Goal: Task Accomplishment & Management: Use online tool/utility

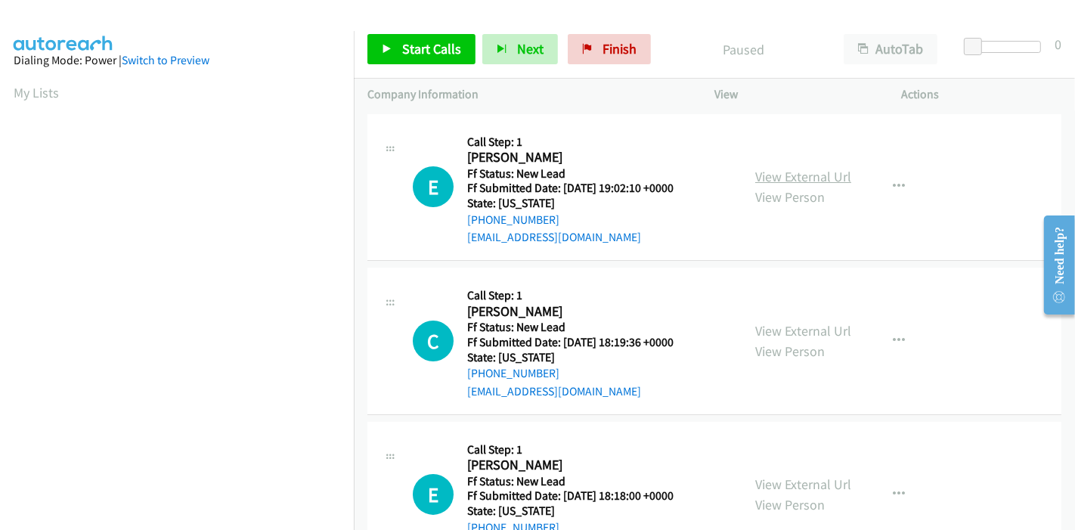
click at [801, 175] on link "View External Url" at bounding box center [803, 176] width 96 height 17
click at [790, 329] on link "View External Url" at bounding box center [803, 330] width 96 height 17
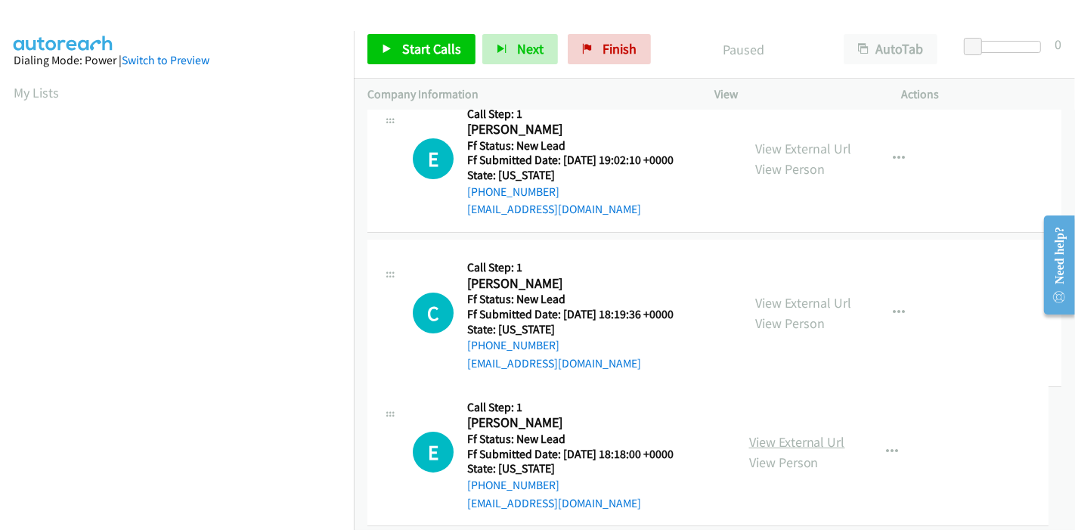
scroll to position [60, 0]
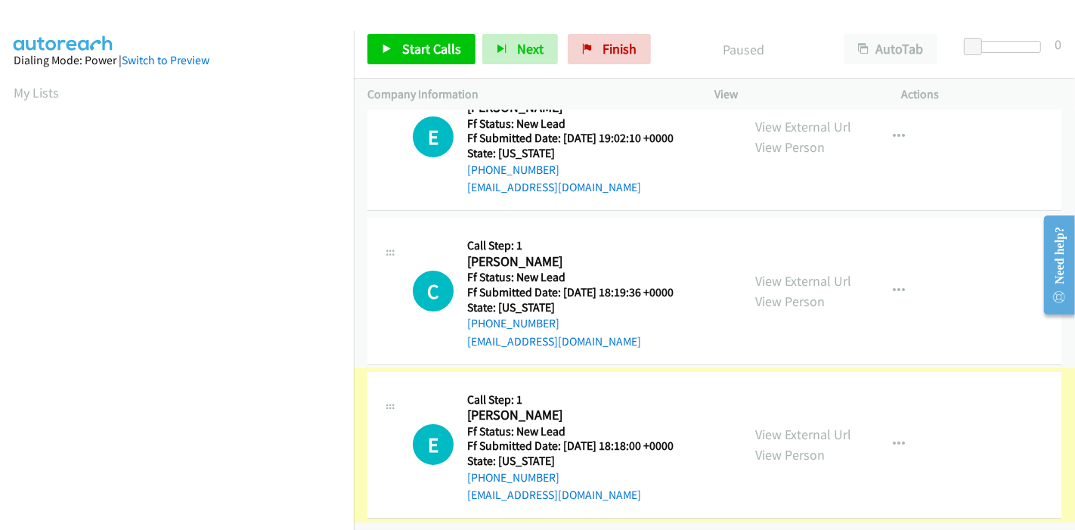
click at [798, 426] on link "View External Url" at bounding box center [803, 434] width 96 height 17
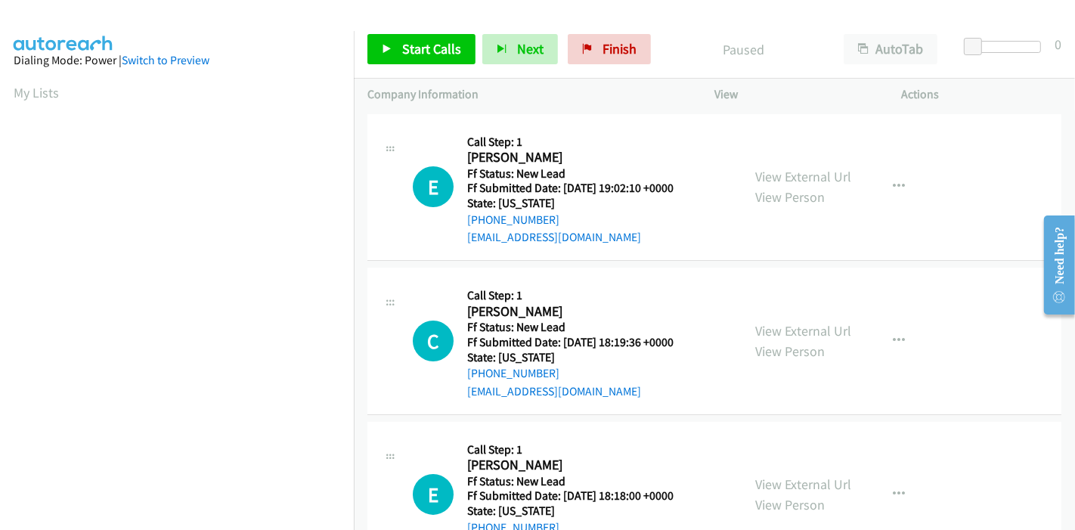
scroll to position [0, 0]
click at [421, 48] on span "Start Calls" at bounding box center [431, 48] width 59 height 17
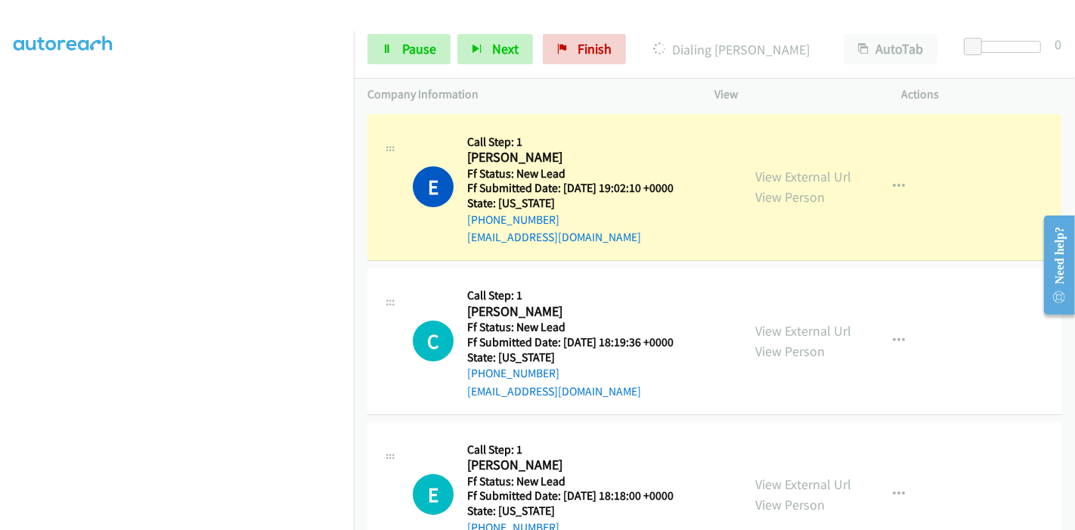
scroll to position [319, 0]
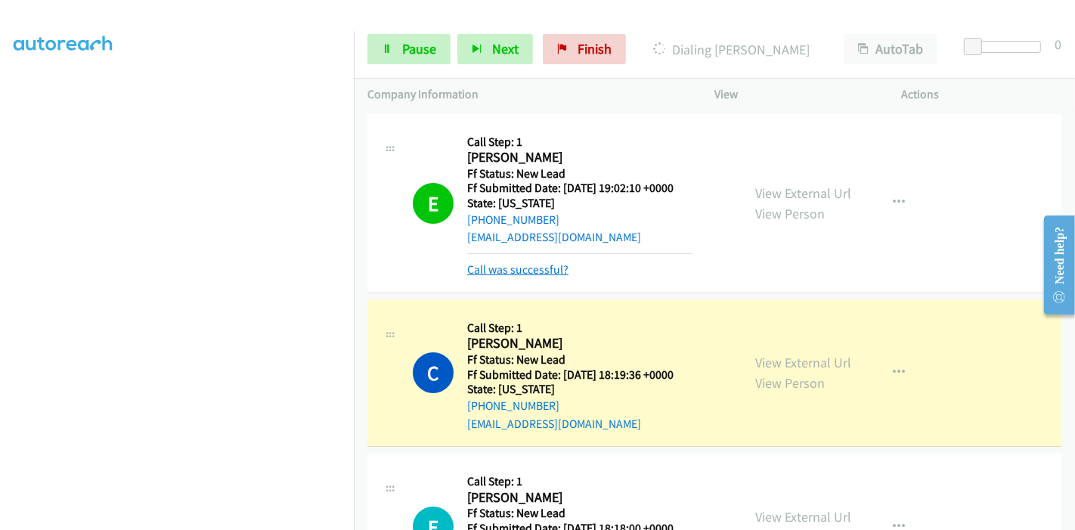
click at [513, 272] on link "Call was successful?" at bounding box center [517, 269] width 101 height 14
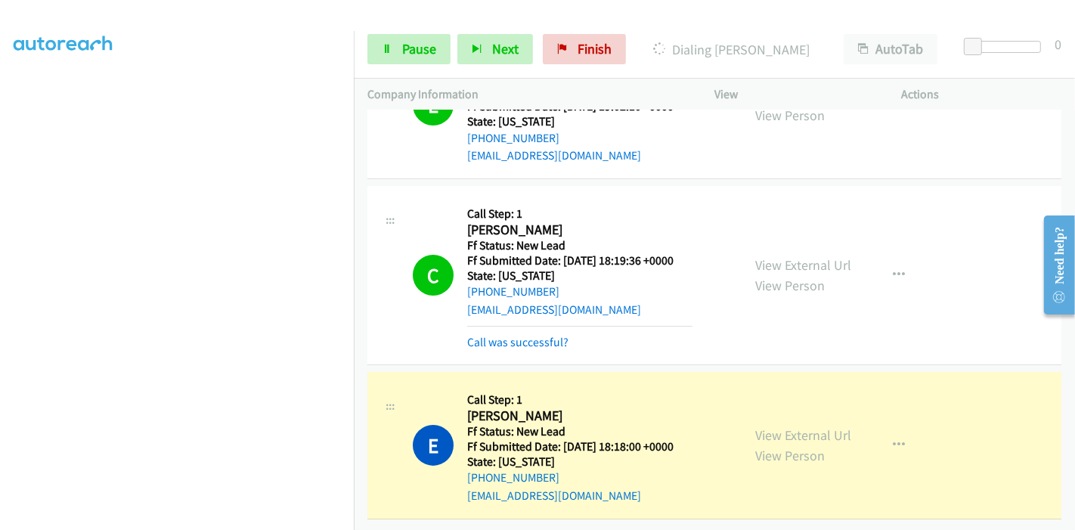
scroll to position [93, 0]
click at [404, 55] on span "Pause" at bounding box center [419, 48] width 34 height 17
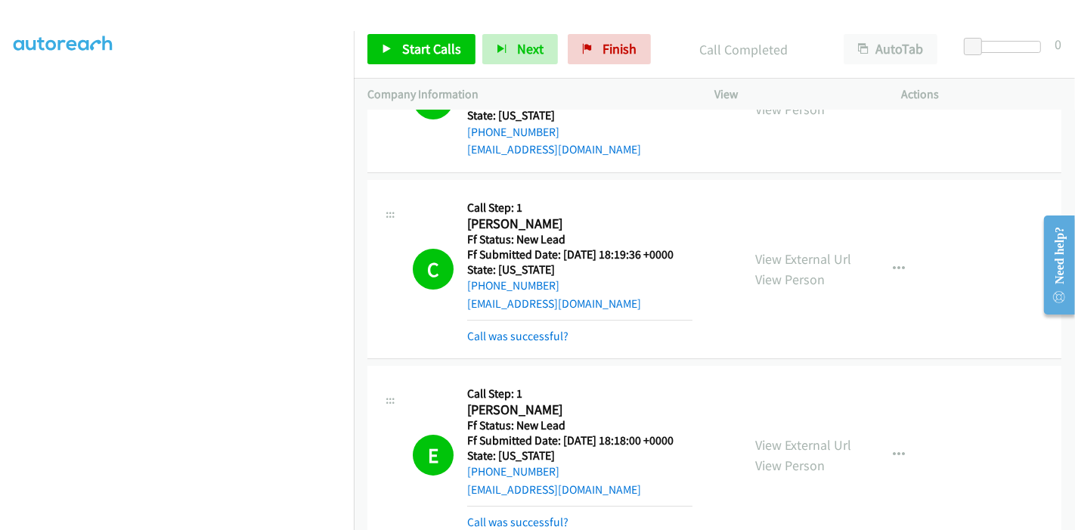
scroll to position [173, 0]
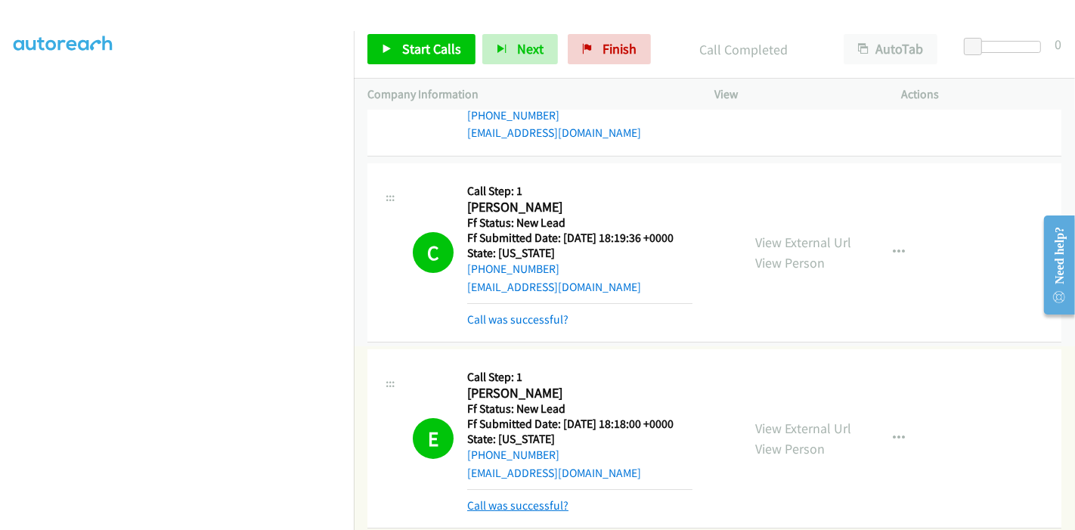
click at [472, 504] on link "Call was successful?" at bounding box center [517, 505] width 101 height 14
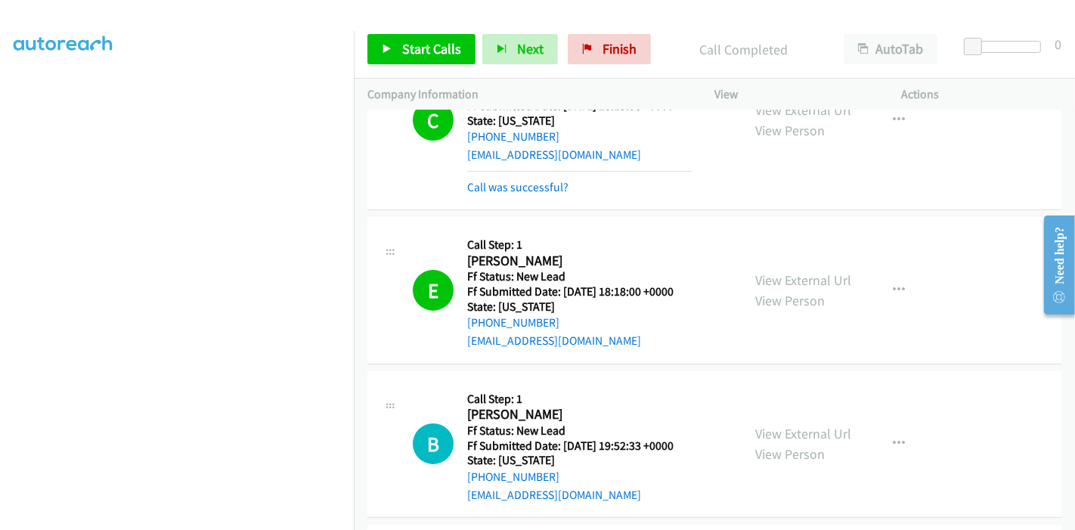
scroll to position [189, 0]
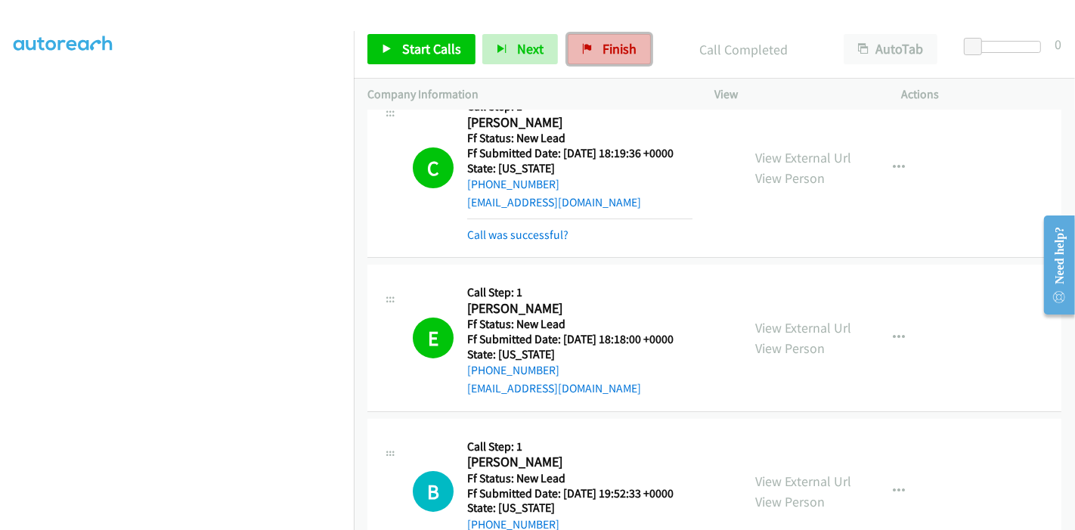
click at [603, 45] on span "Finish" at bounding box center [620, 48] width 34 height 17
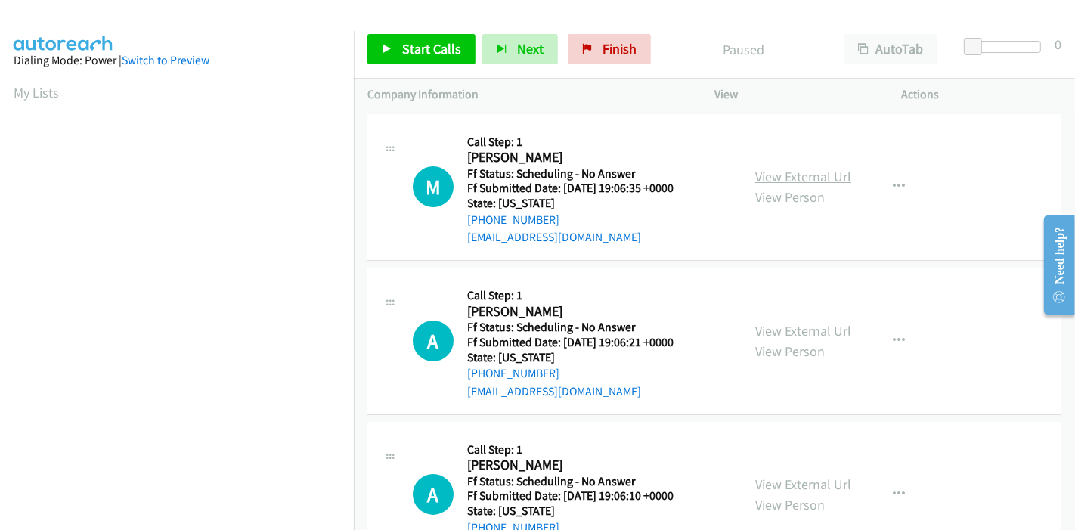
click at [800, 177] on link "View External Url" at bounding box center [803, 176] width 96 height 17
click at [801, 337] on link "View External Url" at bounding box center [803, 330] width 96 height 17
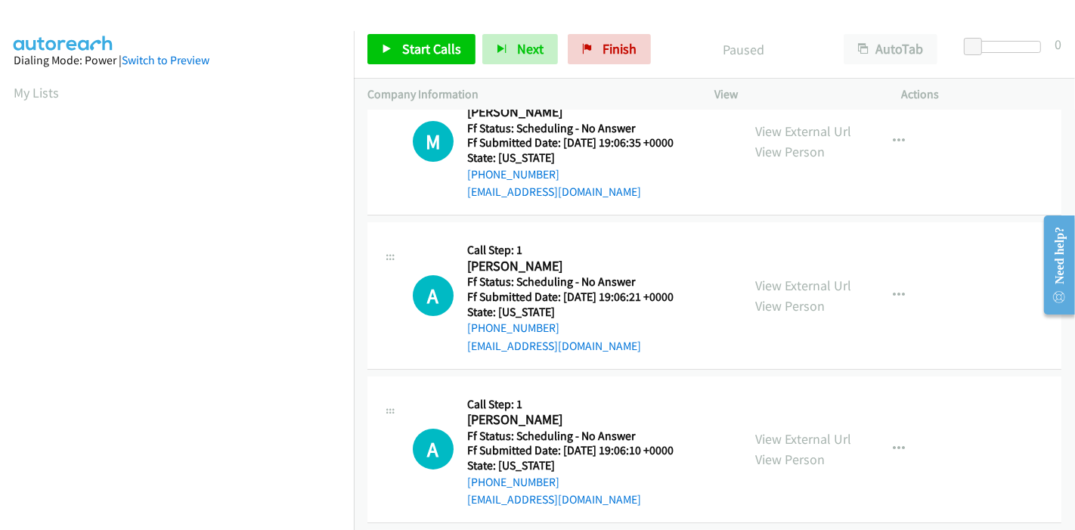
scroll to position [84, 0]
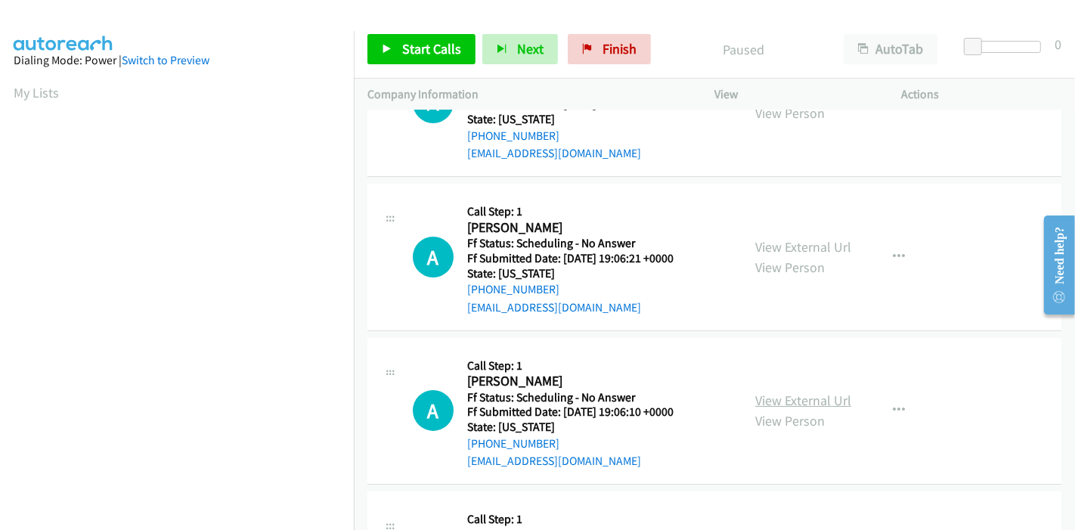
click at [780, 397] on link "View External Url" at bounding box center [803, 400] width 96 height 17
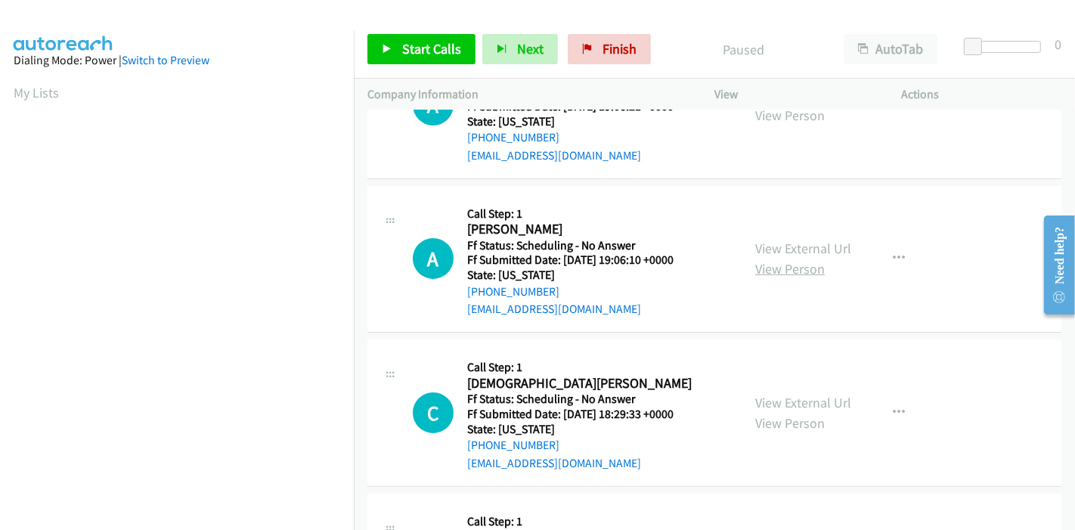
scroll to position [252, 0]
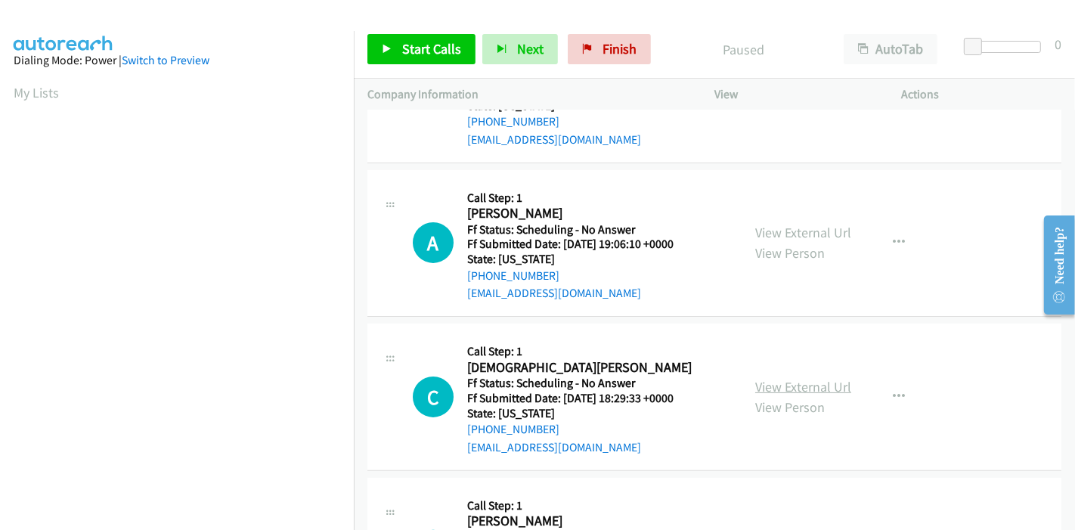
click at [782, 389] on link "View External Url" at bounding box center [803, 386] width 96 height 17
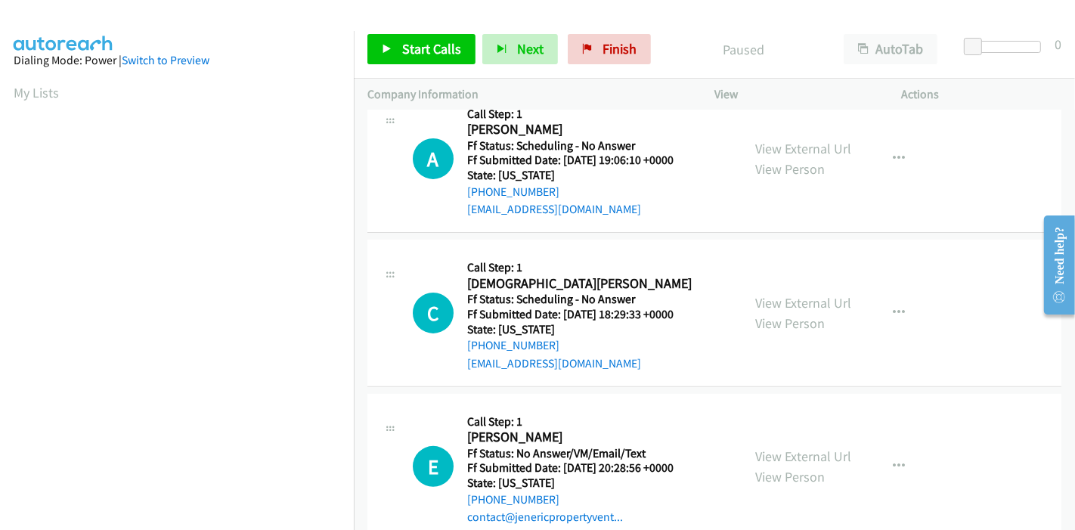
scroll to position [420, 0]
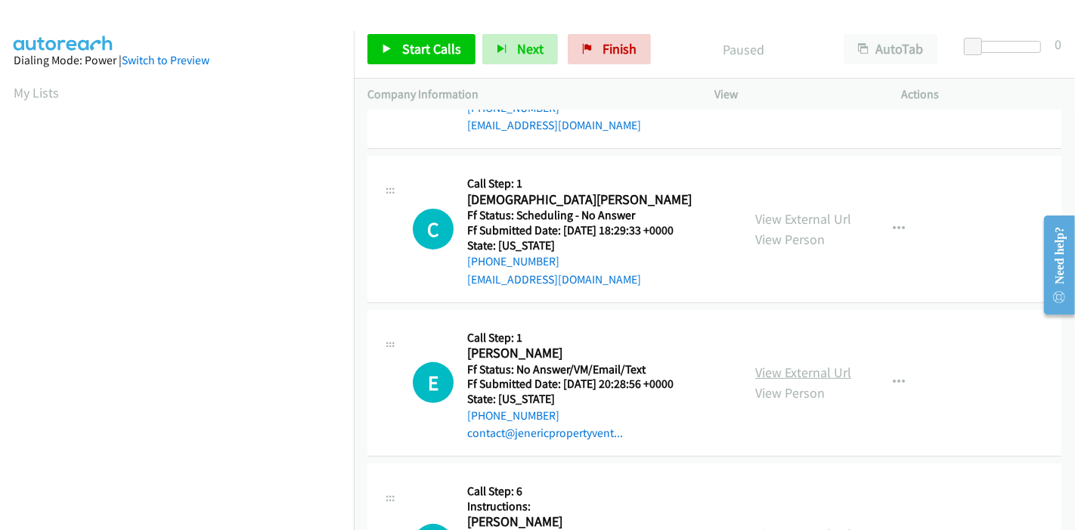
click at [798, 368] on link "View External Url" at bounding box center [803, 372] width 96 height 17
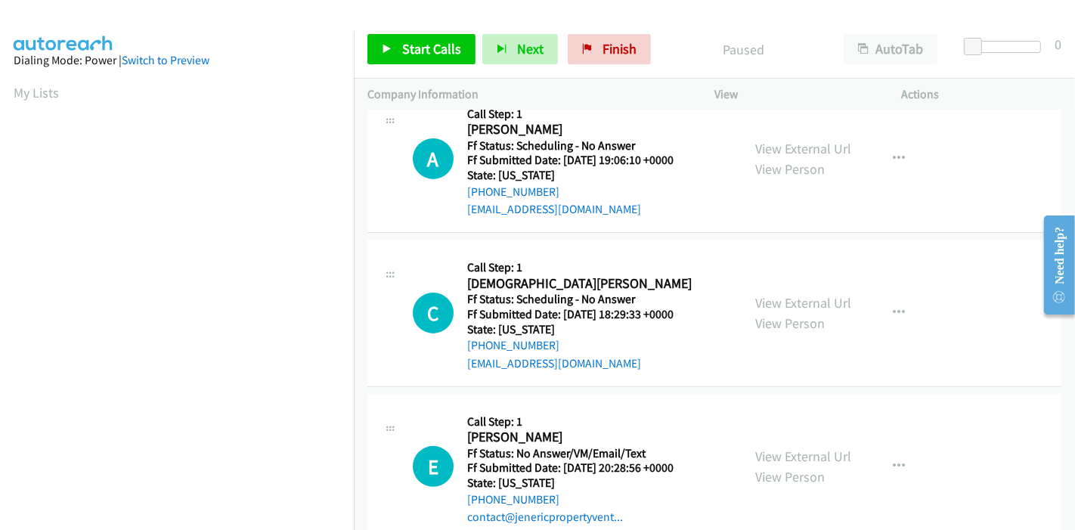
scroll to position [0, 0]
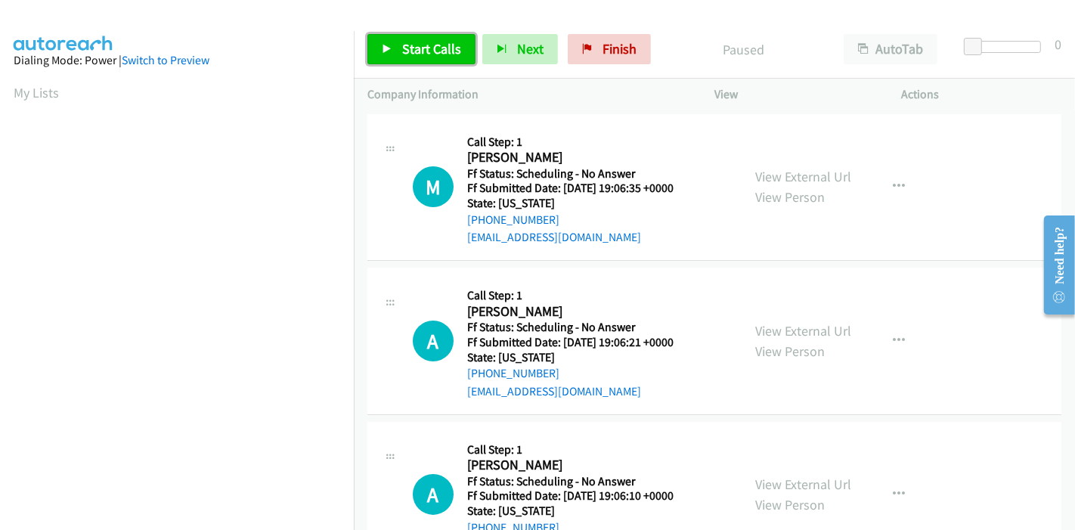
click at [428, 48] on span "Start Calls" at bounding box center [431, 48] width 59 height 17
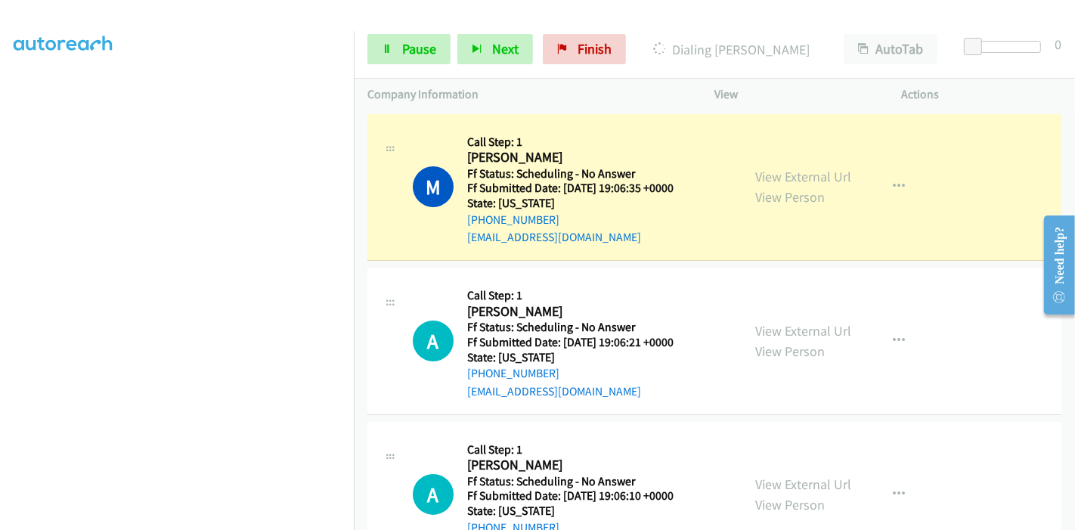
scroll to position [319, 0]
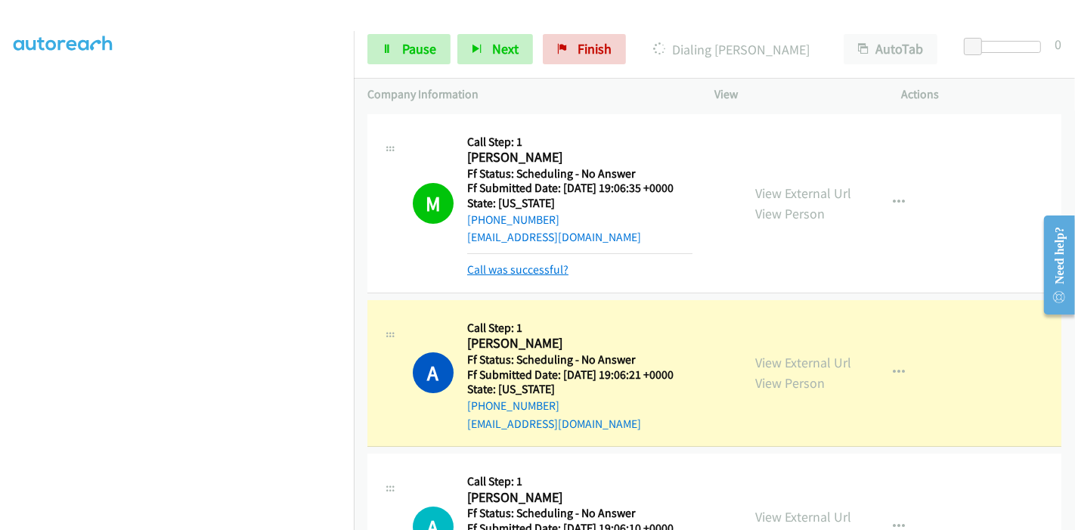
click at [503, 270] on link "Call was successful?" at bounding box center [517, 269] width 101 height 14
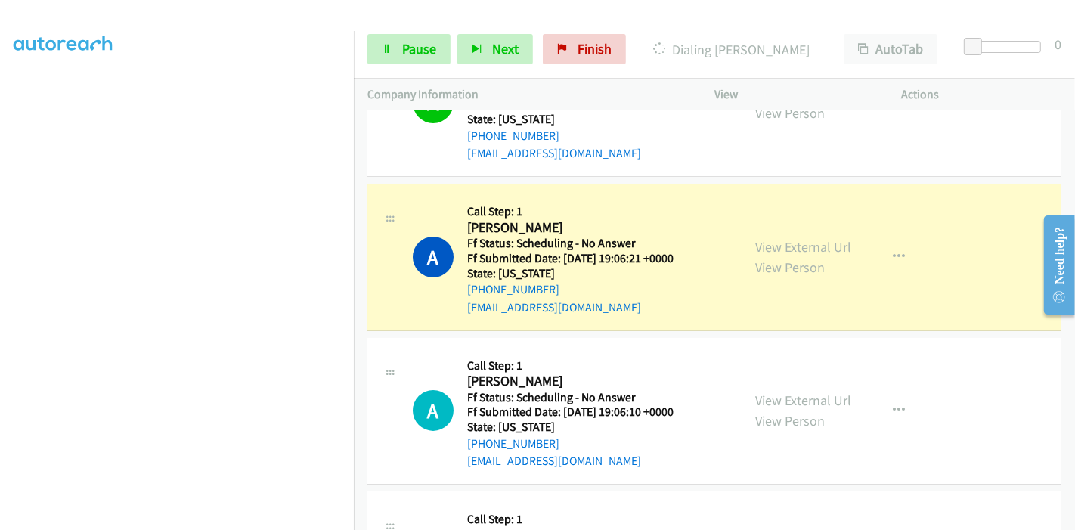
scroll to position [168, 0]
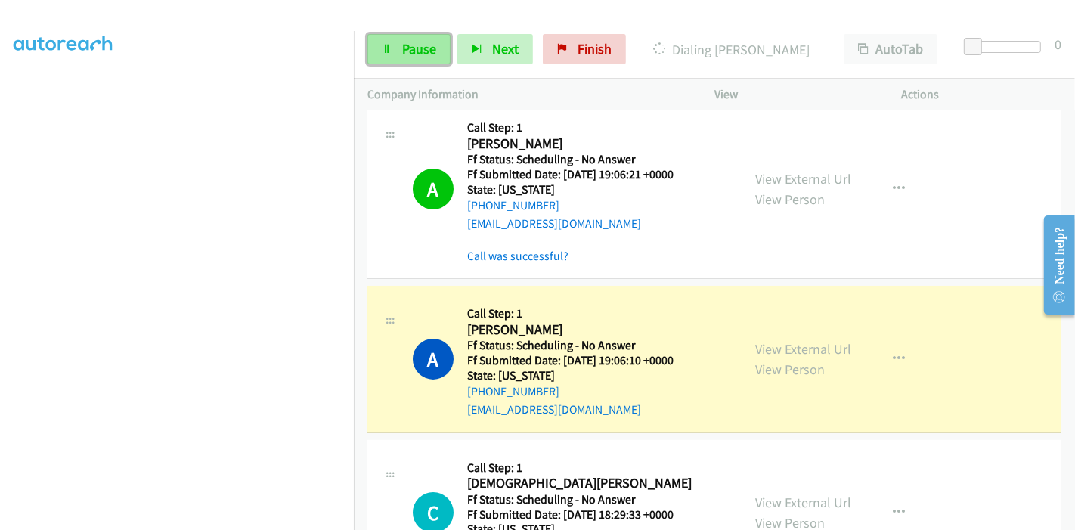
click at [386, 39] on link "Pause" at bounding box center [408, 49] width 83 height 30
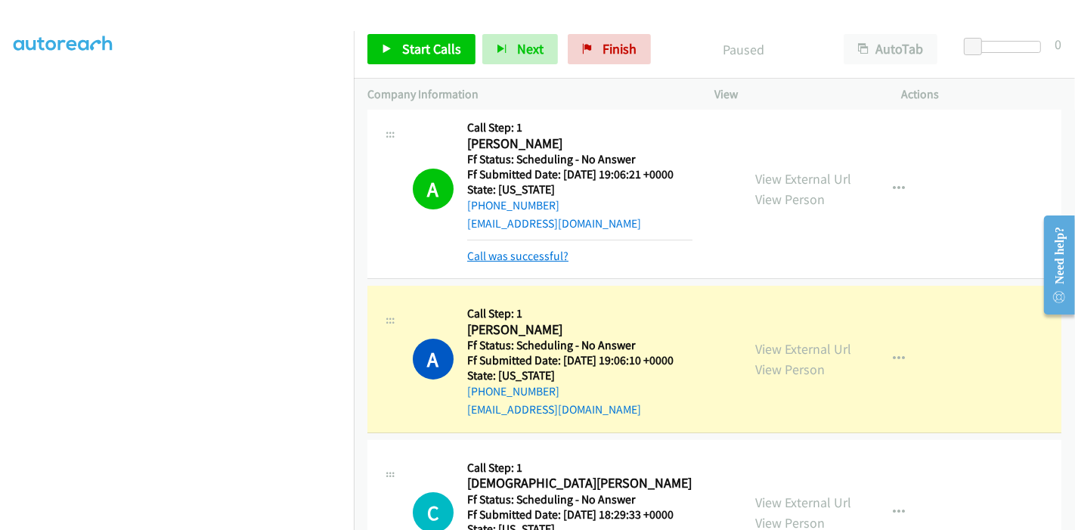
click at [522, 261] on link "Call was successful?" at bounding box center [517, 256] width 101 height 14
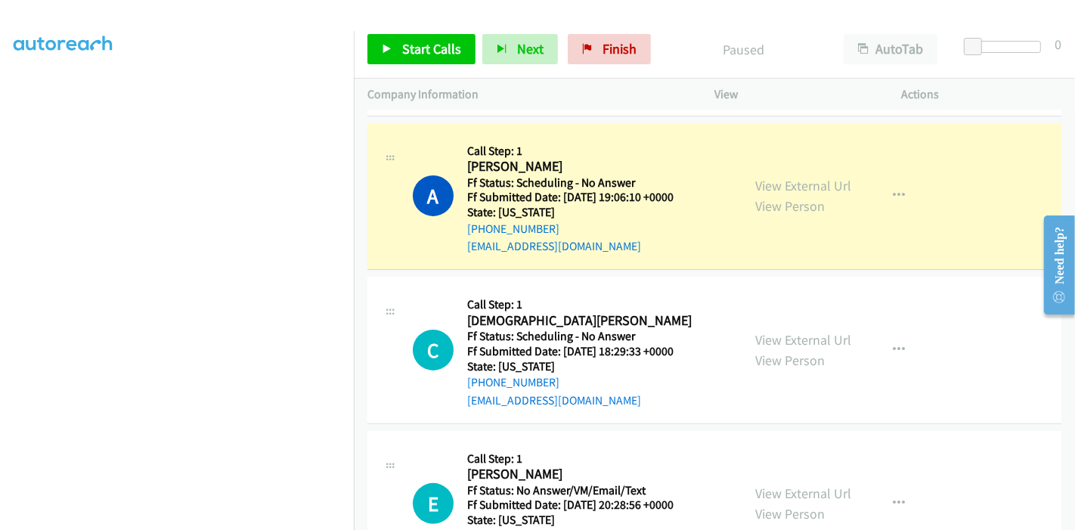
scroll to position [336, 0]
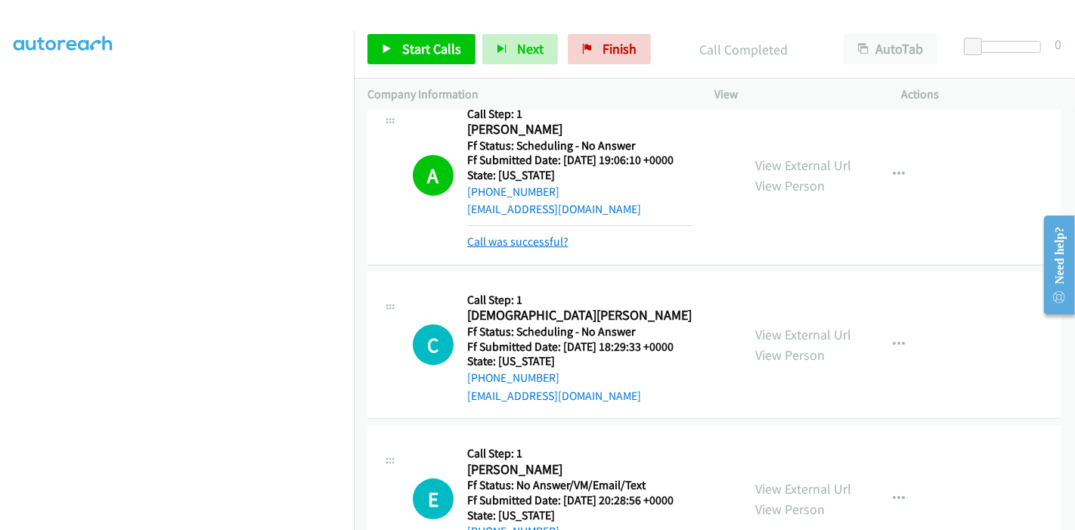
click at [512, 240] on link "Call was successful?" at bounding box center [517, 241] width 101 height 14
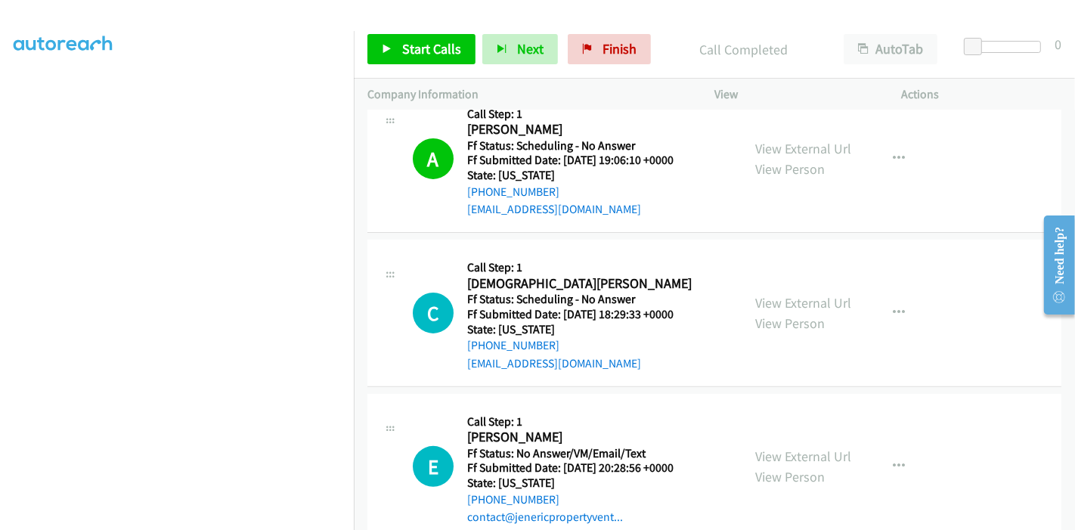
scroll to position [420, 0]
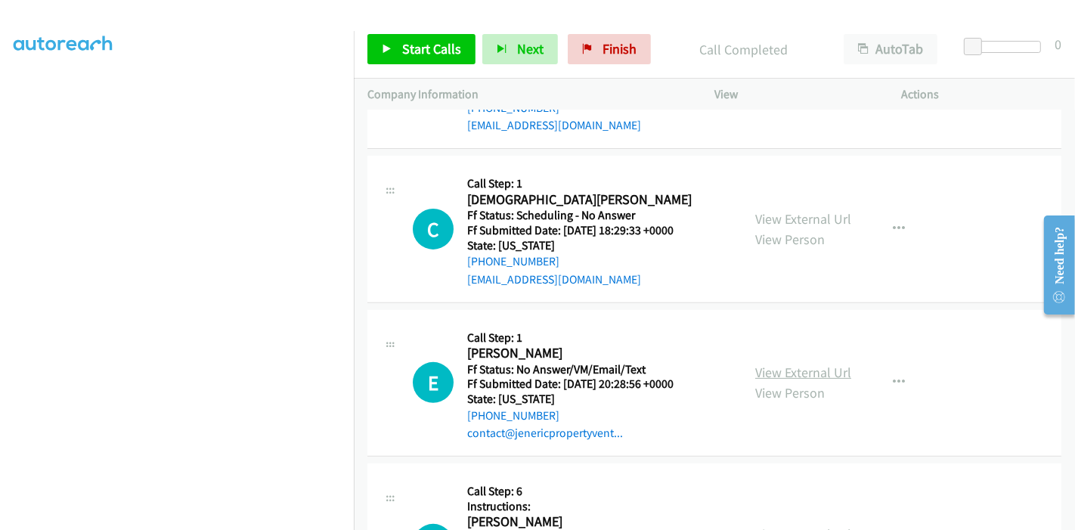
click at [775, 370] on link "View External Url" at bounding box center [803, 372] width 96 height 17
click at [421, 48] on span "Start Calls" at bounding box center [431, 48] width 59 height 17
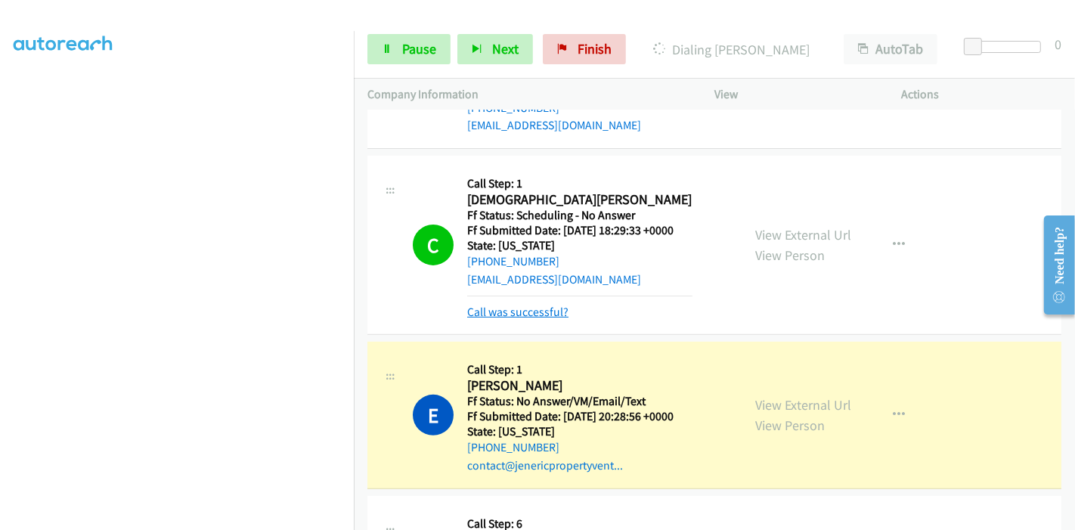
click at [520, 315] on link "Call was successful?" at bounding box center [517, 312] width 101 height 14
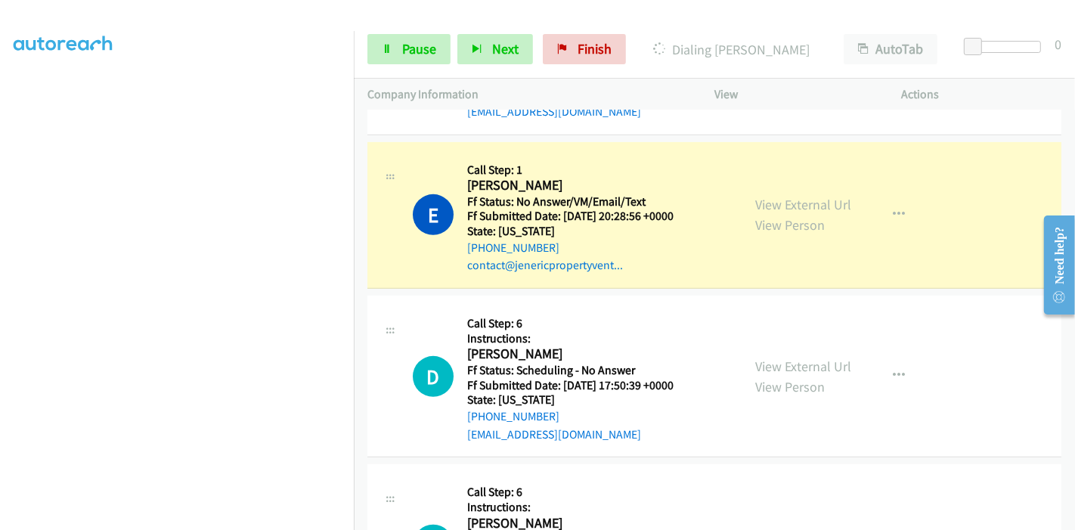
scroll to position [671, 0]
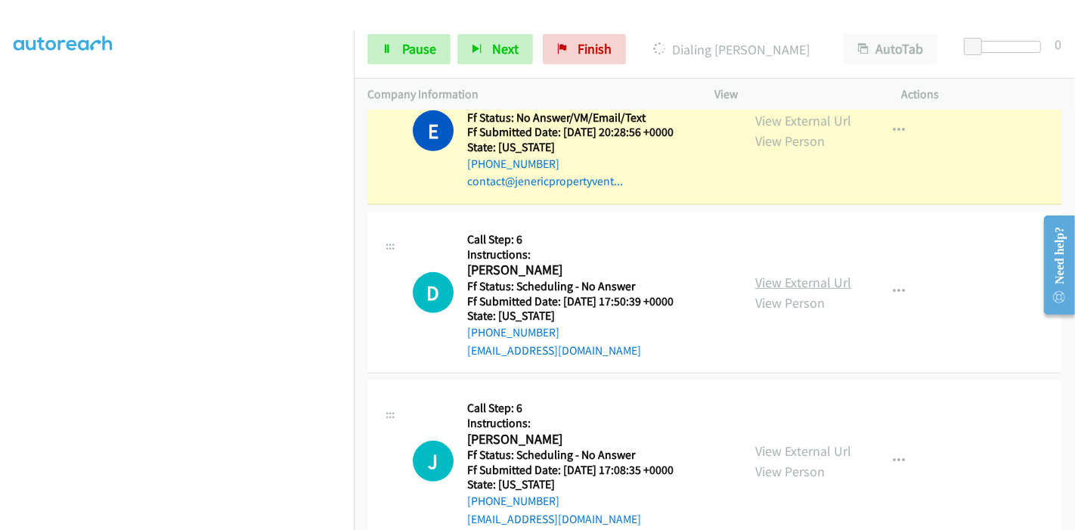
click at [802, 281] on link "View External Url" at bounding box center [803, 282] width 96 height 17
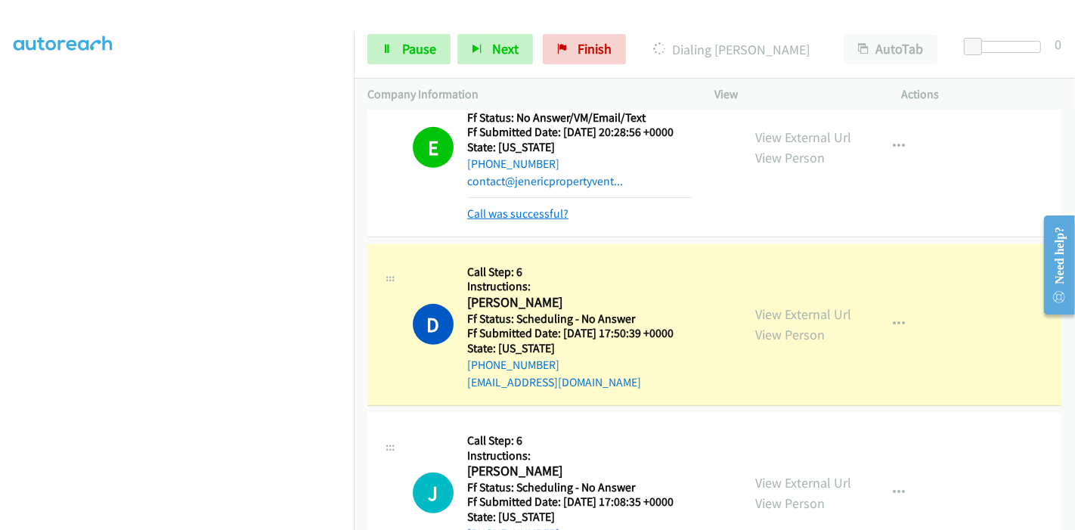
click at [519, 210] on link "Call was successful?" at bounding box center [517, 213] width 101 height 14
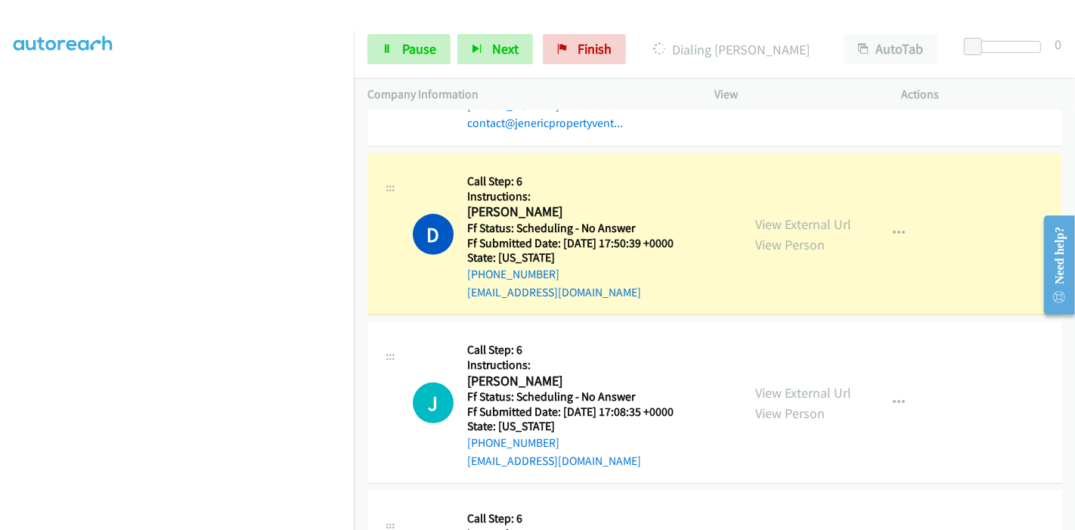
scroll to position [756, 0]
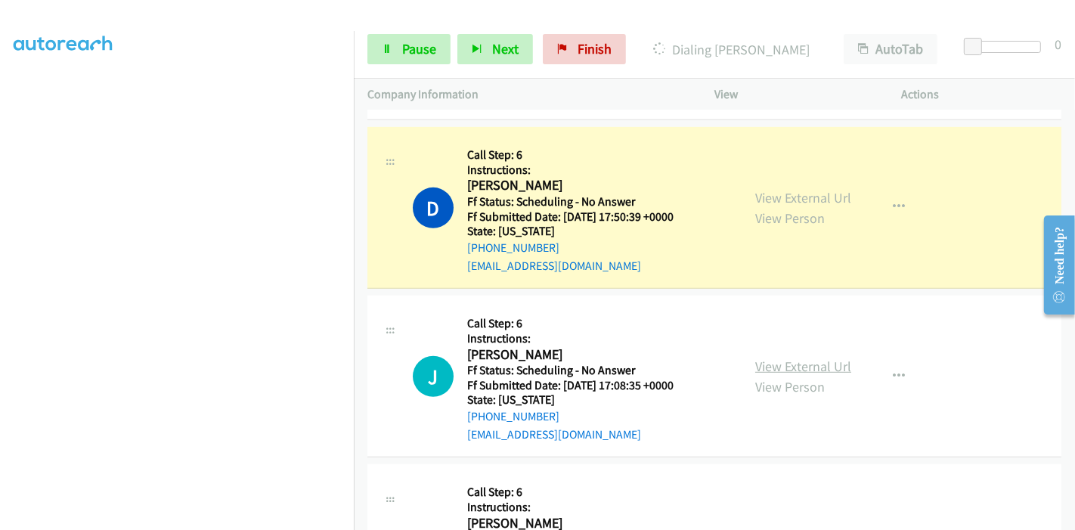
click at [784, 368] on link "View External Url" at bounding box center [803, 366] width 96 height 17
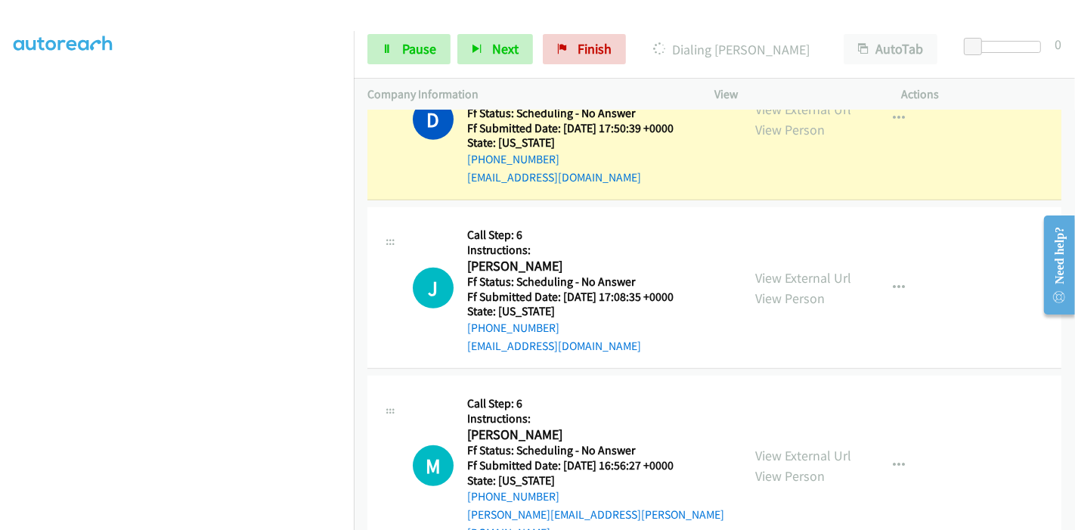
scroll to position [924, 0]
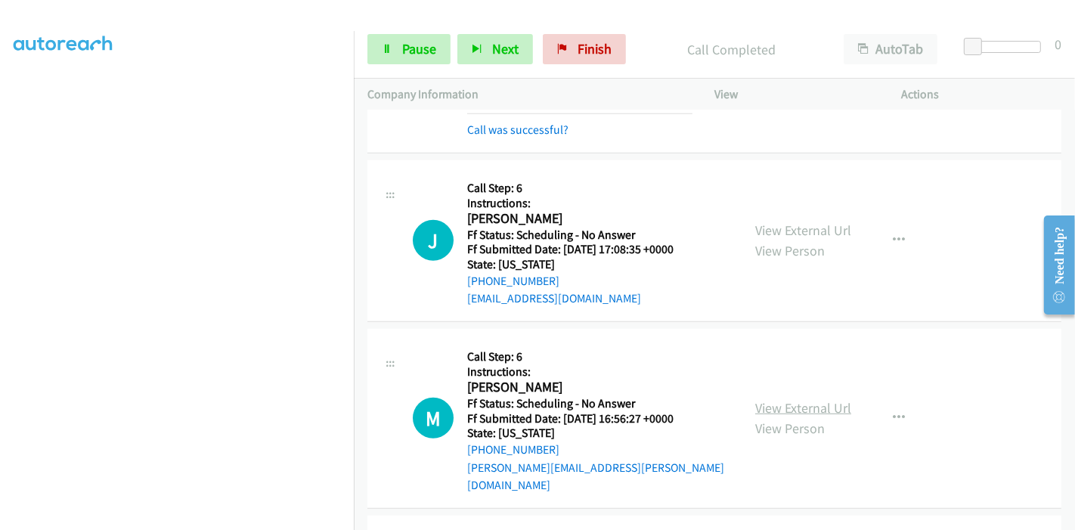
click at [778, 399] on link "View External Url" at bounding box center [803, 407] width 96 height 17
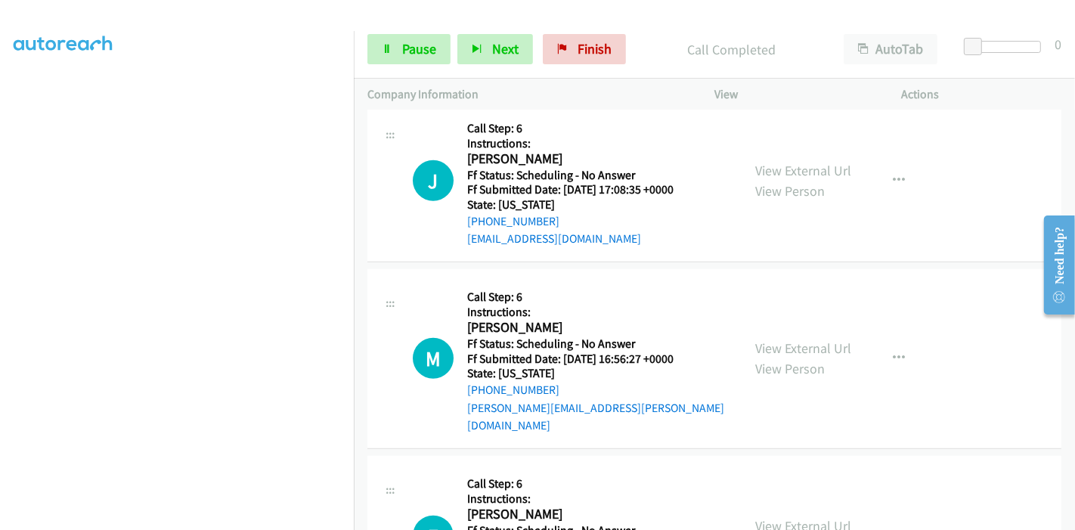
scroll to position [1008, 0]
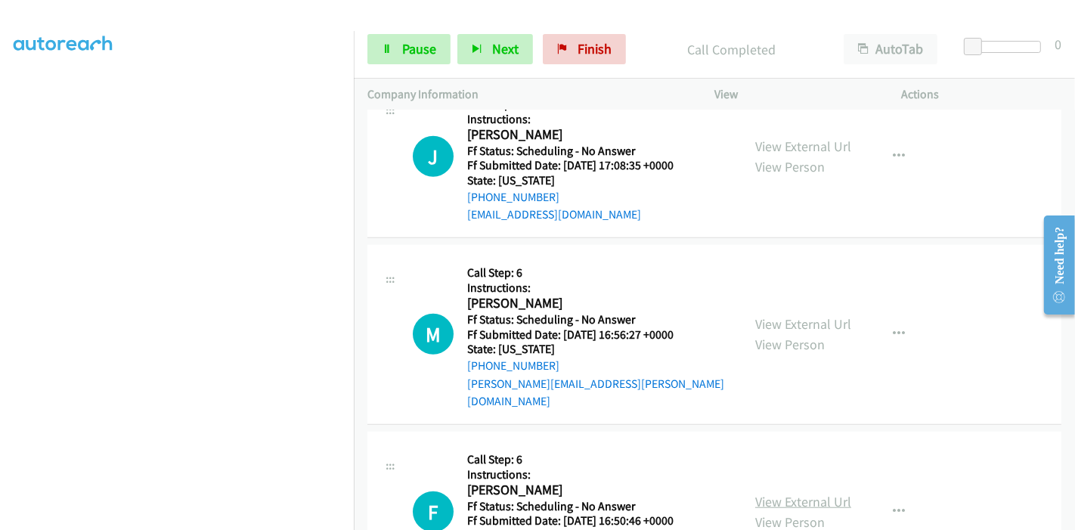
click at [777, 493] on link "View External Url" at bounding box center [803, 501] width 96 height 17
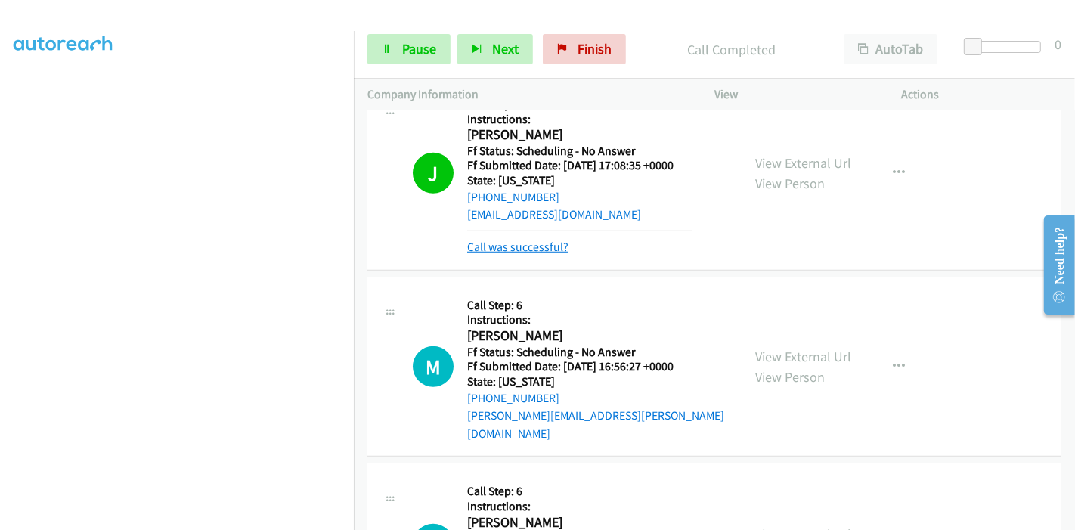
click at [515, 248] on link "Call was successful?" at bounding box center [517, 247] width 101 height 14
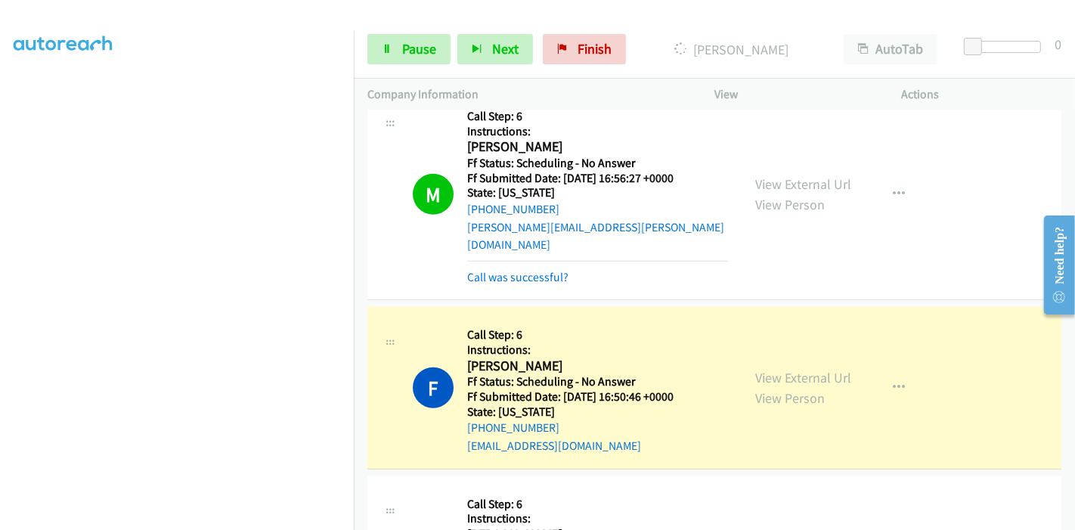
scroll to position [1176, 0]
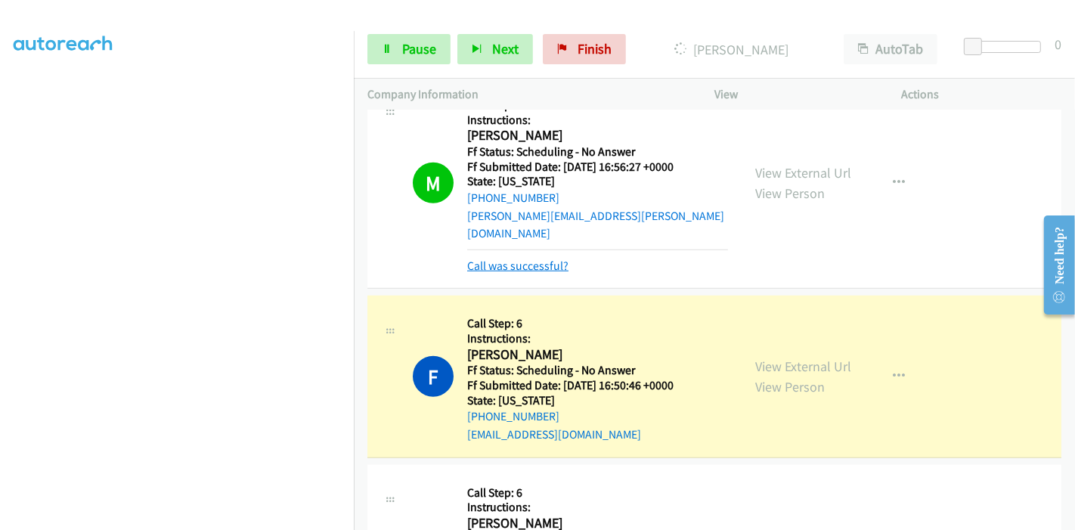
click at [543, 259] on link "Call was successful?" at bounding box center [517, 266] width 101 height 14
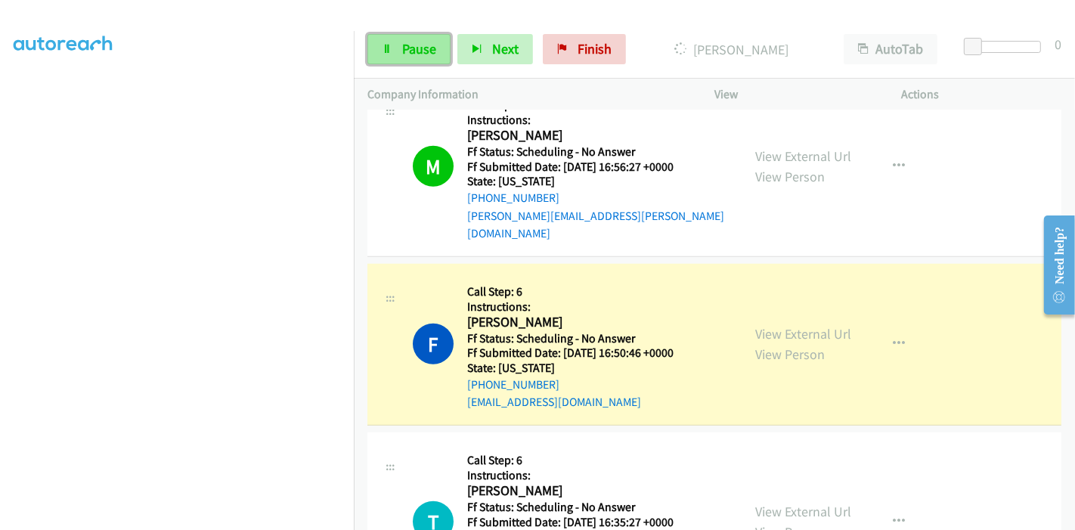
click at [419, 42] on span "Pause" at bounding box center [419, 48] width 34 height 17
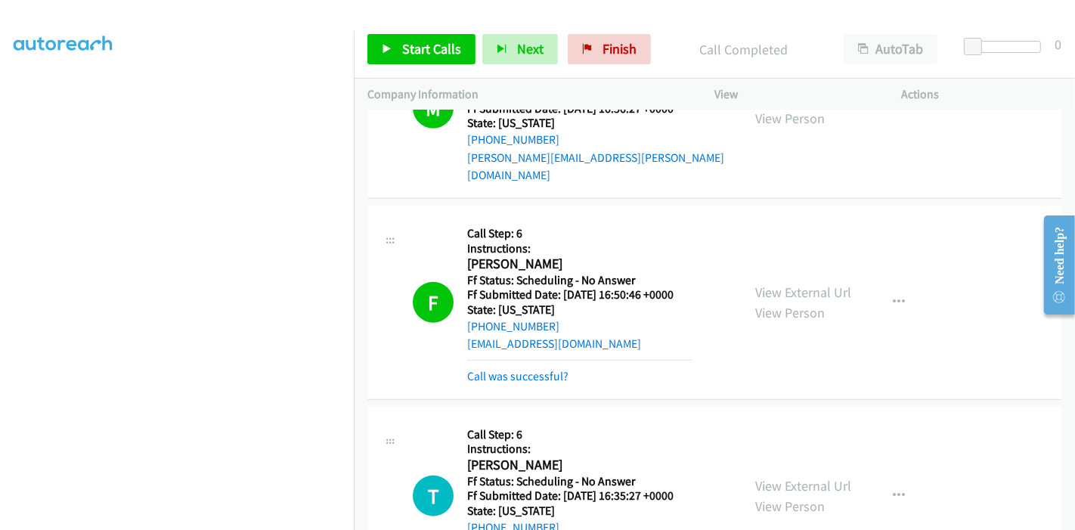
scroll to position [1259, 0]
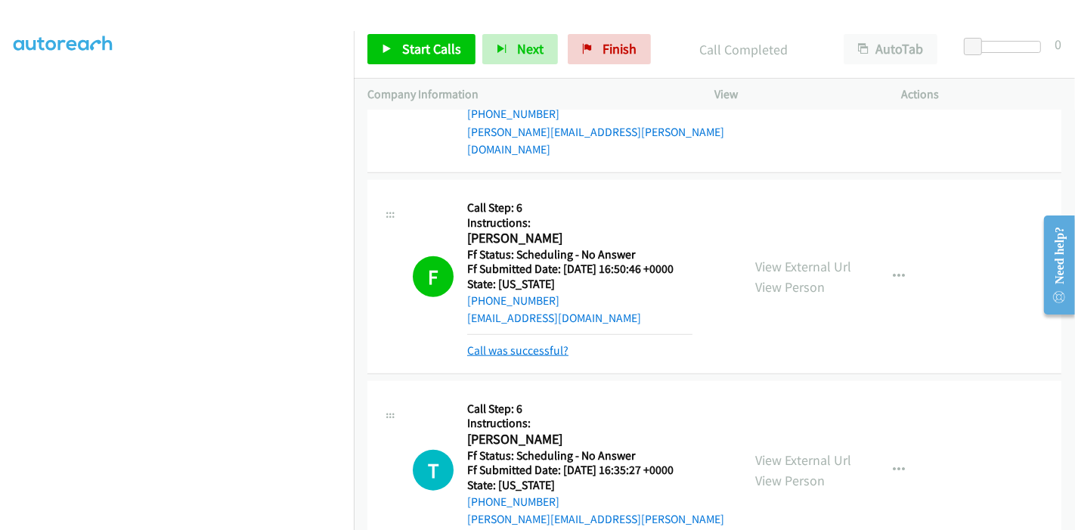
click at [510, 343] on link "Call was successful?" at bounding box center [517, 350] width 101 height 14
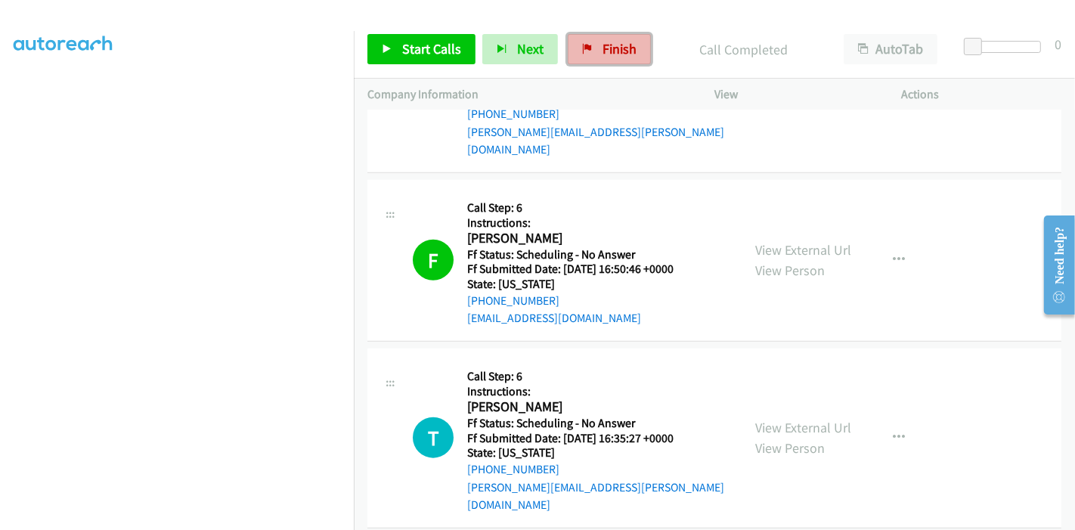
click at [603, 53] on span "Finish" at bounding box center [620, 48] width 34 height 17
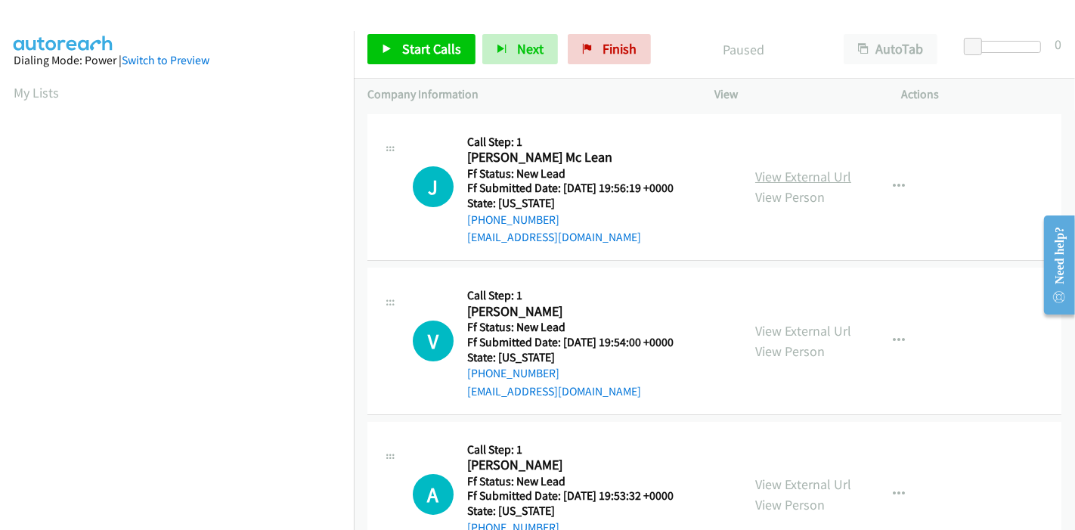
click at [805, 179] on link "View External Url" at bounding box center [803, 176] width 96 height 17
click at [792, 333] on link "View External Url" at bounding box center [803, 330] width 96 height 17
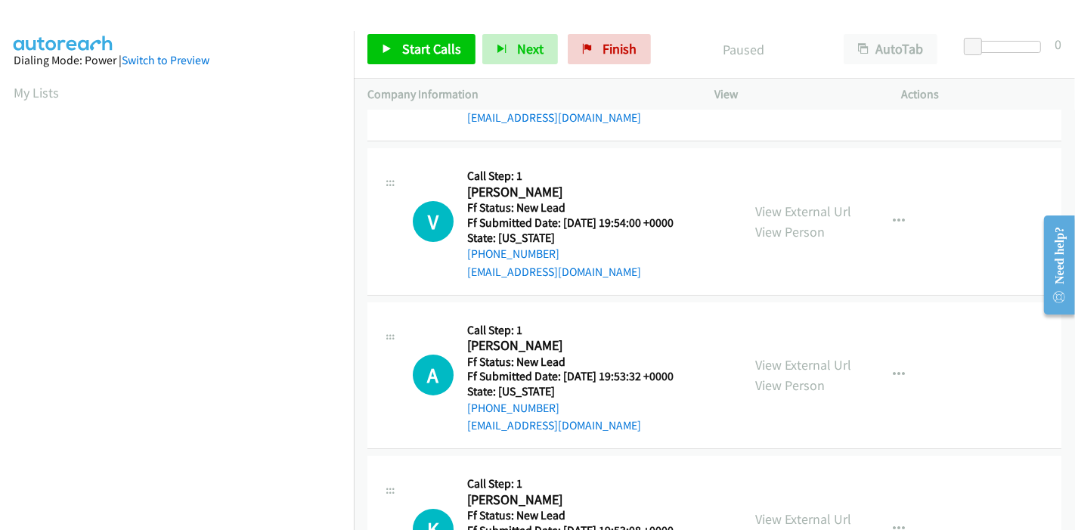
scroll to position [168, 0]
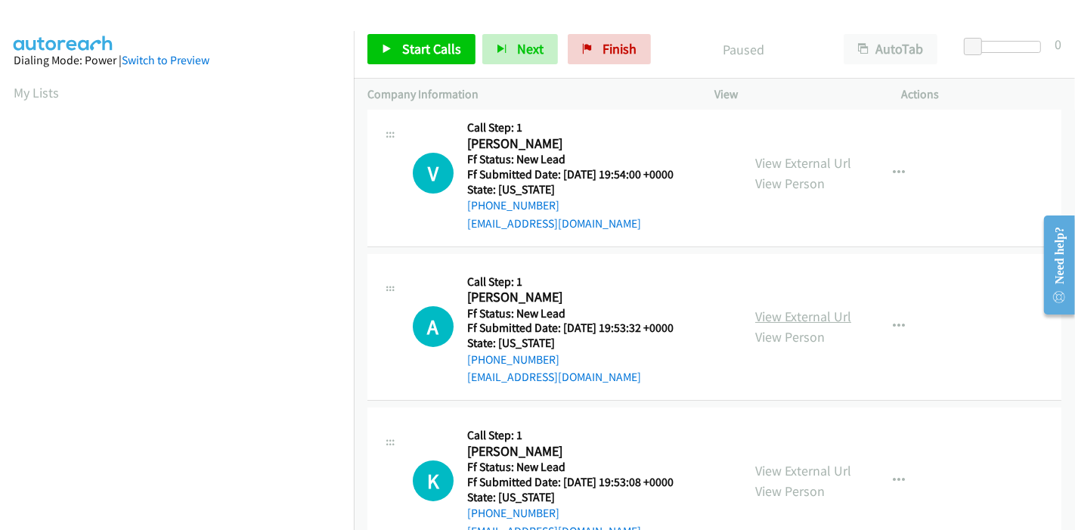
click at [767, 316] on link "View External Url" at bounding box center [803, 316] width 96 height 17
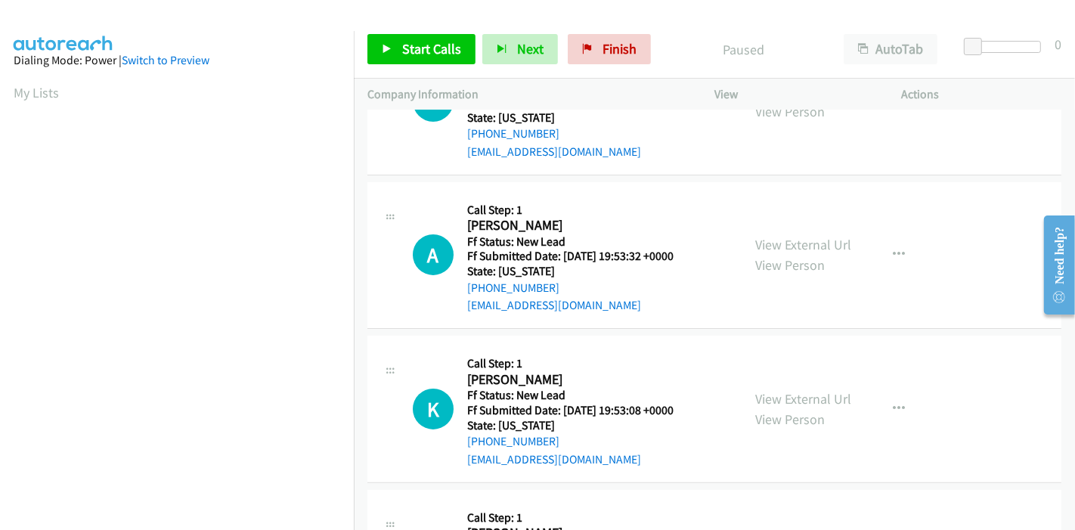
scroll to position [336, 0]
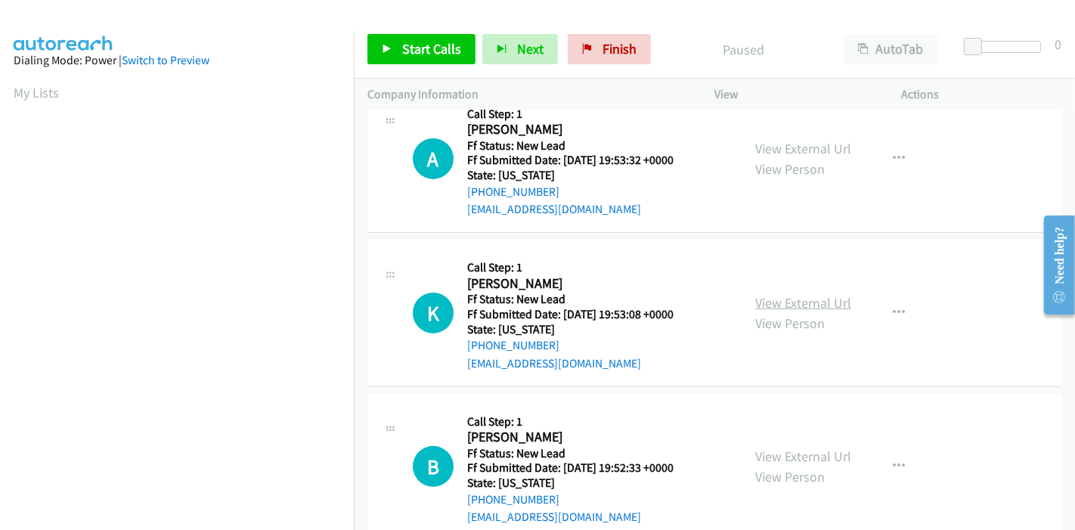
click at [789, 308] on link "View External Url" at bounding box center [803, 302] width 96 height 17
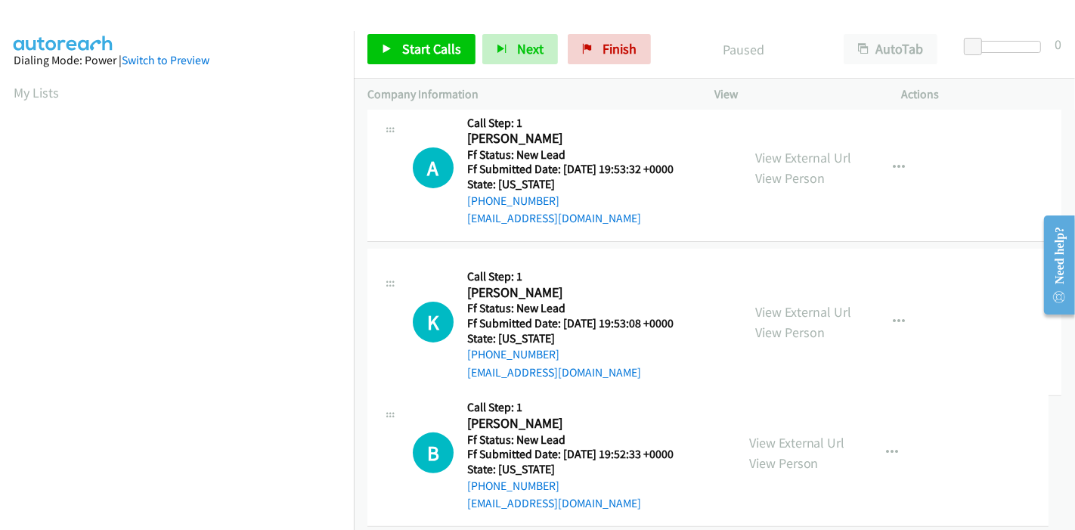
scroll to position [368, 0]
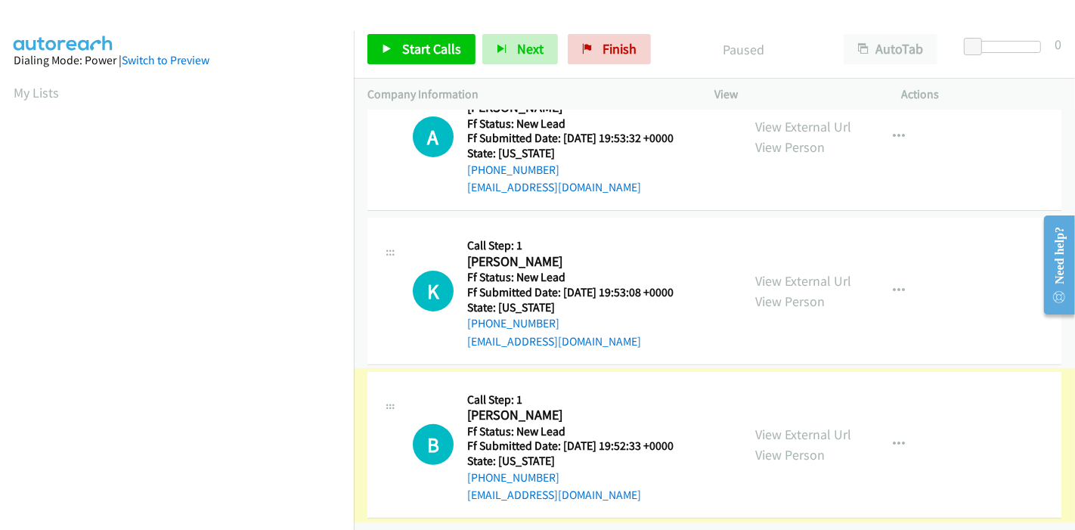
click at [790, 426] on link "View External Url" at bounding box center [803, 434] width 96 height 17
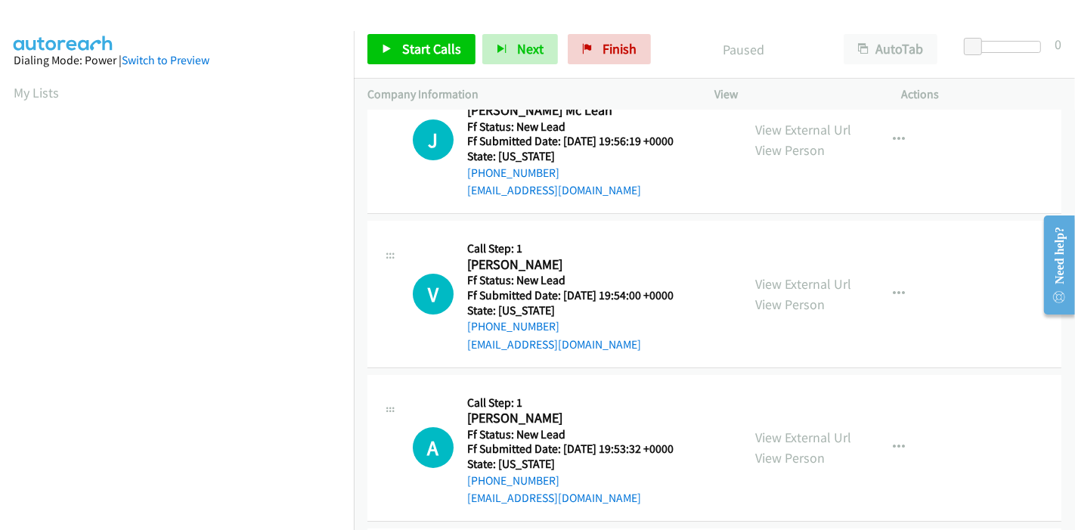
scroll to position [84, 0]
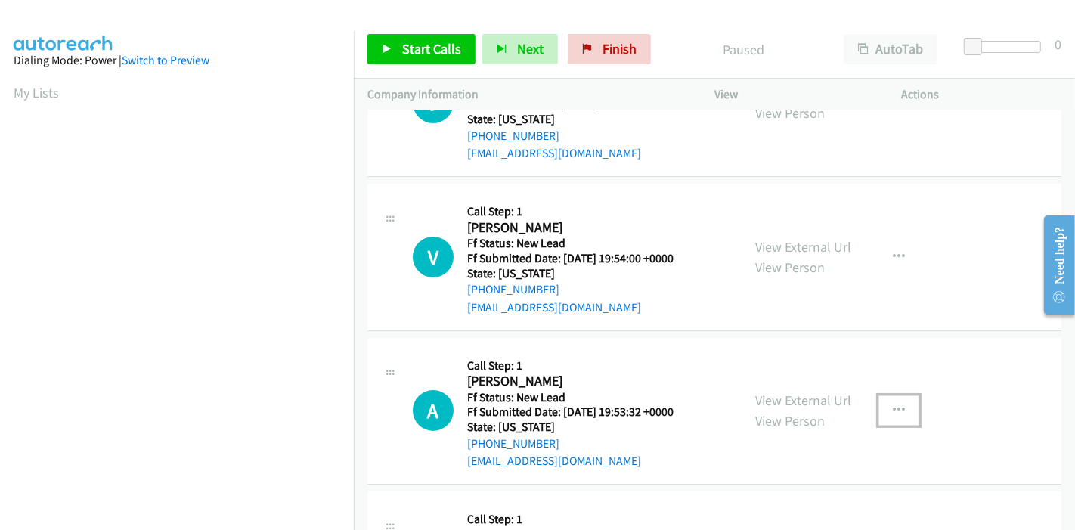
click at [893, 404] on icon "button" at bounding box center [899, 410] width 12 height 12
click at [769, 507] on link "Skip Call" at bounding box center [817, 509] width 201 height 30
click at [414, 48] on span "Start Calls" at bounding box center [431, 48] width 59 height 17
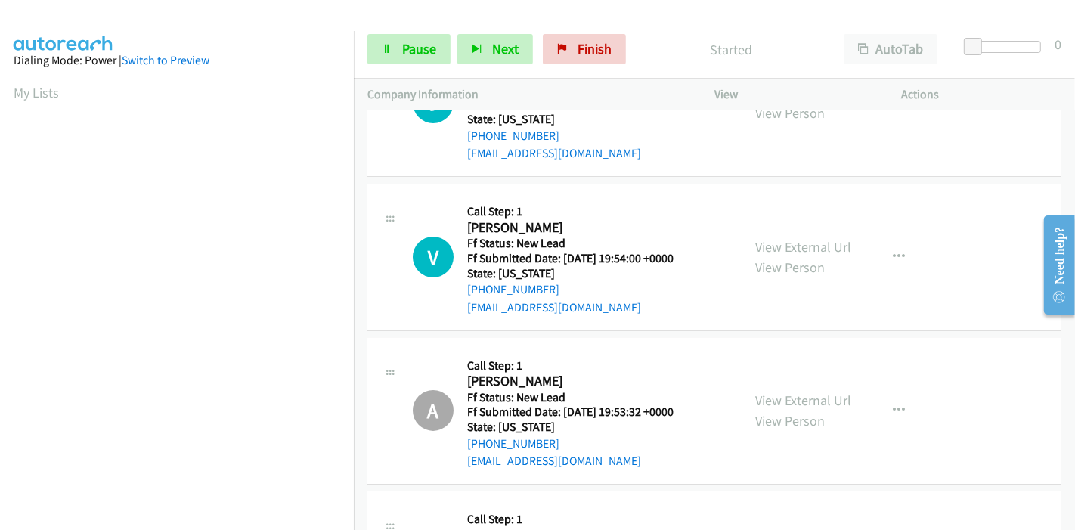
scroll to position [0, 0]
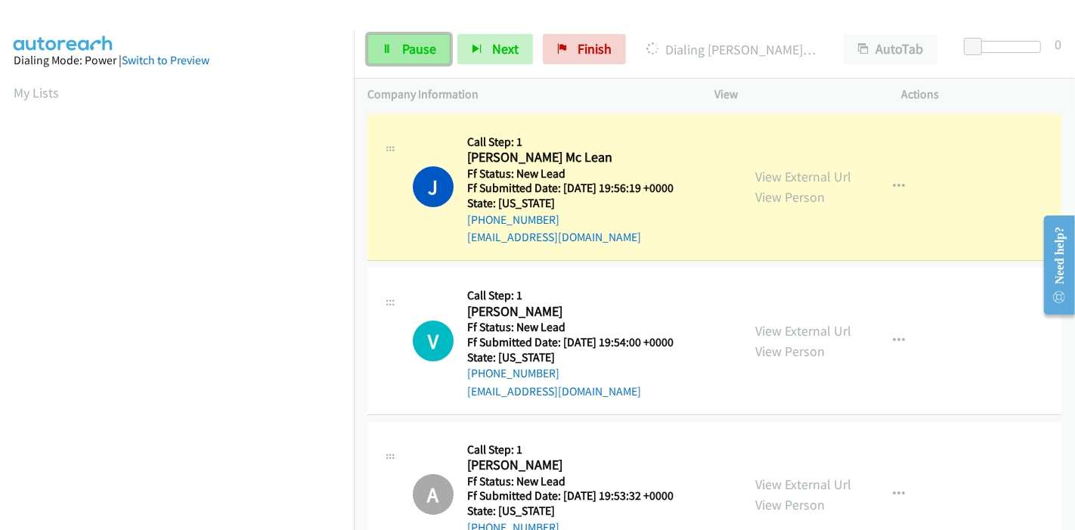
click at [393, 56] on link "Pause" at bounding box center [408, 49] width 83 height 30
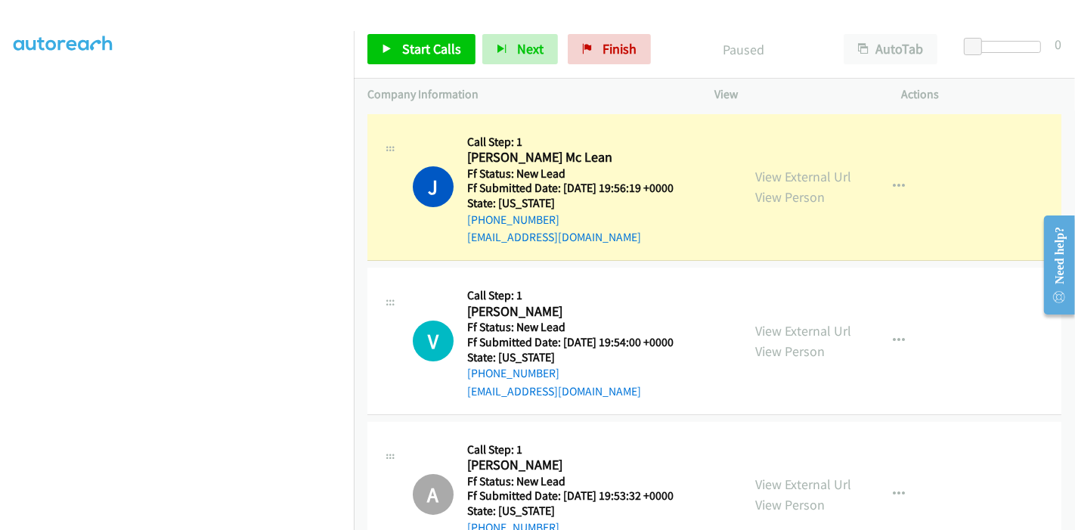
scroll to position [319, 0]
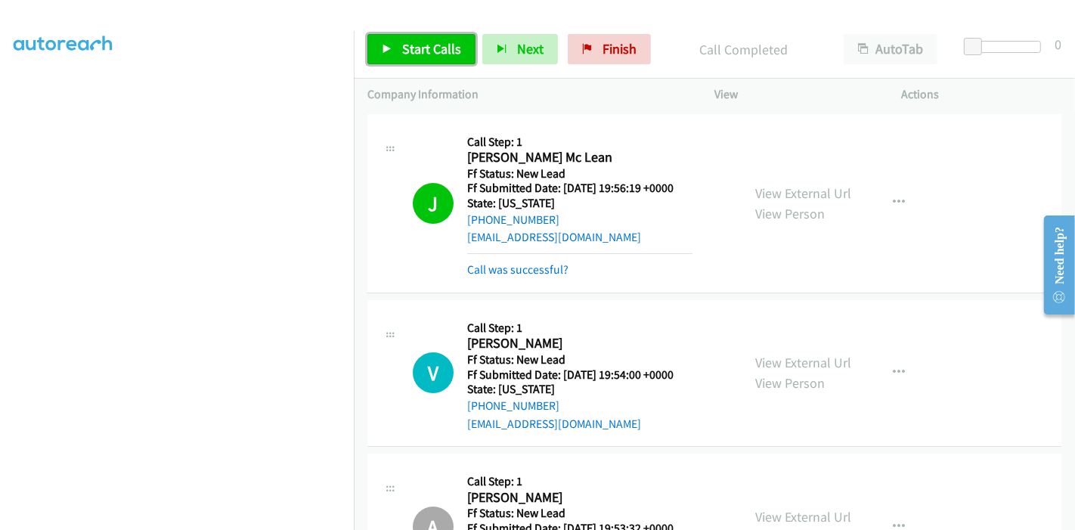
click at [389, 53] on icon at bounding box center [387, 50] width 11 height 11
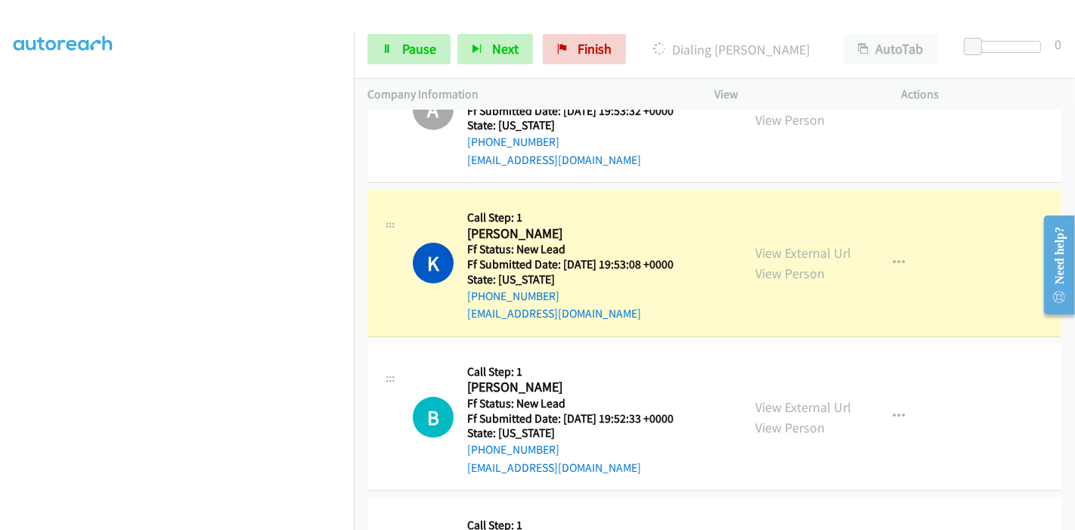
scroll to position [484, 0]
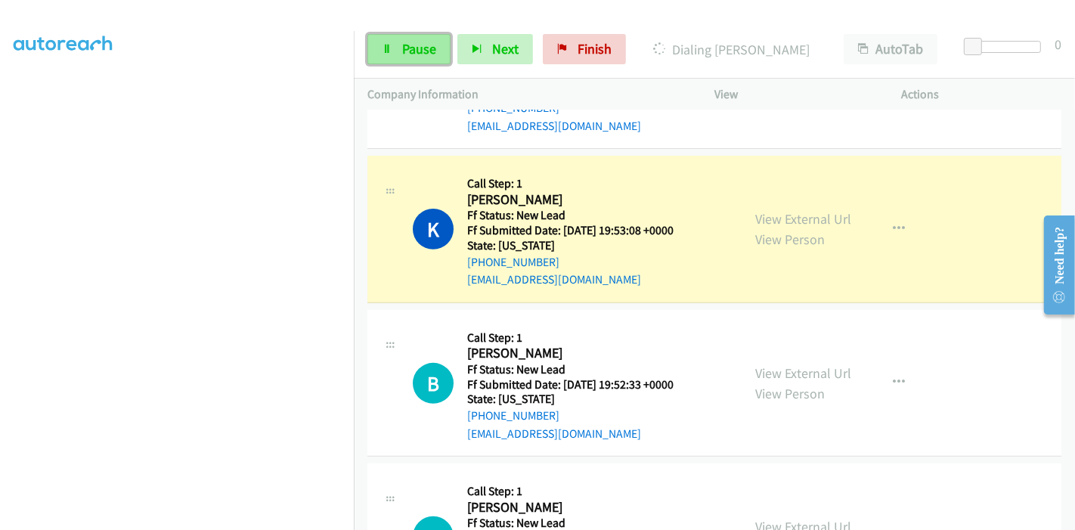
click at [392, 44] on link "Pause" at bounding box center [408, 49] width 83 height 30
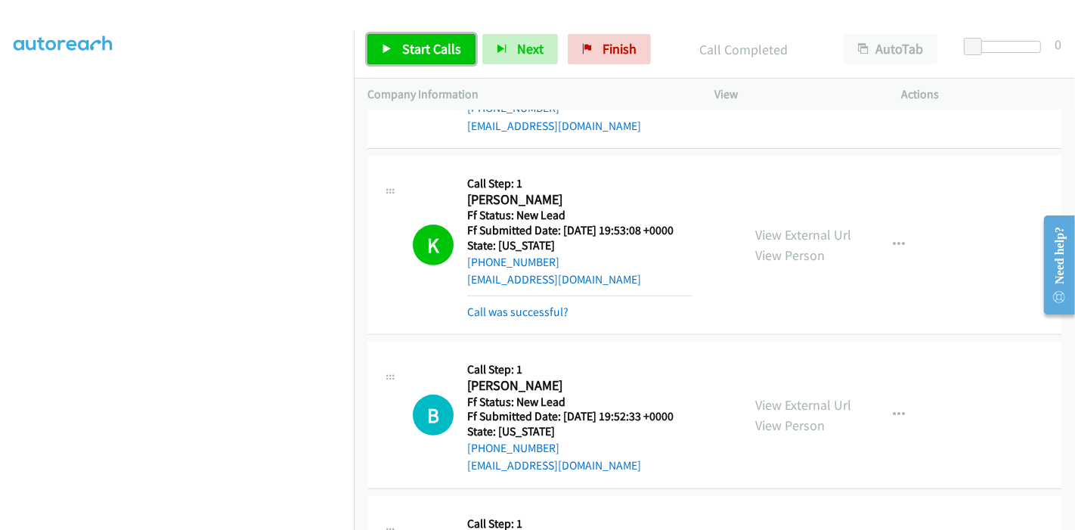
click at [382, 46] on icon at bounding box center [387, 50] width 11 height 11
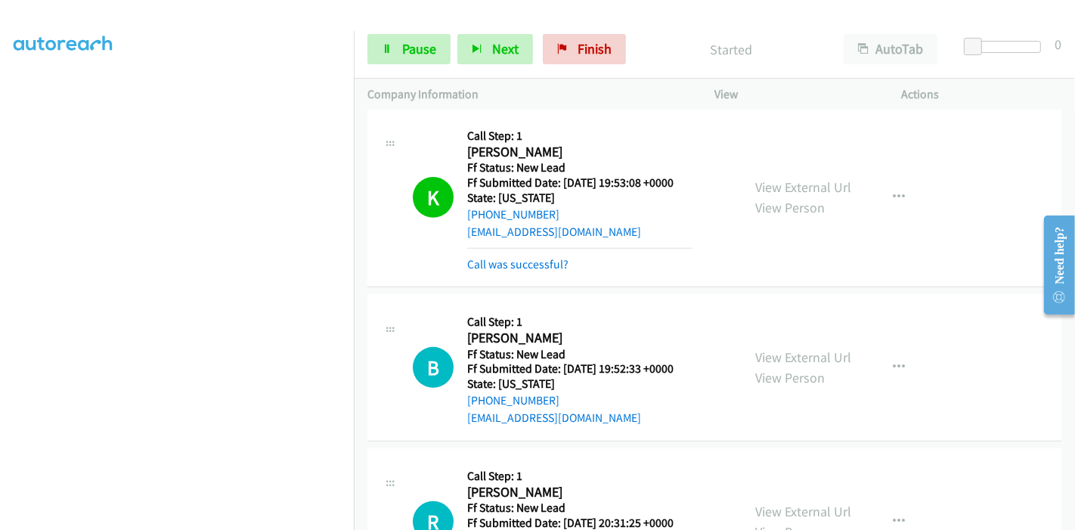
scroll to position [568, 0]
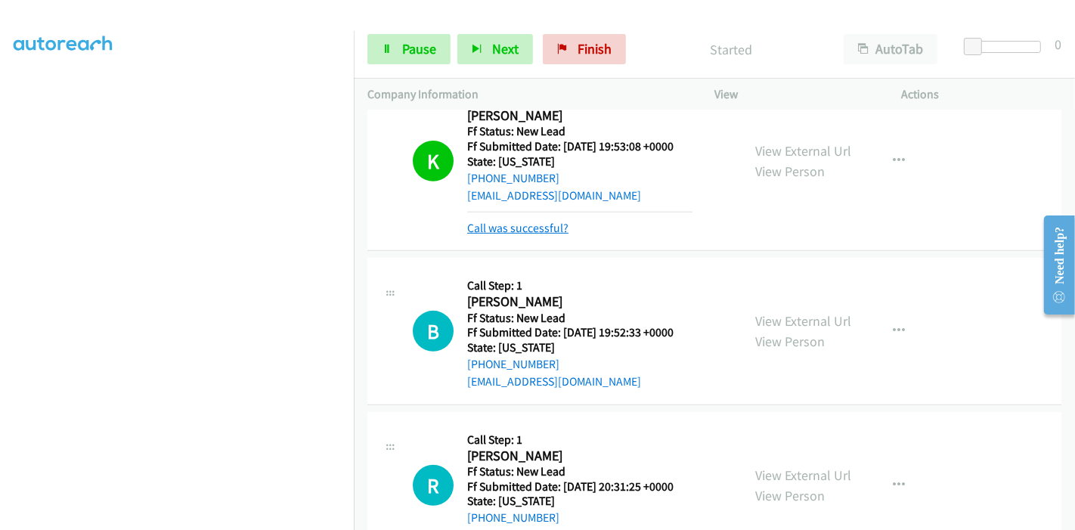
click at [534, 223] on link "Call was successful?" at bounding box center [517, 228] width 101 height 14
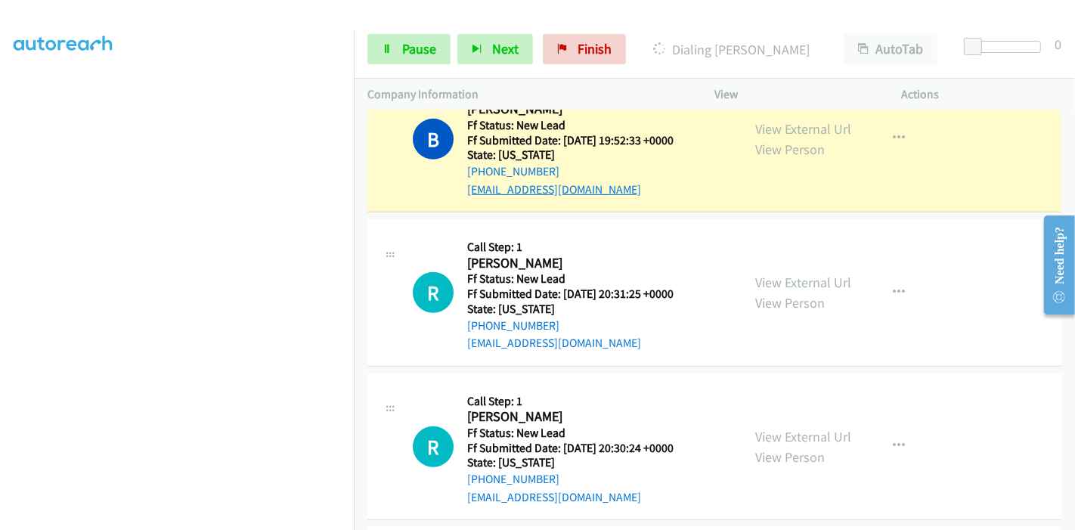
scroll to position [652, 0]
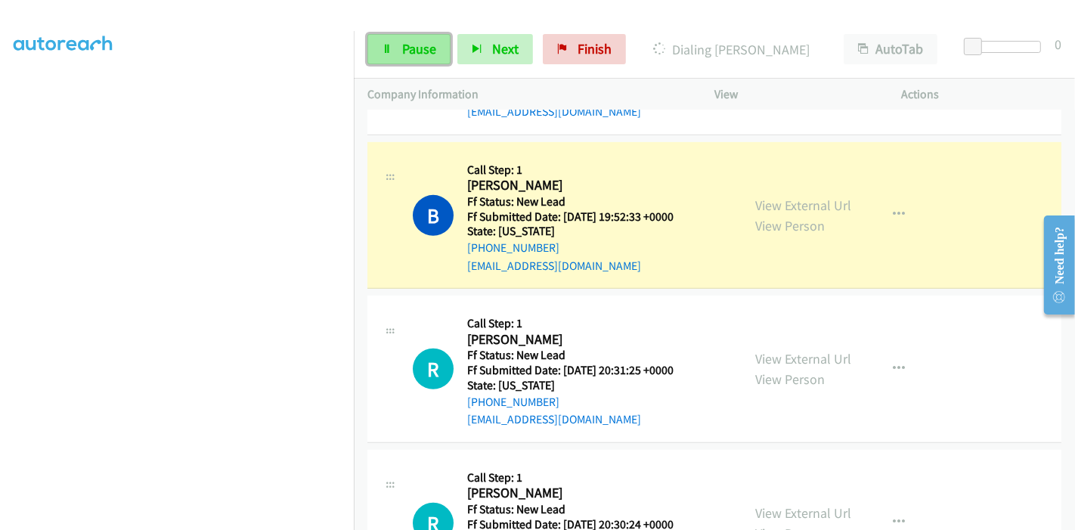
click at [395, 48] on link "Pause" at bounding box center [408, 49] width 83 height 30
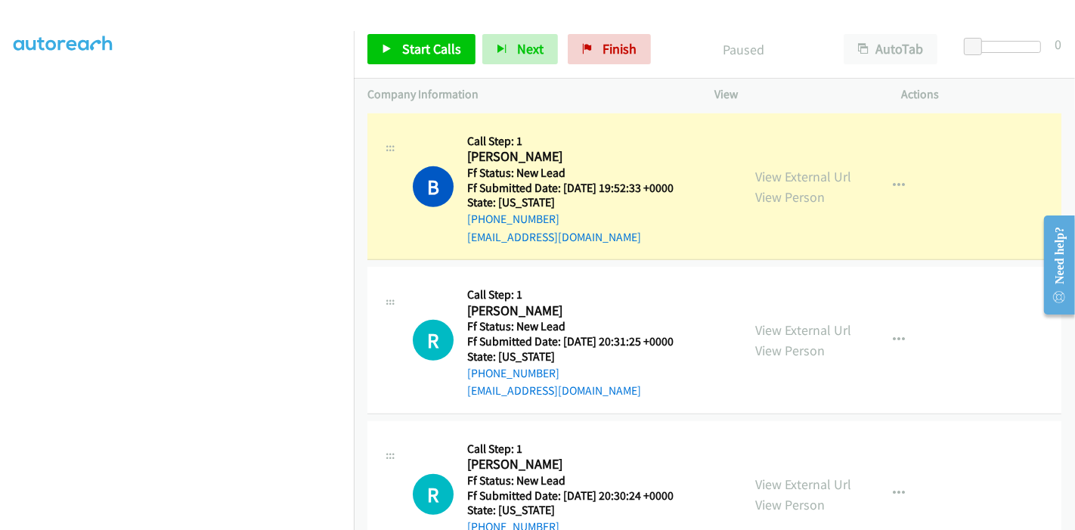
scroll to position [627, 0]
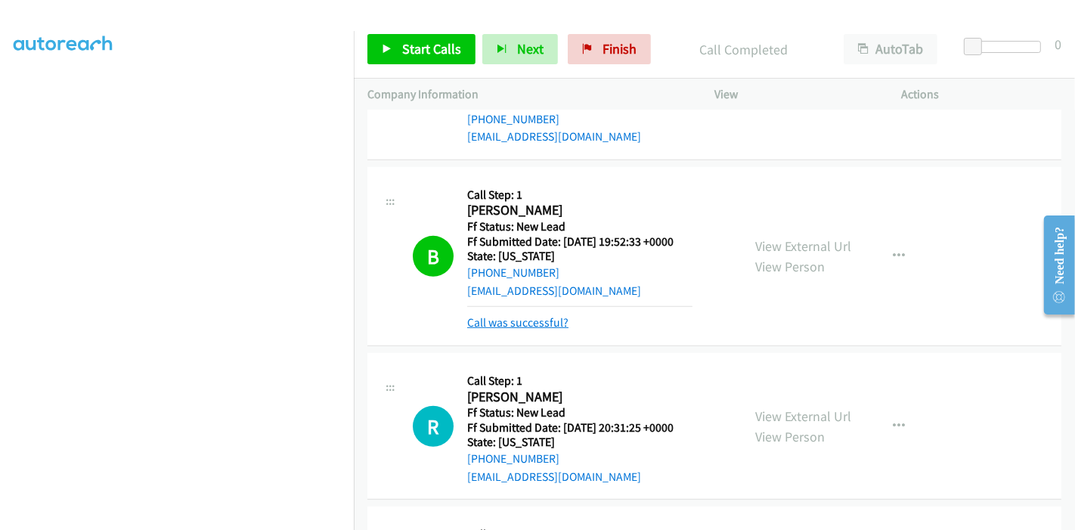
click at [529, 316] on link "Call was successful?" at bounding box center [517, 322] width 101 height 14
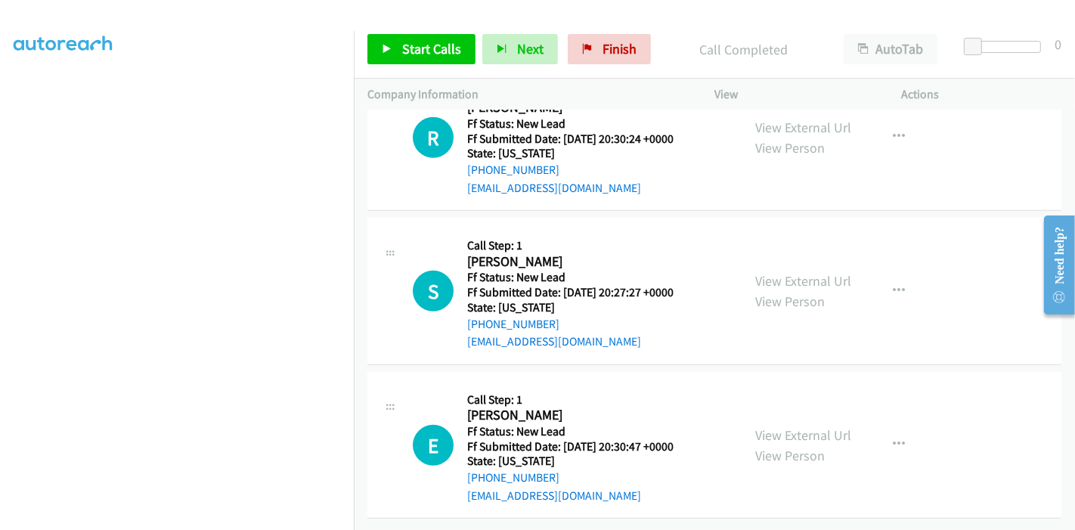
scroll to position [795, 0]
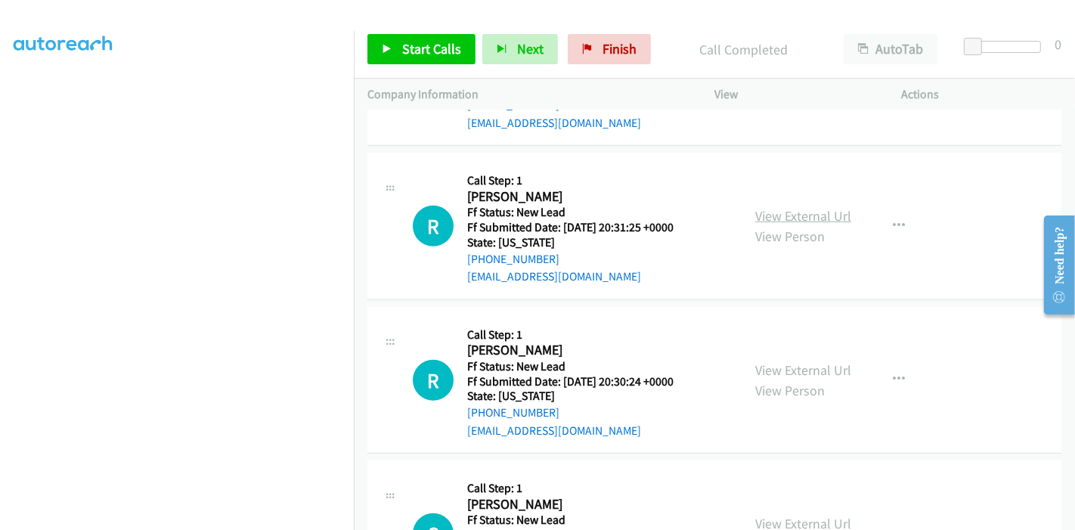
click at [820, 213] on link "View External Url" at bounding box center [803, 215] width 96 height 17
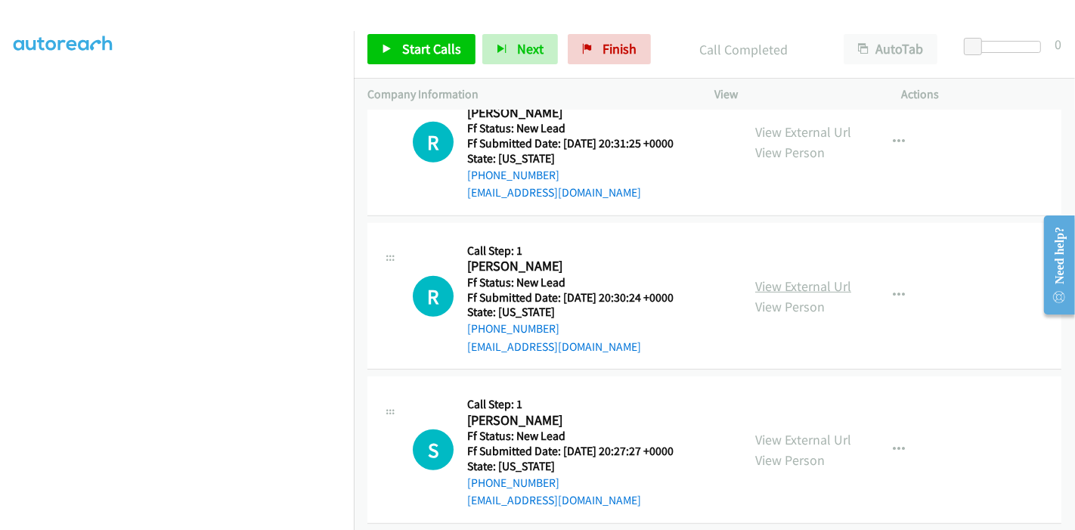
click at [804, 284] on link "View External Url" at bounding box center [803, 285] width 96 height 17
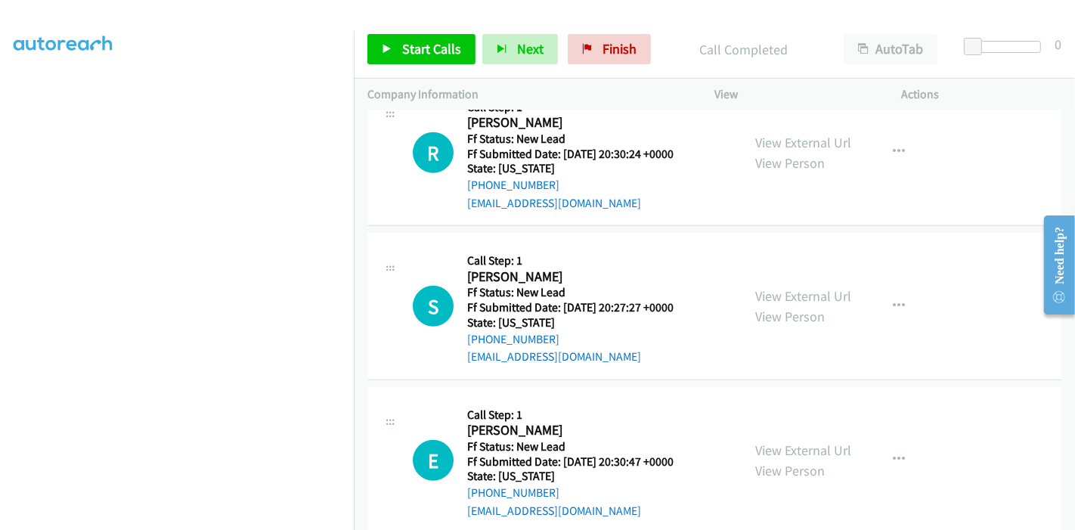
scroll to position [1047, 0]
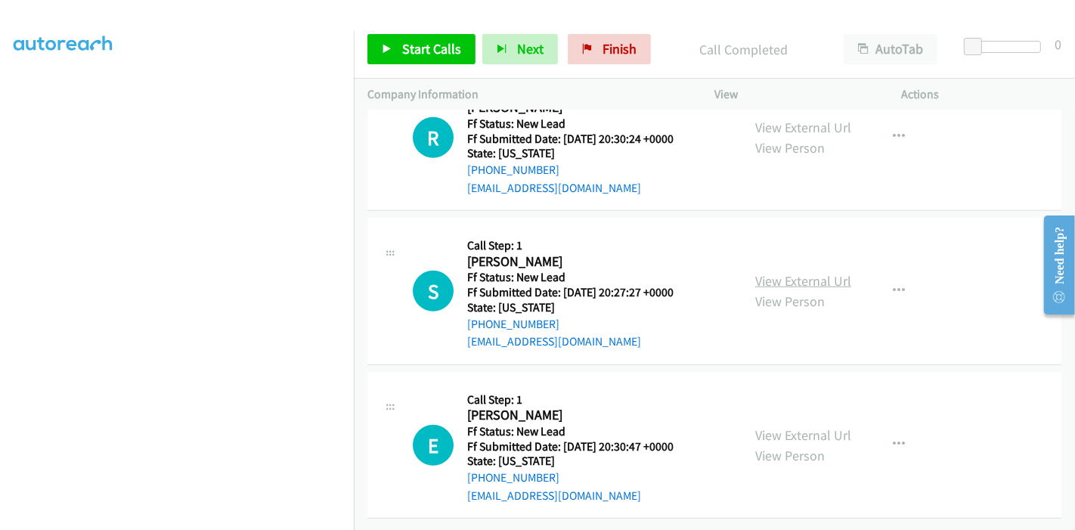
click at [763, 272] on link "View External Url" at bounding box center [803, 280] width 96 height 17
click at [786, 426] on link "View External Url" at bounding box center [803, 434] width 96 height 17
click at [414, 38] on link "Start Calls" at bounding box center [421, 49] width 108 height 30
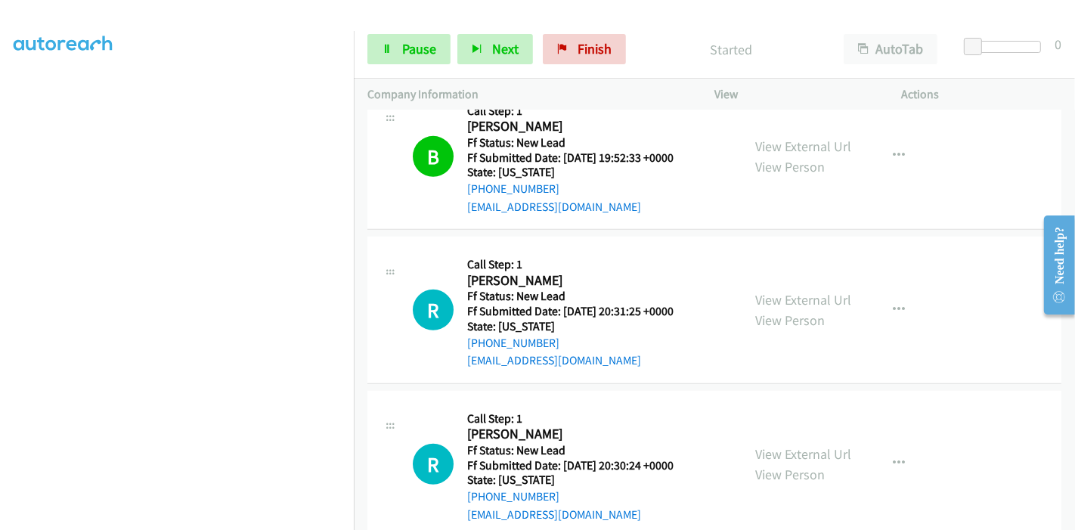
scroll to position [795, 0]
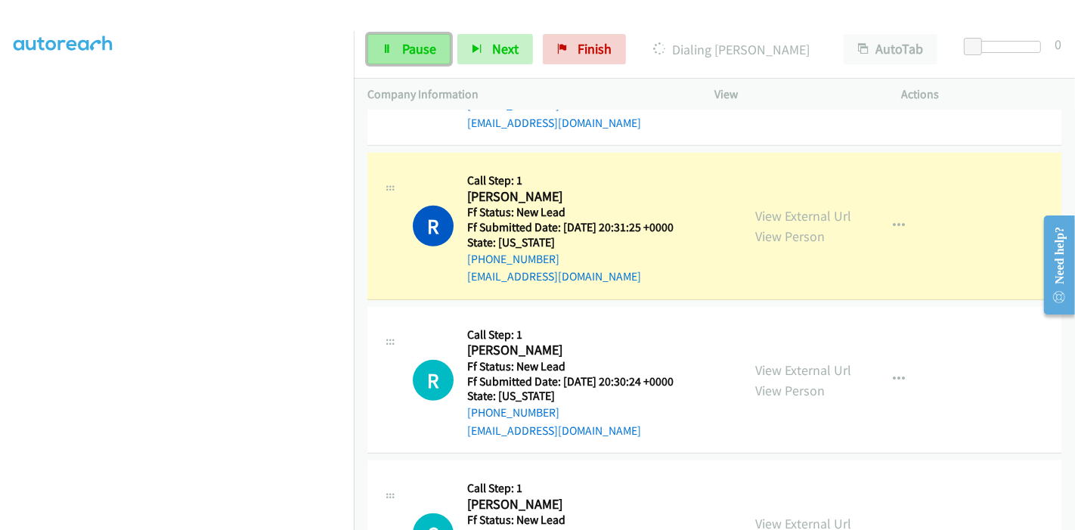
click at [414, 51] on span "Pause" at bounding box center [419, 48] width 34 height 17
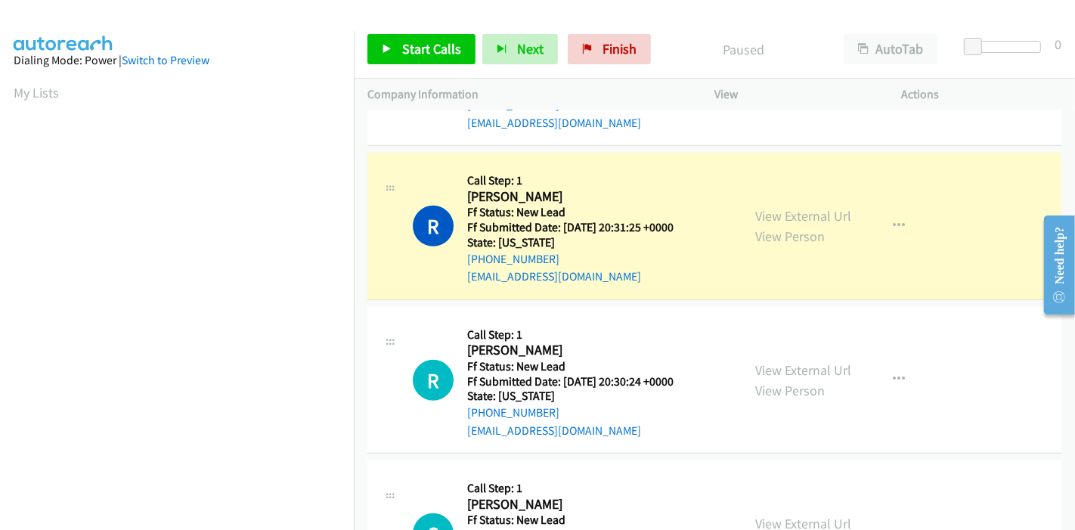
scroll to position [319, 0]
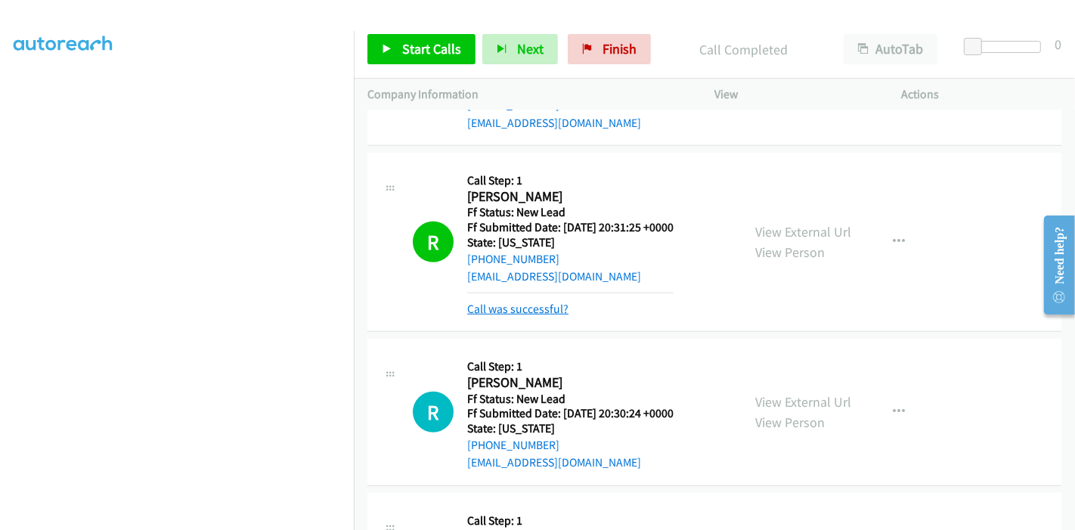
click at [530, 307] on link "Call was successful?" at bounding box center [517, 309] width 101 height 14
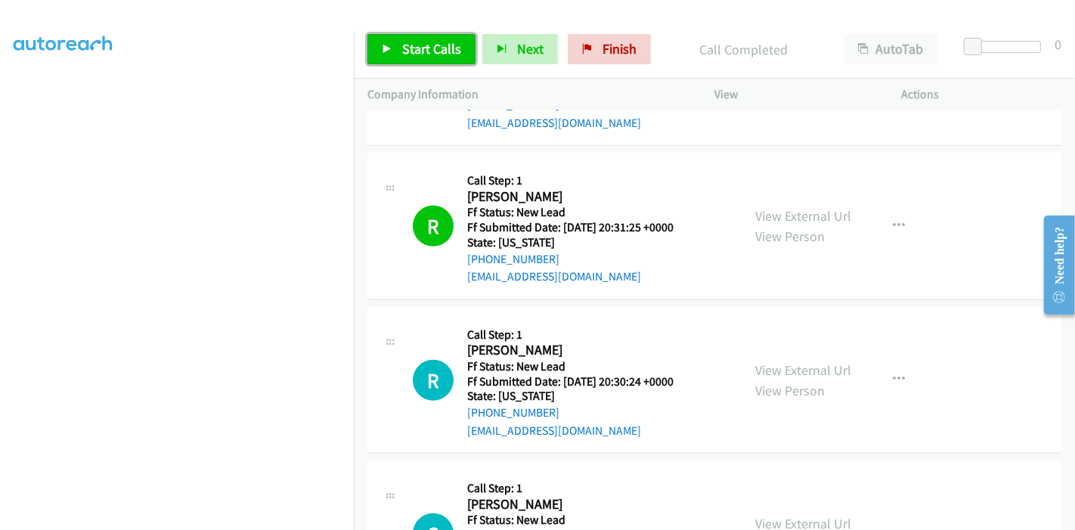
click at [420, 38] on link "Start Calls" at bounding box center [421, 49] width 108 height 30
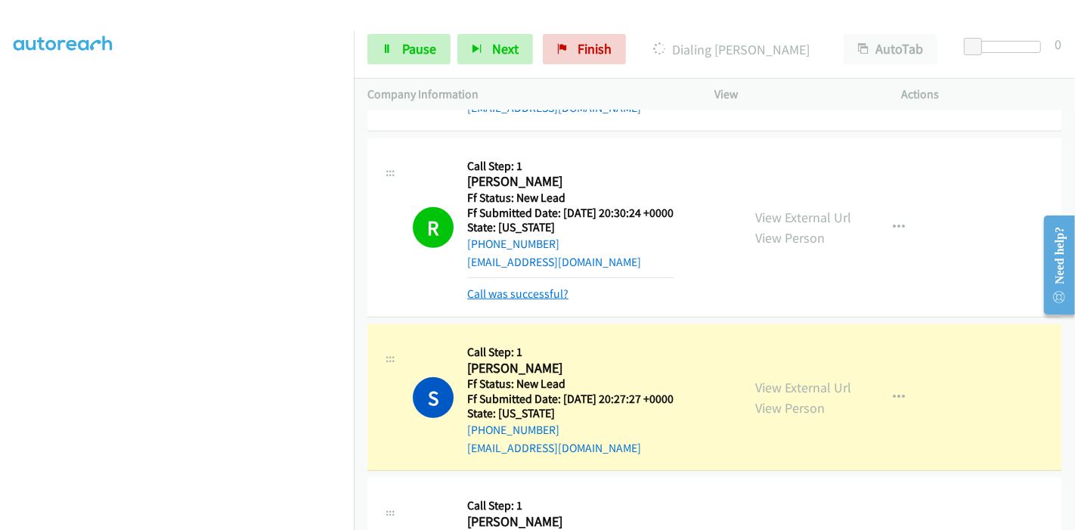
click at [530, 295] on link "Call was successful?" at bounding box center [517, 294] width 101 height 14
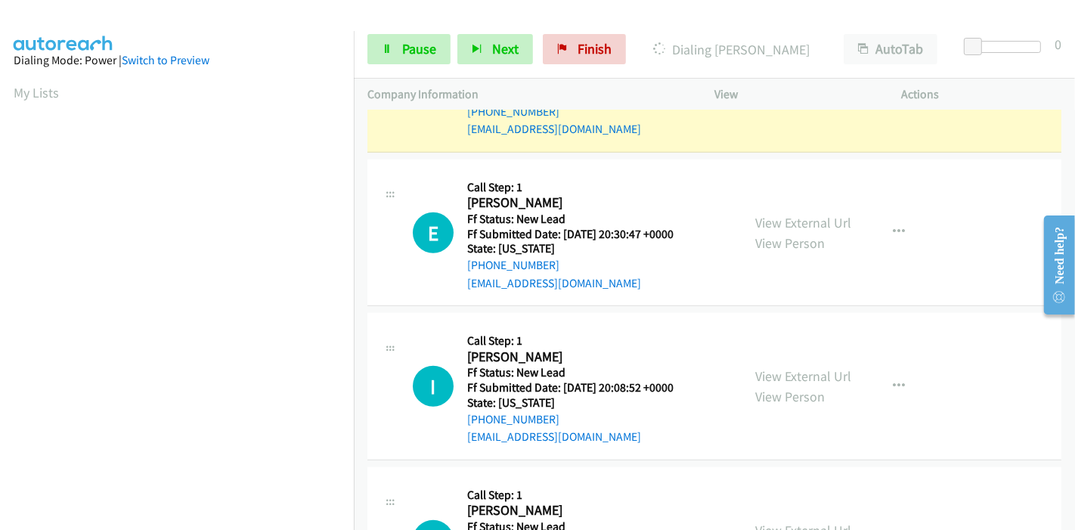
scroll to position [1256, 0]
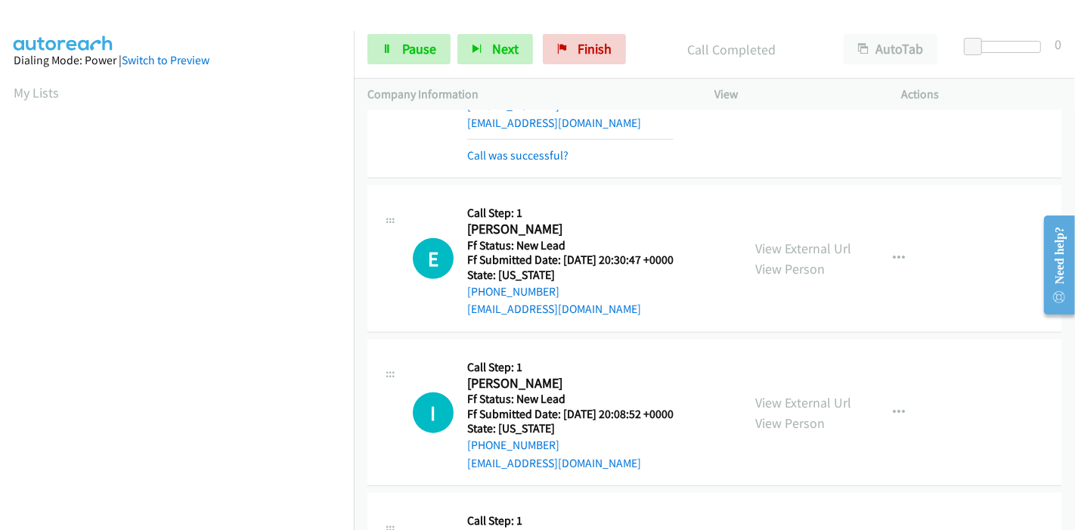
click at [797, 363] on div "View External Url View Person View External Url Email Schedule/Manage Callback …" at bounding box center [842, 412] width 201 height 119
click at [789, 398] on link "View External Url" at bounding box center [803, 402] width 96 height 17
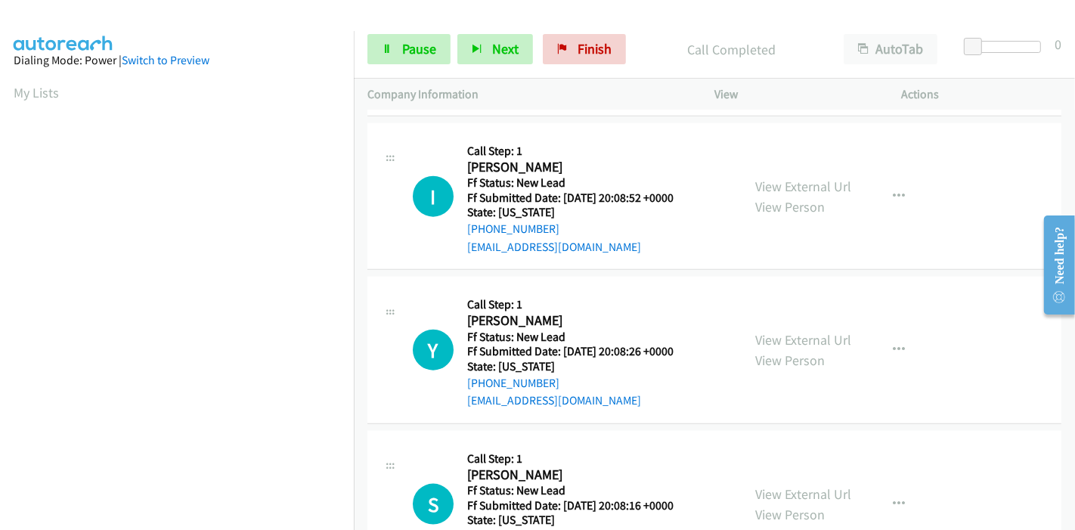
scroll to position [1507, 0]
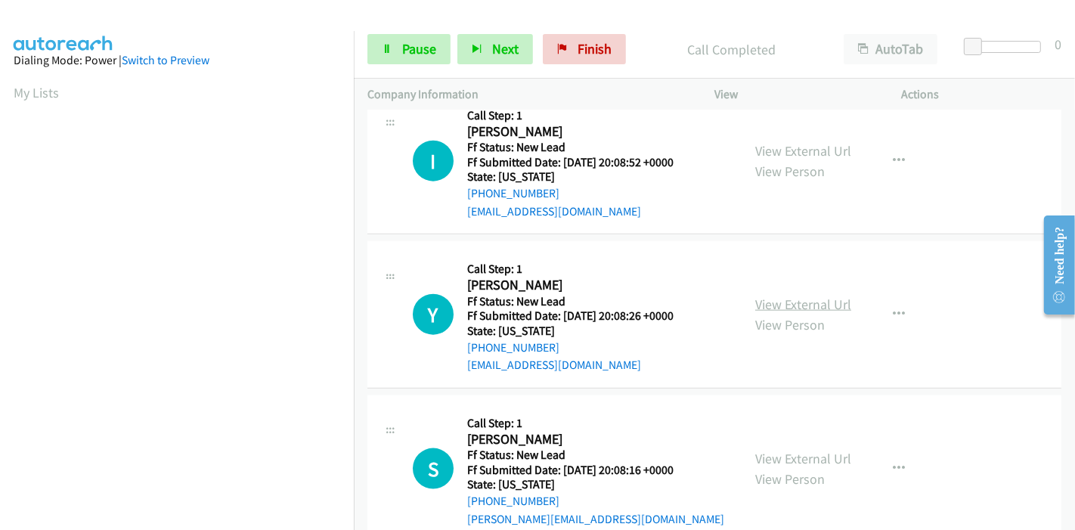
click at [798, 296] on link "View External Url" at bounding box center [803, 304] width 96 height 17
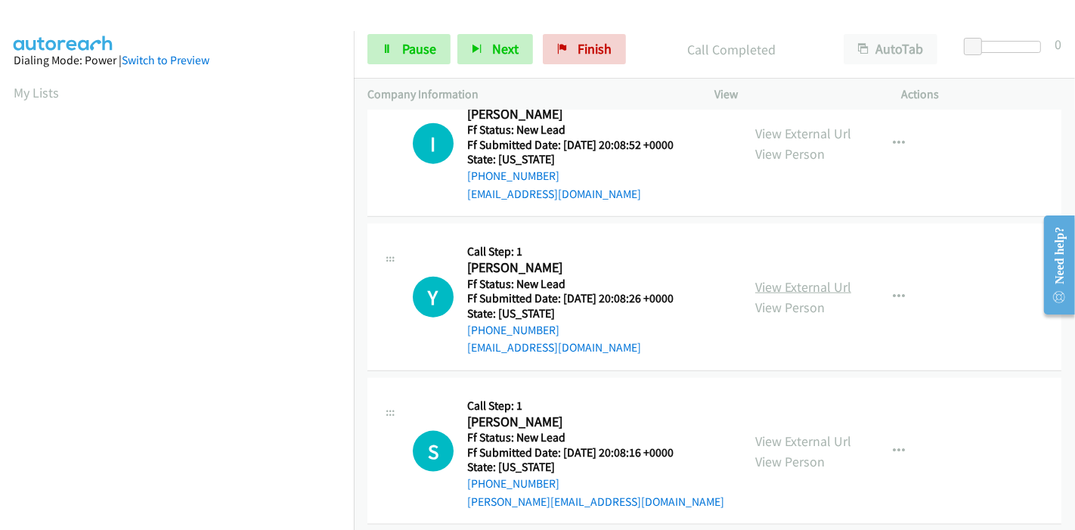
scroll to position [1540, 0]
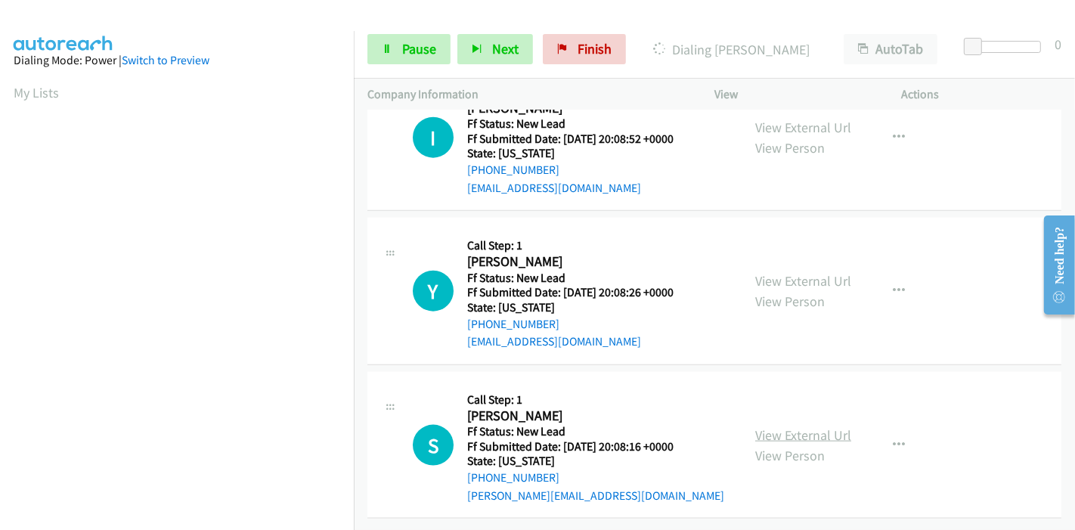
click at [779, 426] on link "View External Url" at bounding box center [803, 434] width 96 height 17
click at [422, 46] on span "Pause" at bounding box center [419, 48] width 34 height 17
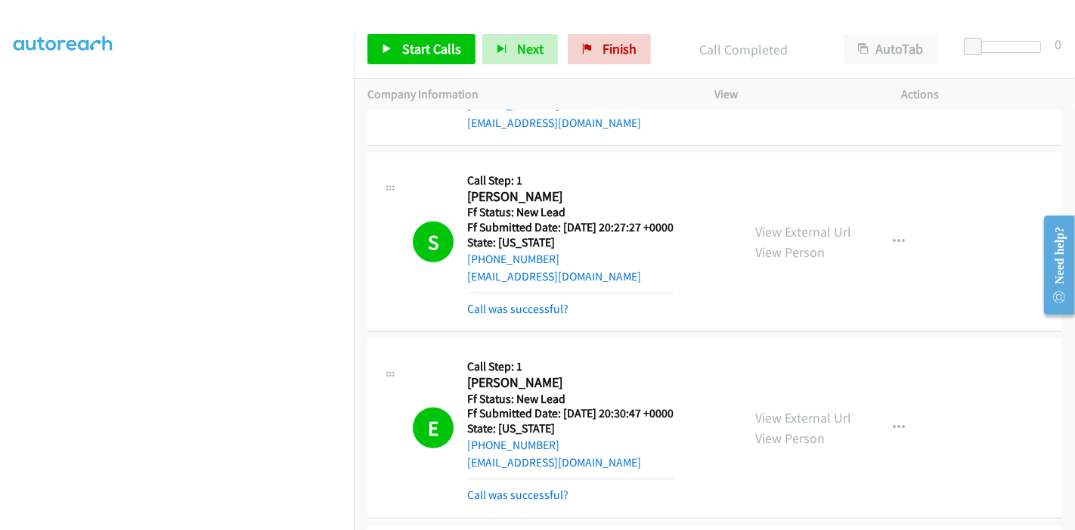
scroll to position [1235, 0]
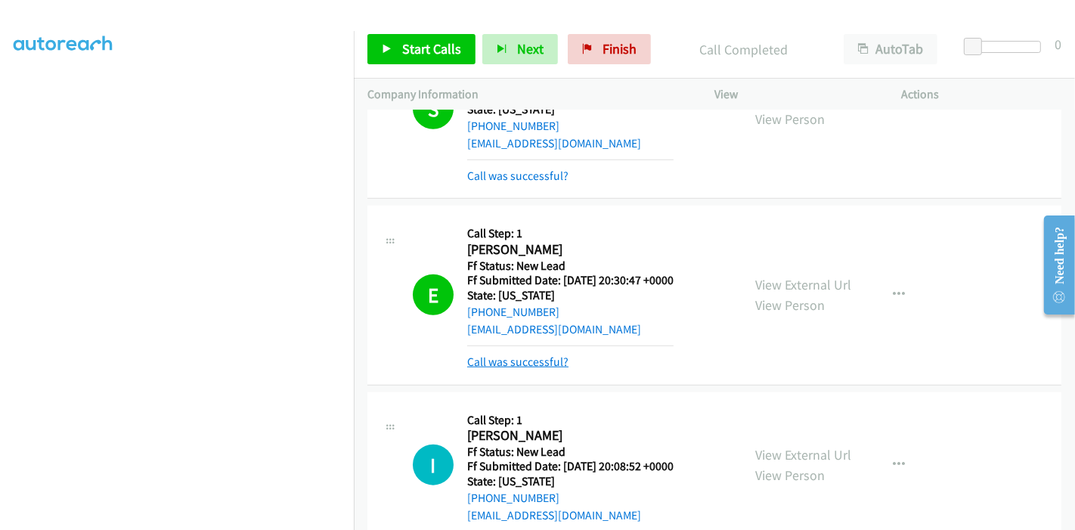
click at [506, 355] on link "Call was successful?" at bounding box center [517, 362] width 101 height 14
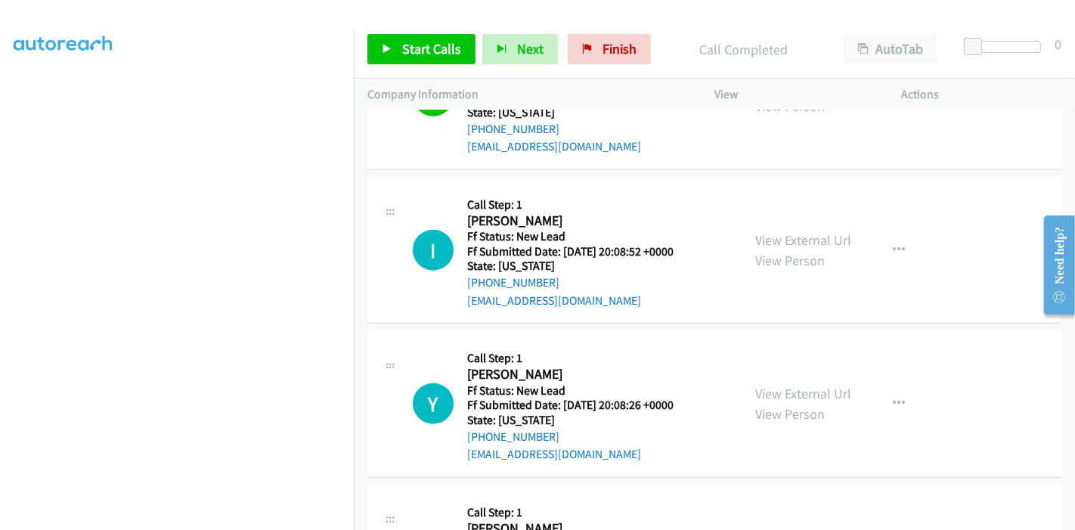
scroll to position [1455, 0]
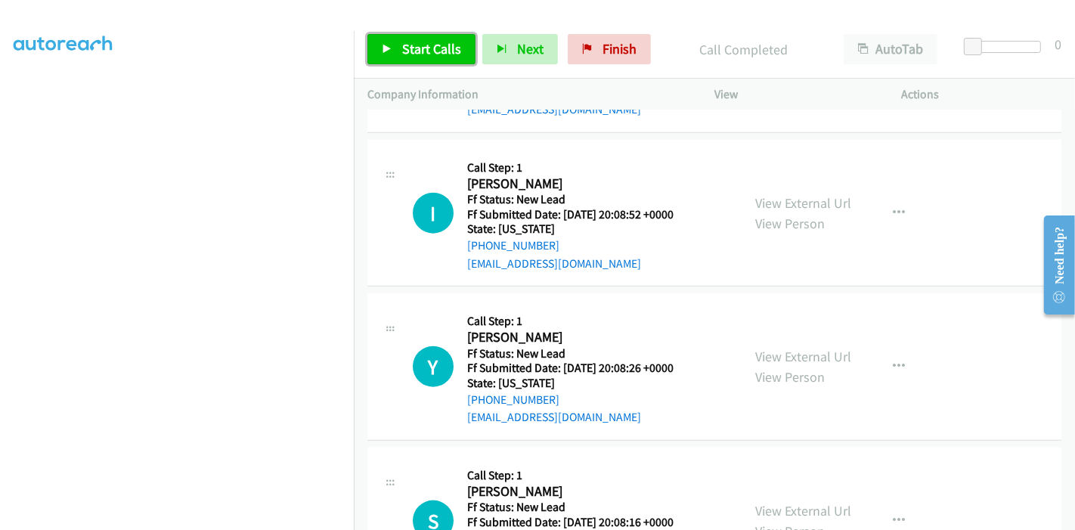
click at [432, 57] on span "Start Calls" at bounding box center [431, 48] width 59 height 17
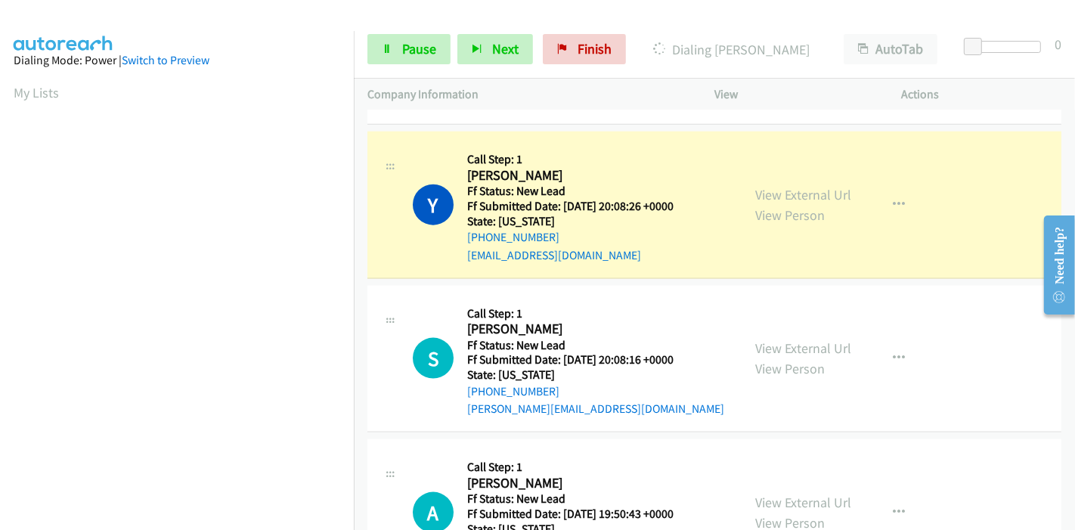
scroll to position [1613, 0]
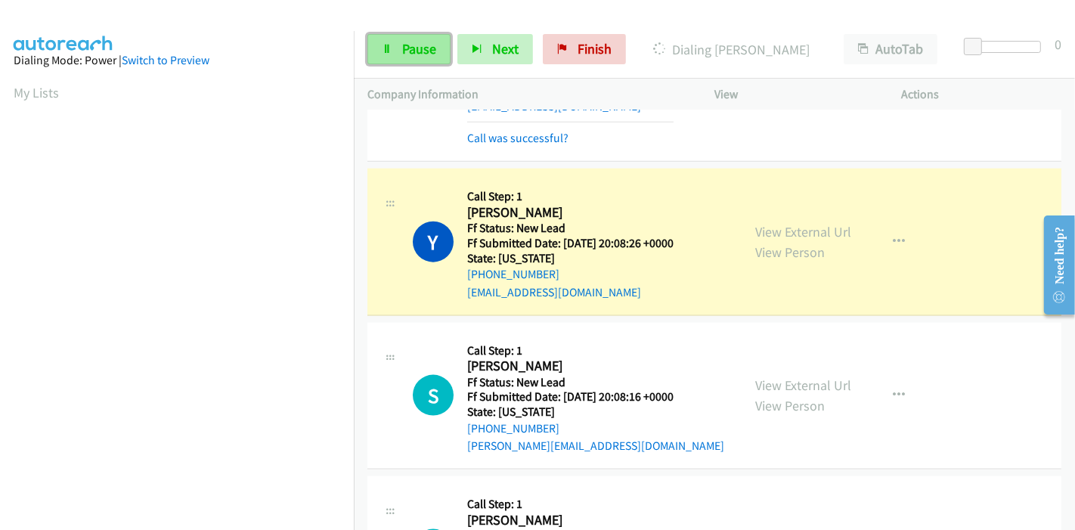
click at [410, 48] on span "Pause" at bounding box center [419, 48] width 34 height 17
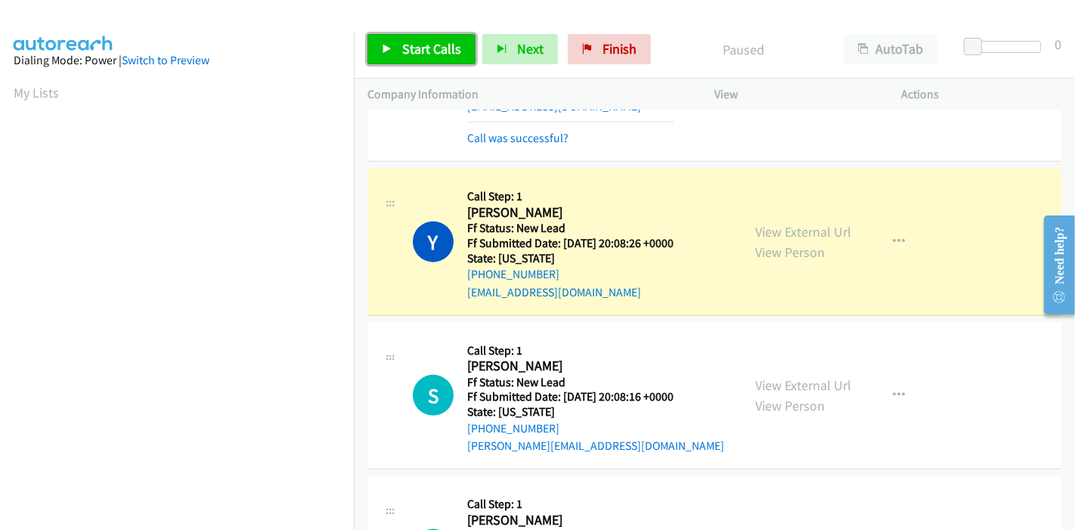
click at [423, 42] on span "Start Calls" at bounding box center [431, 48] width 59 height 17
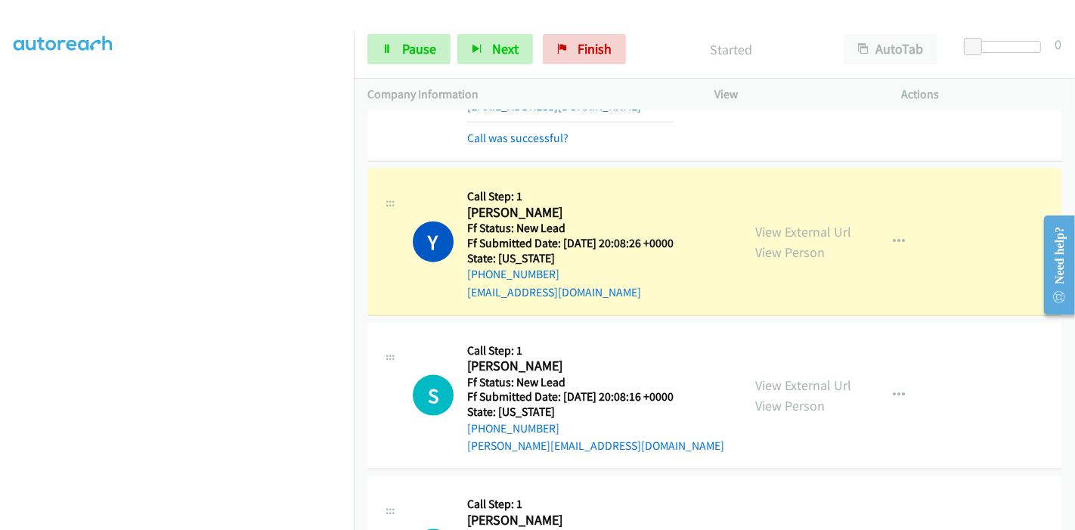
scroll to position [319, 0]
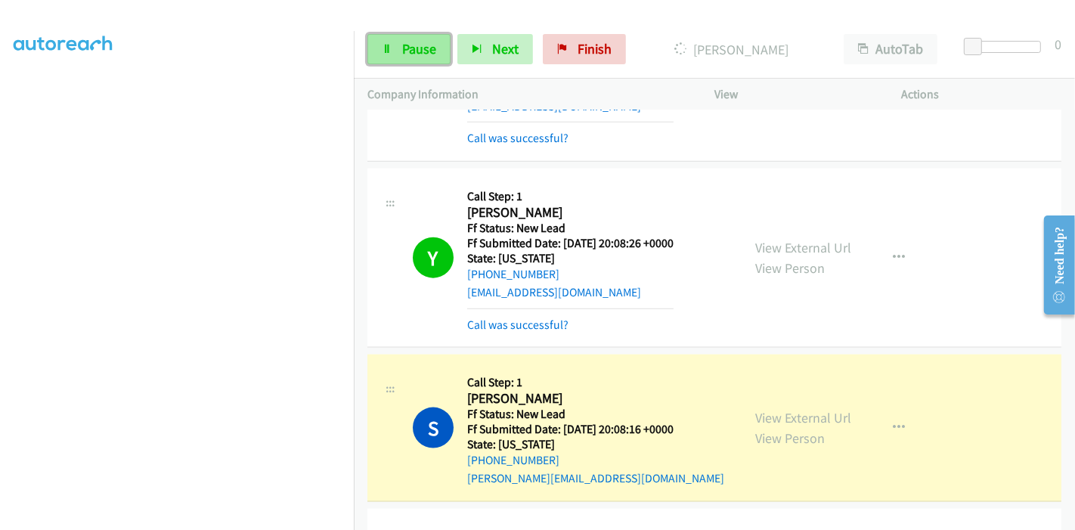
click at [402, 42] on span "Pause" at bounding box center [419, 48] width 34 height 17
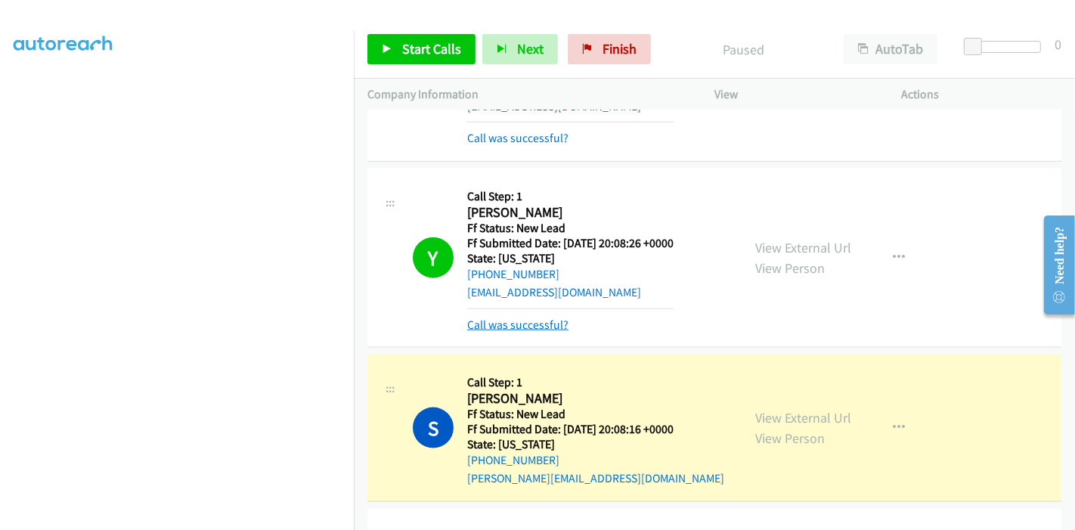
click at [502, 318] on link "Call was successful?" at bounding box center [517, 325] width 101 height 14
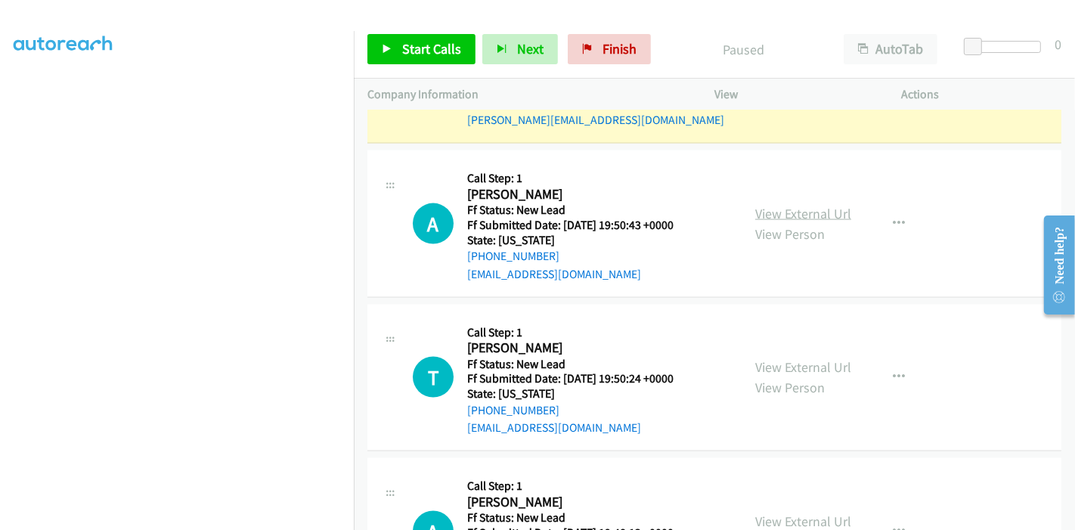
scroll to position [1948, 0]
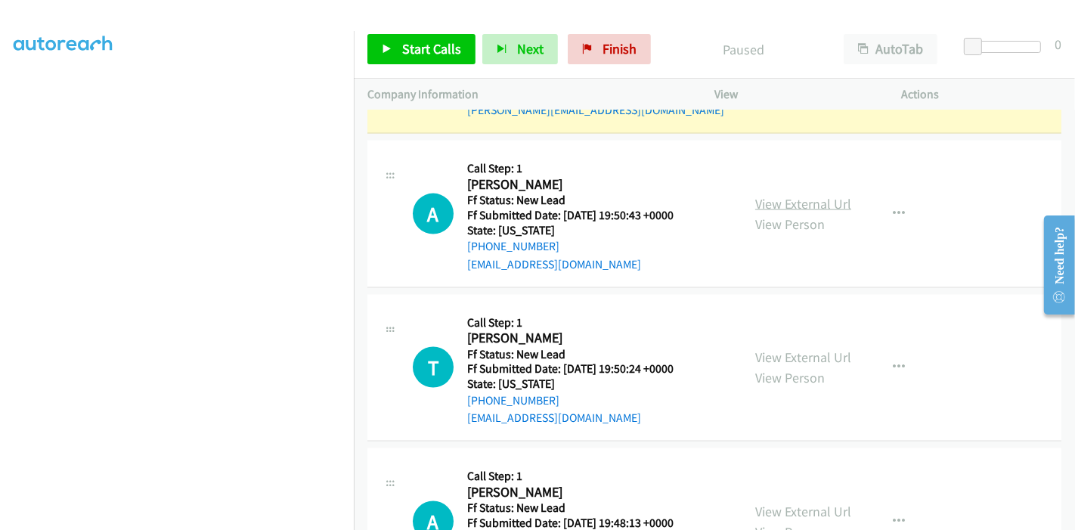
click at [769, 205] on link "View External Url" at bounding box center [803, 203] width 96 height 17
click at [792, 353] on link "View External Url" at bounding box center [803, 357] width 96 height 17
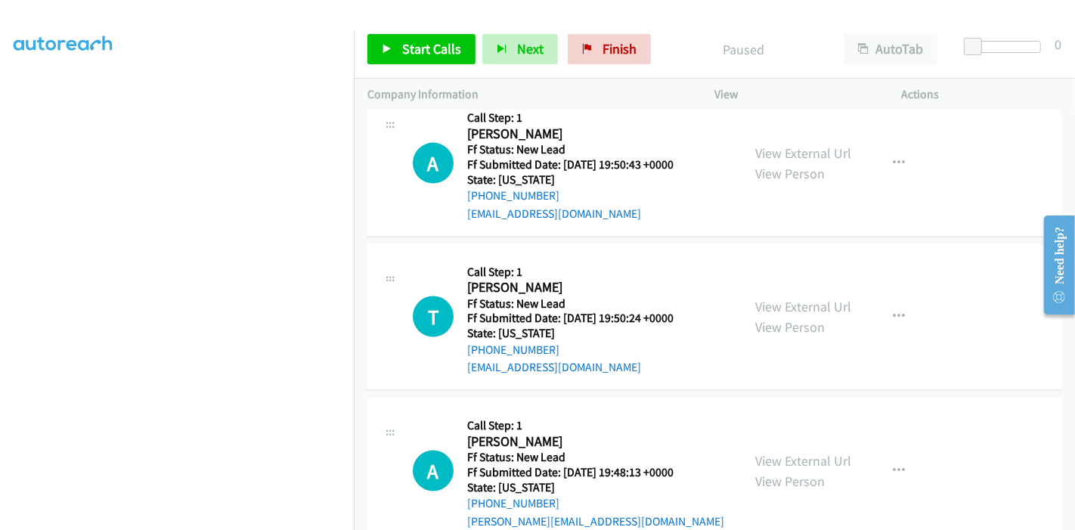
scroll to position [2032, 0]
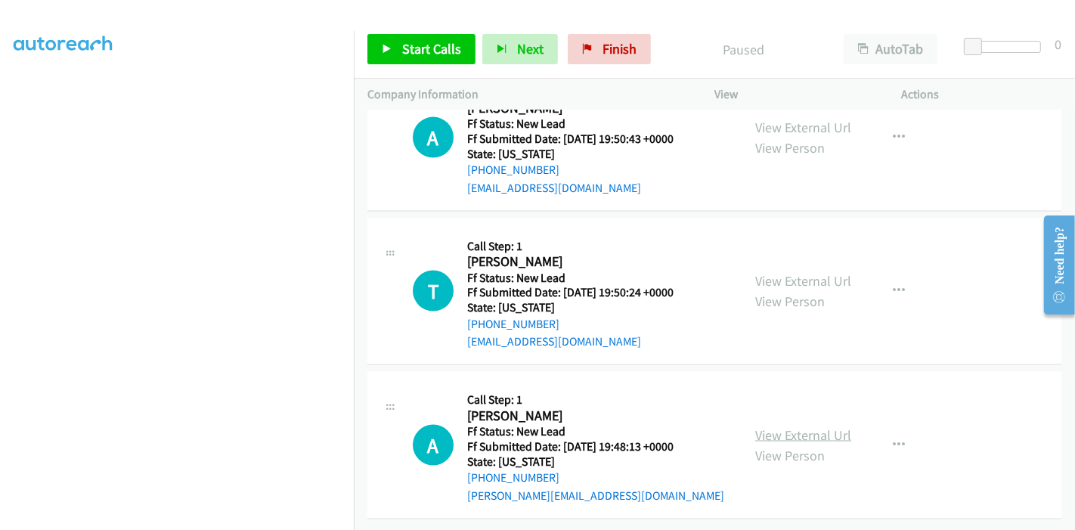
click at [809, 426] on link "View External Url" at bounding box center [803, 434] width 96 height 17
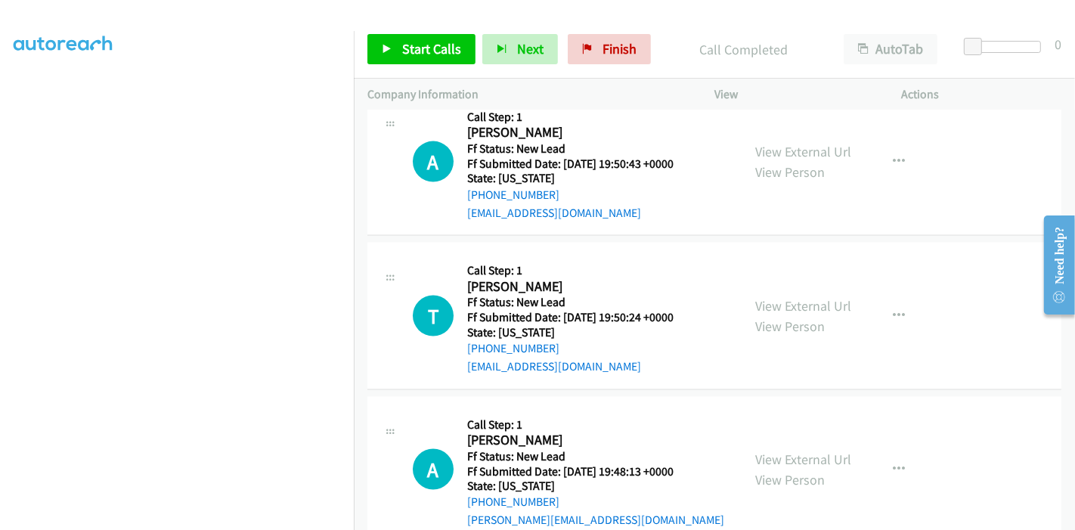
scroll to position [2065, 0]
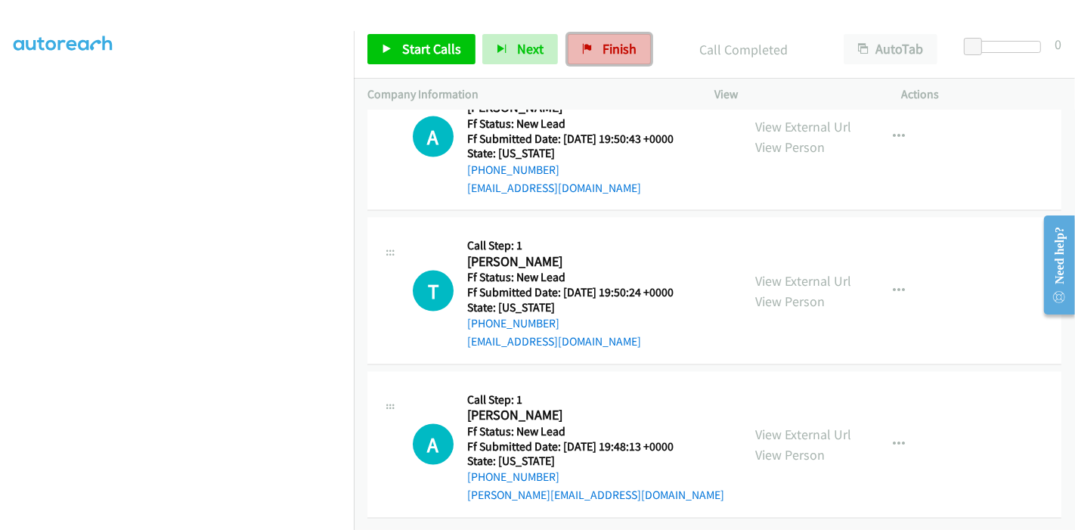
click at [621, 50] on span "Finish" at bounding box center [620, 48] width 34 height 17
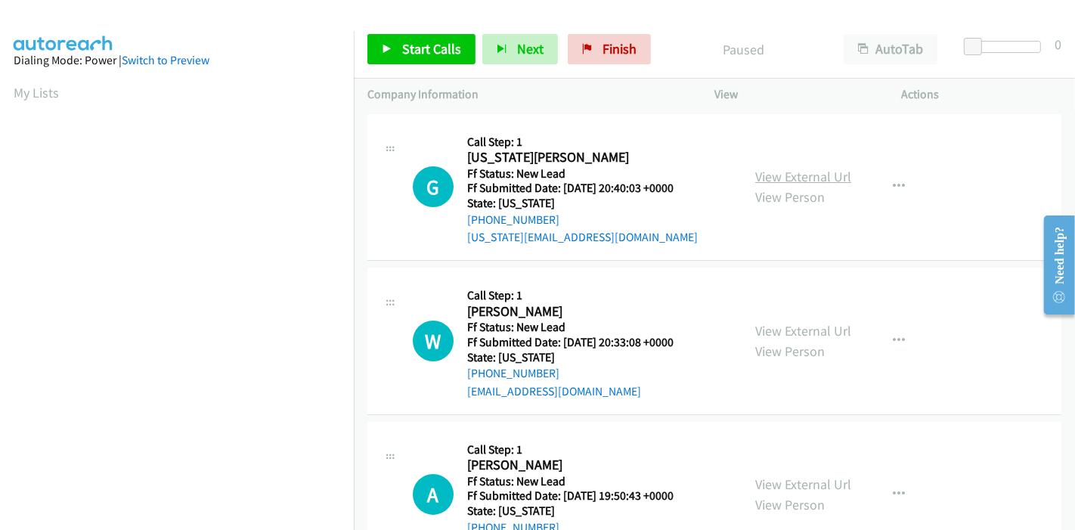
click at [790, 174] on link "View External Url" at bounding box center [803, 176] width 96 height 17
click at [791, 329] on link "View External Url" at bounding box center [803, 330] width 96 height 17
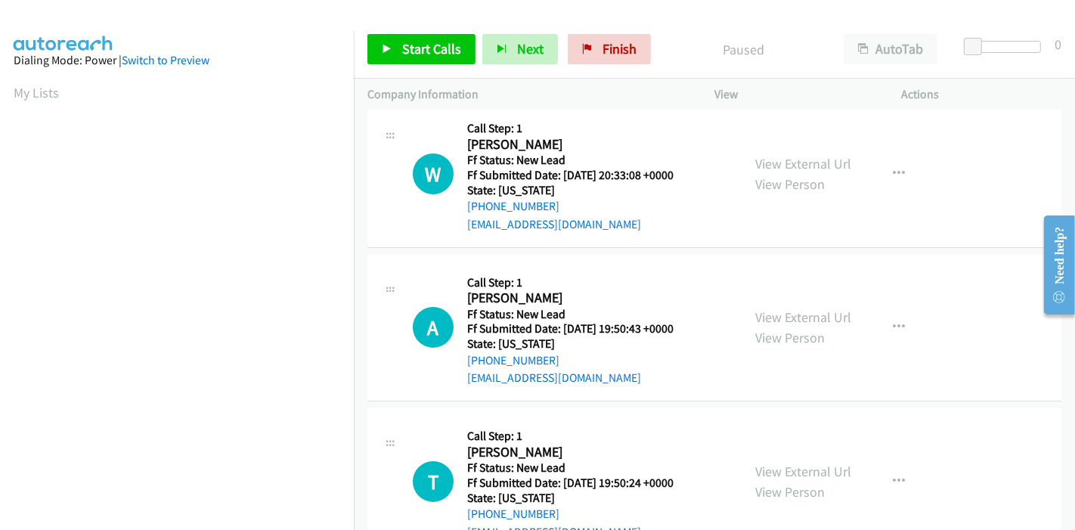
scroll to position [168, 0]
click at [789, 316] on link "View External Url" at bounding box center [803, 316] width 96 height 17
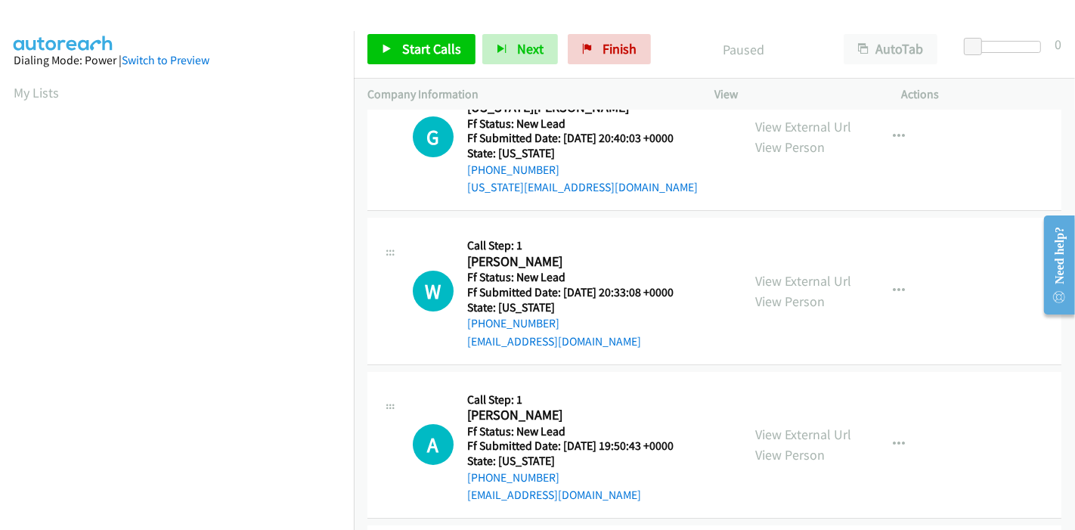
scroll to position [252, 0]
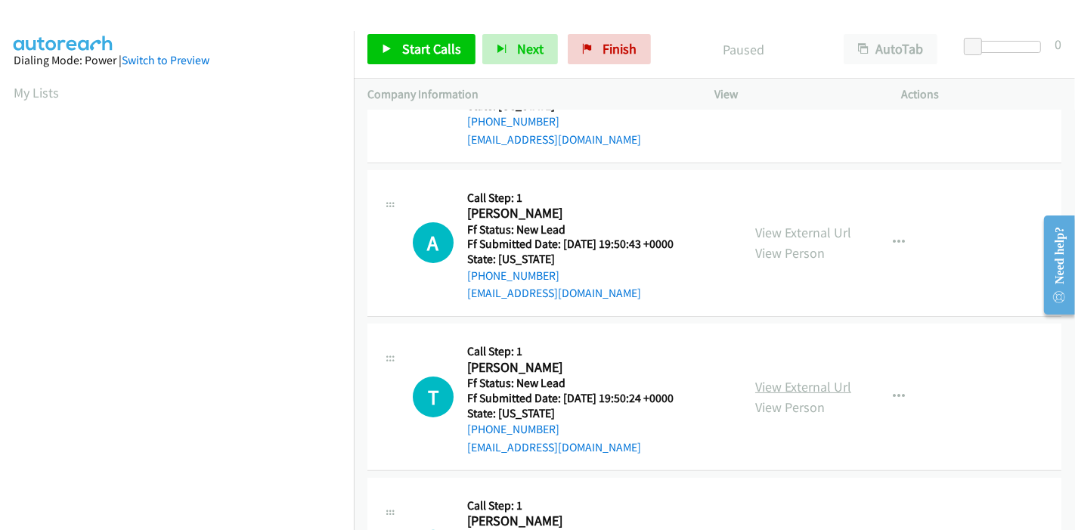
click at [773, 387] on link "View External Url" at bounding box center [803, 386] width 96 height 17
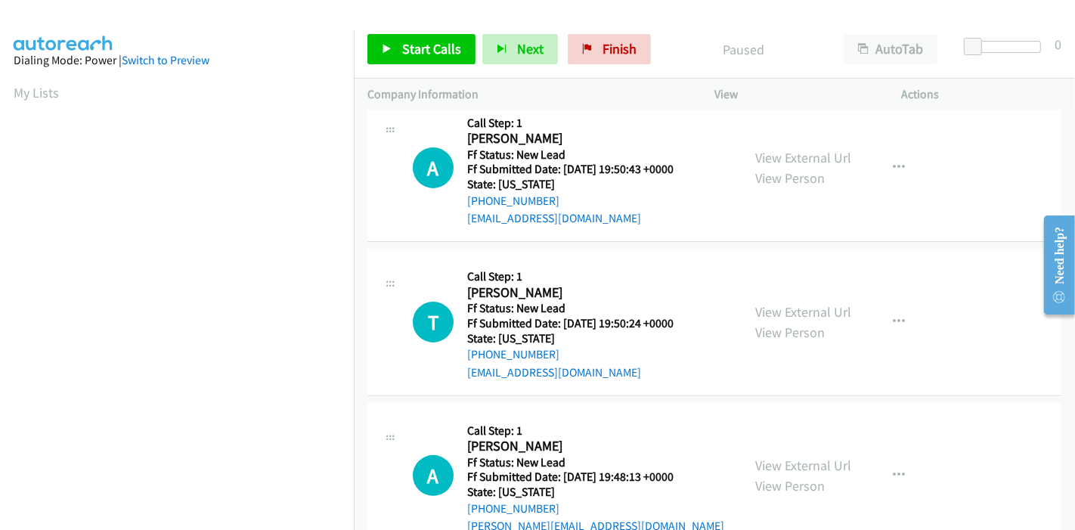
scroll to position [368, 0]
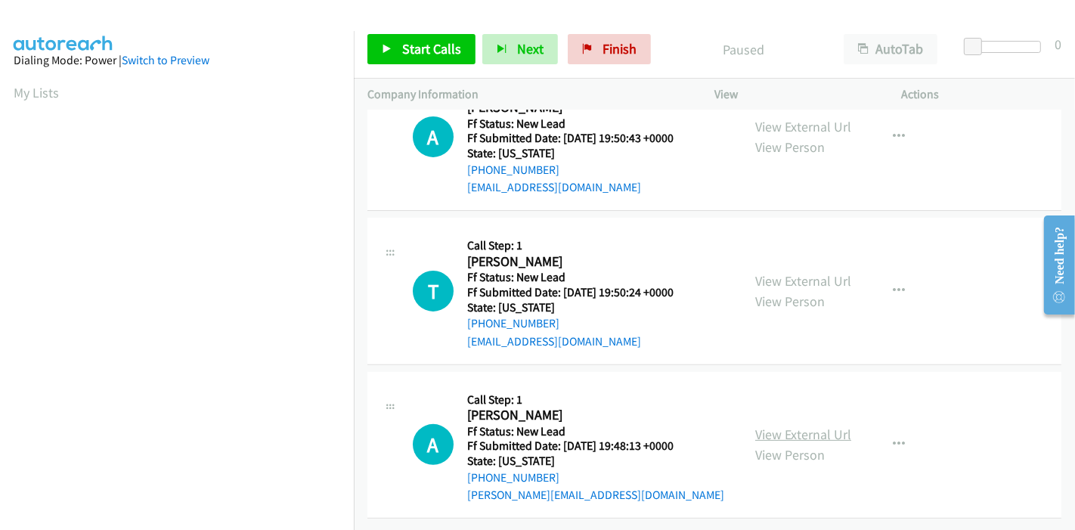
click at [785, 427] on link "View External Url" at bounding box center [803, 434] width 96 height 17
click at [412, 53] on span "Start Calls" at bounding box center [431, 48] width 59 height 17
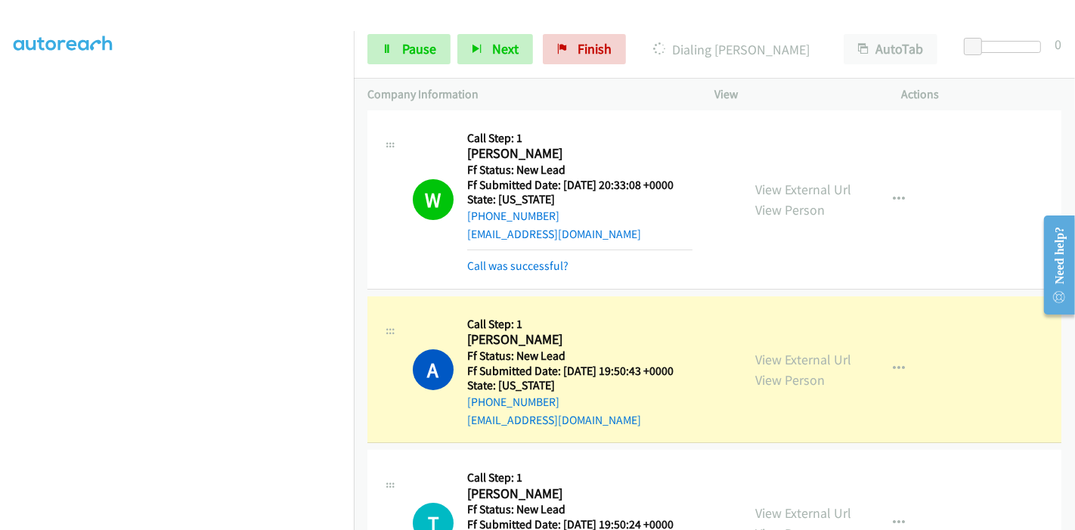
scroll to position [84, 0]
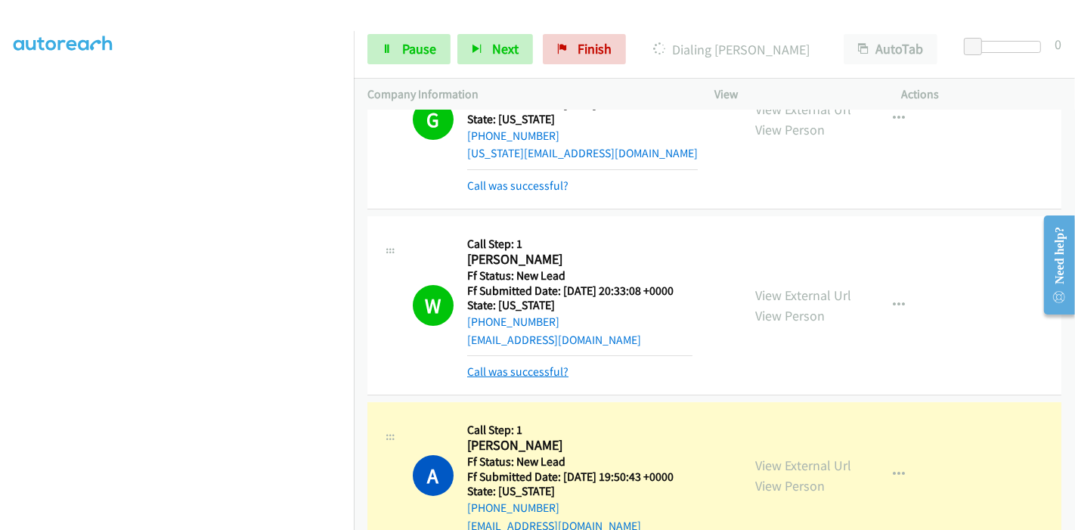
click at [507, 370] on link "Call was successful?" at bounding box center [517, 371] width 101 height 14
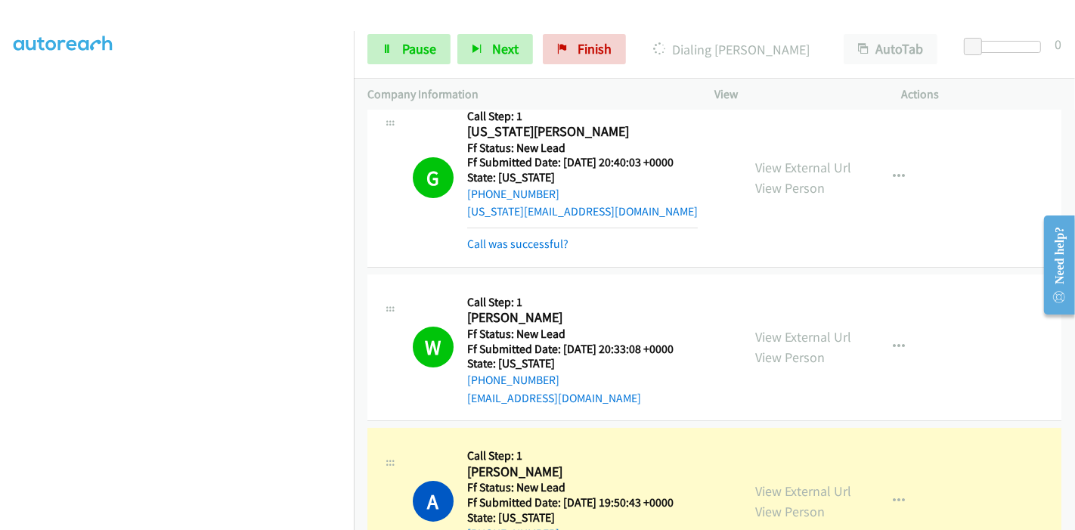
scroll to position [0, 0]
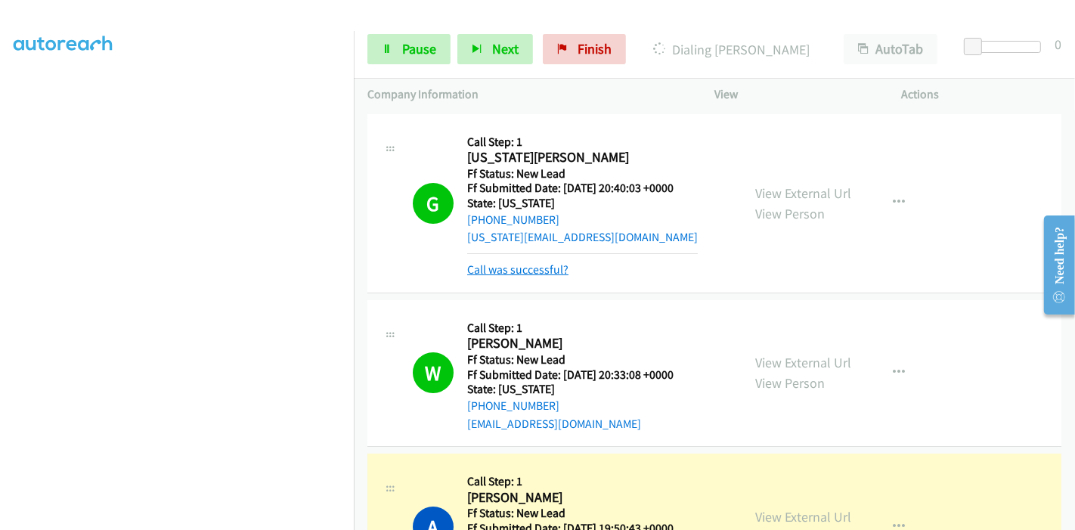
click at [537, 266] on link "Call was successful?" at bounding box center [517, 269] width 101 height 14
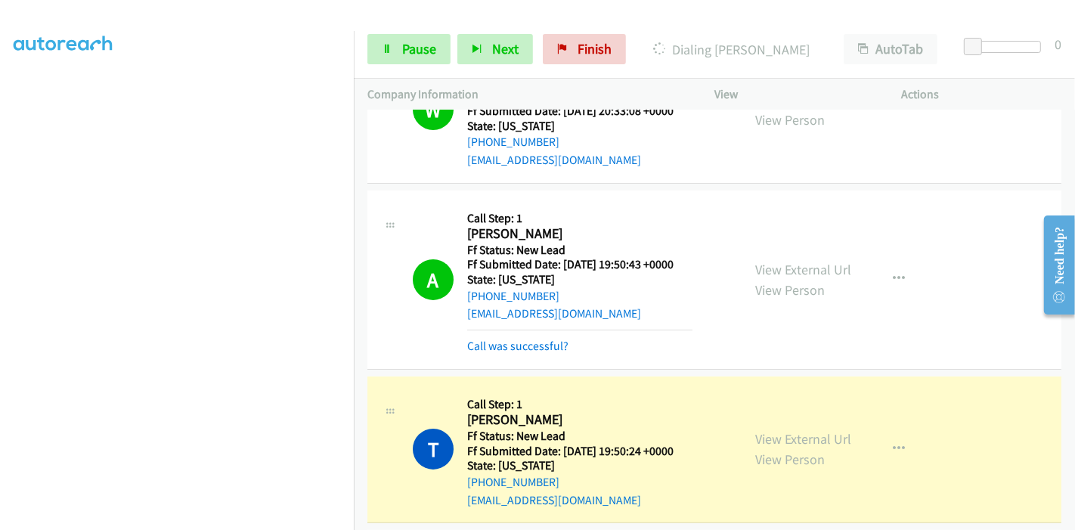
scroll to position [215, 0]
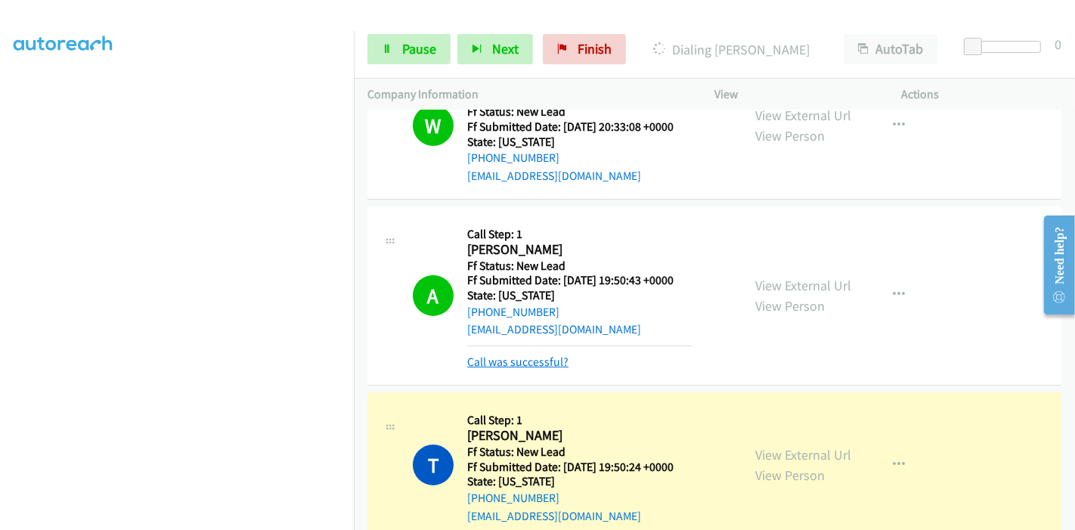
click at [518, 365] on link "Call was successful?" at bounding box center [517, 362] width 101 height 14
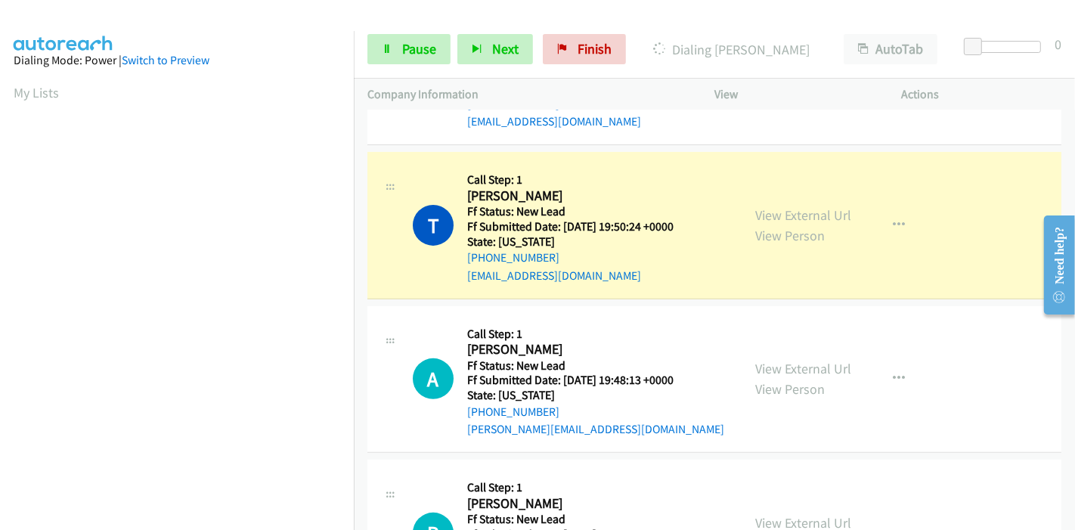
scroll to position [319, 0]
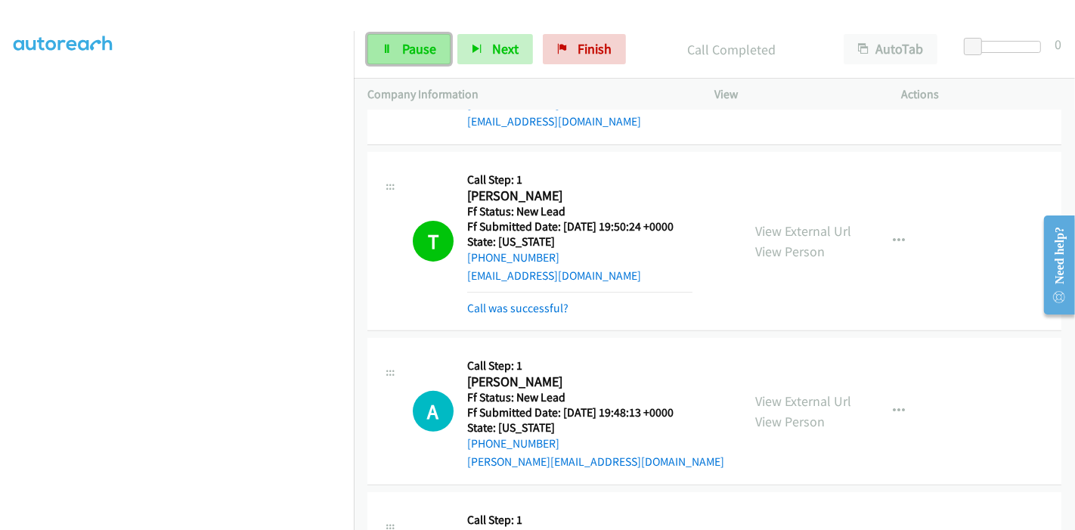
click at [417, 49] on span "Pause" at bounding box center [419, 48] width 34 height 17
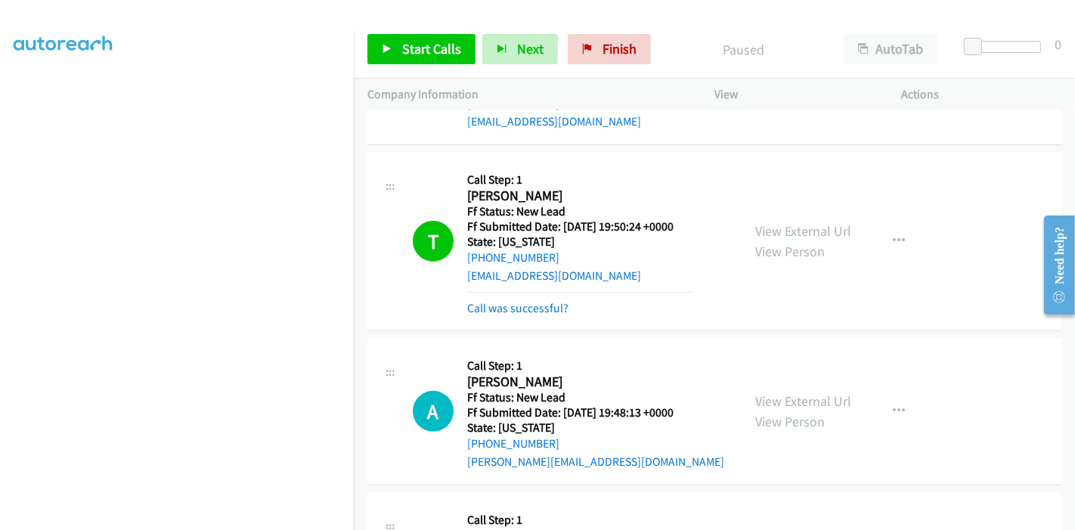
click at [518, 315] on div "T Callback Scheduled Call Step: 1 [PERSON_NAME] America/New_York Ff Status: New…" at bounding box center [714, 241] width 694 height 179
click at [518, 314] on div "Call was successful?" at bounding box center [579, 308] width 225 height 18
click at [523, 309] on link "Call was successful?" at bounding box center [517, 308] width 101 height 14
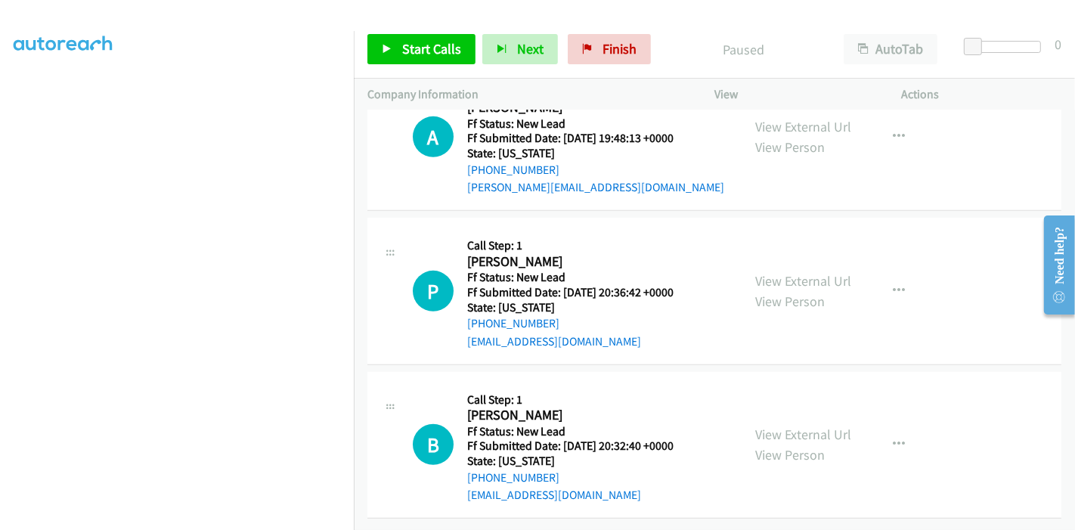
scroll to position [676, 0]
click at [785, 272] on link "View External Url" at bounding box center [803, 280] width 96 height 17
click at [761, 426] on link "View External Url" at bounding box center [803, 434] width 96 height 17
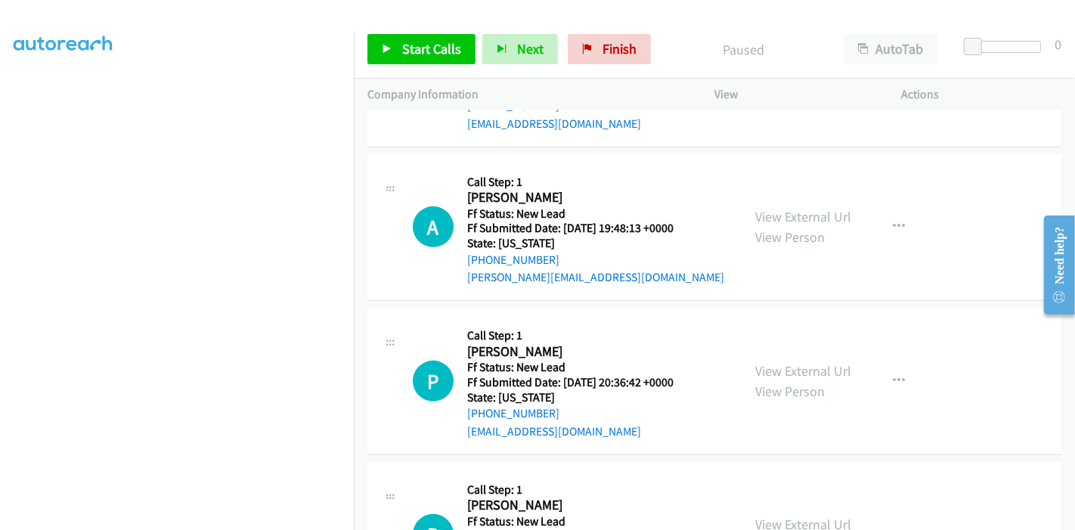
scroll to position [423, 0]
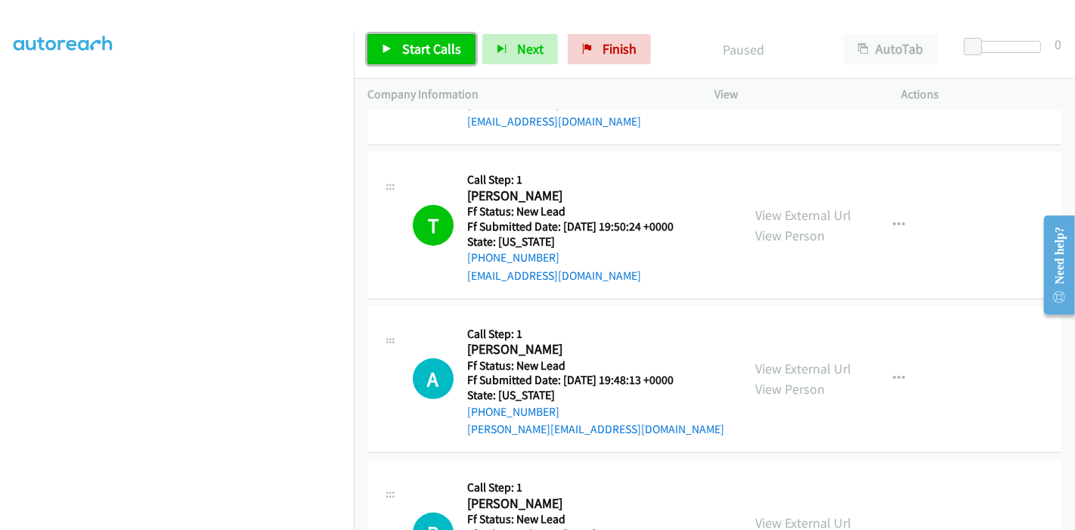
click at [411, 36] on link "Start Calls" at bounding box center [421, 49] width 108 height 30
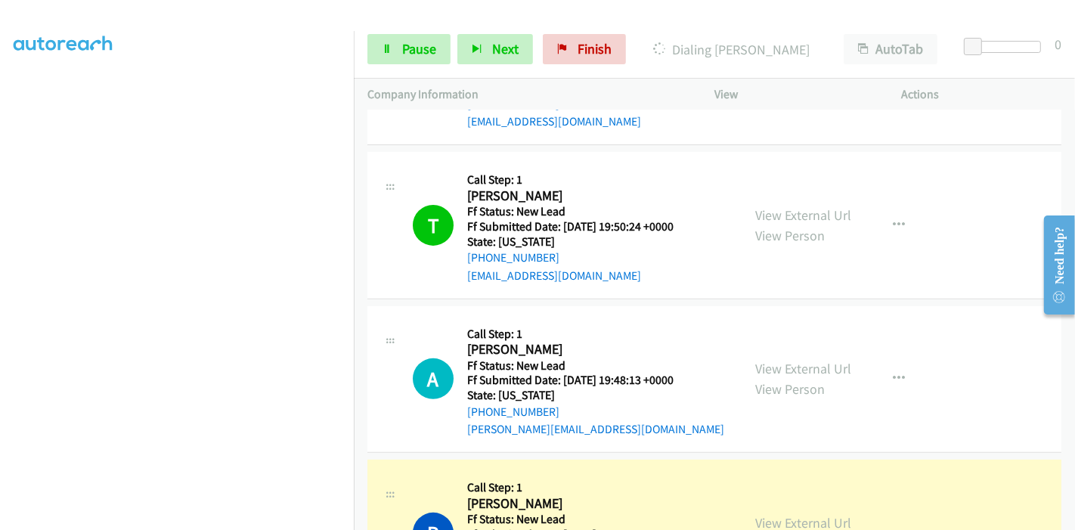
scroll to position [591, 0]
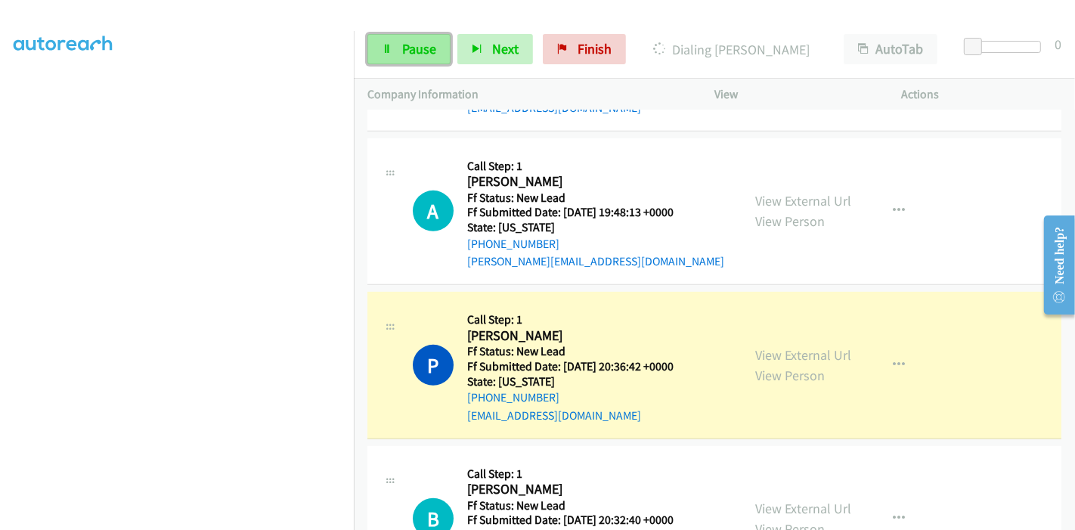
click at [421, 45] on span "Pause" at bounding box center [419, 48] width 34 height 17
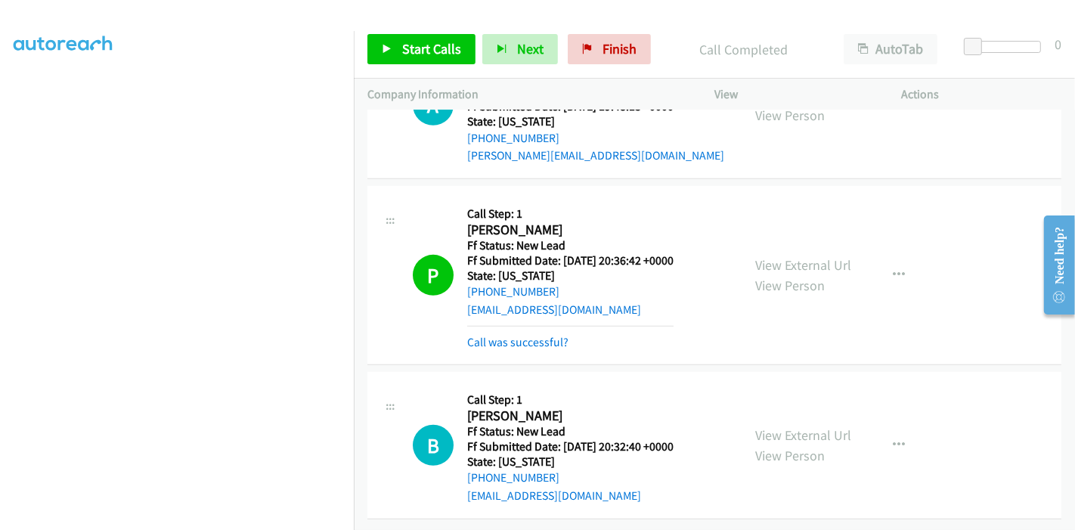
scroll to position [708, 0]
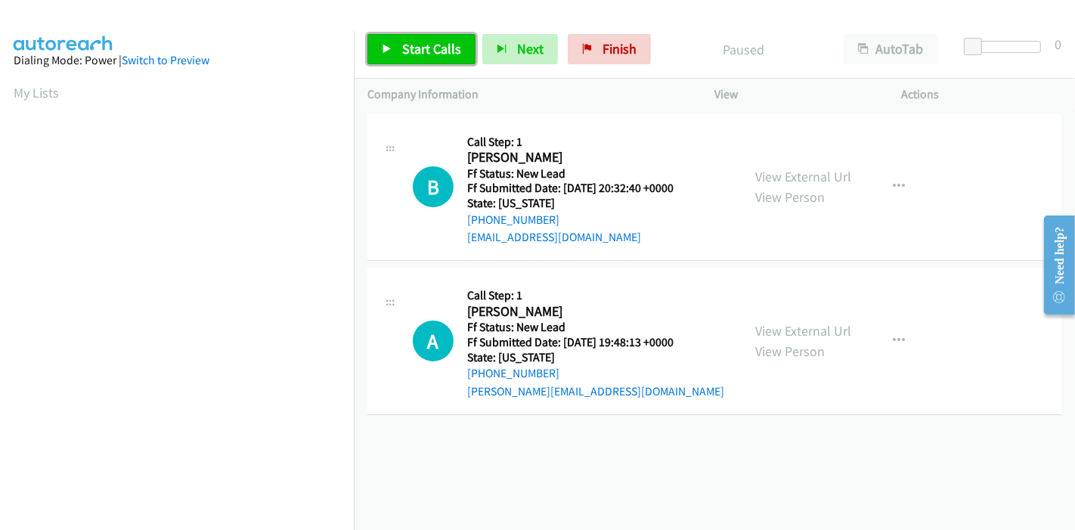
click at [399, 51] on link "Start Calls" at bounding box center [421, 49] width 108 height 30
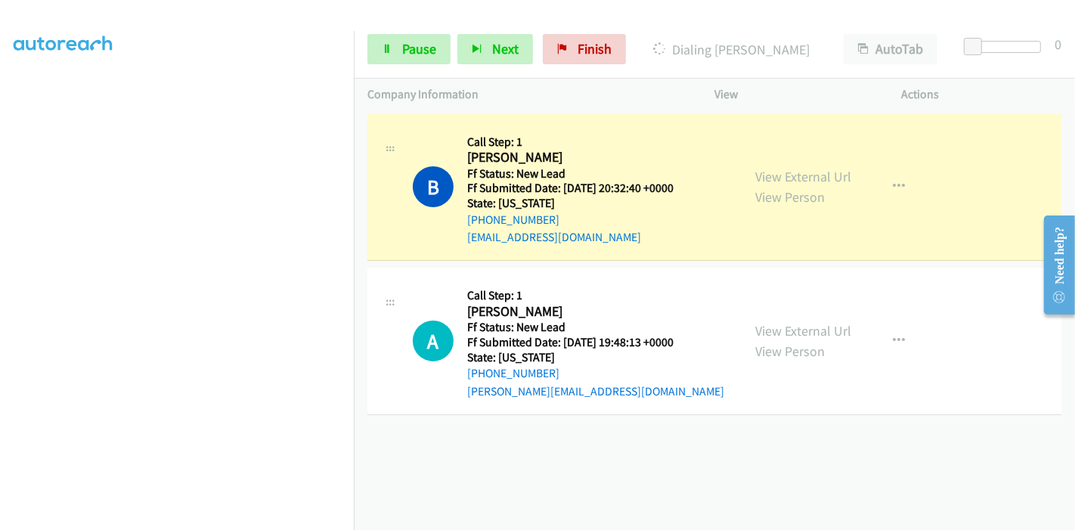
scroll to position [319, 0]
click at [416, 51] on span "Pause" at bounding box center [419, 48] width 34 height 17
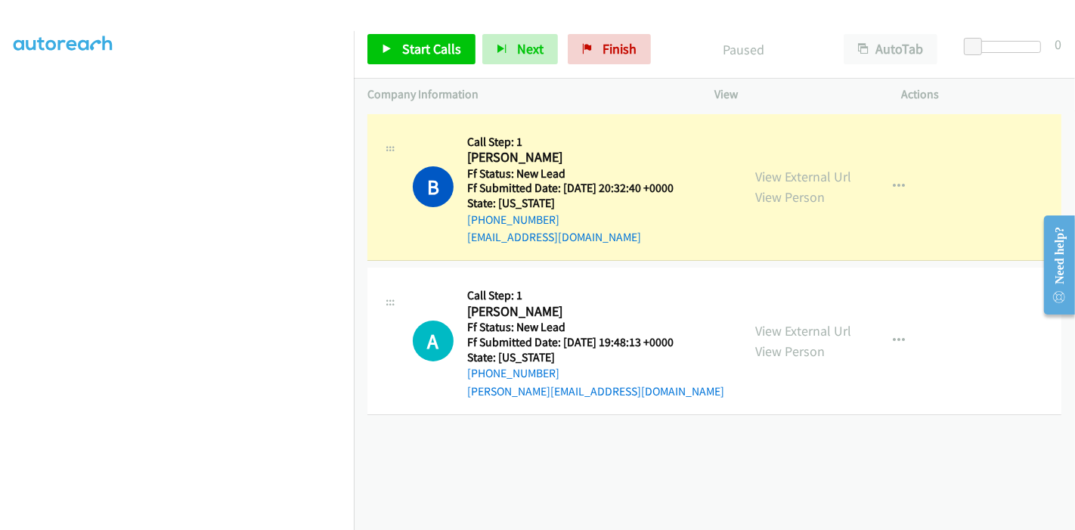
scroll to position [0, 0]
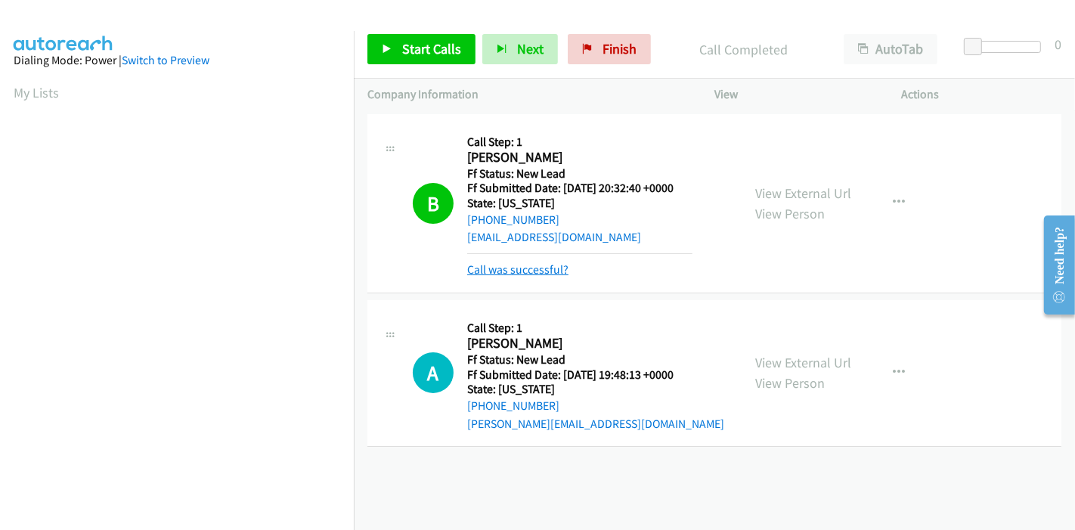
click at [511, 266] on link "Call was successful?" at bounding box center [517, 269] width 101 height 14
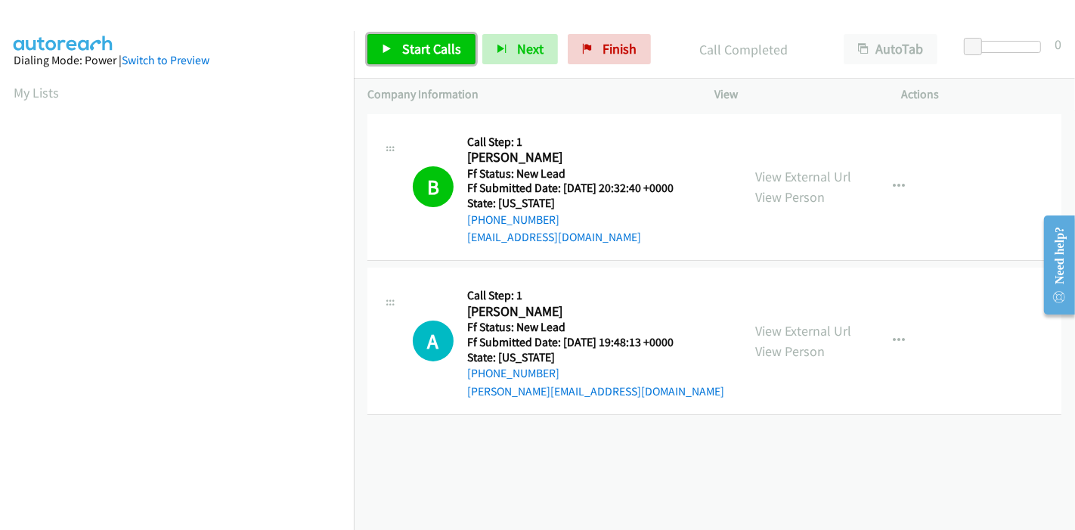
click at [451, 45] on span "Start Calls" at bounding box center [431, 48] width 59 height 17
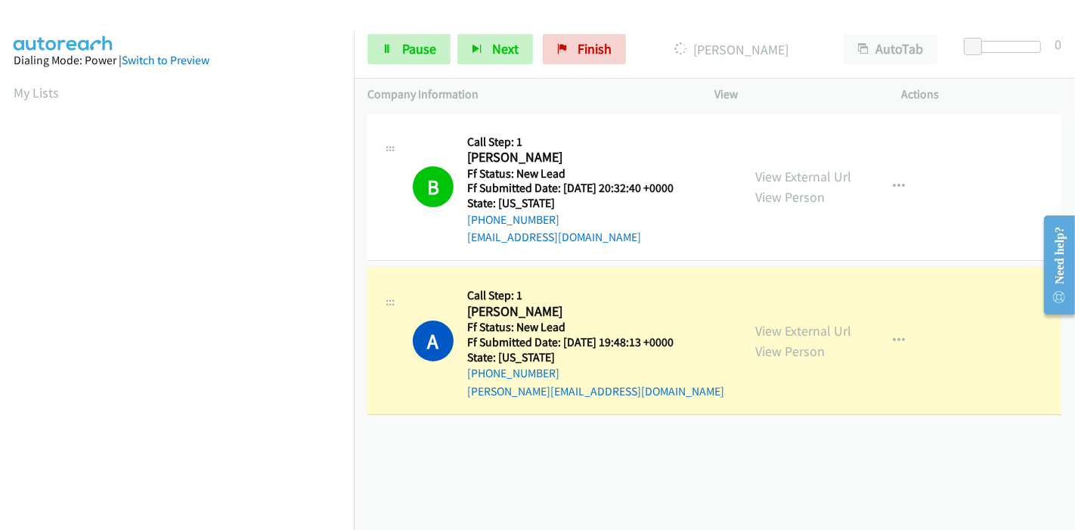
scroll to position [319, 0]
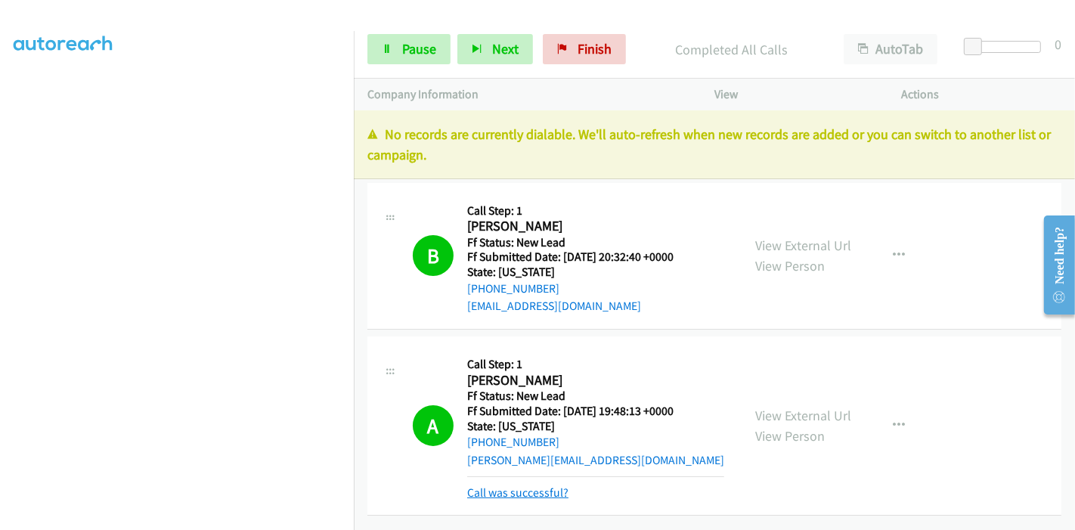
click at [530, 494] on link "Call was successful?" at bounding box center [517, 492] width 101 height 14
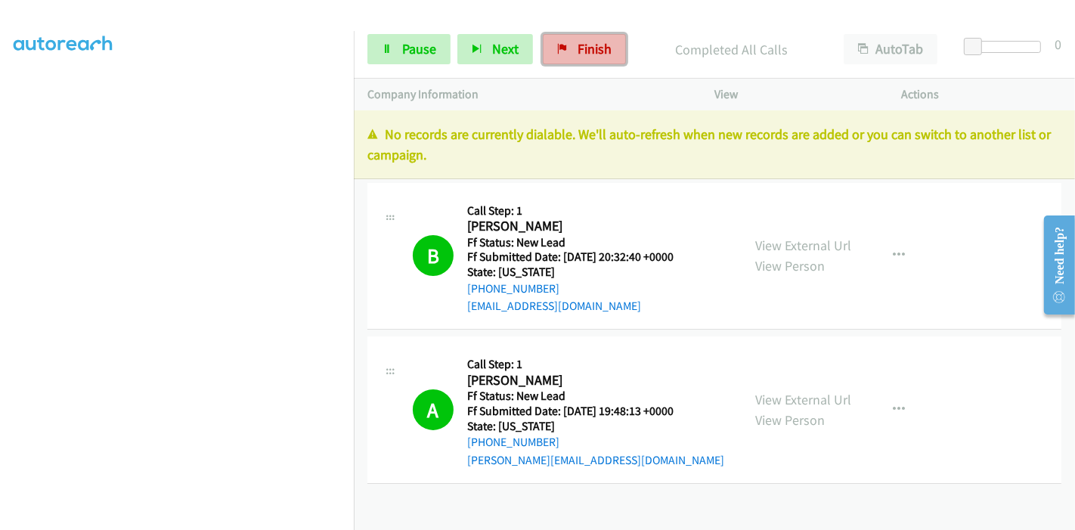
click at [570, 46] on link "Finish" at bounding box center [584, 49] width 83 height 30
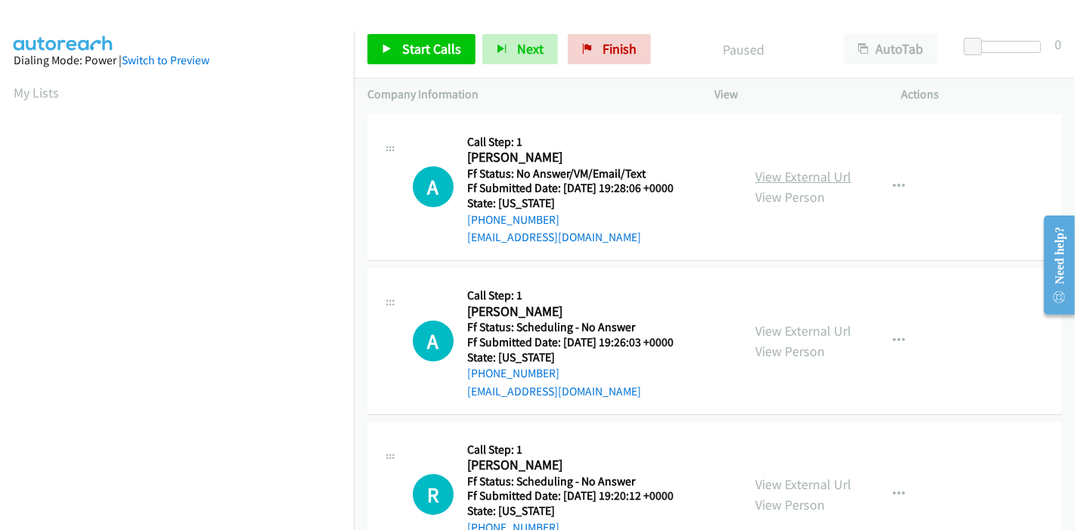
click at [806, 169] on link "View External Url" at bounding box center [803, 176] width 96 height 17
click at [790, 334] on link "View External Url" at bounding box center [803, 330] width 96 height 17
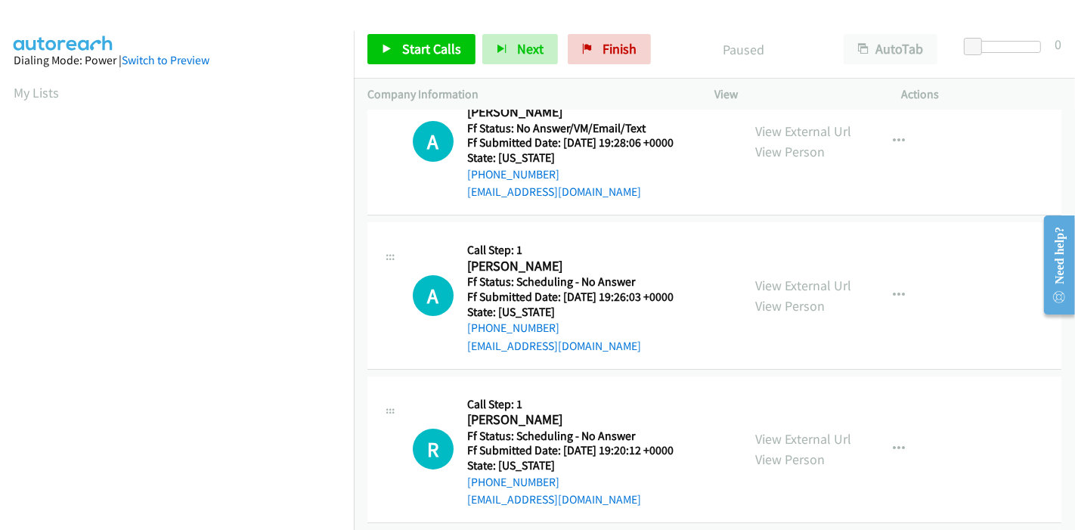
scroll to position [84, 0]
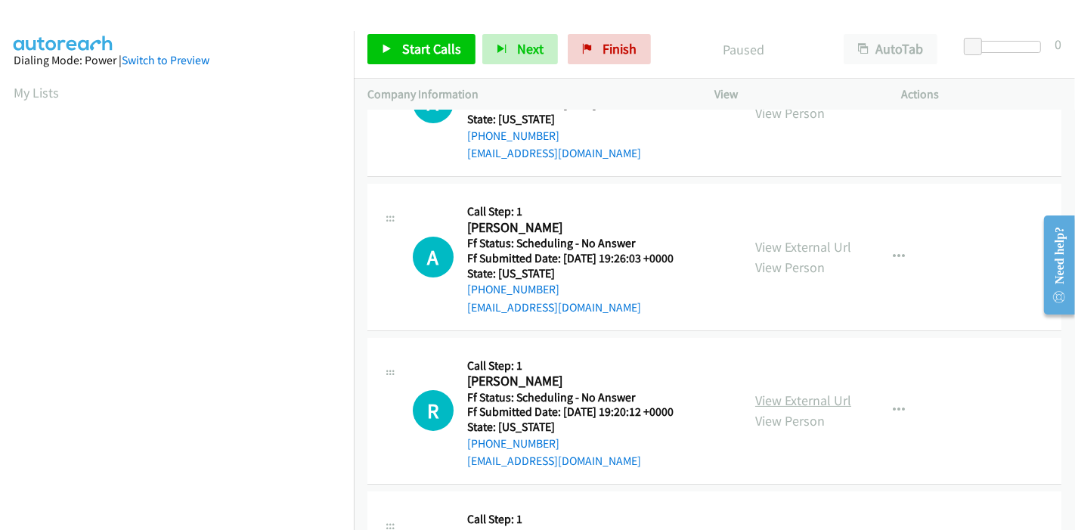
click at [778, 394] on link "View External Url" at bounding box center [803, 400] width 96 height 17
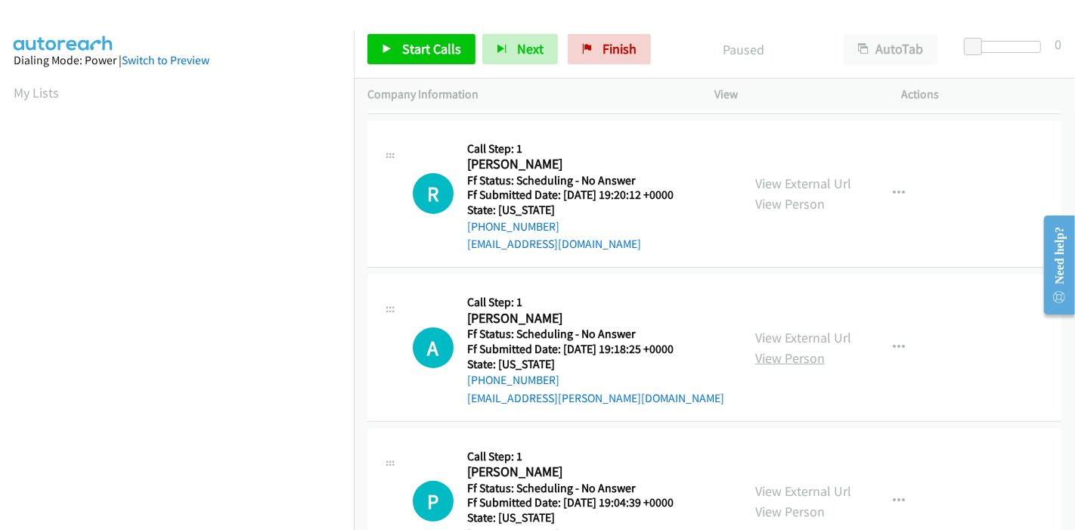
scroll to position [336, 0]
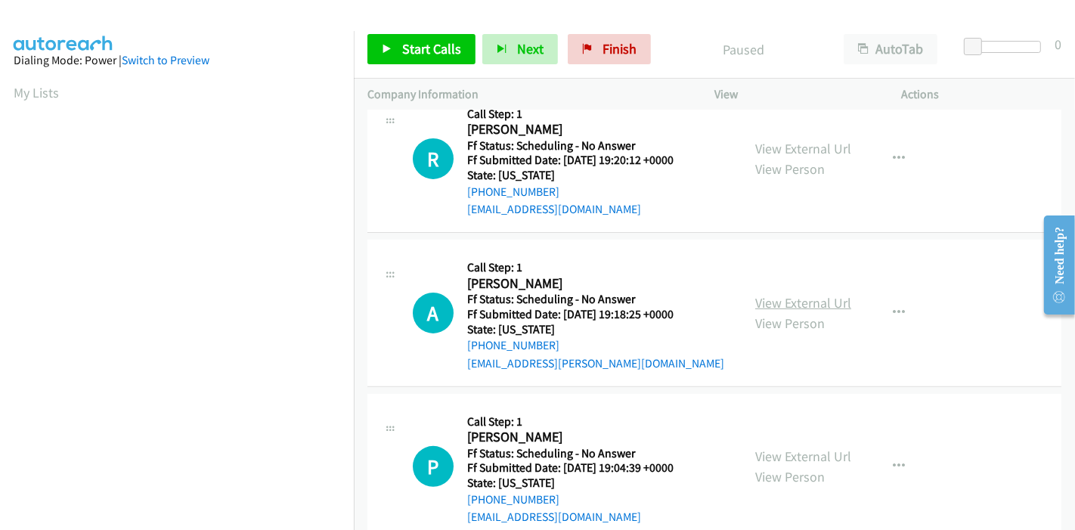
click at [814, 308] on link "View External Url" at bounding box center [803, 302] width 96 height 17
click at [802, 448] on link "View External Url" at bounding box center [803, 456] width 96 height 17
click at [398, 47] on link "Start Calls" at bounding box center [421, 49] width 108 height 30
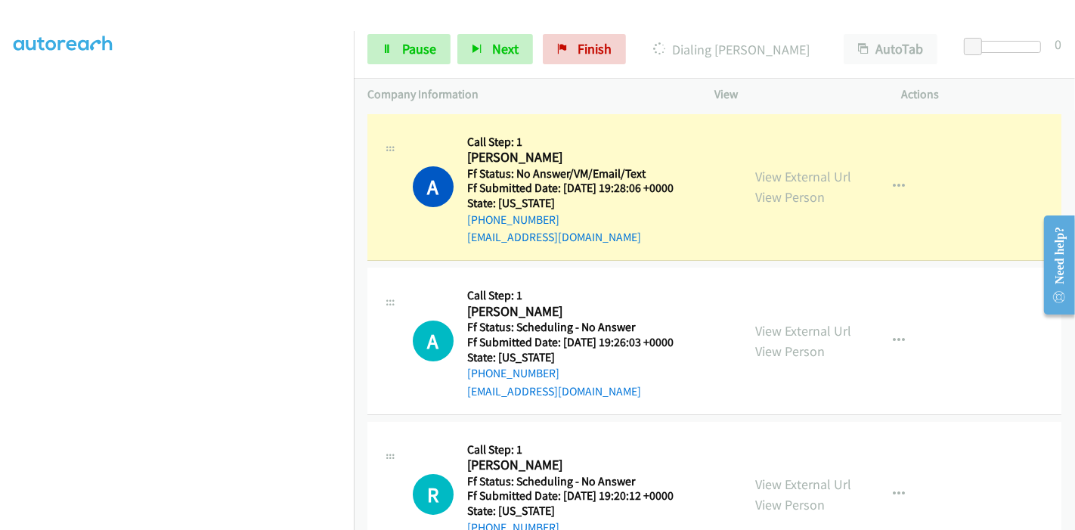
scroll to position [319, 0]
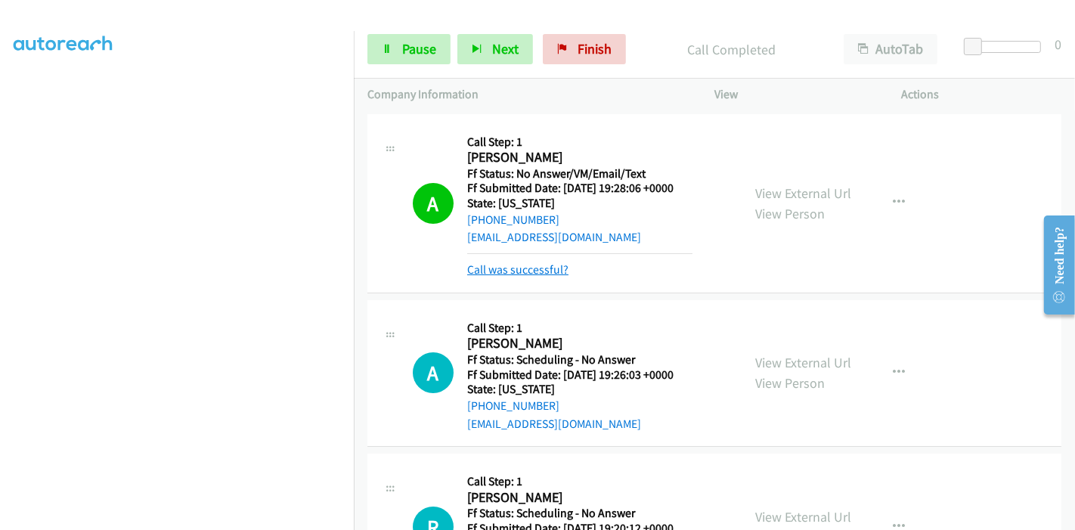
click at [492, 264] on link "Call was successful?" at bounding box center [517, 269] width 101 height 14
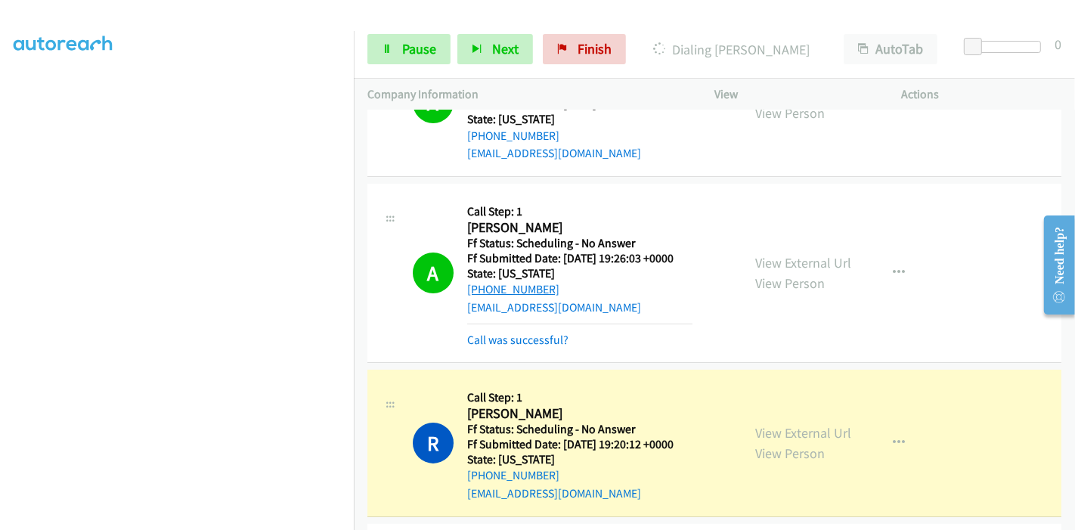
scroll to position [84, 0]
click at [528, 336] on link "Call was successful?" at bounding box center [517, 340] width 101 height 14
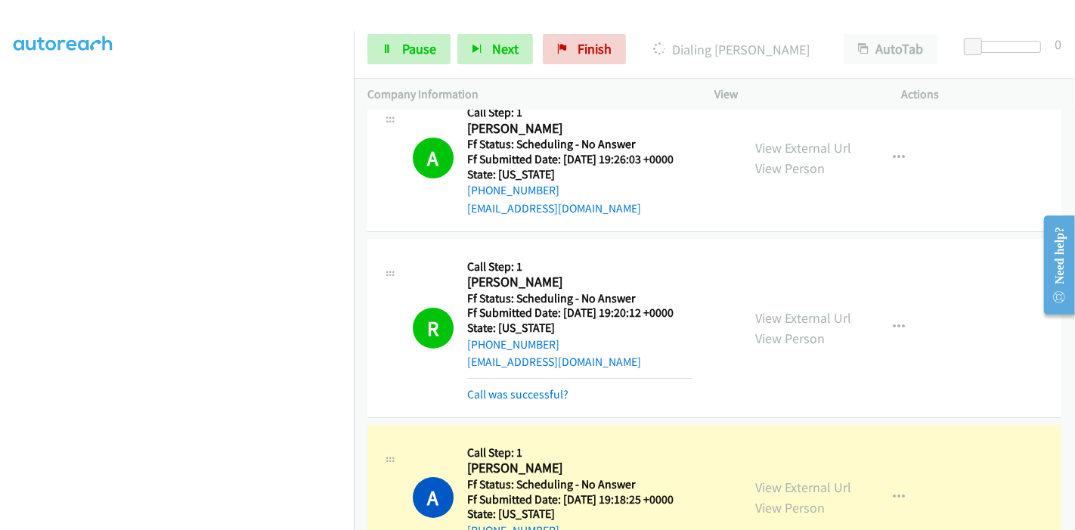
scroll to position [168, 0]
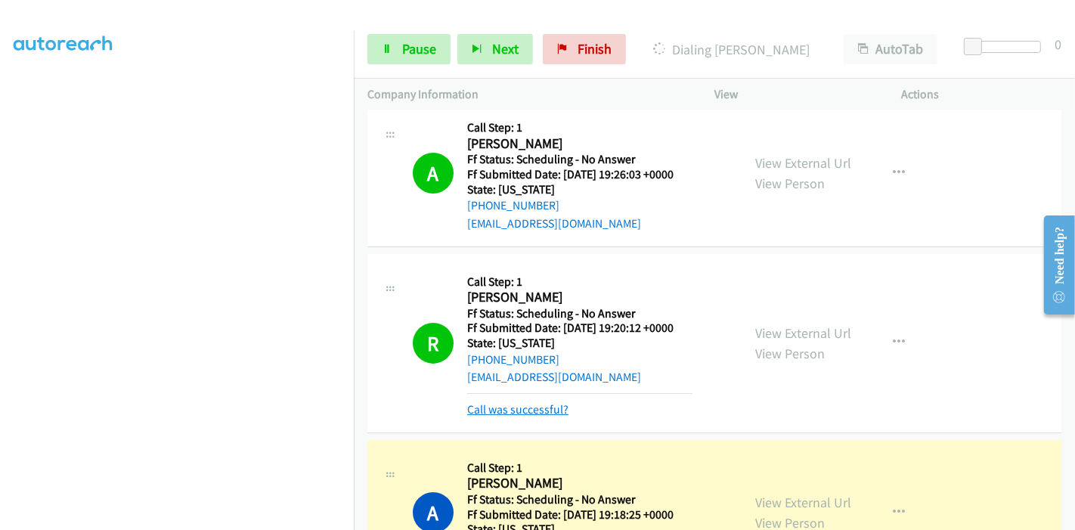
click at [504, 402] on link "Call was successful?" at bounding box center [517, 409] width 101 height 14
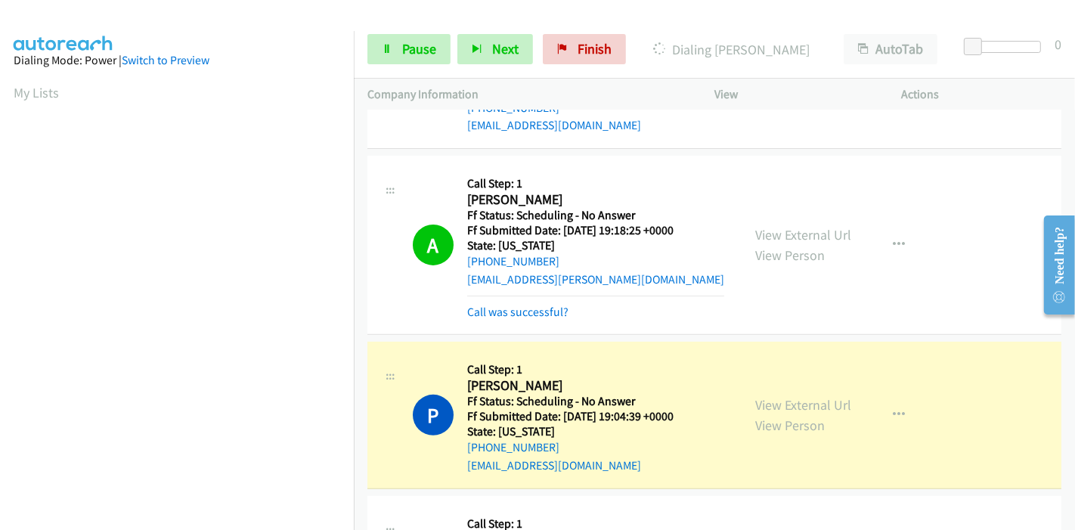
scroll to position [319, 0]
click at [507, 308] on link "Call was successful?" at bounding box center [517, 312] width 101 height 14
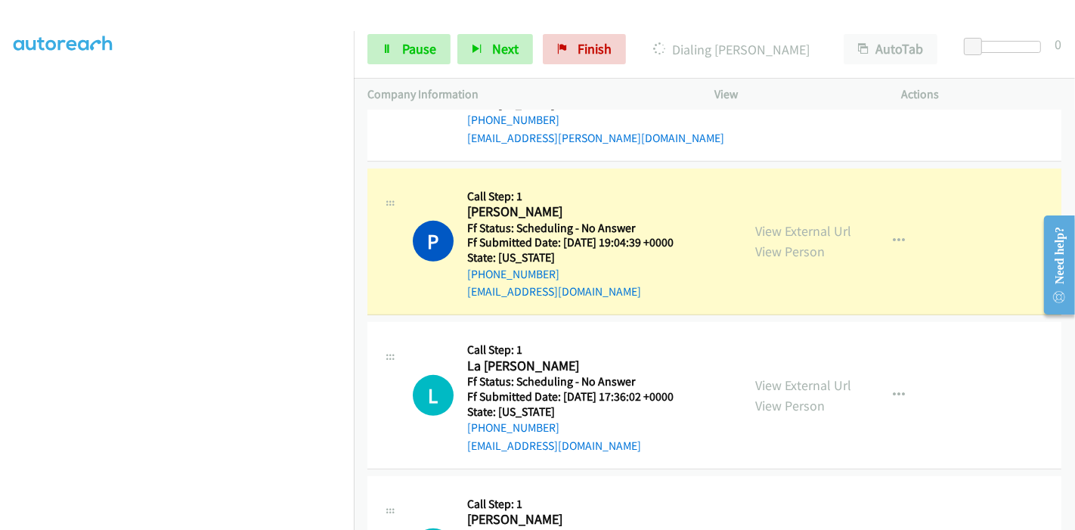
scroll to position [587, 0]
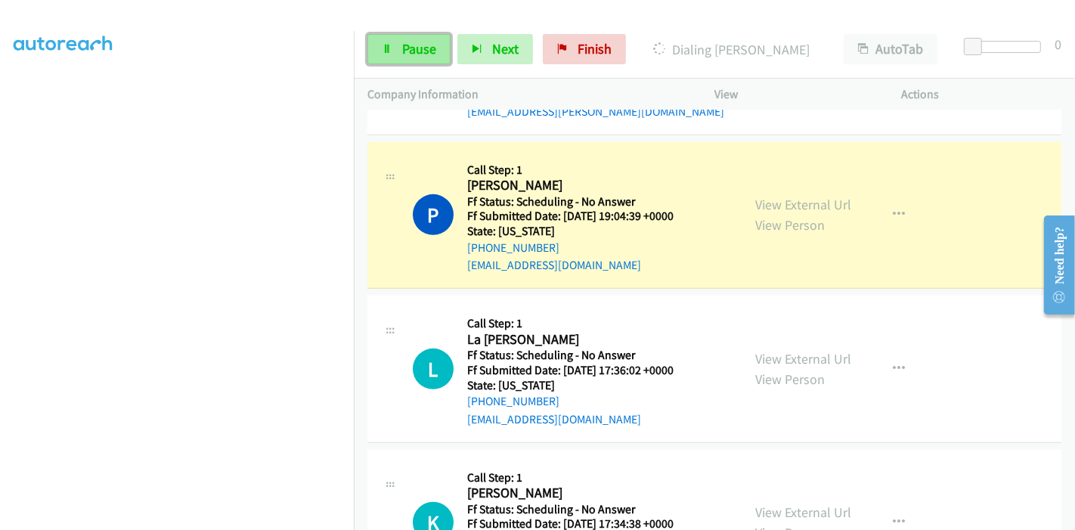
click at [410, 48] on span "Pause" at bounding box center [419, 48] width 34 height 17
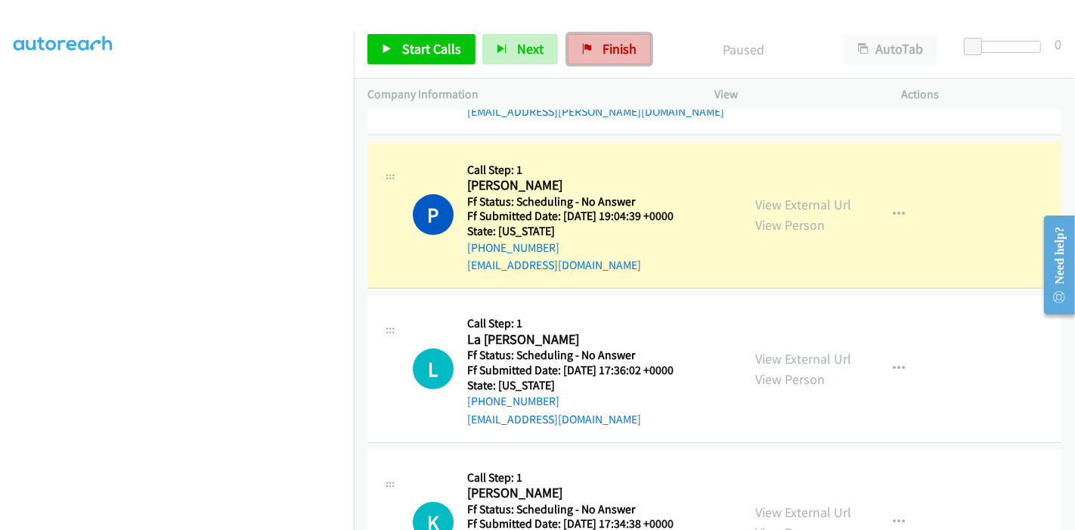
click at [611, 46] on span "Finish" at bounding box center [620, 48] width 34 height 17
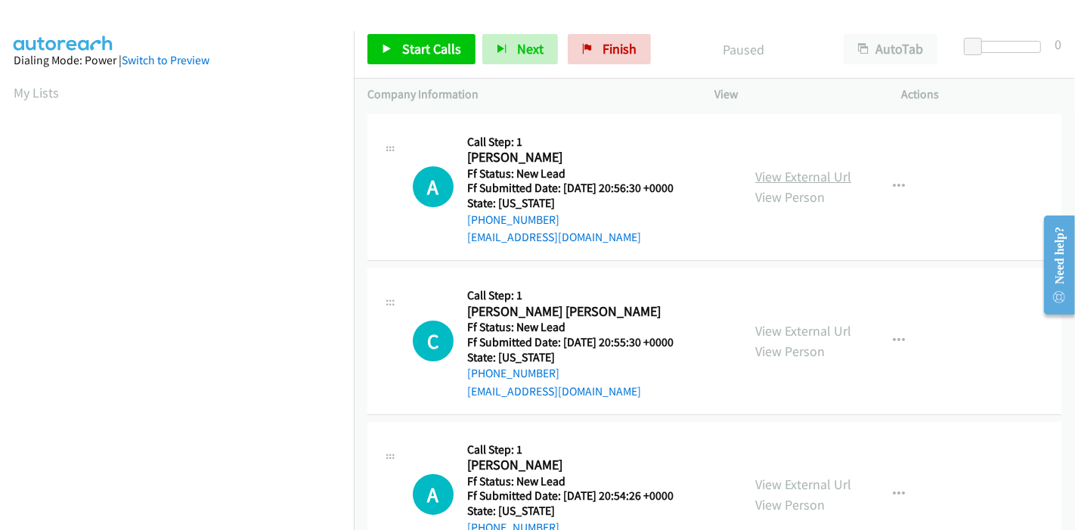
click at [788, 175] on link "View External Url" at bounding box center [803, 176] width 96 height 17
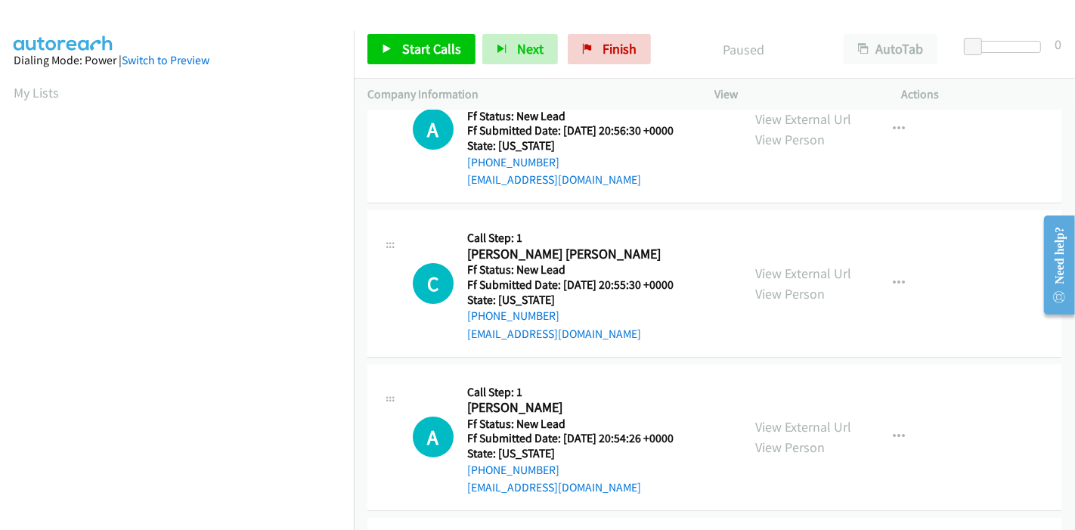
scroll to position [84, 0]
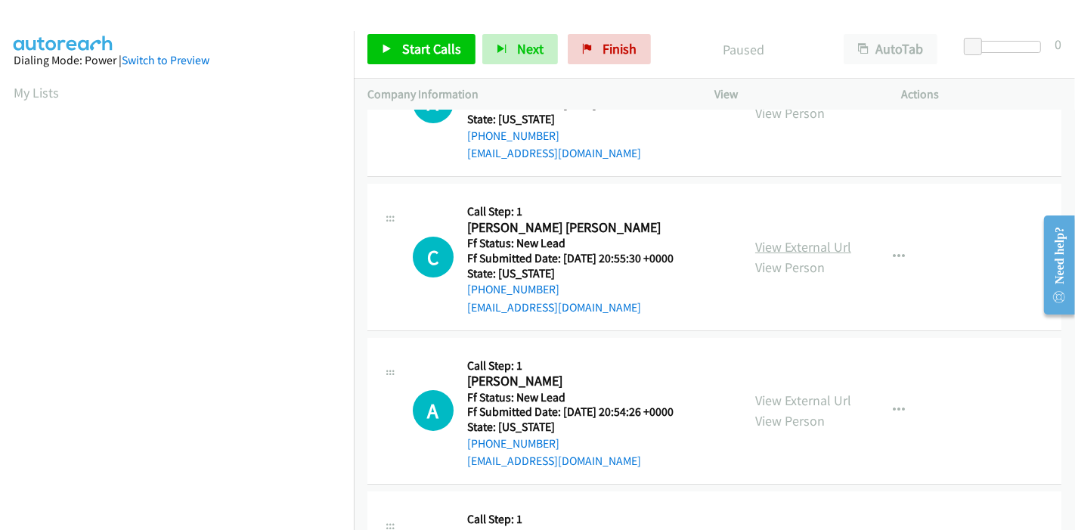
click at [795, 243] on link "View External Url" at bounding box center [803, 246] width 96 height 17
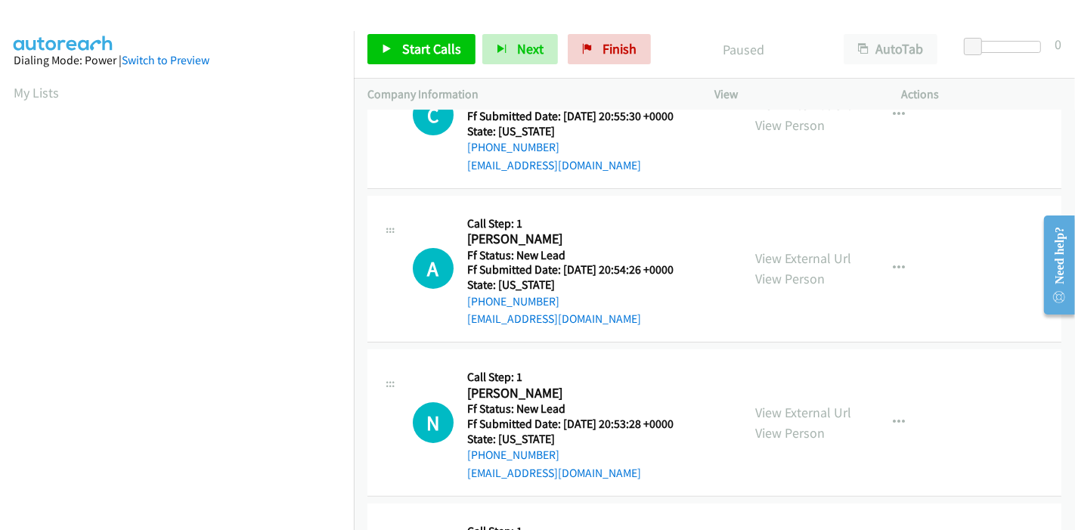
scroll to position [252, 0]
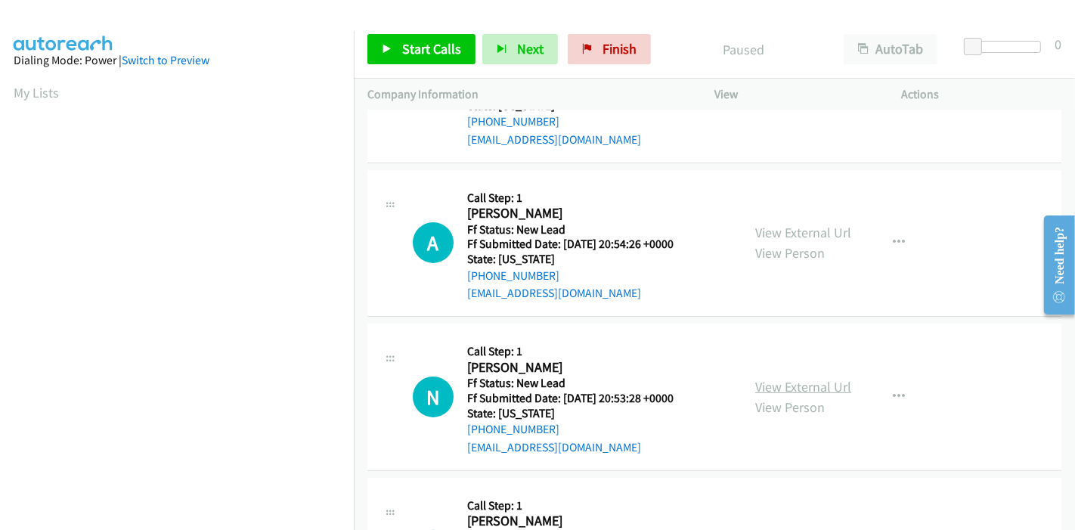
click at [785, 383] on link "View External Url" at bounding box center [803, 386] width 96 height 17
click at [773, 385] on link "View External Url" at bounding box center [803, 386] width 96 height 17
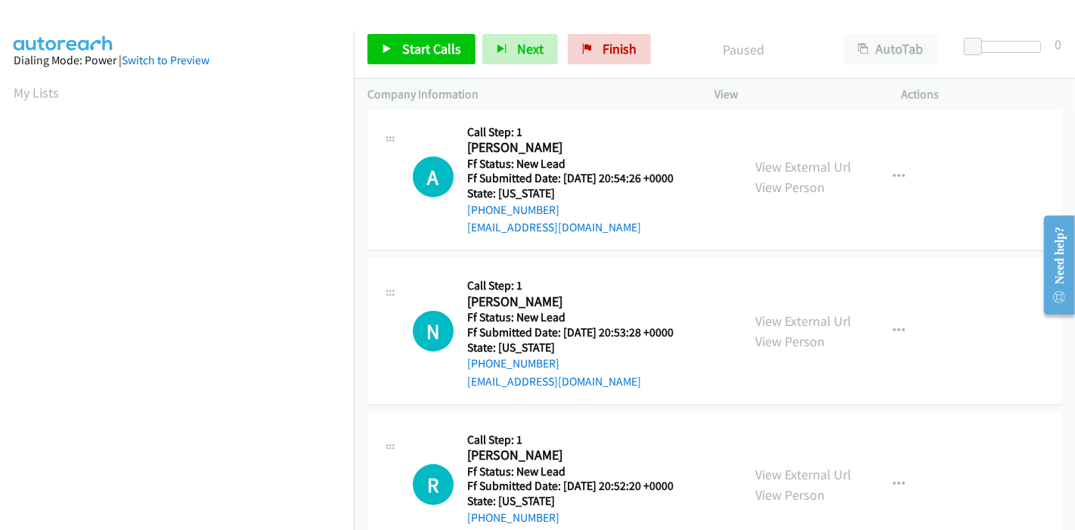
scroll to position [368, 0]
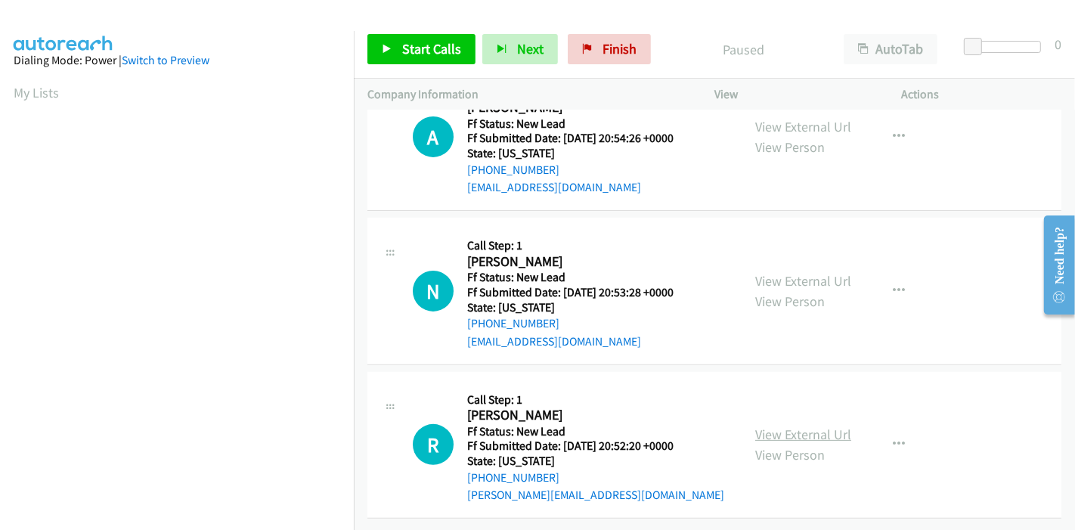
click at [795, 426] on link "View External Url" at bounding box center [803, 434] width 96 height 17
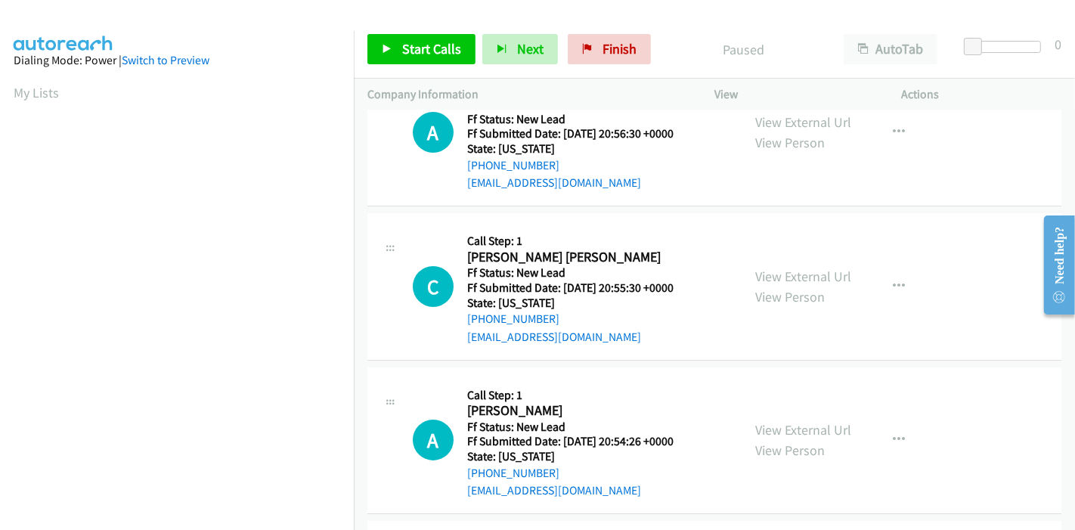
scroll to position [0, 0]
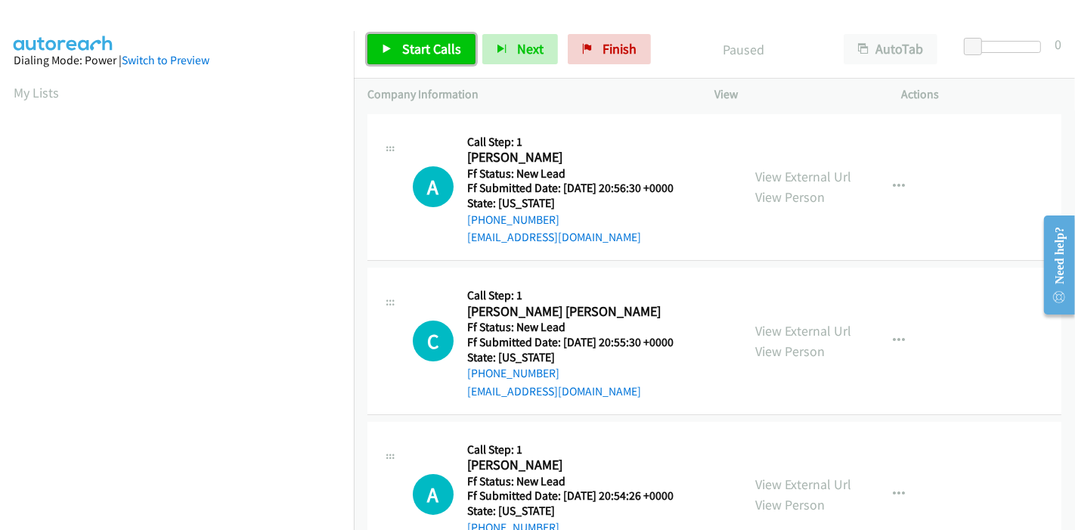
click at [418, 39] on link "Start Calls" at bounding box center [421, 49] width 108 height 30
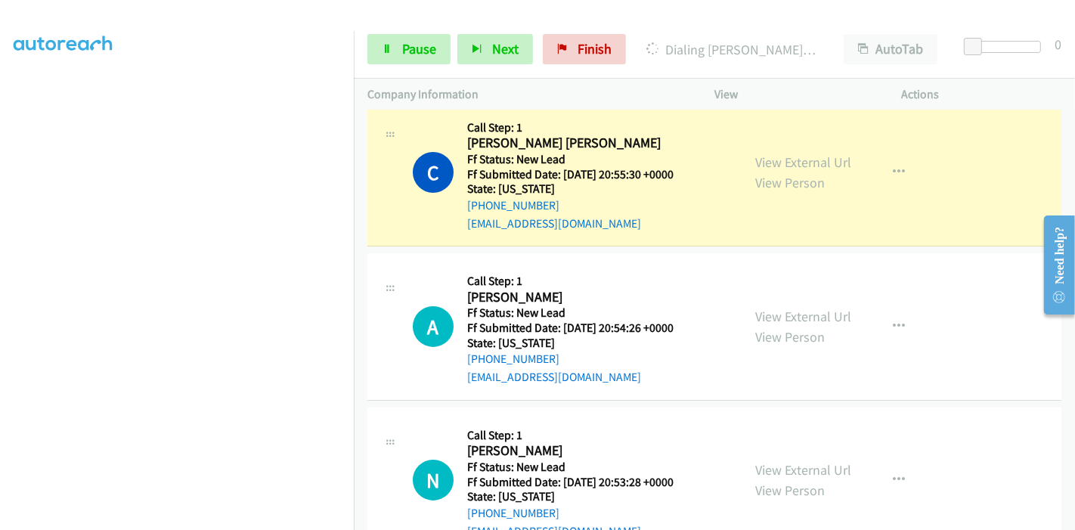
scroll to position [116, 0]
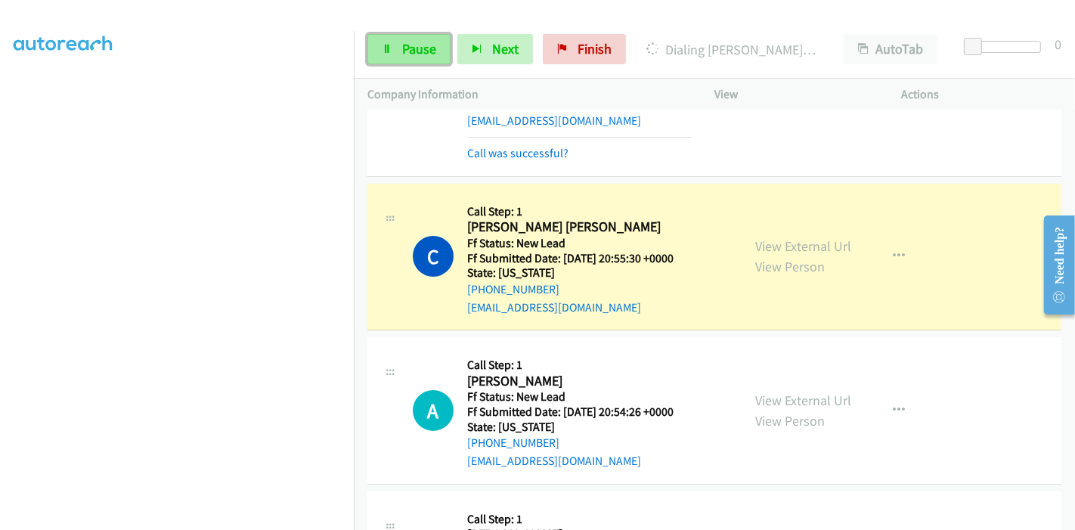
click at [432, 51] on span "Pause" at bounding box center [419, 48] width 34 height 17
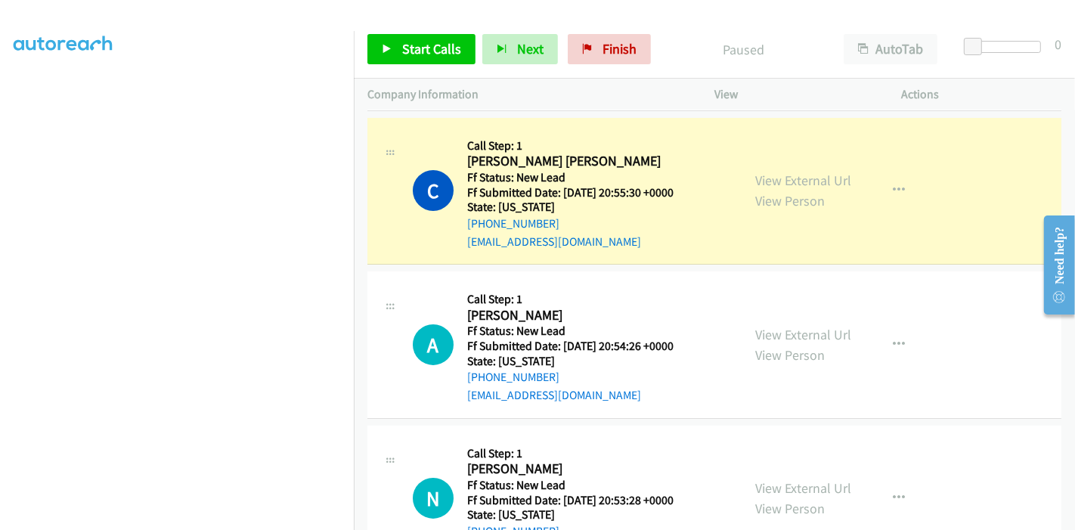
scroll to position [84, 0]
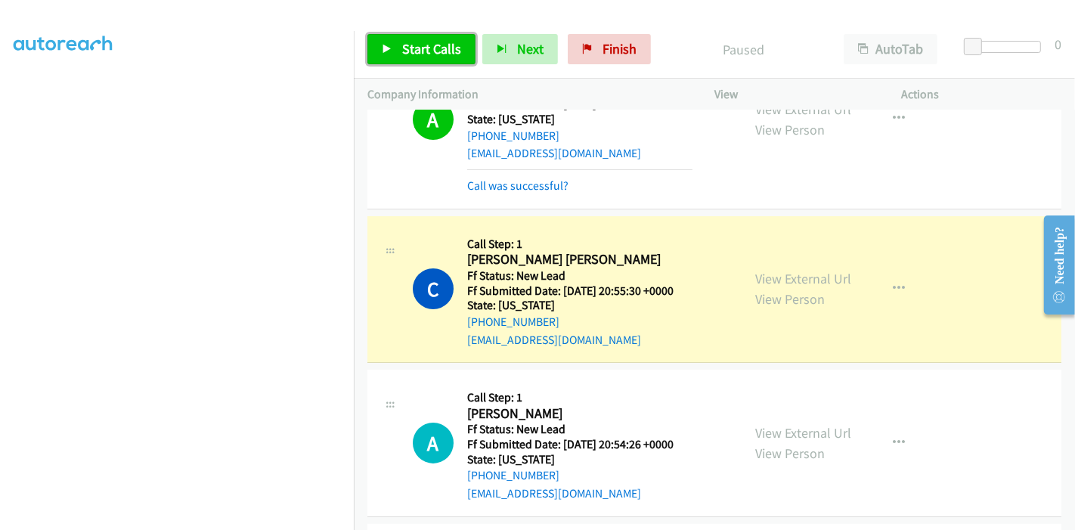
click at [411, 45] on span "Start Calls" at bounding box center [431, 48] width 59 height 17
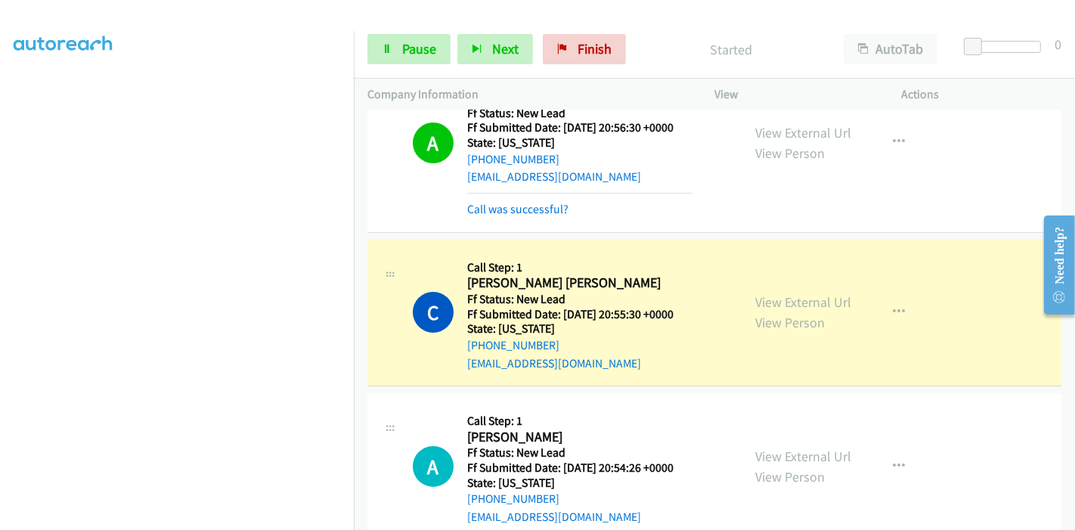
scroll to position [0, 0]
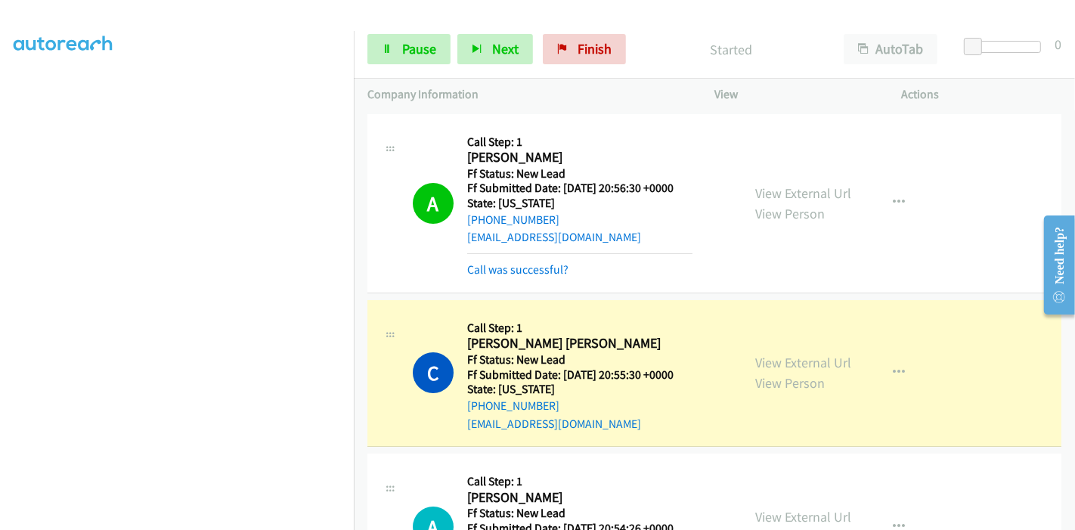
click at [504, 277] on div "Call was successful?" at bounding box center [579, 270] width 225 height 18
click at [508, 275] on link "Call was successful?" at bounding box center [517, 269] width 101 height 14
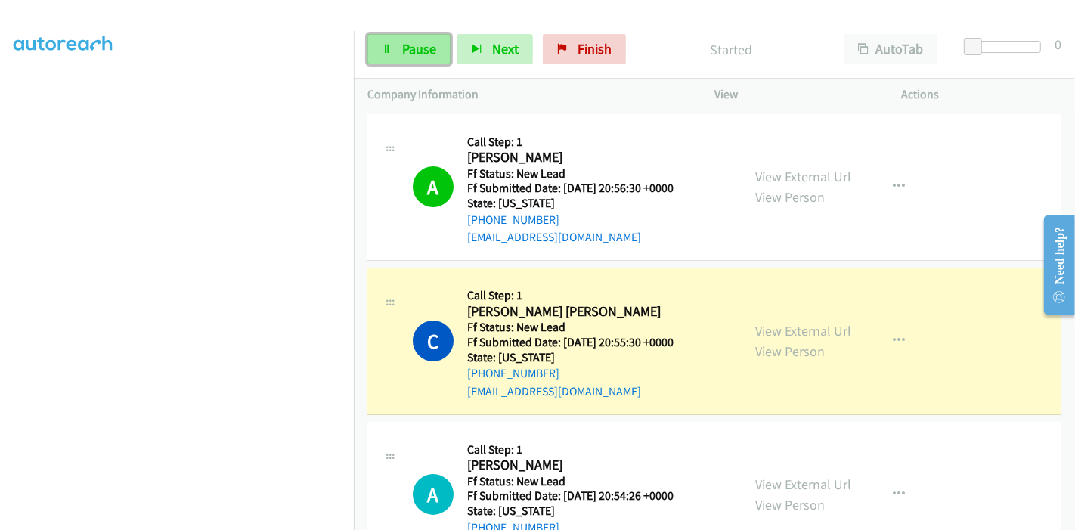
click at [411, 43] on span "Pause" at bounding box center [419, 48] width 34 height 17
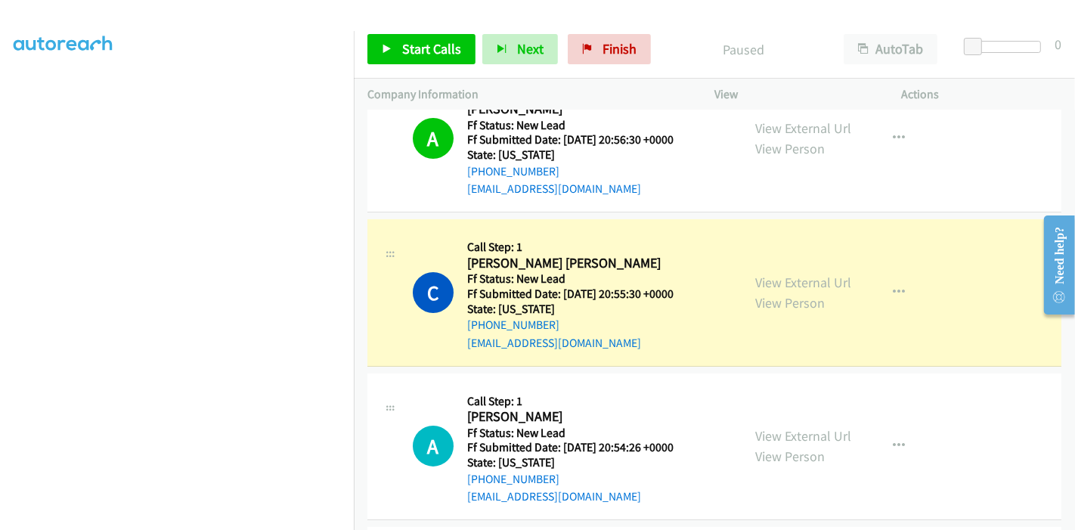
scroll to position [84, 0]
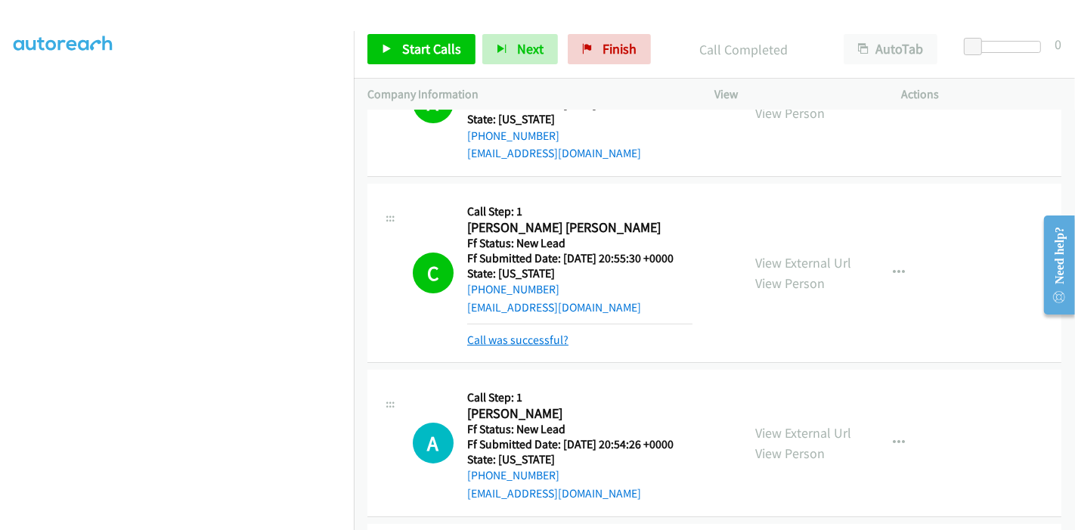
click at [525, 344] on link "Call was successful?" at bounding box center [517, 340] width 101 height 14
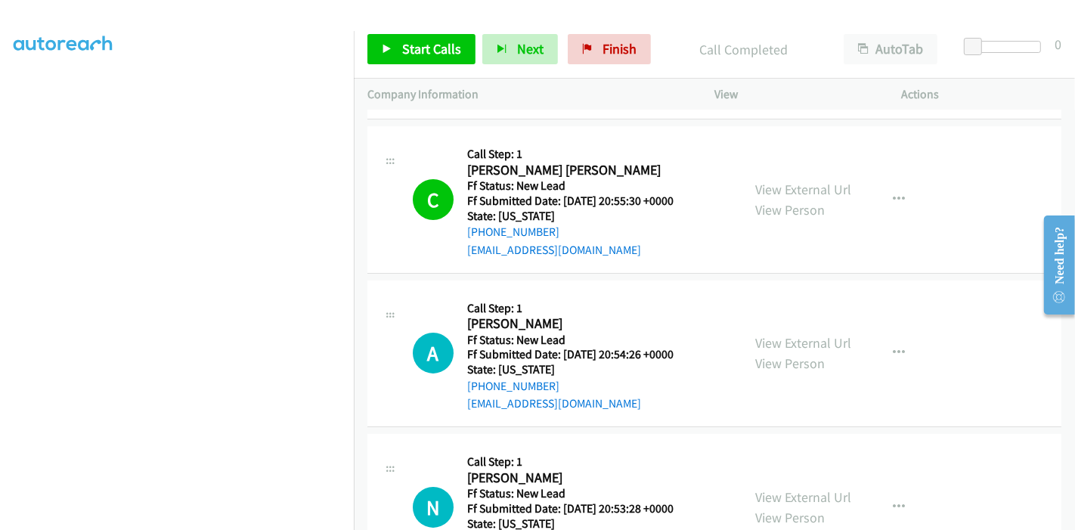
scroll to position [168, 0]
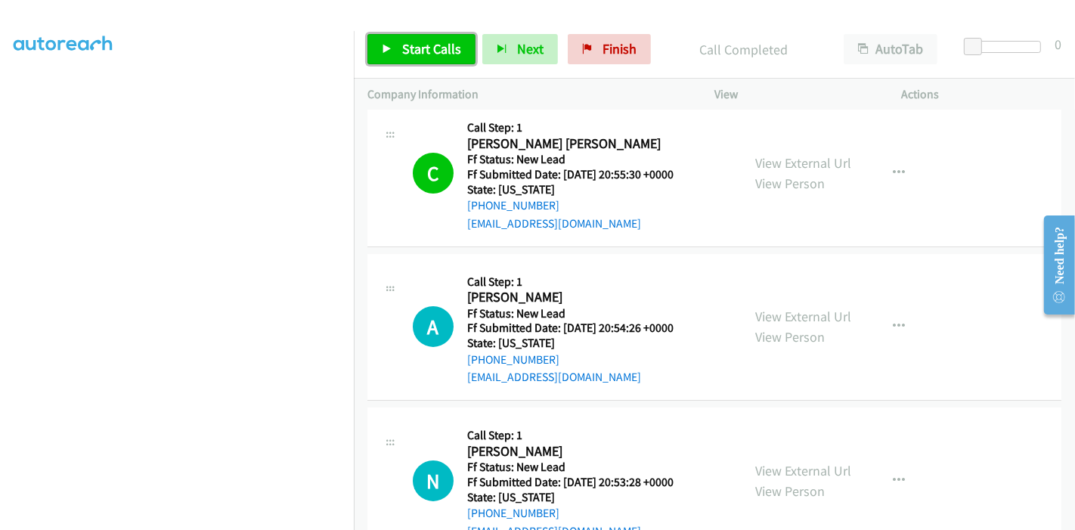
click at [406, 45] on span "Start Calls" at bounding box center [431, 48] width 59 height 17
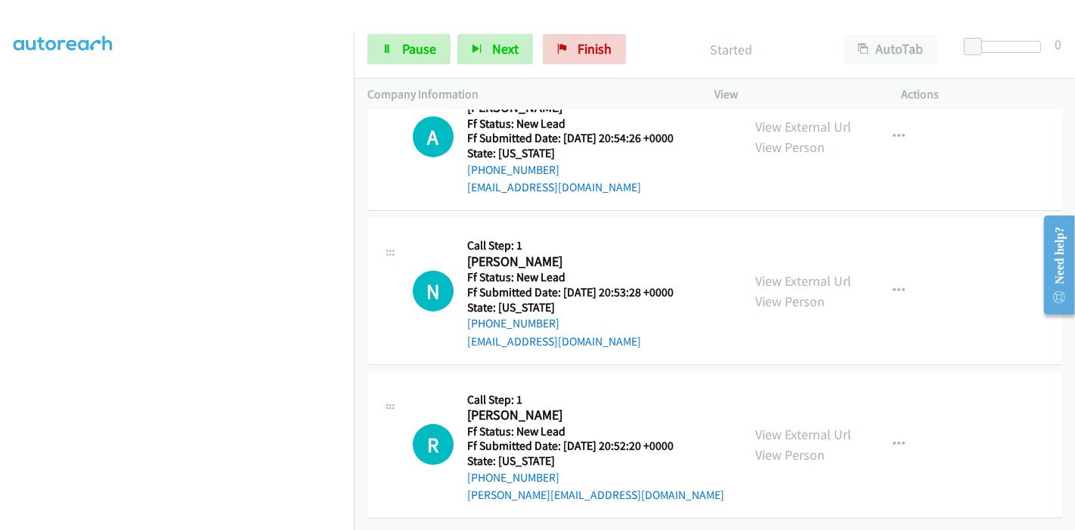
scroll to position [368, 0]
click at [419, 51] on span "Pause" at bounding box center [419, 48] width 34 height 17
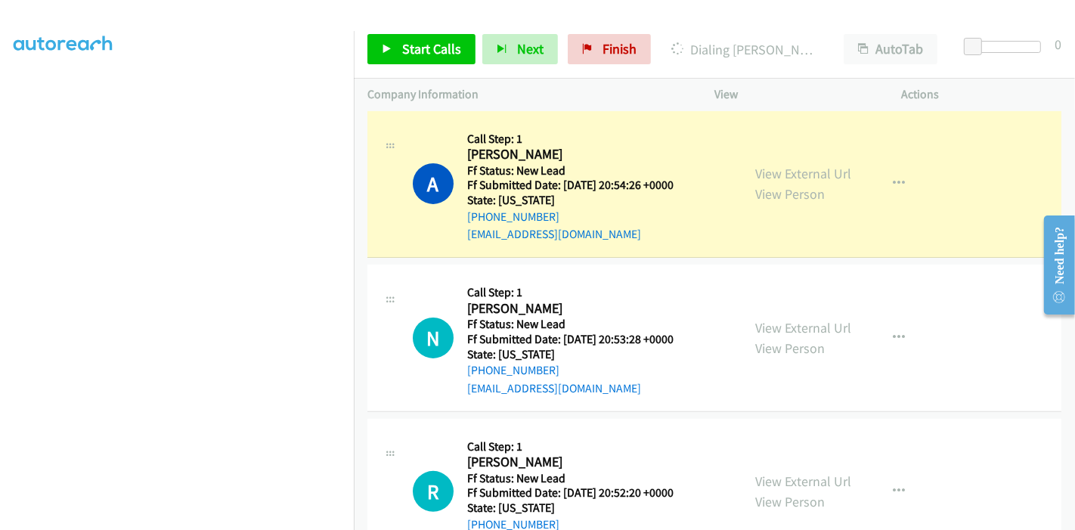
scroll to position [284, 0]
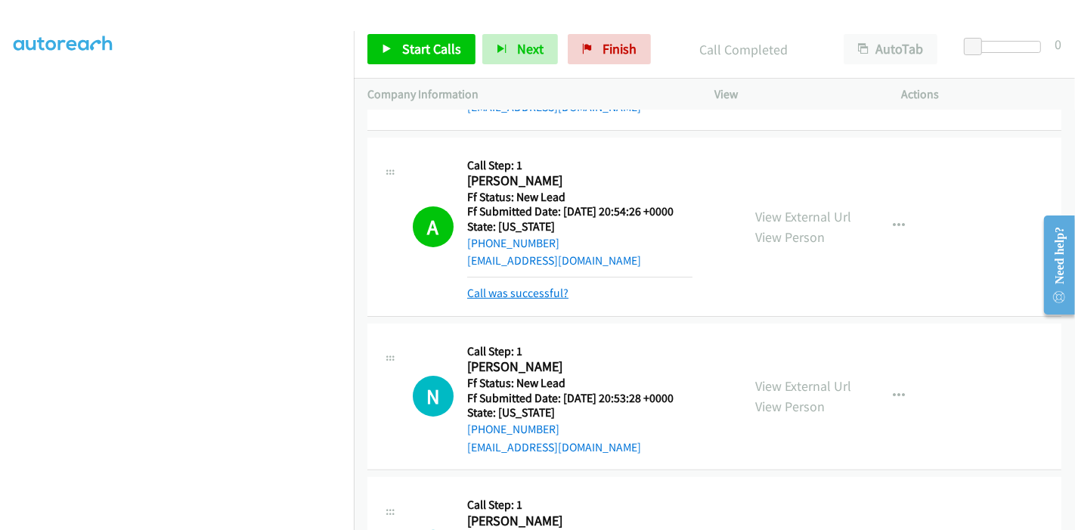
click at [511, 296] on link "Call was successful?" at bounding box center [517, 293] width 101 height 14
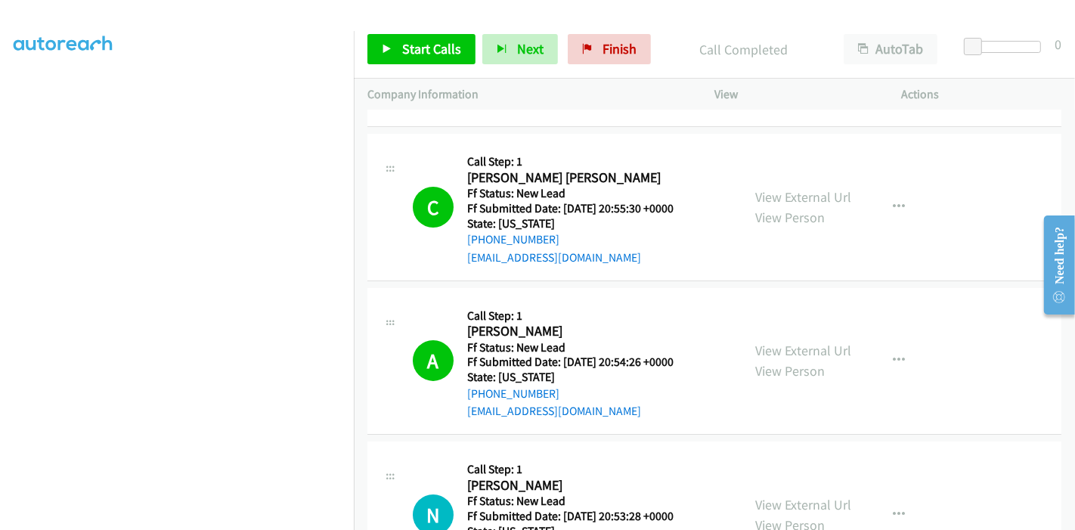
scroll to position [368, 0]
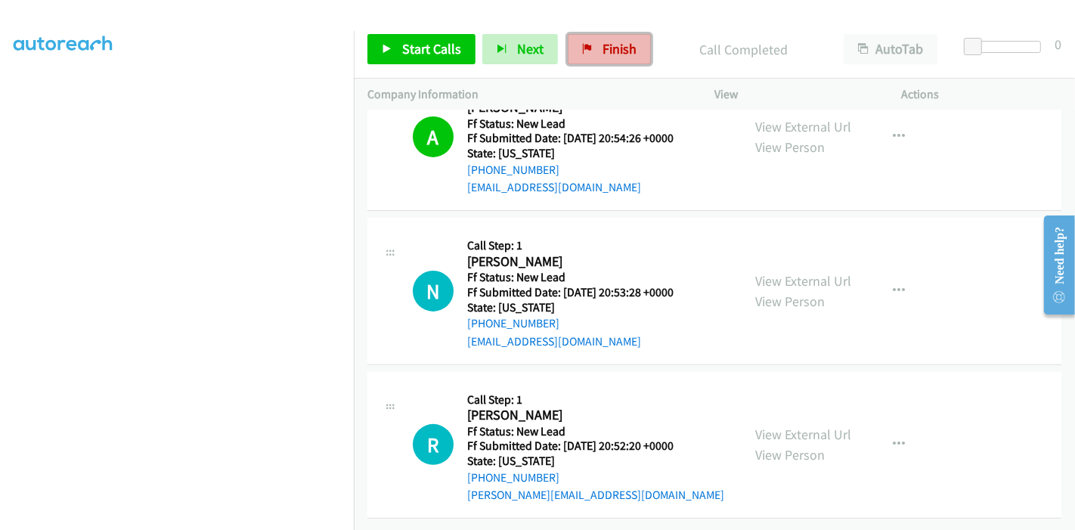
click at [603, 49] on span "Finish" at bounding box center [620, 48] width 34 height 17
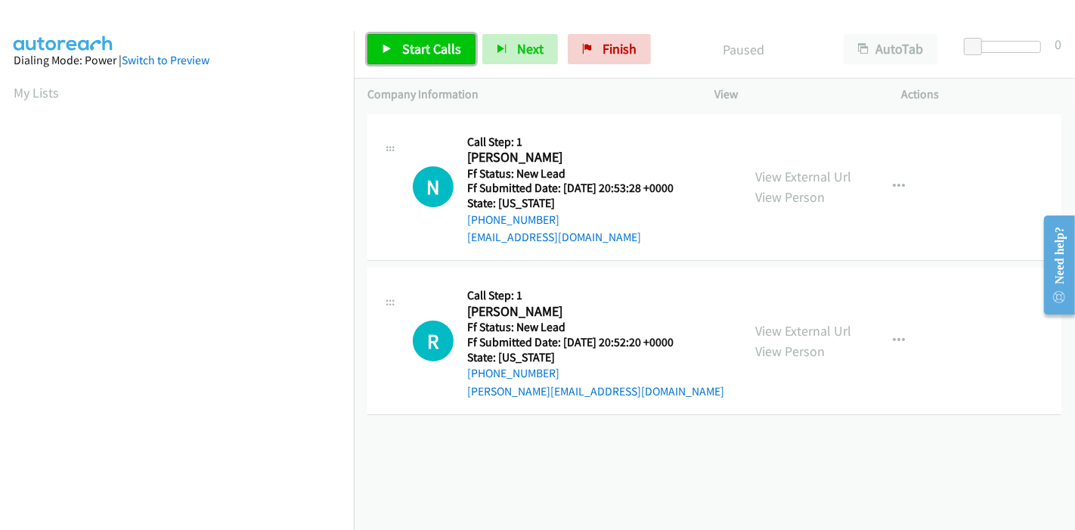
click at [402, 57] on span "Start Calls" at bounding box center [431, 48] width 59 height 17
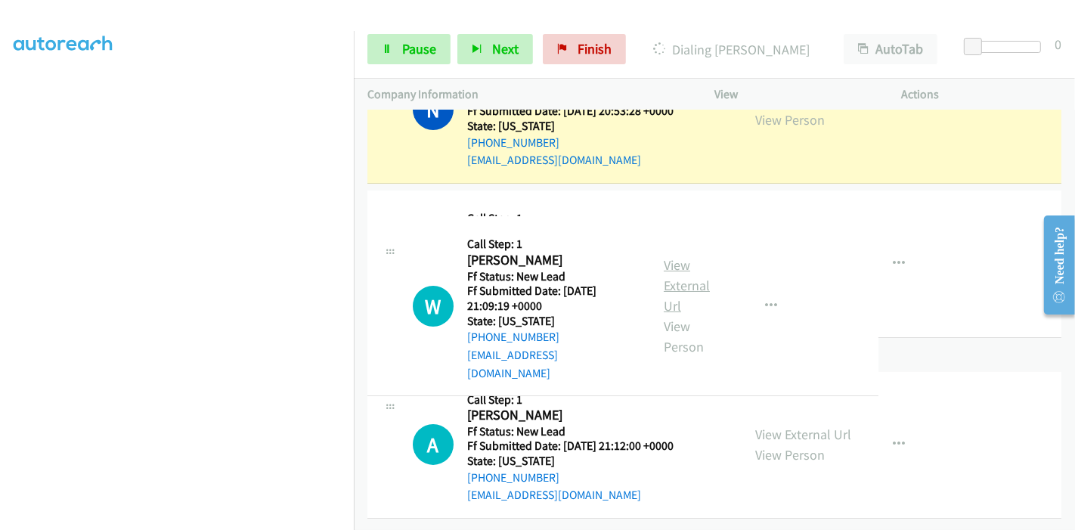
scroll to position [215, 0]
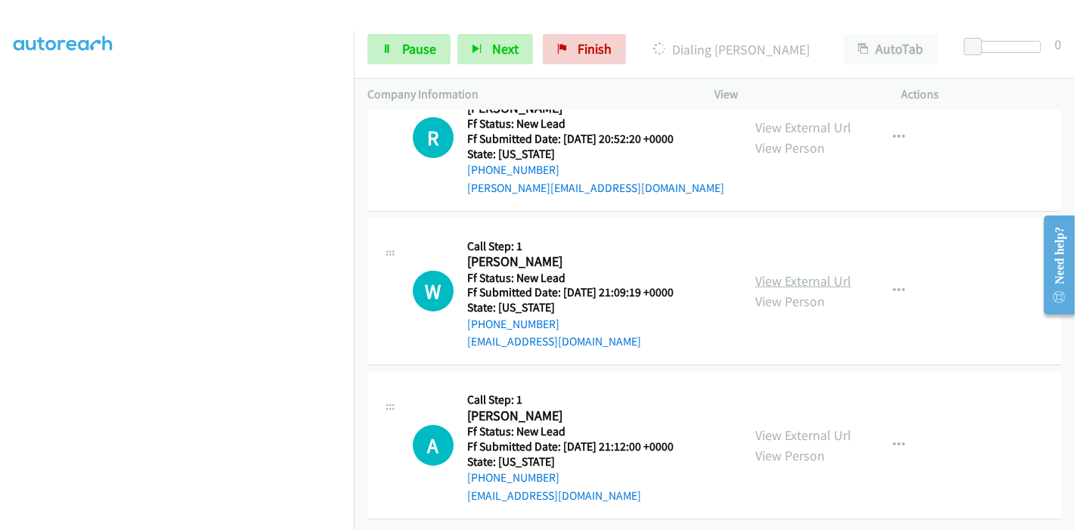
click at [777, 272] on link "View External Url" at bounding box center [803, 280] width 96 height 17
click at [789, 426] on link "View External Url" at bounding box center [803, 434] width 96 height 17
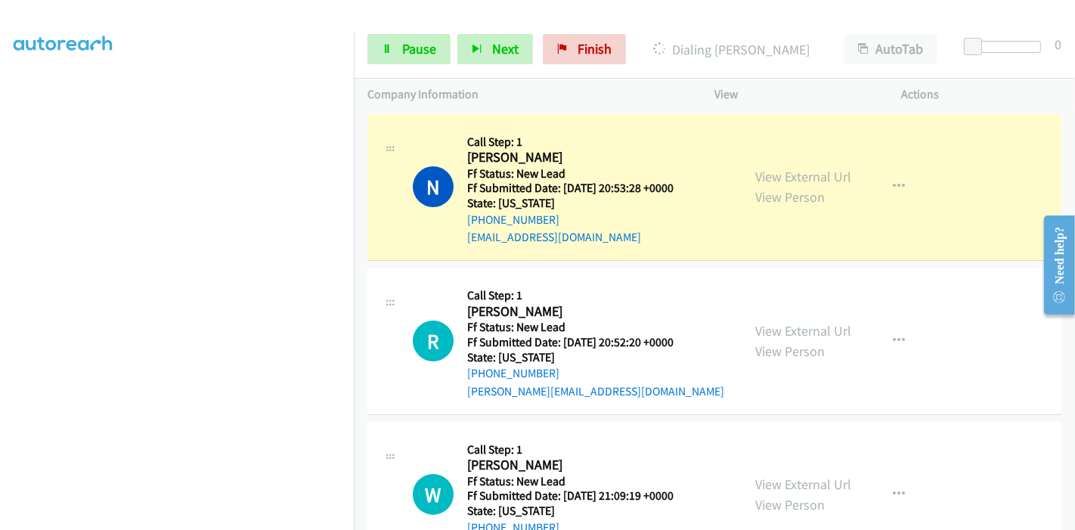
scroll to position [319, 0]
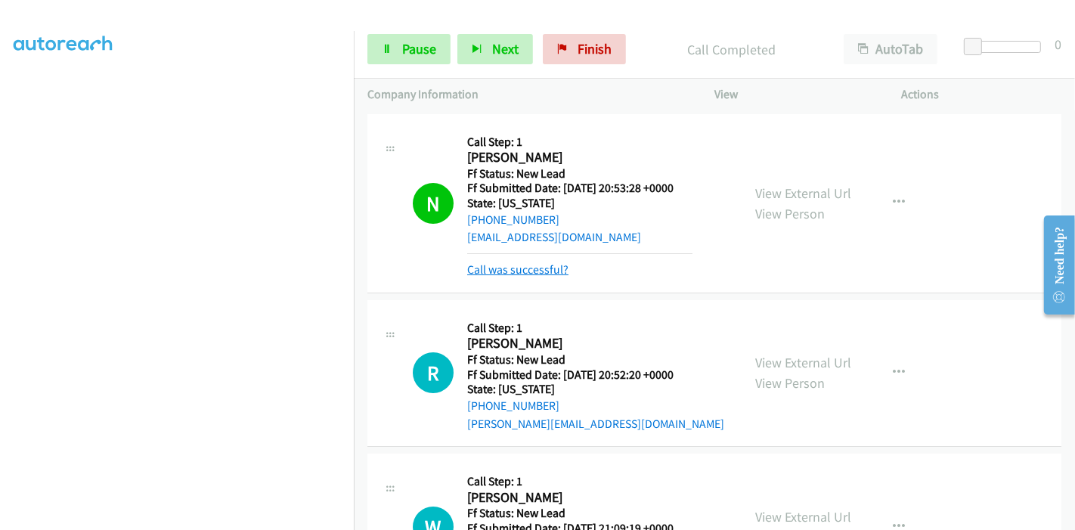
click at [520, 266] on link "Call was successful?" at bounding box center [517, 269] width 101 height 14
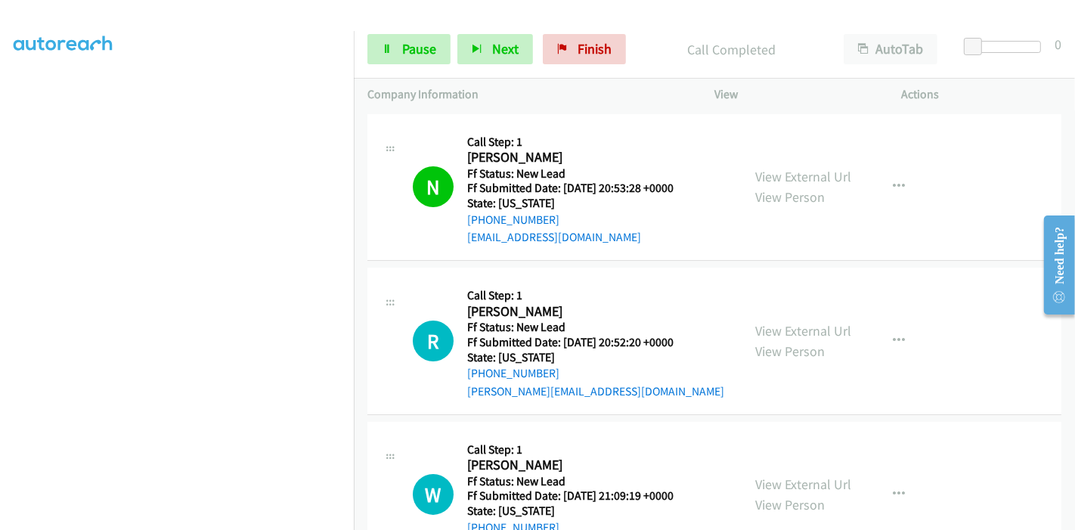
scroll to position [215, 0]
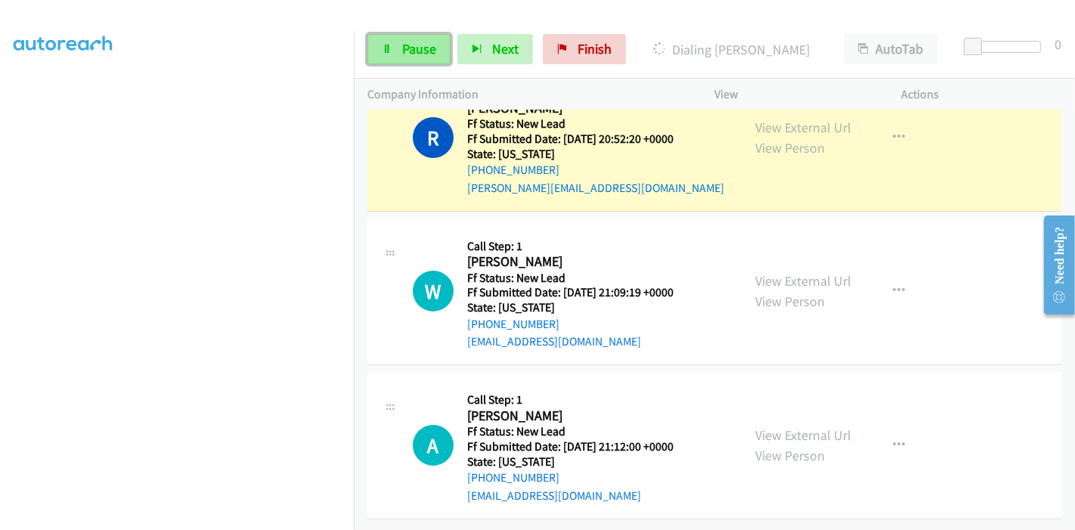
click at [419, 38] on link "Pause" at bounding box center [408, 49] width 83 height 30
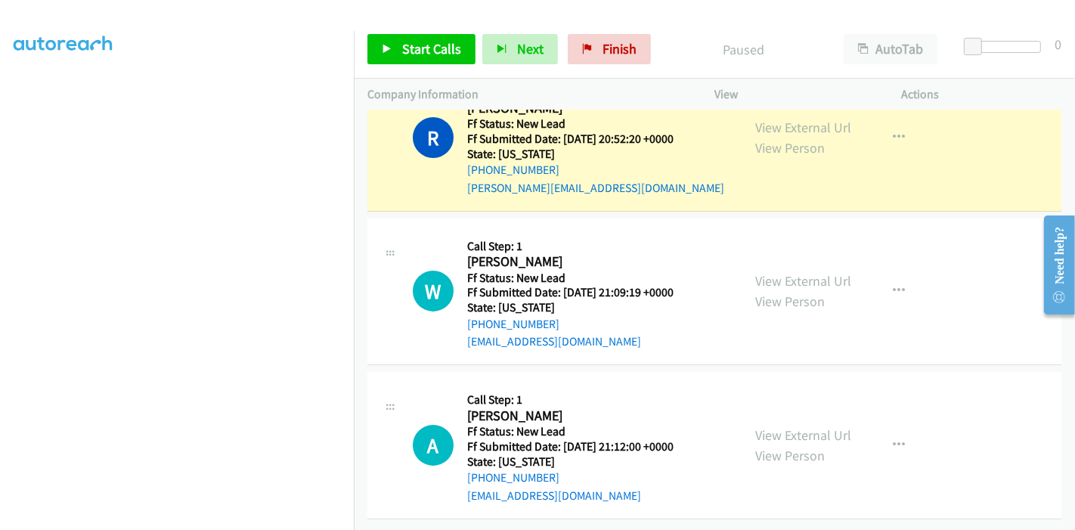
scroll to position [231, 0]
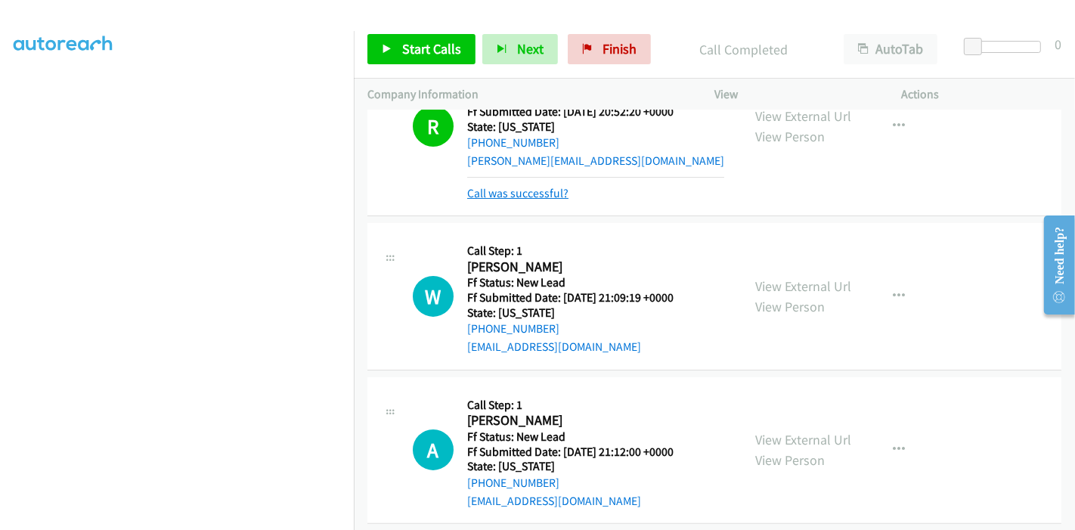
click at [553, 195] on link "Call was successful?" at bounding box center [517, 193] width 101 height 14
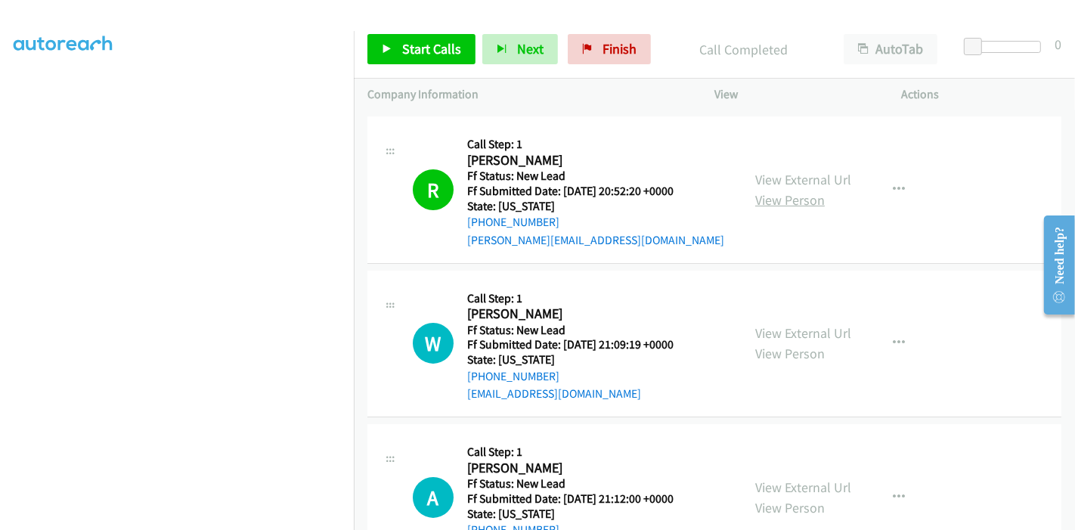
scroll to position [215, 0]
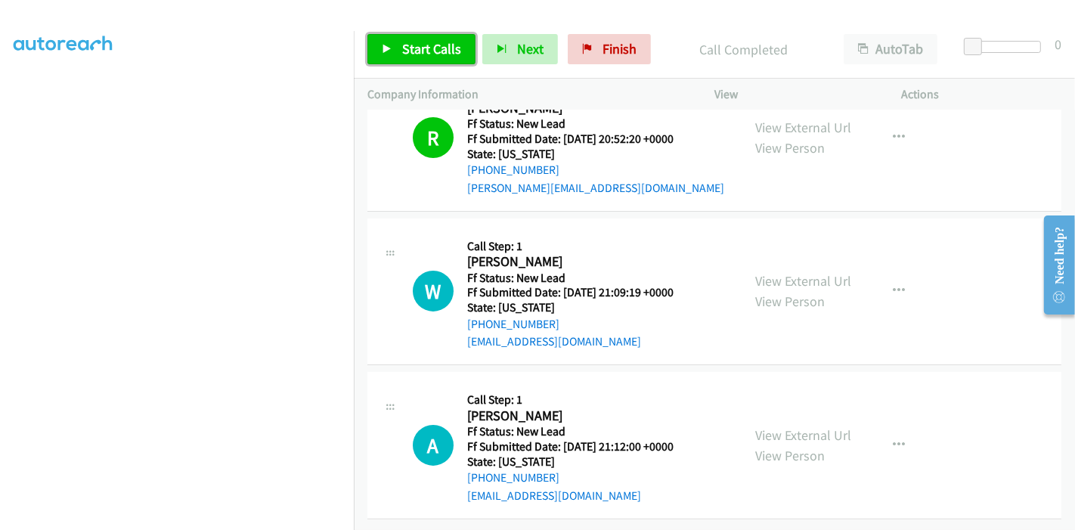
click at [402, 52] on span "Start Calls" at bounding box center [431, 48] width 59 height 17
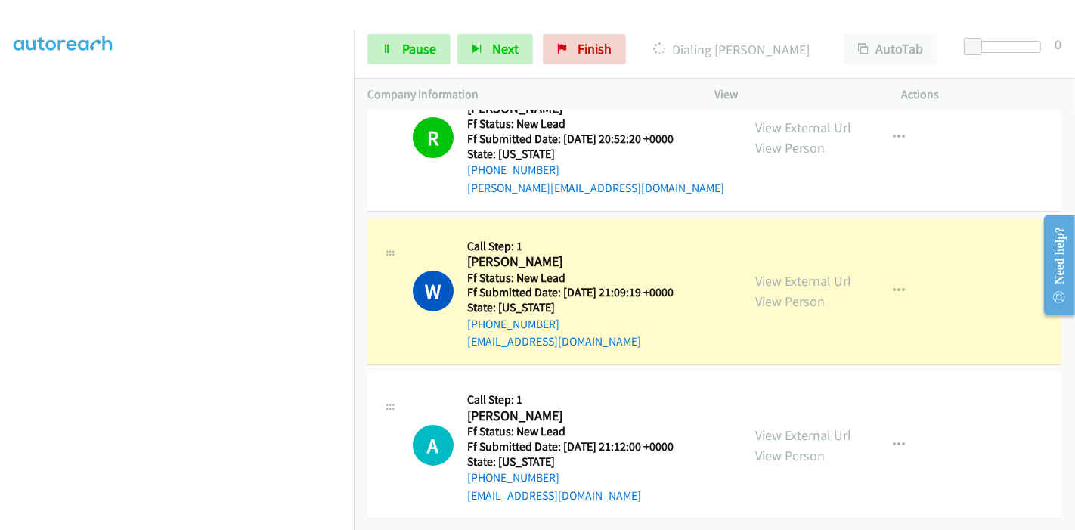
click at [400, 33] on div "Start Calls Pause Next Finish Dialing [PERSON_NAME] AutoTab AutoTab 0" at bounding box center [714, 49] width 721 height 58
click at [399, 46] on link "Pause" at bounding box center [408, 49] width 83 height 30
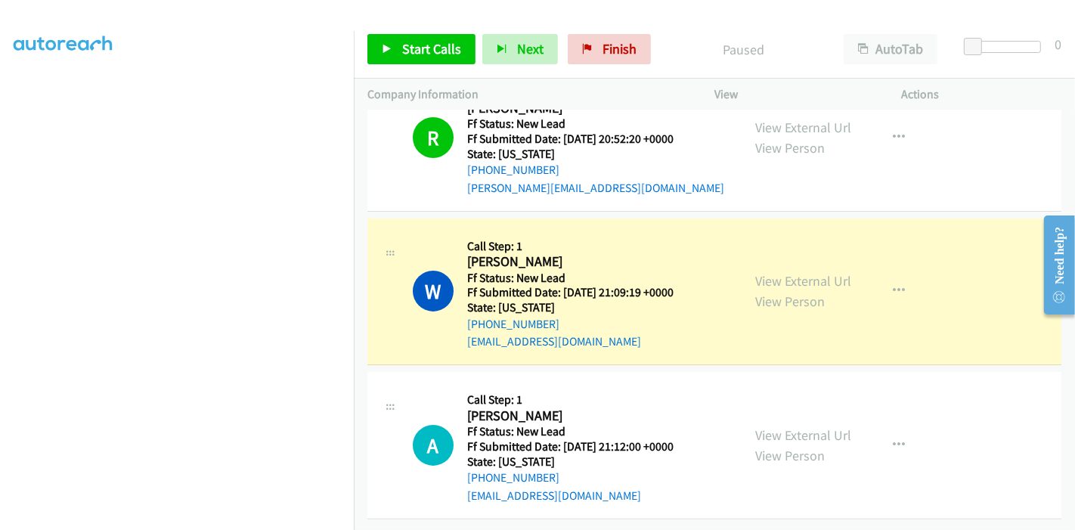
scroll to position [319, 0]
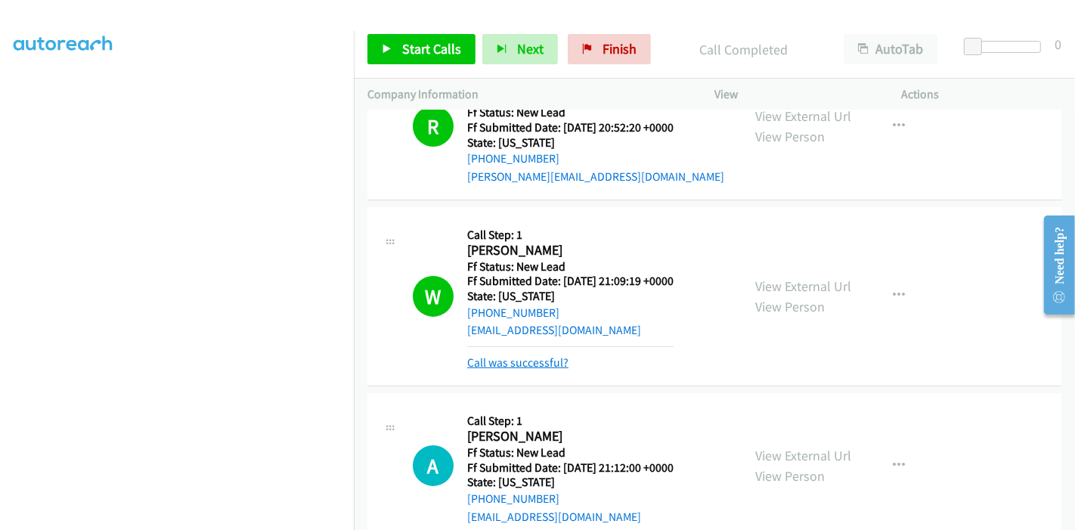
click at [544, 363] on link "Call was successful?" at bounding box center [517, 362] width 101 height 14
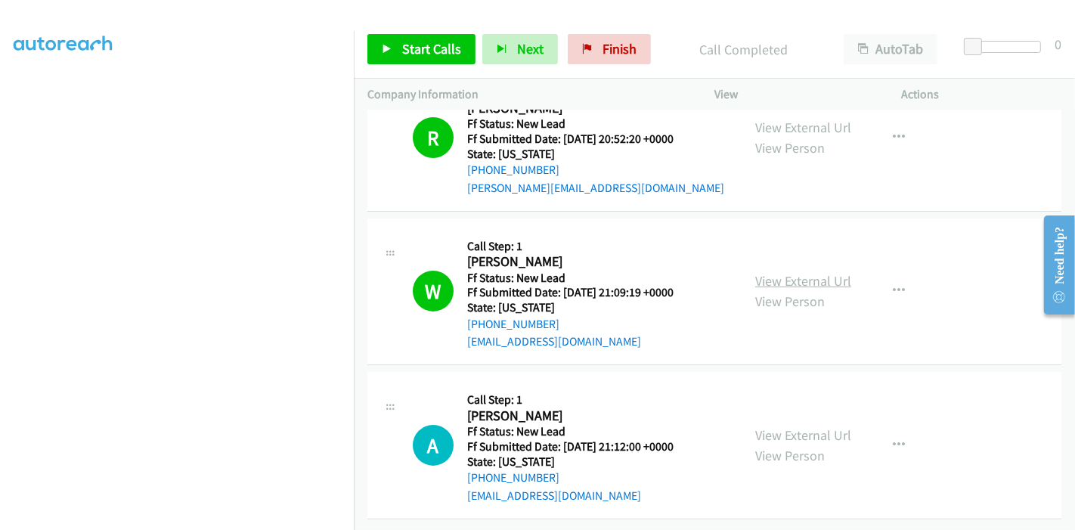
click at [827, 272] on link "View External Url" at bounding box center [803, 280] width 96 height 17
click at [403, 51] on span "Start Calls" at bounding box center [431, 48] width 59 height 17
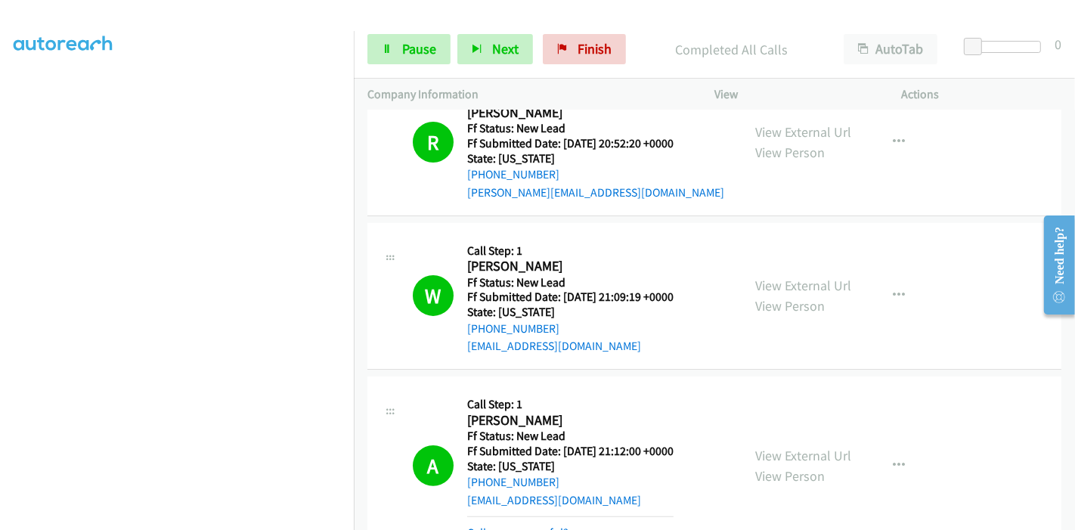
scroll to position [315, 0]
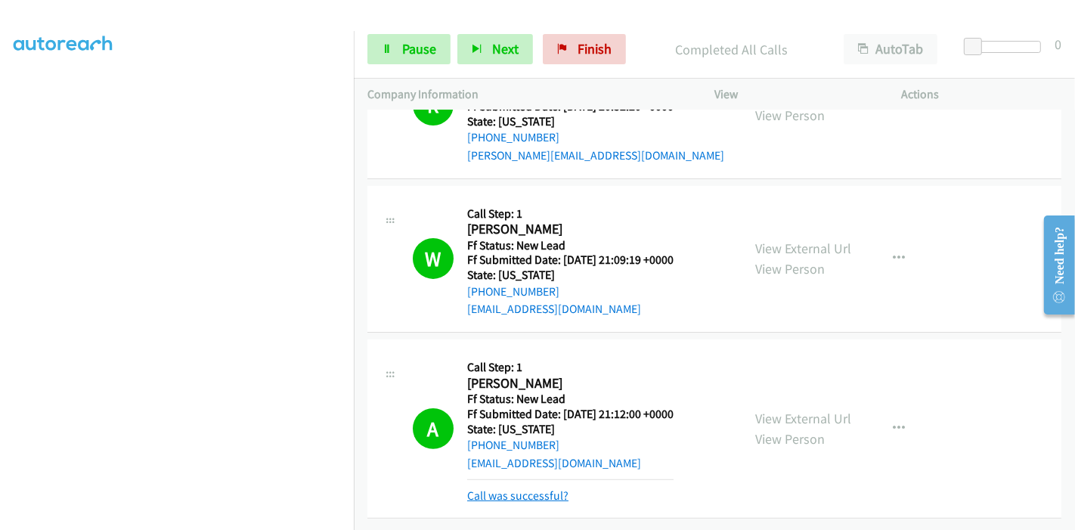
click at [522, 488] on link "Call was successful?" at bounding box center [517, 495] width 101 height 14
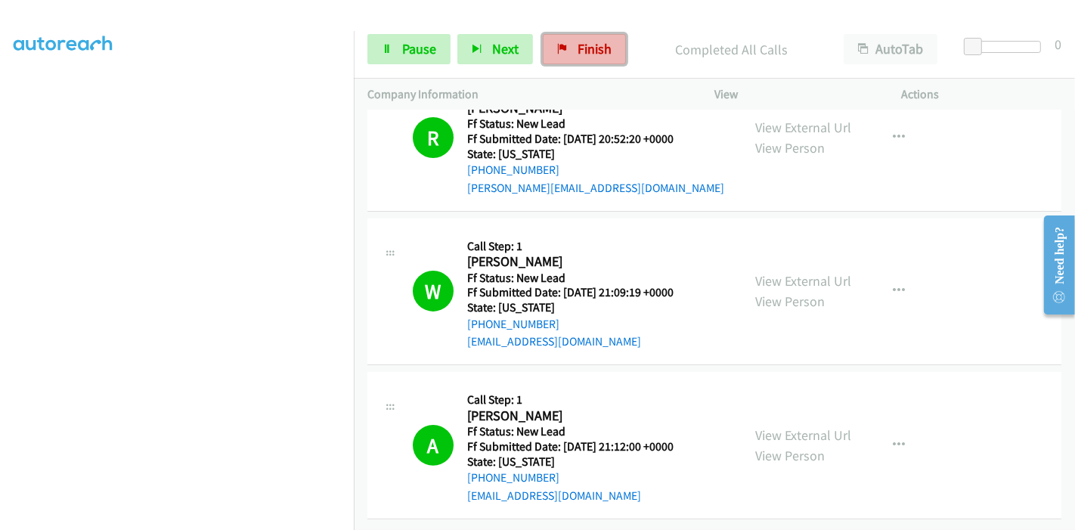
click at [578, 63] on link "Finish" at bounding box center [584, 49] width 83 height 30
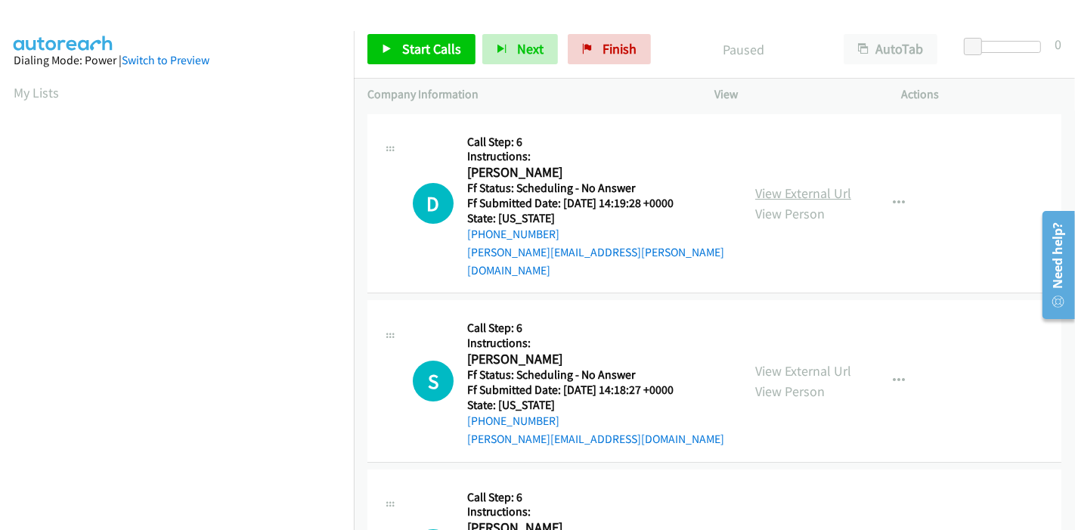
click at [792, 184] on link "View External Url" at bounding box center [803, 192] width 96 height 17
click at [771, 362] on link "View External Url" at bounding box center [803, 370] width 96 height 17
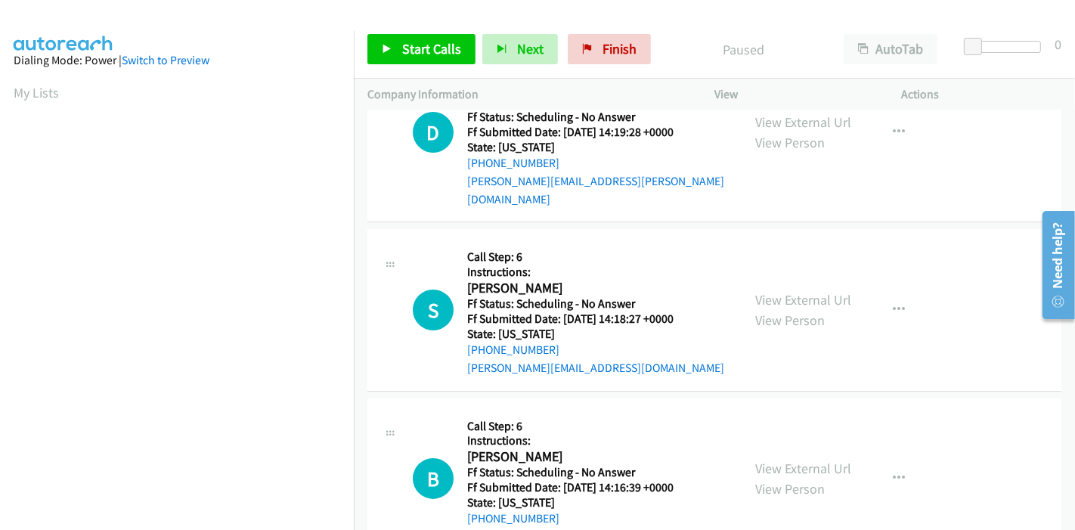
scroll to position [168, 0]
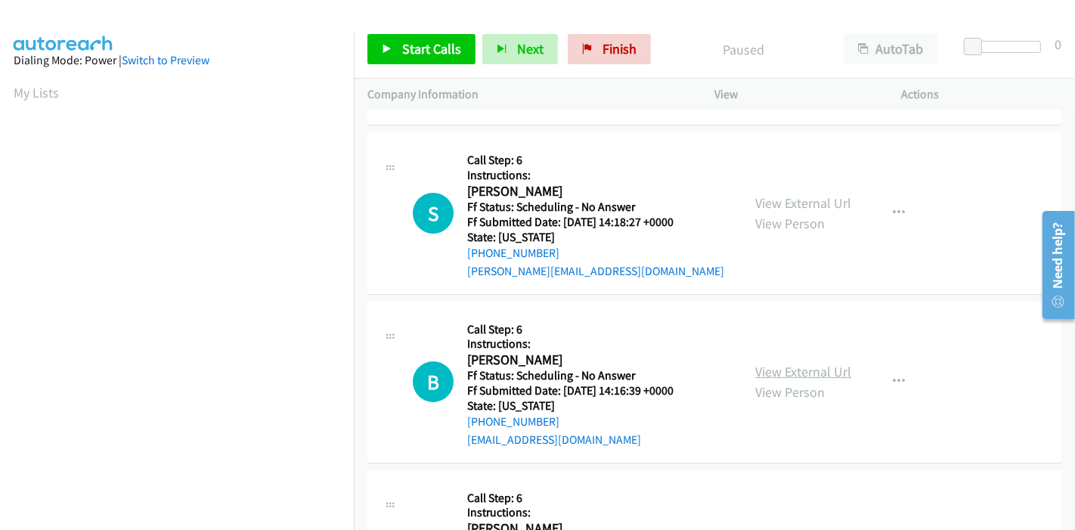
click at [795, 363] on link "View External Url" at bounding box center [803, 371] width 96 height 17
click at [414, 40] on span "Start Calls" at bounding box center [431, 48] width 59 height 17
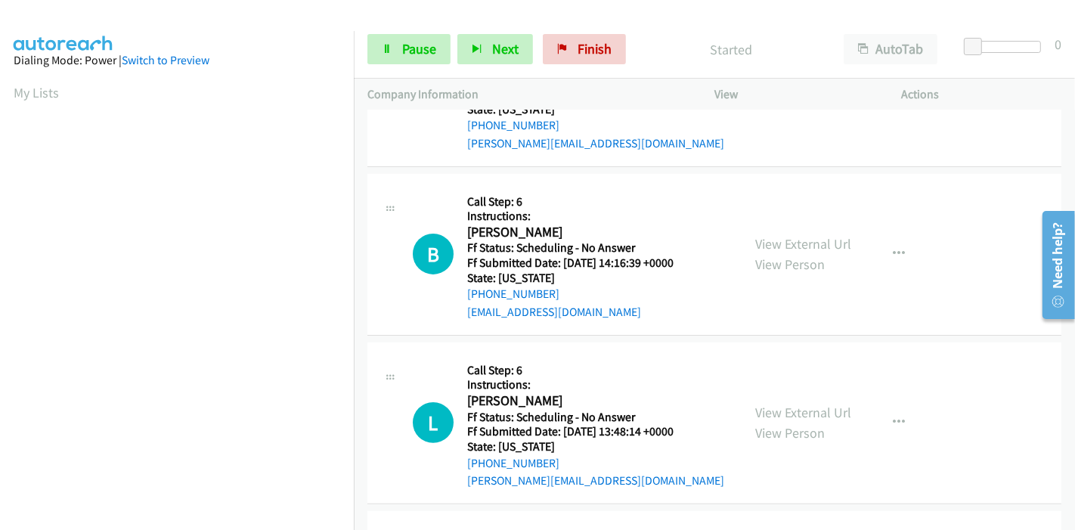
scroll to position [336, 0]
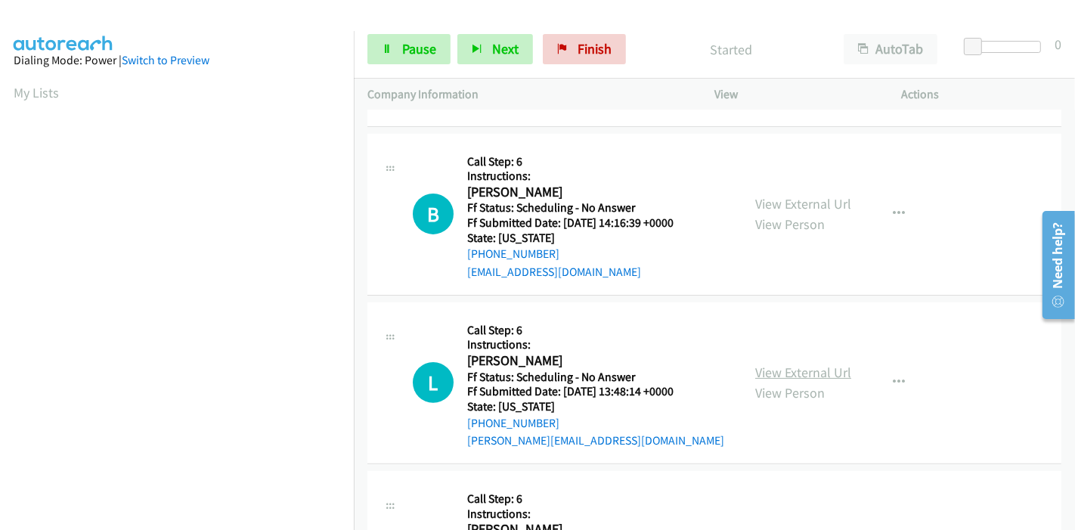
click at [787, 364] on link "View External Url" at bounding box center [803, 372] width 96 height 17
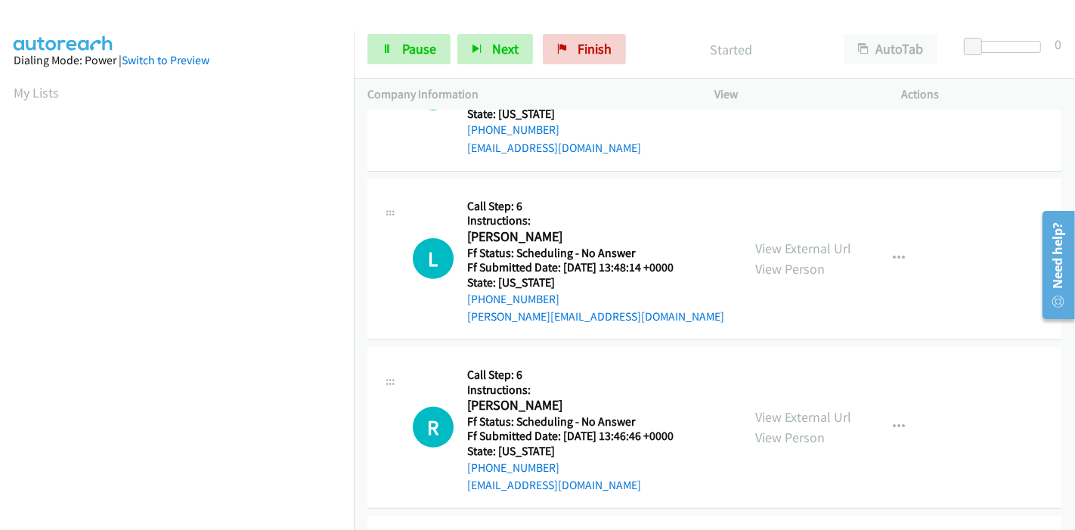
scroll to position [503, 0]
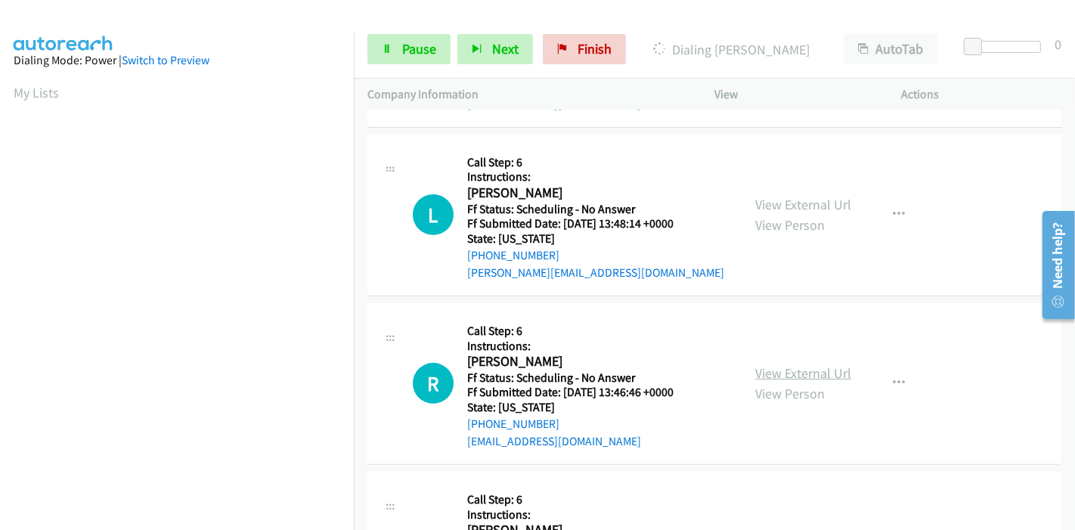
click at [765, 364] on link "View External Url" at bounding box center [803, 372] width 96 height 17
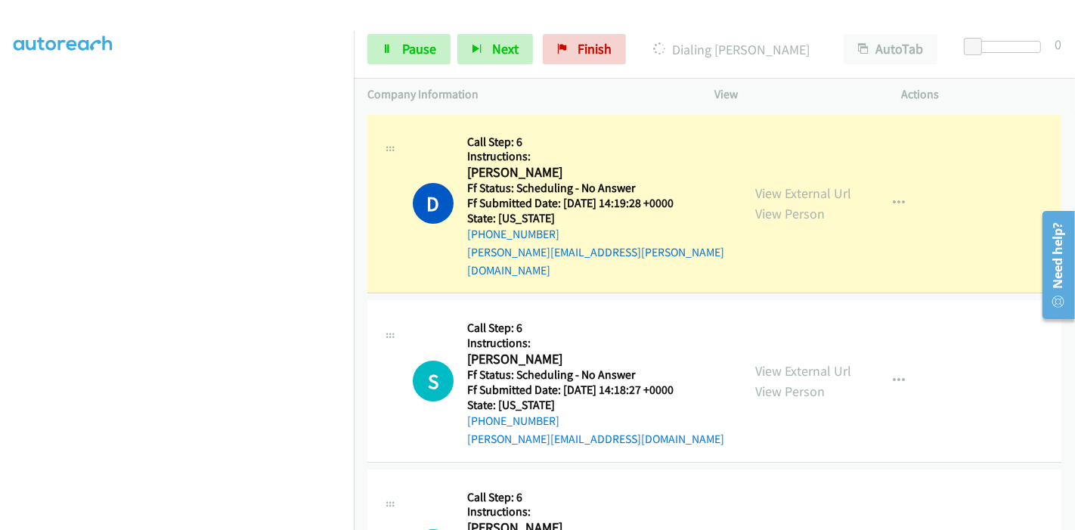
scroll to position [319, 0]
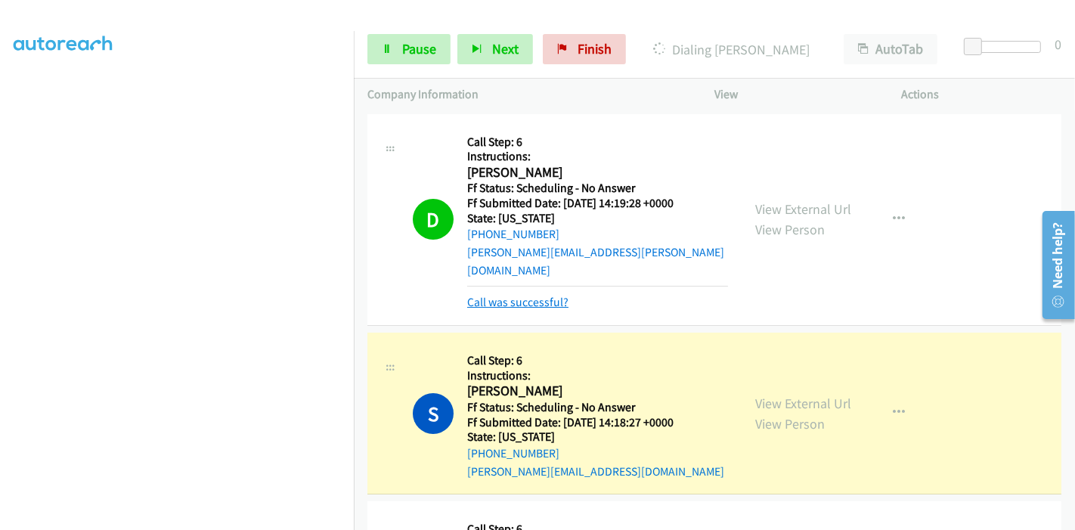
click at [494, 295] on link "Call was successful?" at bounding box center [517, 302] width 101 height 14
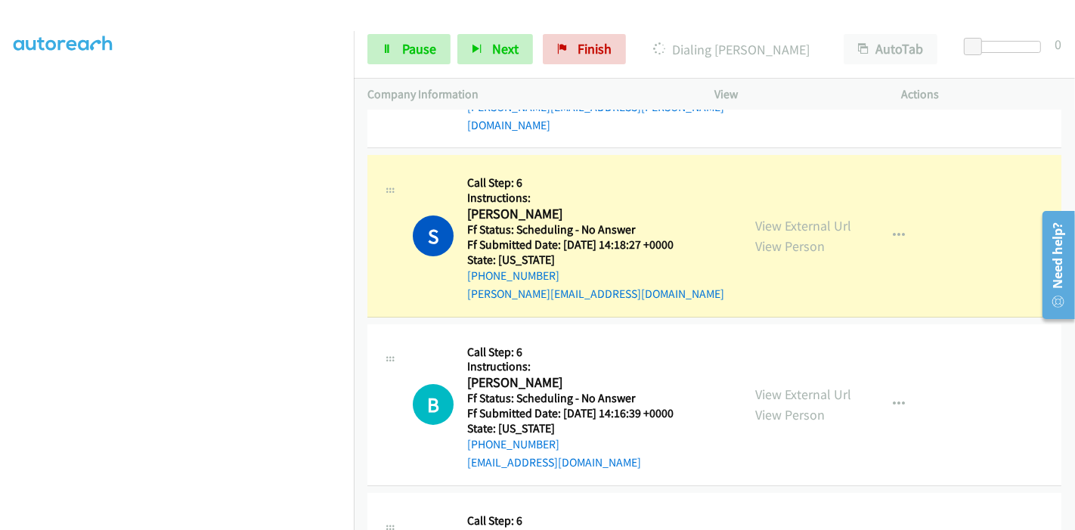
scroll to position [168, 0]
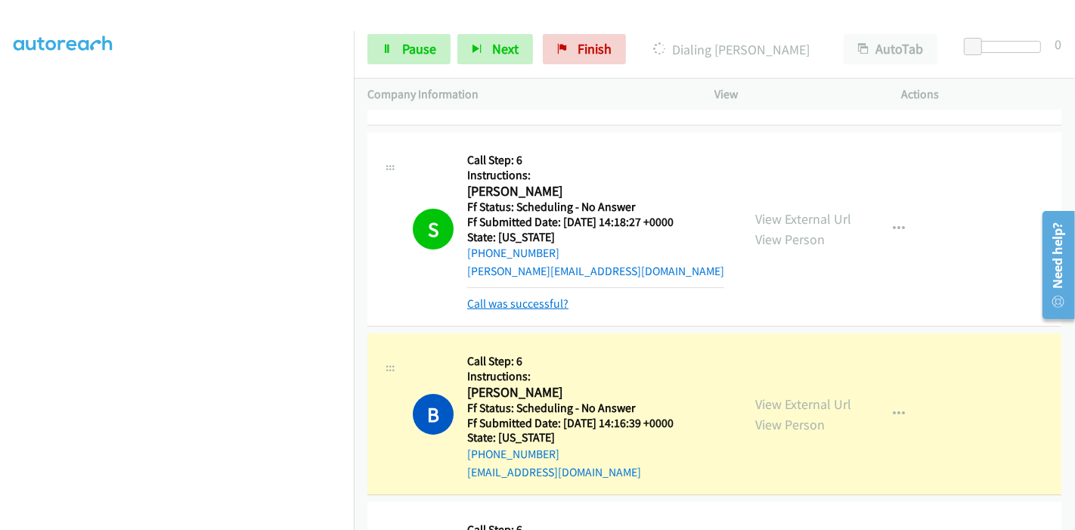
click at [503, 296] on link "Call was successful?" at bounding box center [517, 303] width 101 height 14
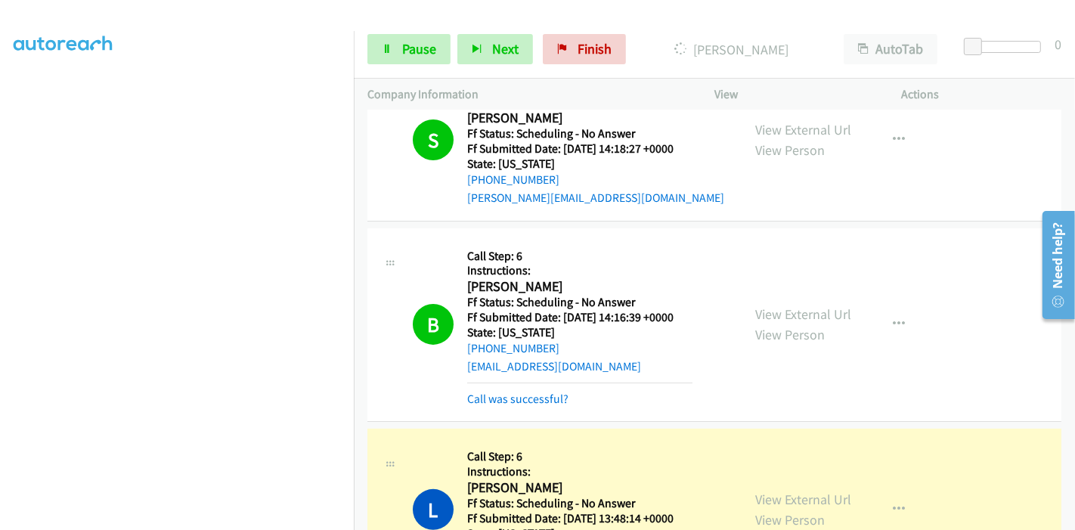
scroll to position [336, 0]
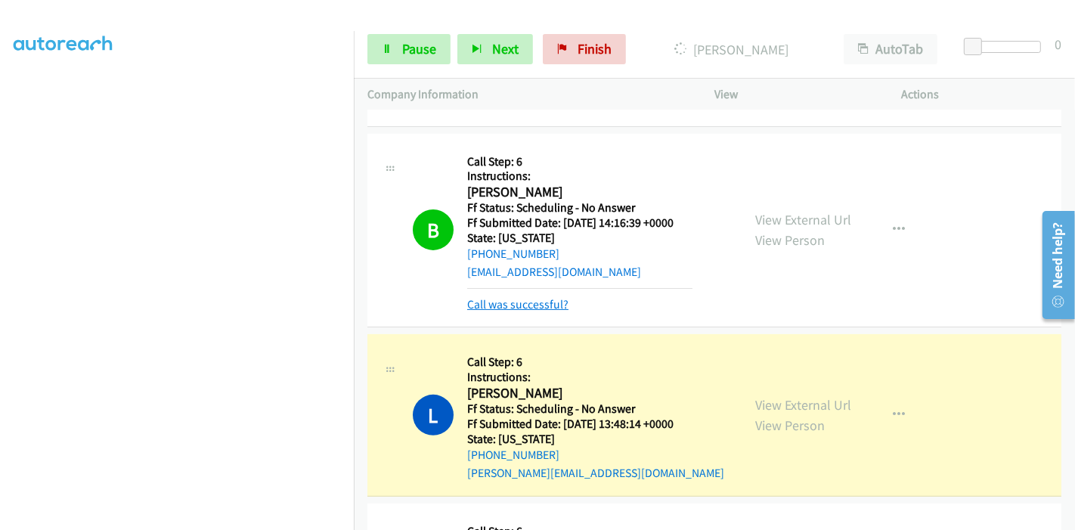
click at [521, 297] on link "Call was successful?" at bounding box center [517, 304] width 101 height 14
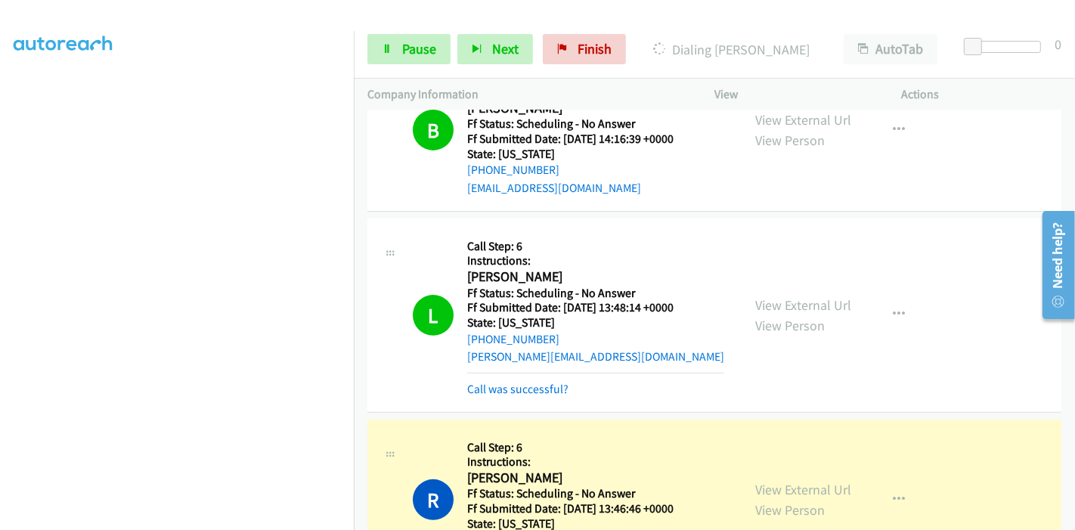
scroll to position [503, 0]
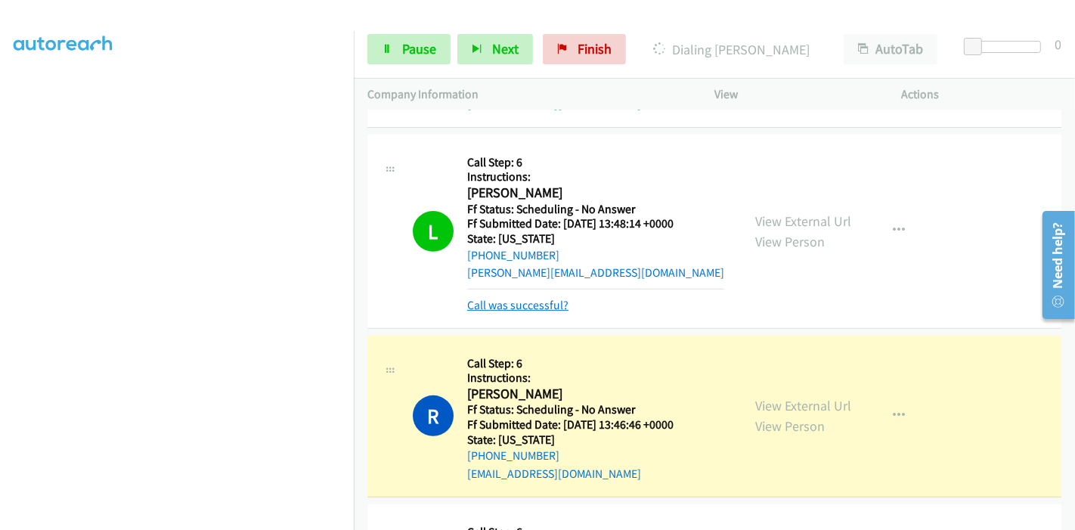
click at [535, 298] on link "Call was successful?" at bounding box center [517, 305] width 101 height 14
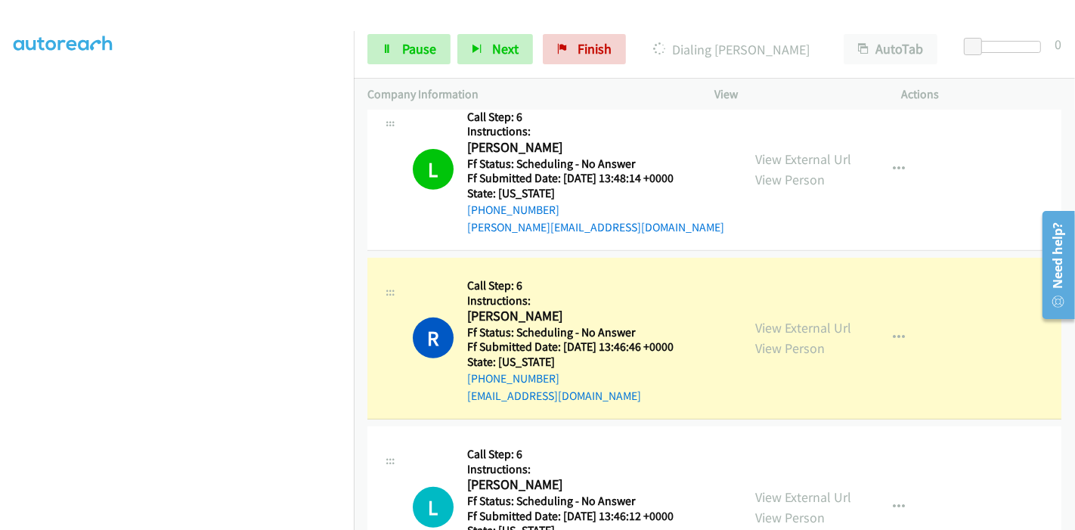
scroll to position [587, 0]
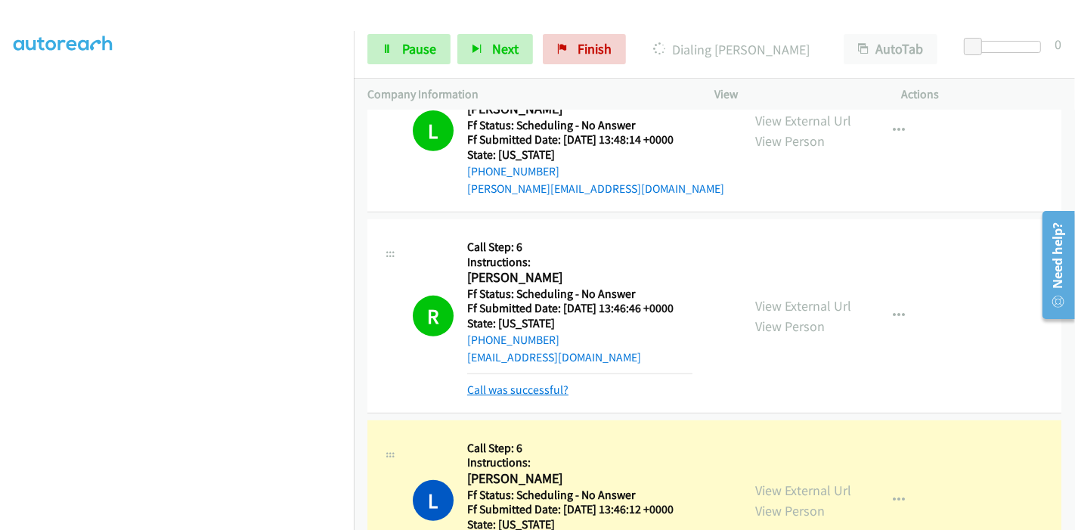
click at [523, 383] on link "Call was successful?" at bounding box center [517, 390] width 101 height 14
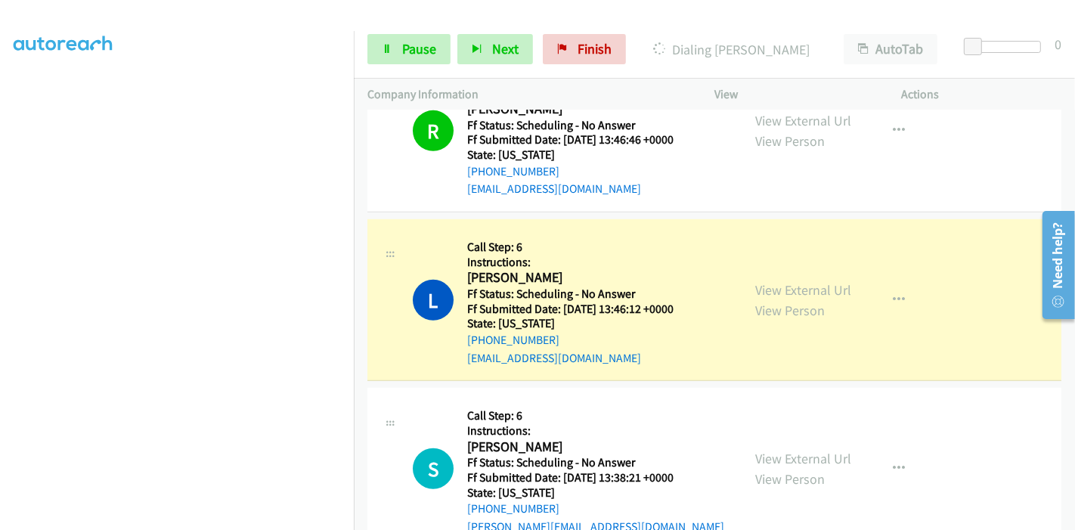
scroll to position [840, 0]
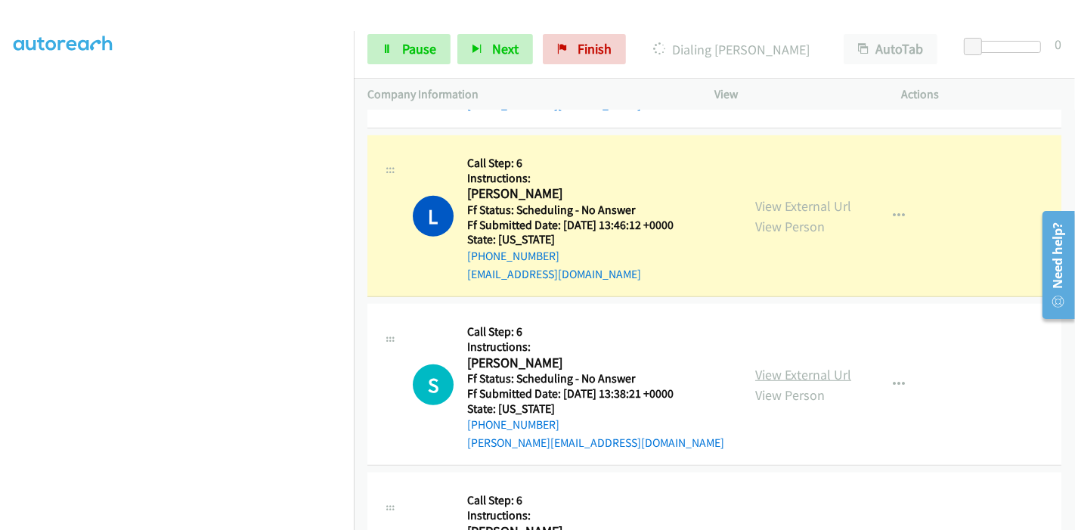
click at [787, 366] on link "View External Url" at bounding box center [803, 374] width 96 height 17
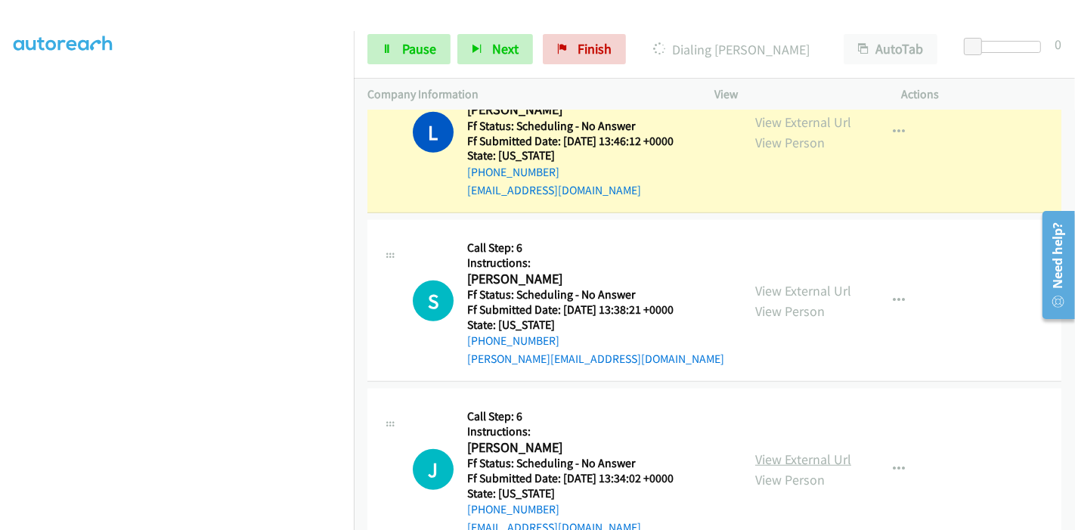
click at [795, 451] on link "View External Url" at bounding box center [803, 459] width 96 height 17
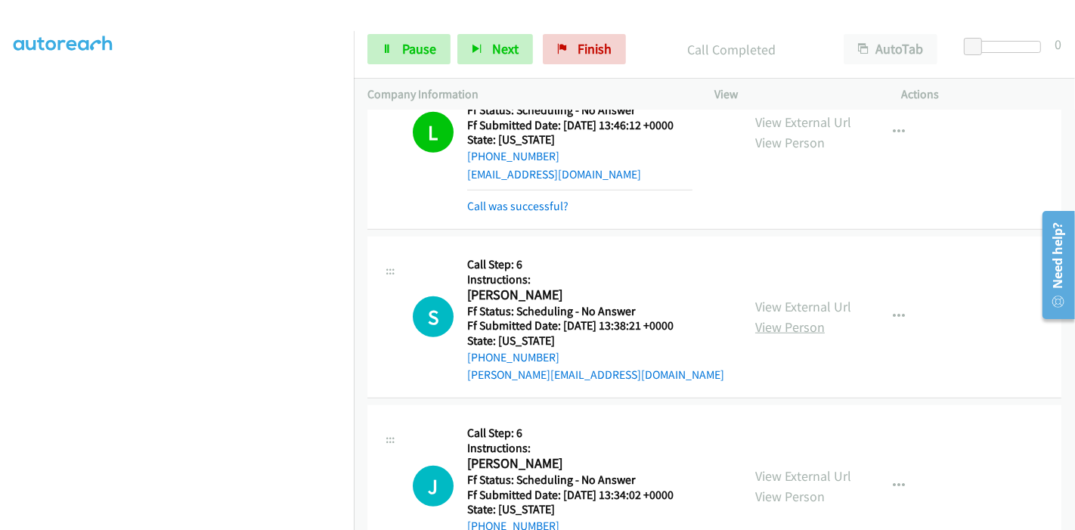
scroll to position [856, 0]
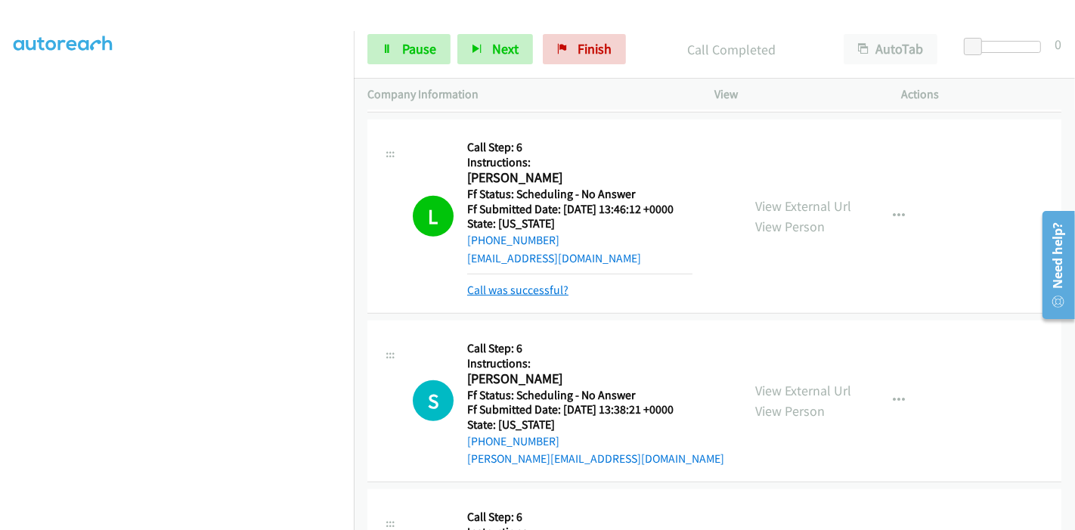
click at [538, 283] on link "Call was successful?" at bounding box center [517, 290] width 101 height 14
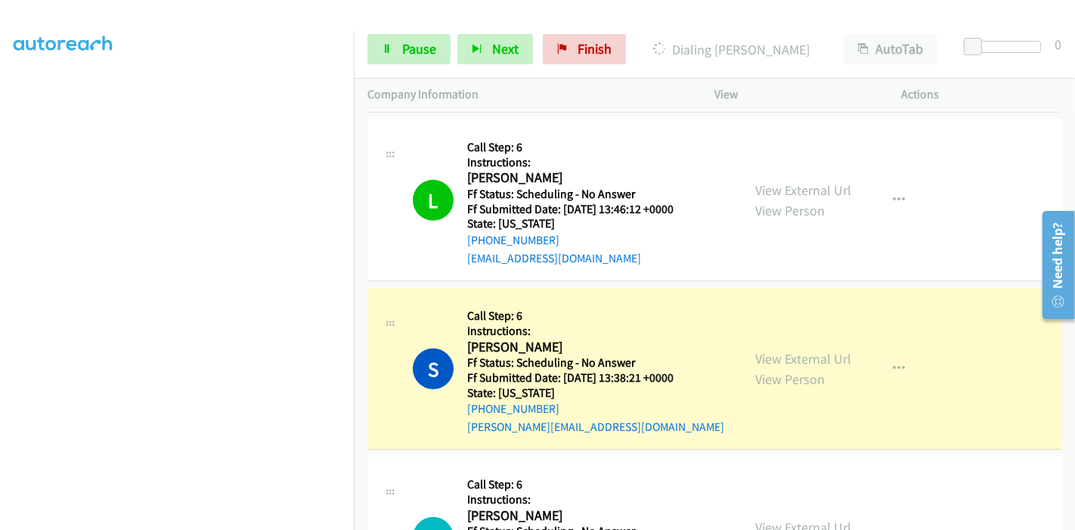
scroll to position [940, 0]
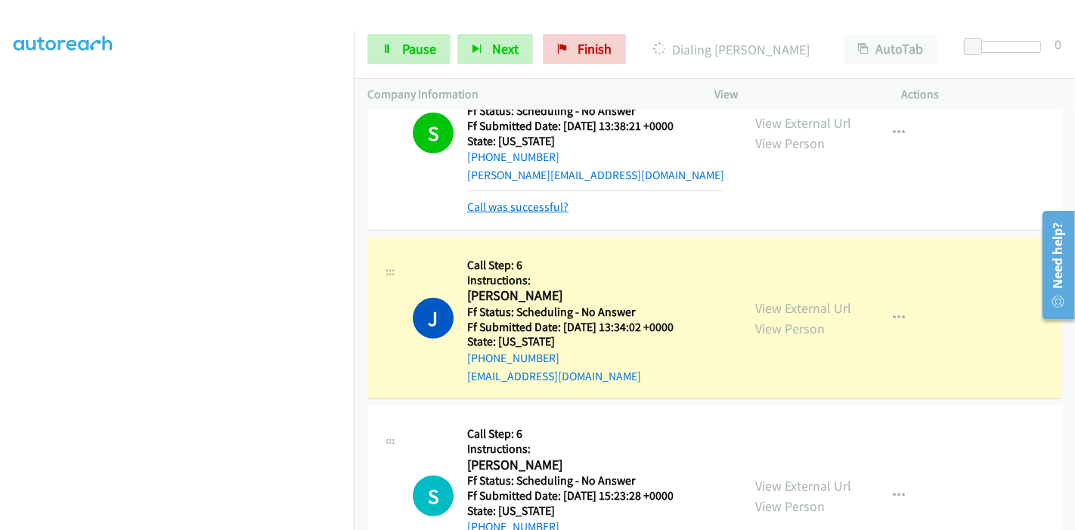
click at [531, 200] on link "Call was successful?" at bounding box center [517, 207] width 101 height 14
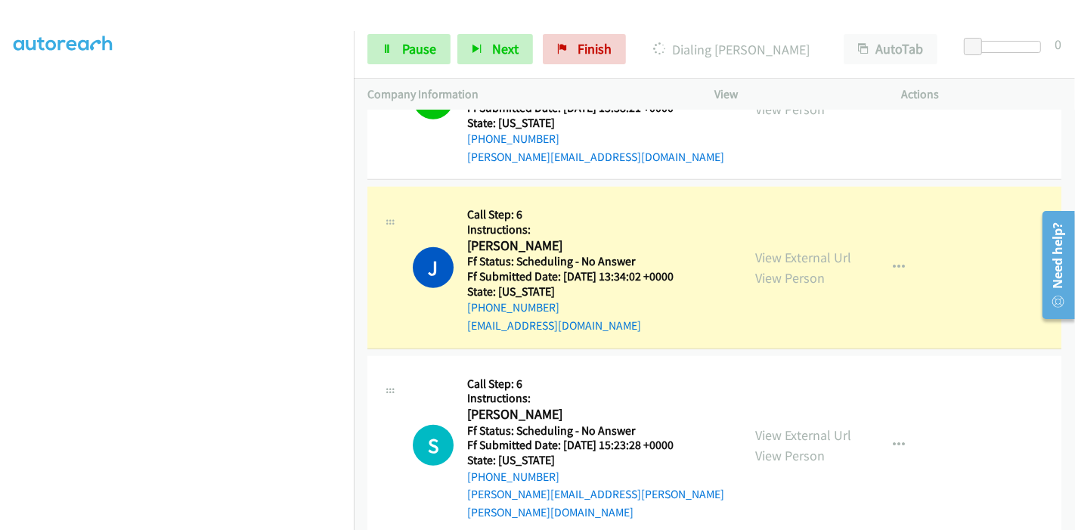
scroll to position [1176, 0]
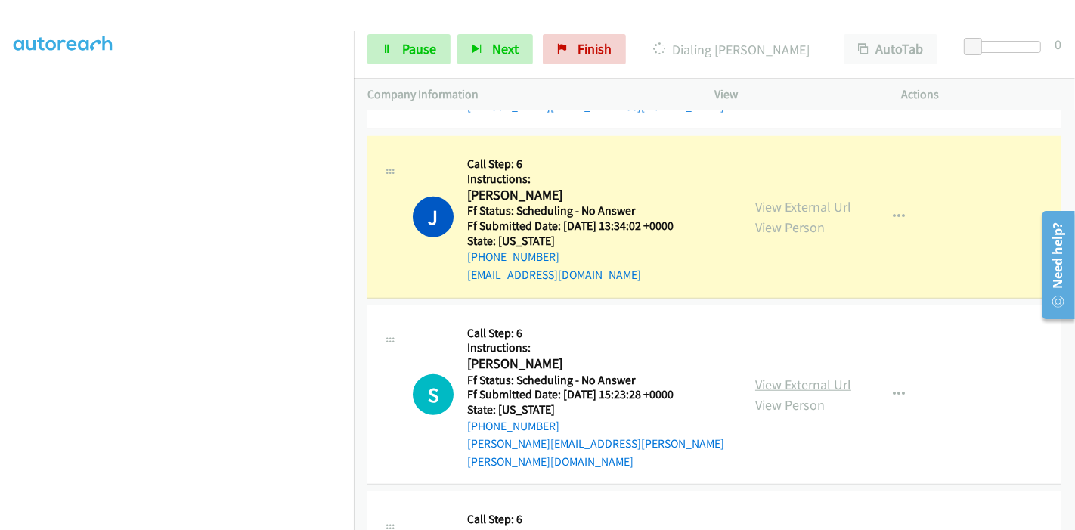
click at [786, 376] on link "View External Url" at bounding box center [803, 384] width 96 height 17
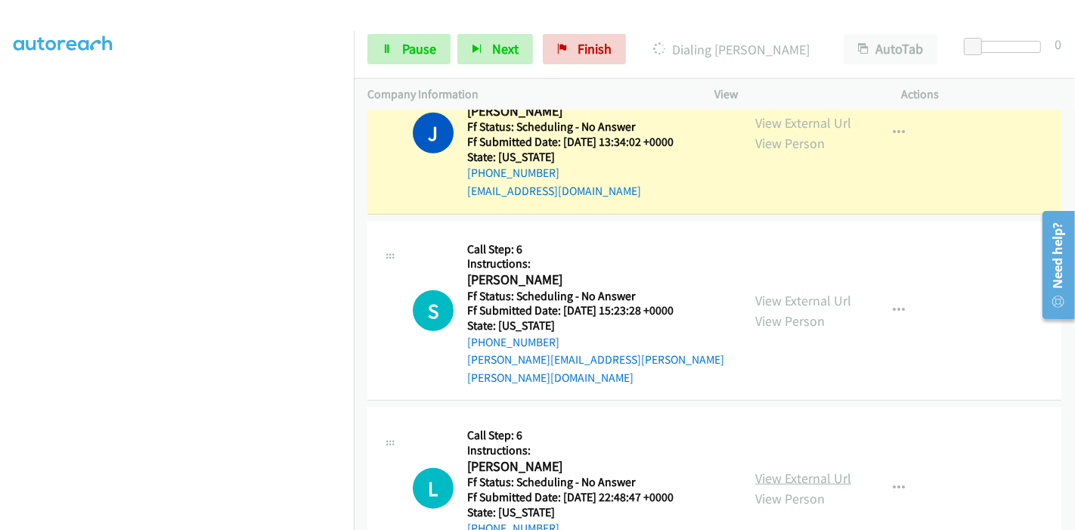
click at [789, 469] on link "View External Url" at bounding box center [803, 477] width 96 height 17
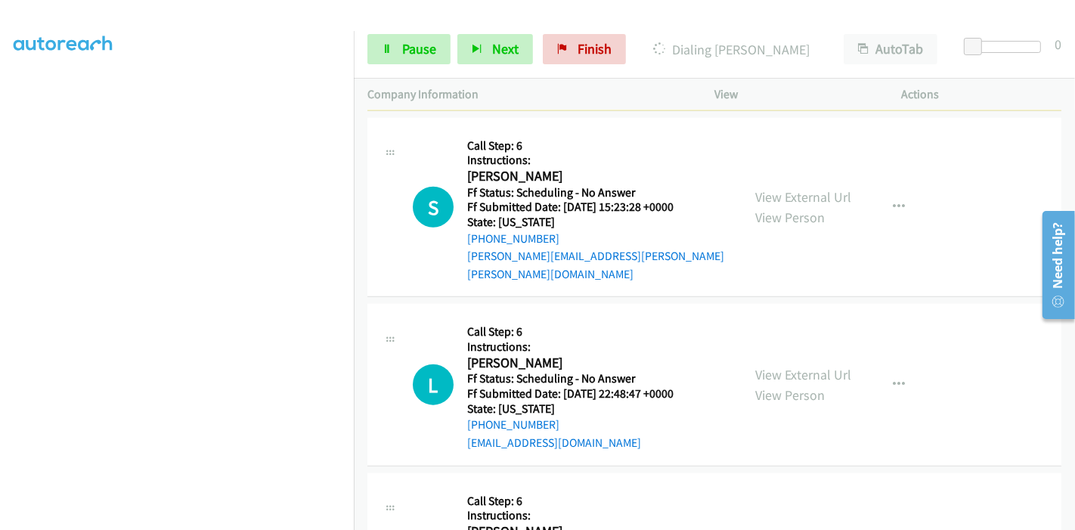
scroll to position [1428, 0]
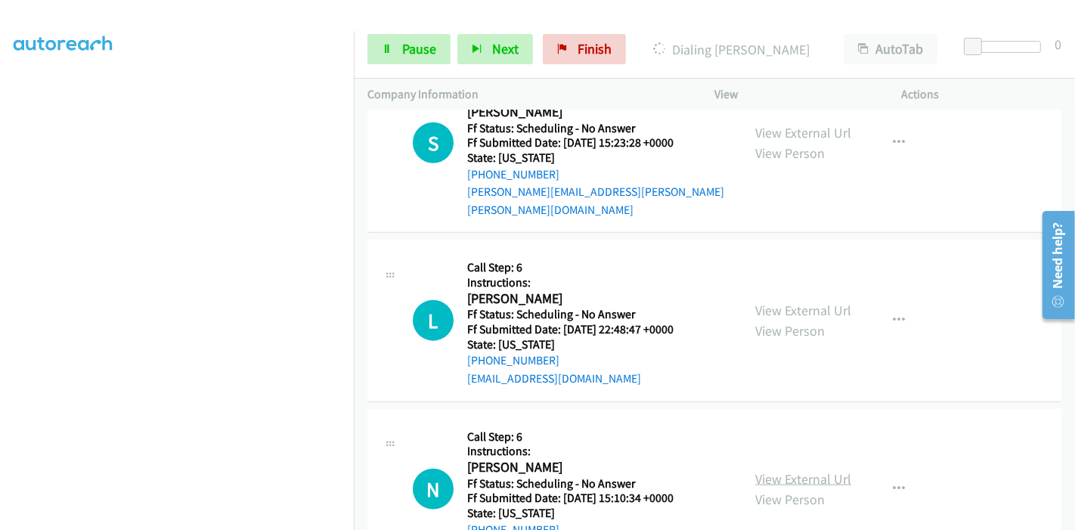
click at [786, 470] on link "View External Url" at bounding box center [803, 478] width 96 height 17
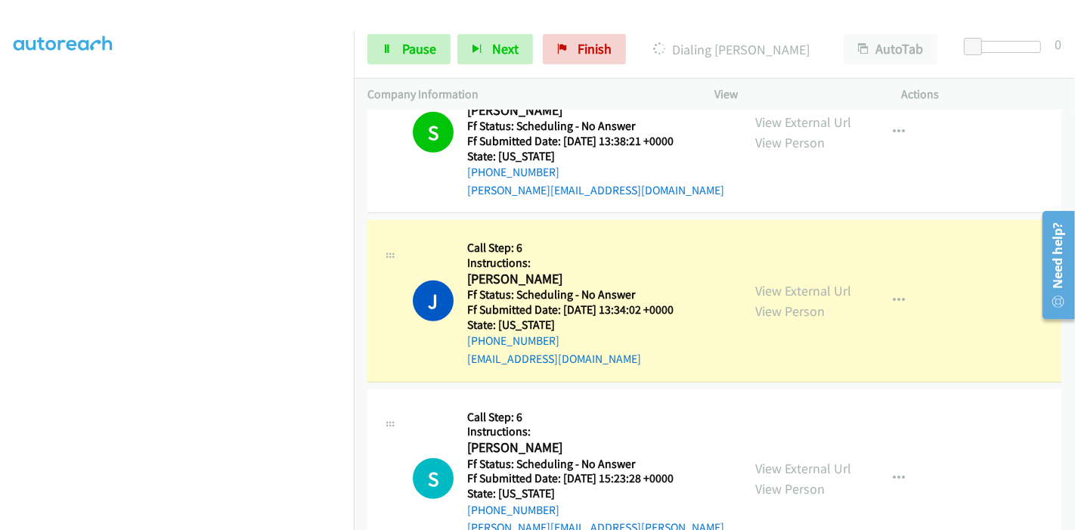
scroll to position [1176, 0]
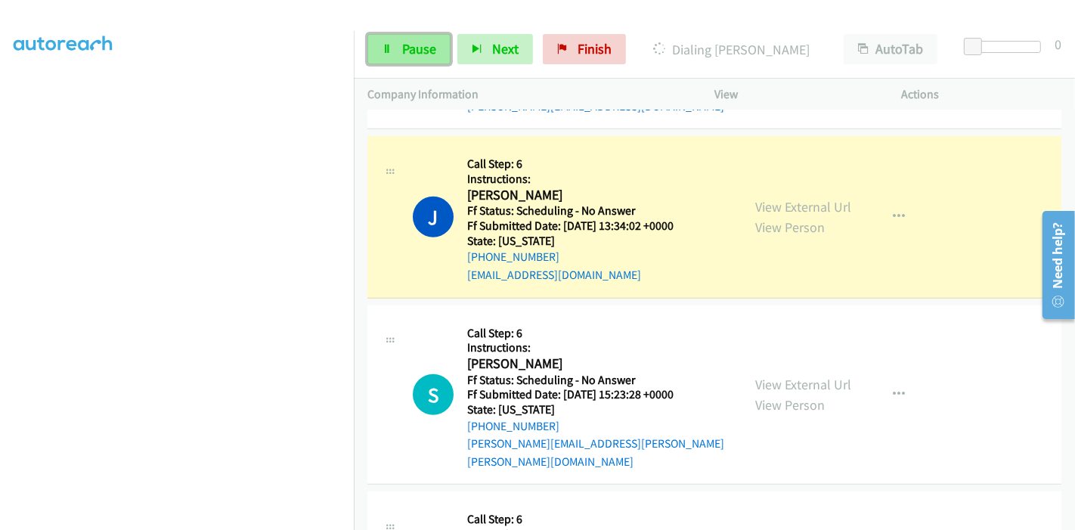
click at [390, 45] on icon at bounding box center [387, 50] width 11 height 11
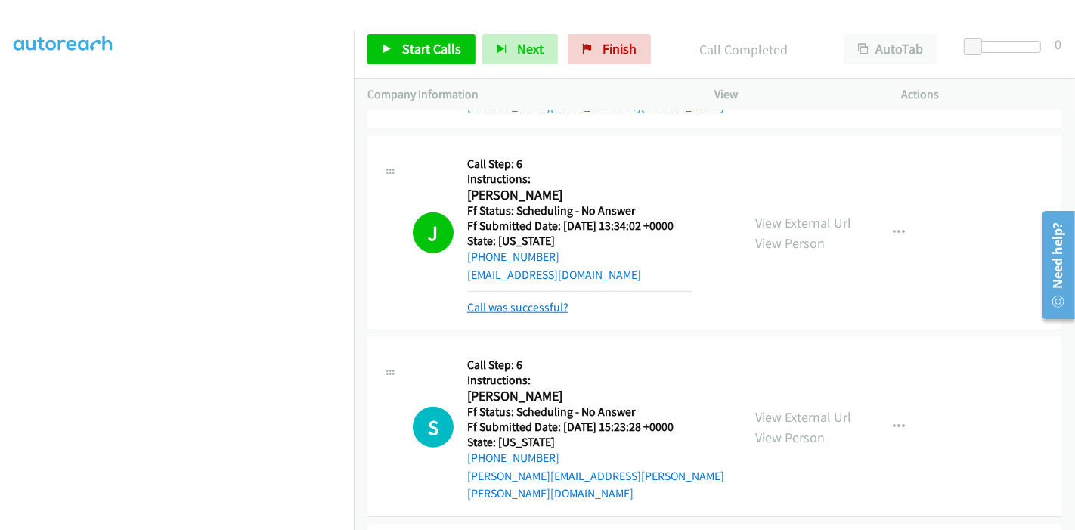
click at [500, 300] on link "Call was successful?" at bounding box center [517, 307] width 101 height 14
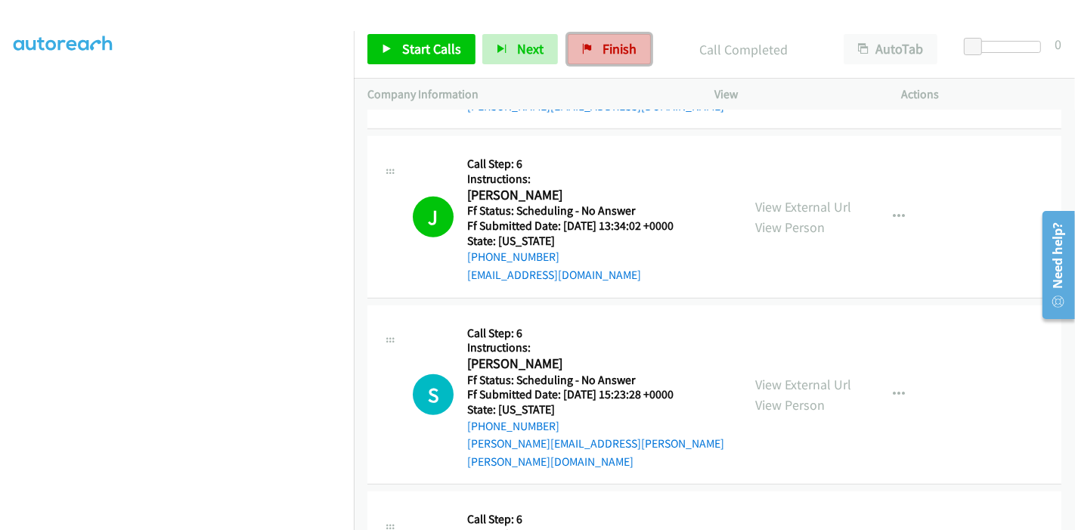
click at [609, 50] on span "Finish" at bounding box center [620, 48] width 34 height 17
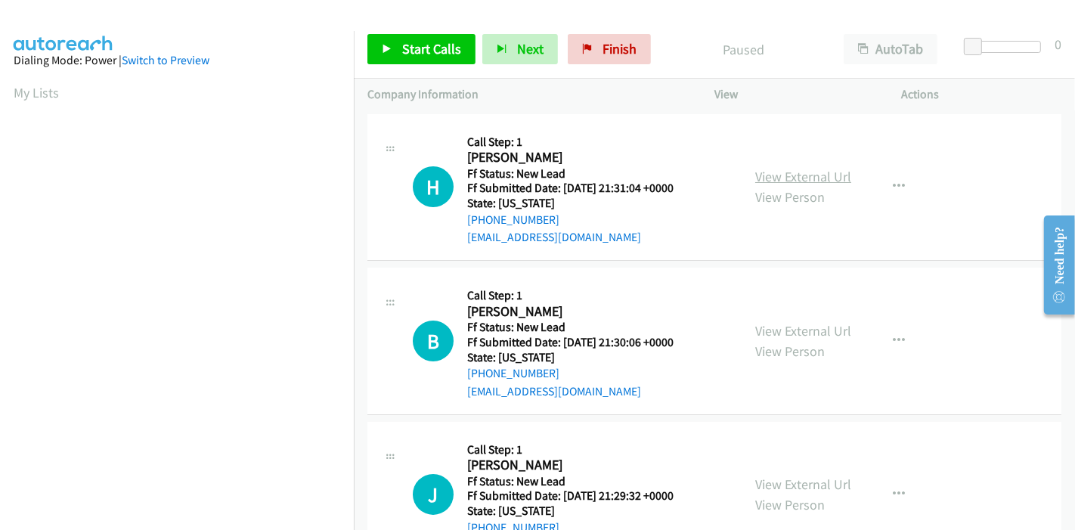
click at [805, 178] on link "View External Url" at bounding box center [803, 176] width 96 height 17
click at [791, 333] on link "View External Url" at bounding box center [803, 330] width 96 height 17
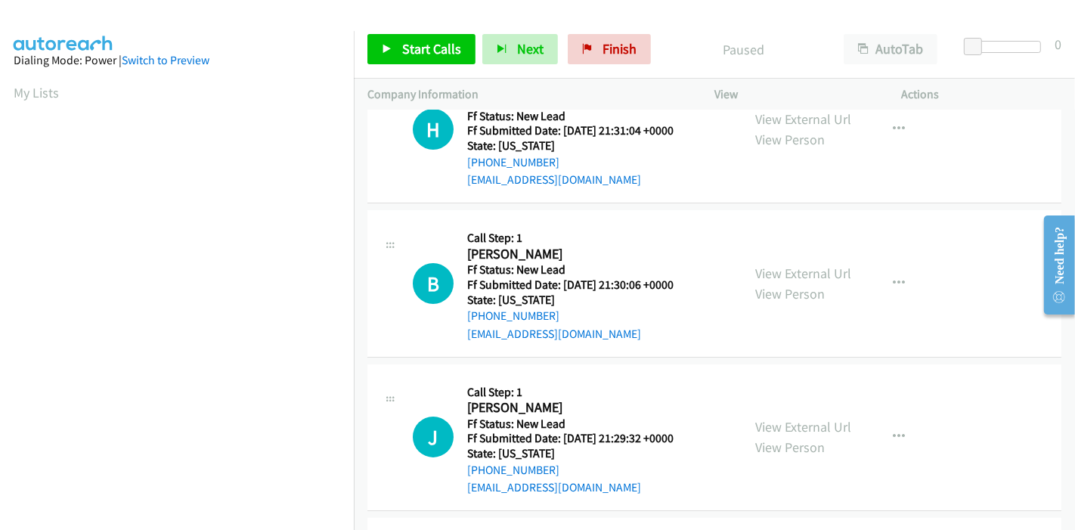
scroll to position [84, 0]
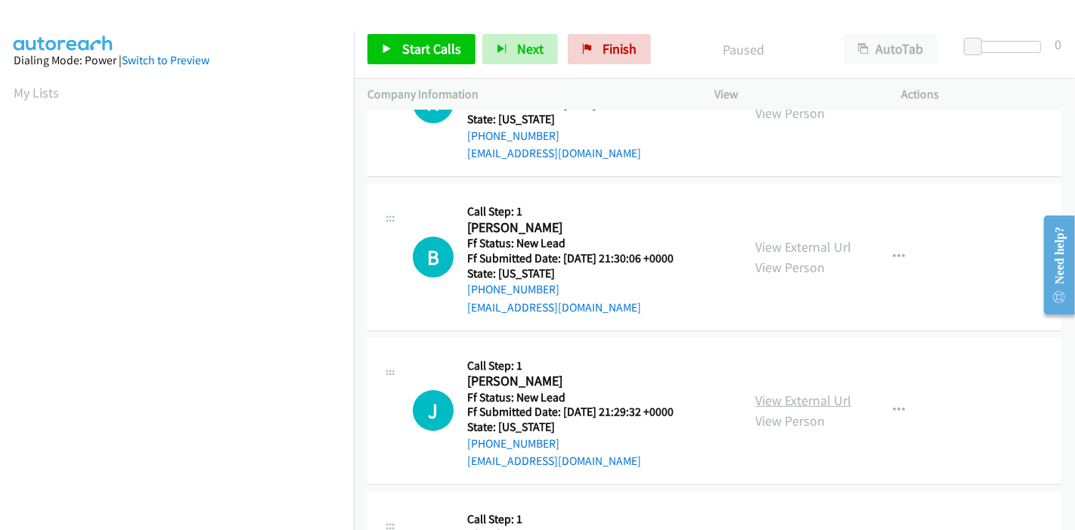
click at [785, 396] on link "View External Url" at bounding box center [803, 400] width 96 height 17
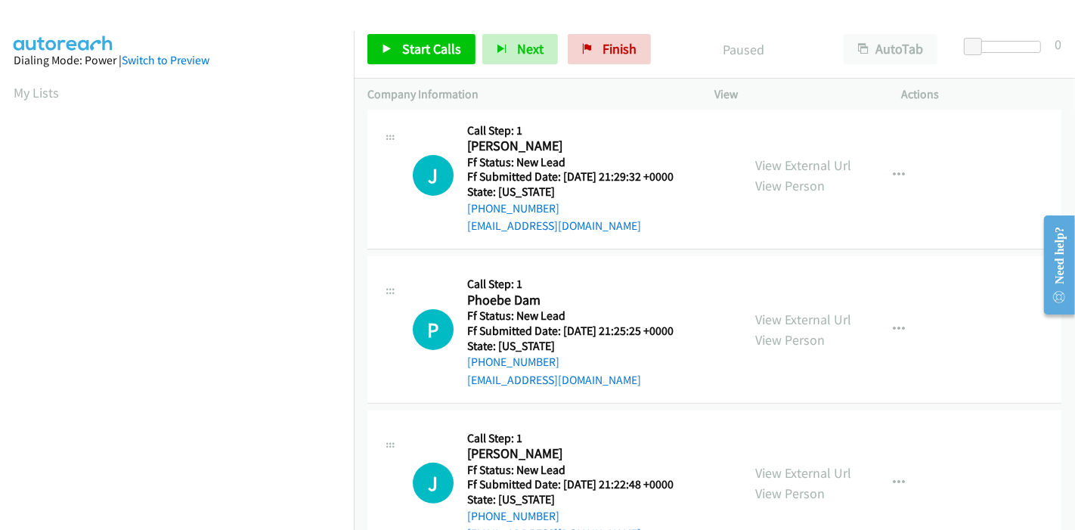
scroll to position [336, 0]
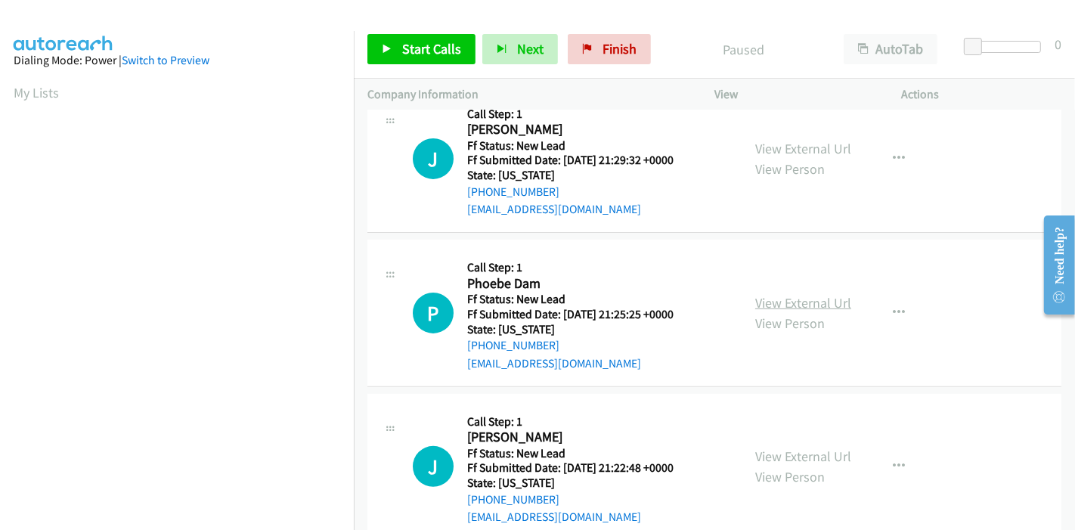
click at [785, 301] on link "View External Url" at bounding box center [803, 302] width 96 height 17
click at [789, 451] on link "View External Url" at bounding box center [803, 456] width 96 height 17
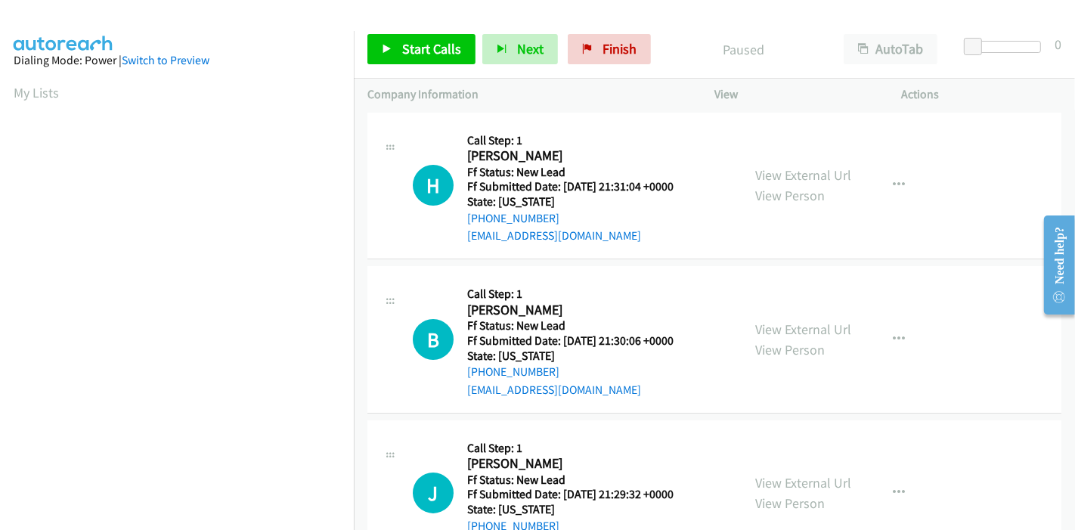
scroll to position [0, 0]
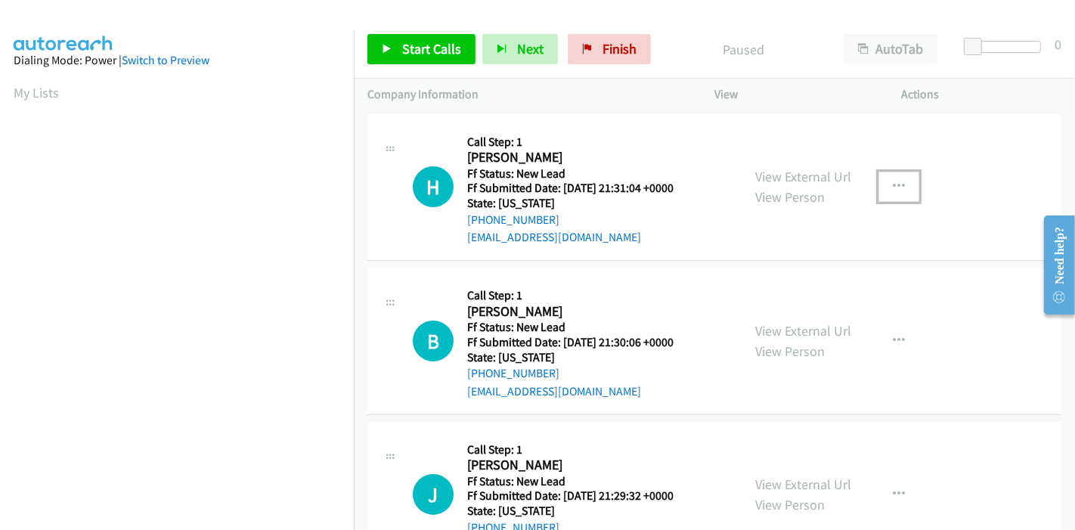
click at [893, 184] on icon "button" at bounding box center [899, 187] width 12 height 12
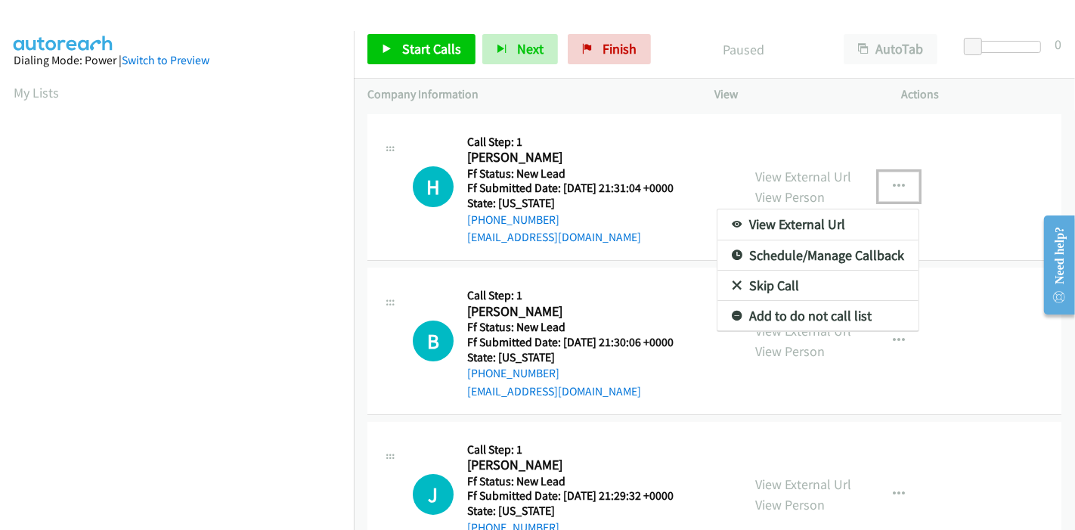
click at [779, 283] on link "Skip Call" at bounding box center [817, 286] width 201 height 30
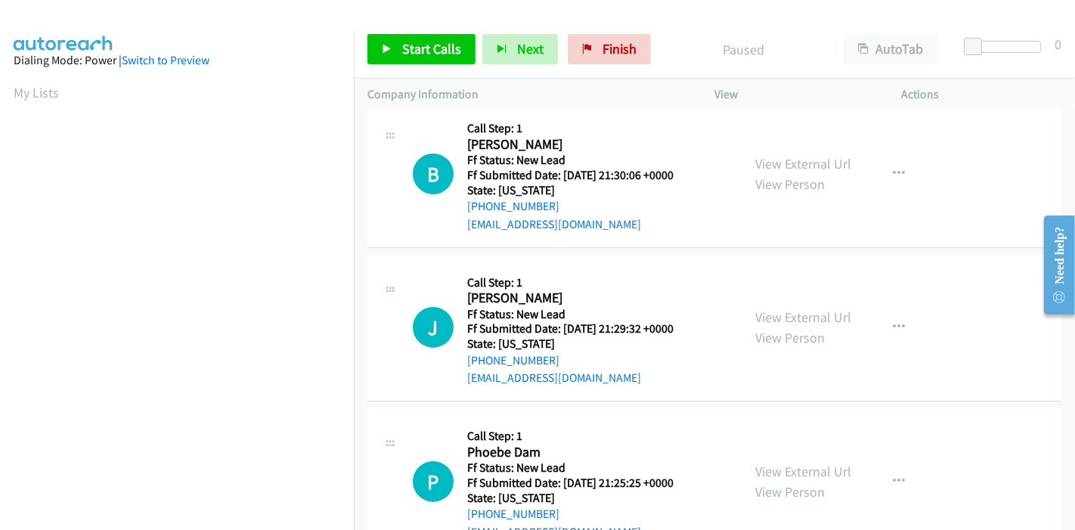
scroll to position [168, 0]
click at [387, 51] on icon at bounding box center [387, 50] width 11 height 11
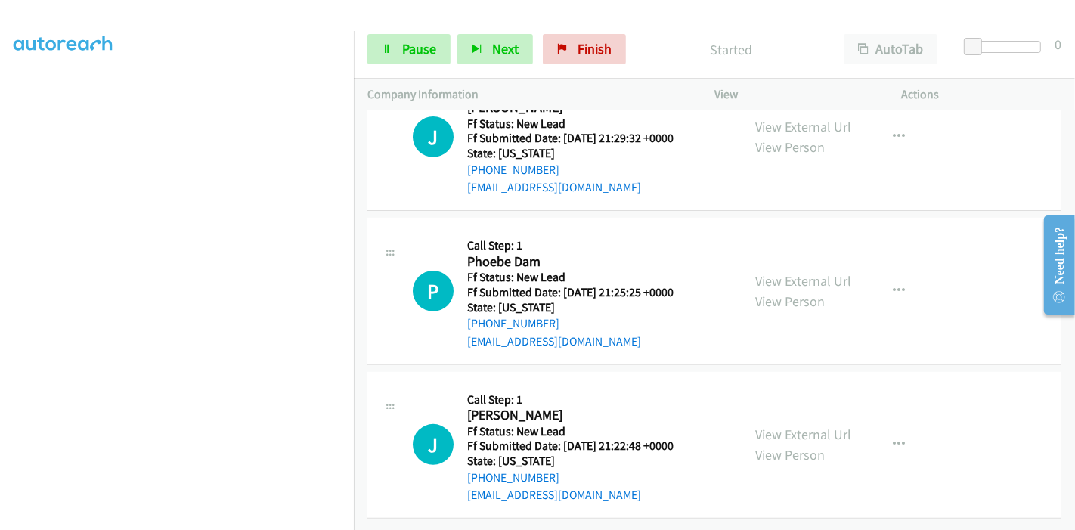
scroll to position [116, 0]
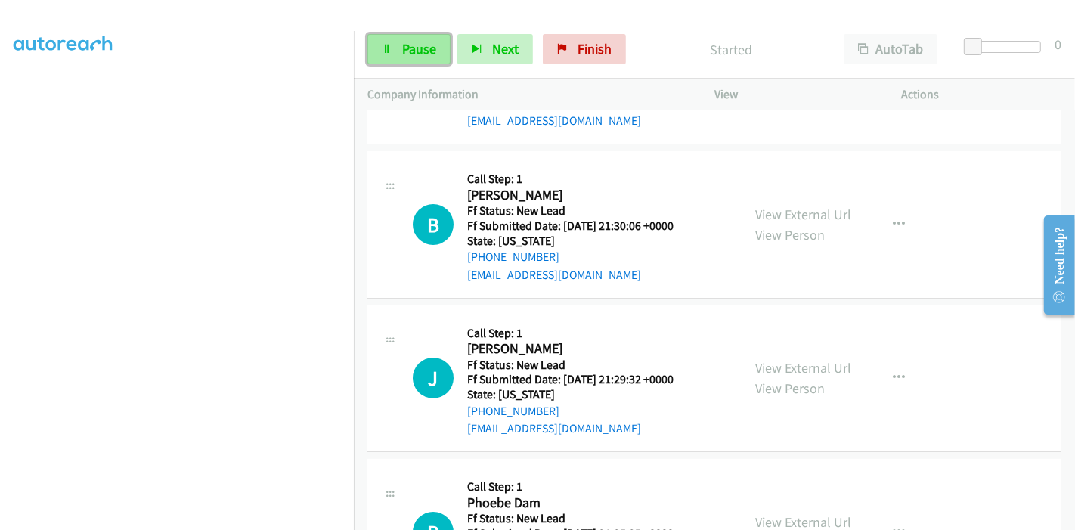
click at [414, 54] on span "Pause" at bounding box center [419, 48] width 34 height 17
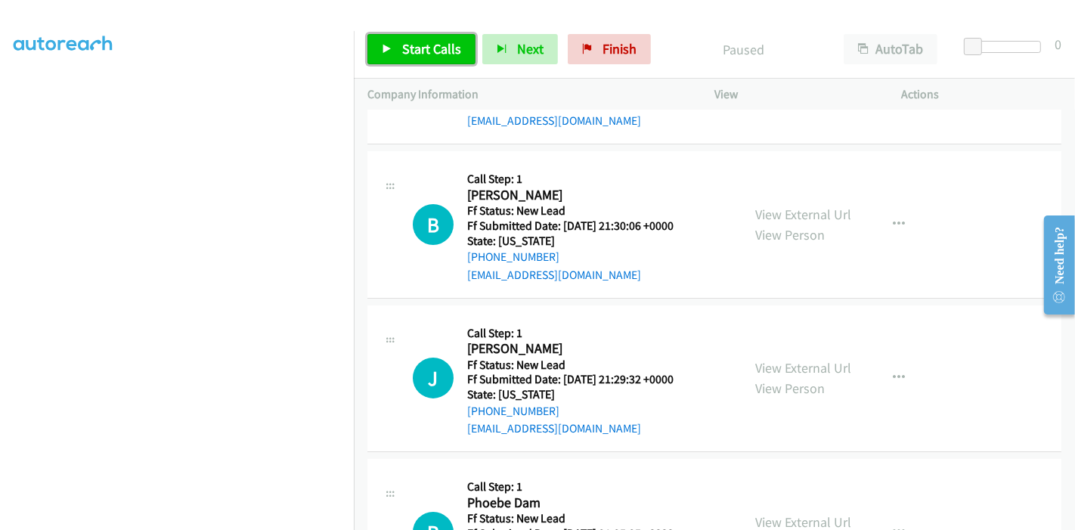
click at [404, 44] on span "Start Calls" at bounding box center [431, 48] width 59 height 17
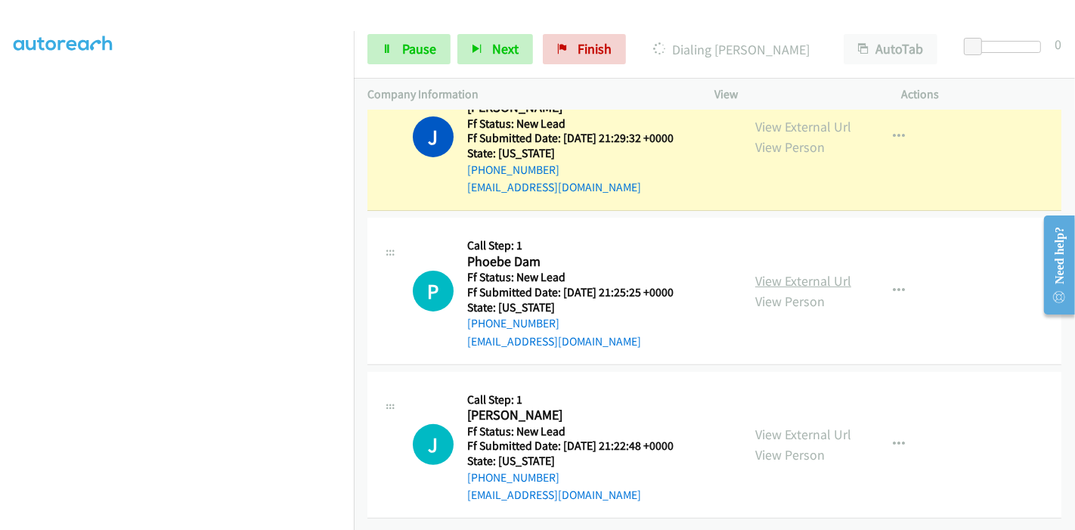
scroll to position [384, 0]
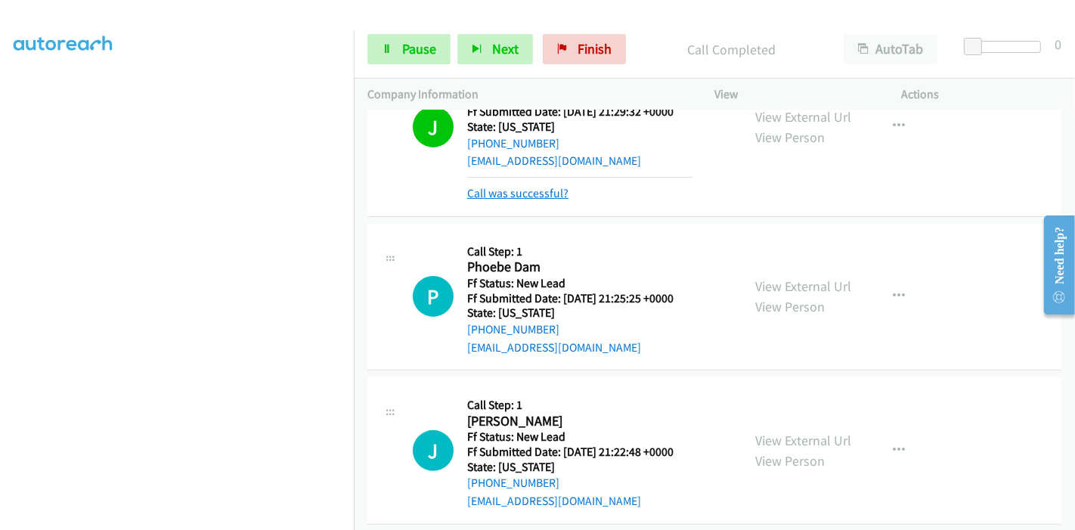
click at [533, 191] on link "Call was successful?" at bounding box center [517, 193] width 101 height 14
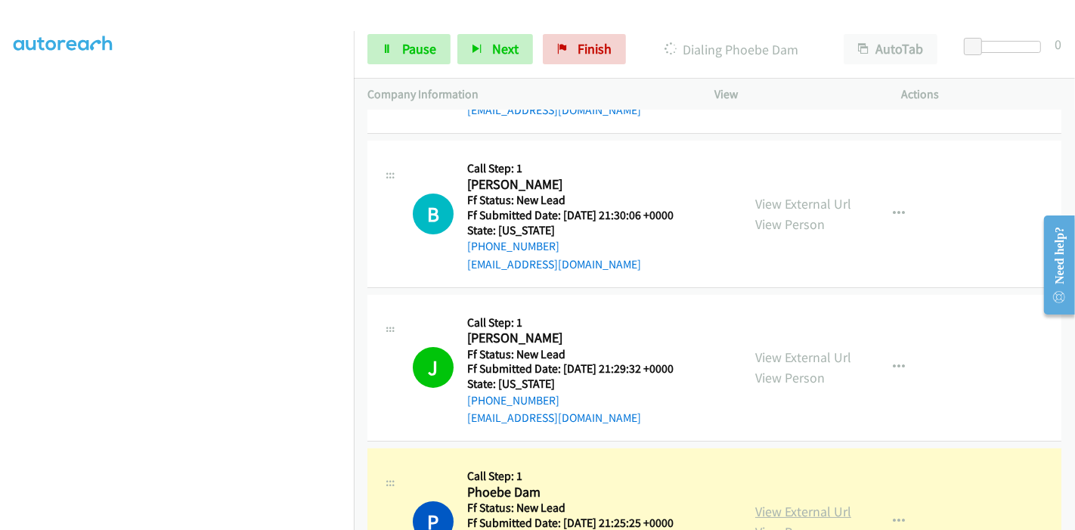
scroll to position [0, 0]
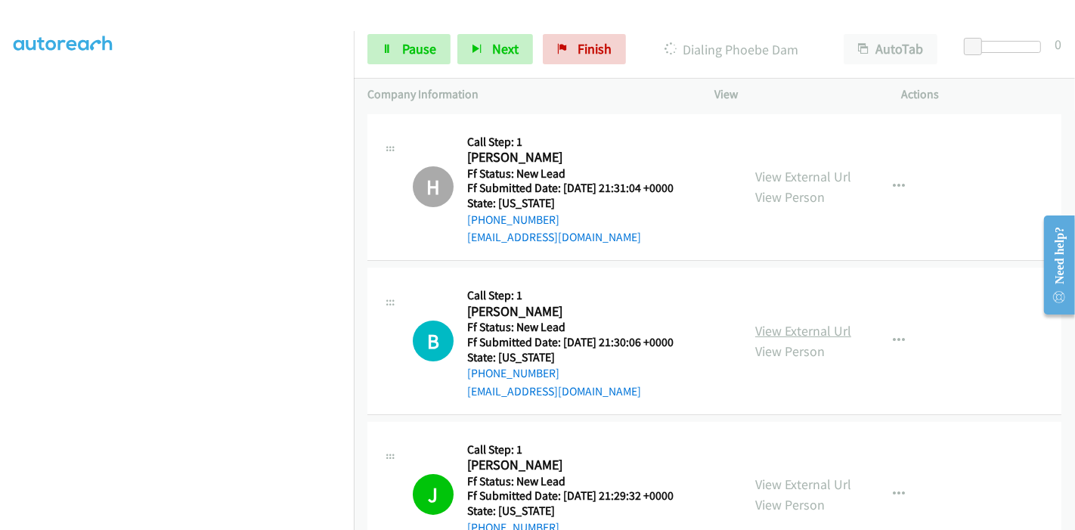
click at [779, 331] on link "View External Url" at bounding box center [803, 330] width 96 height 17
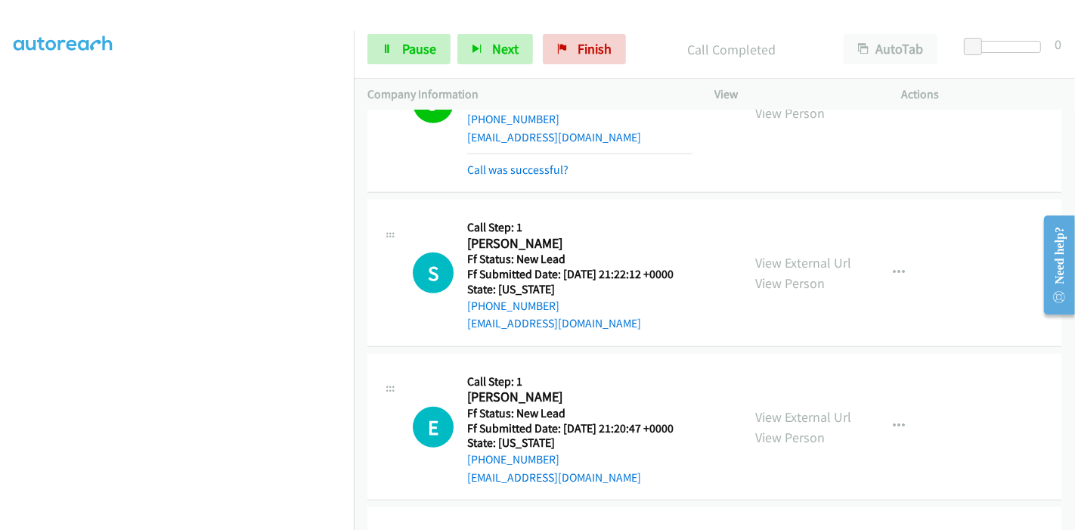
scroll to position [557, 0]
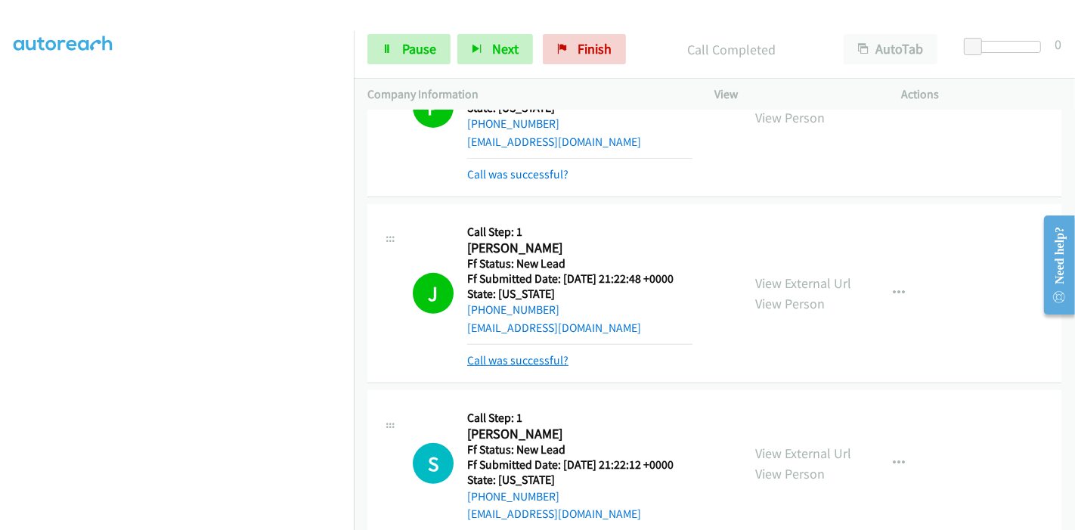
click at [525, 357] on link "Call was successful?" at bounding box center [517, 360] width 101 height 14
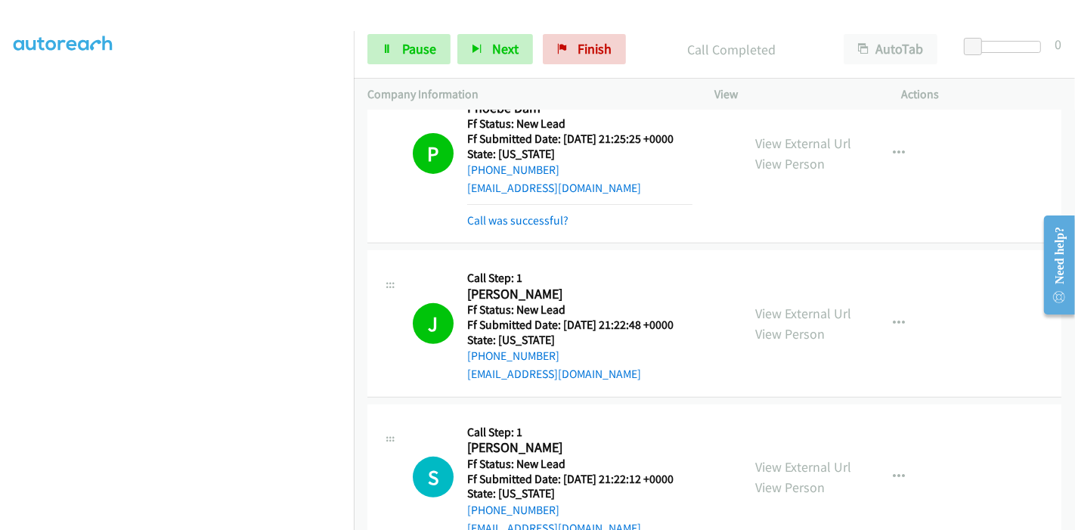
scroll to position [472, 0]
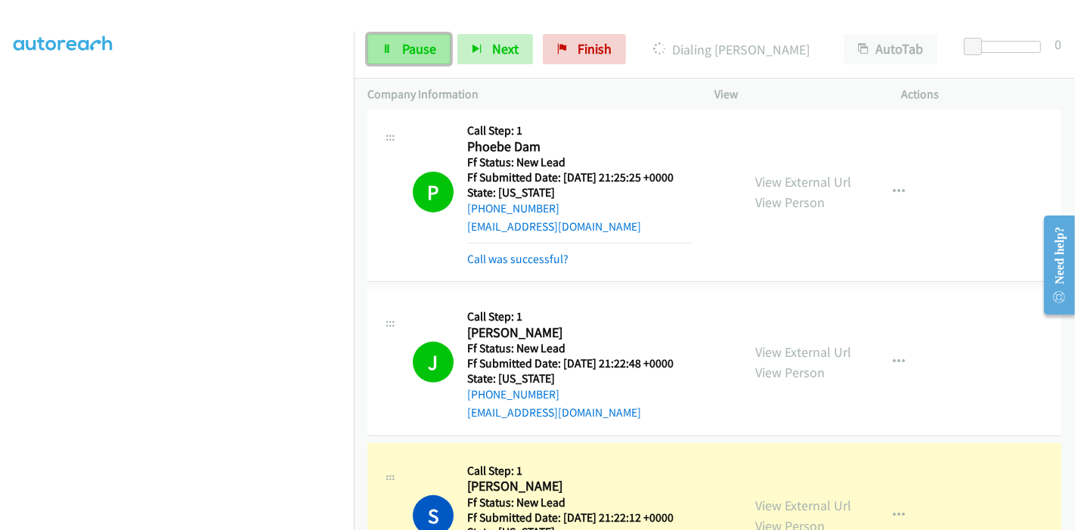
click at [426, 57] on span "Pause" at bounding box center [419, 48] width 34 height 17
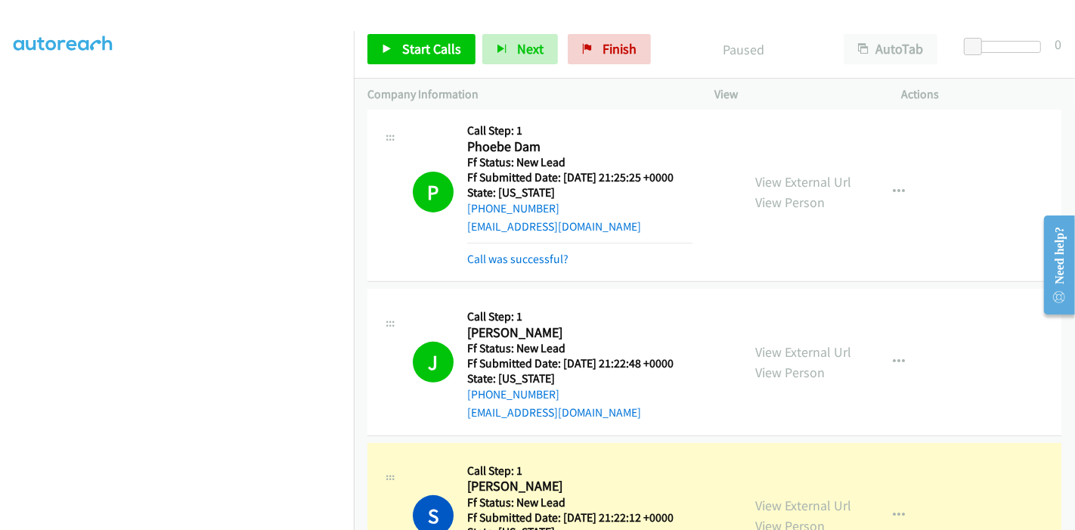
scroll to position [557, 0]
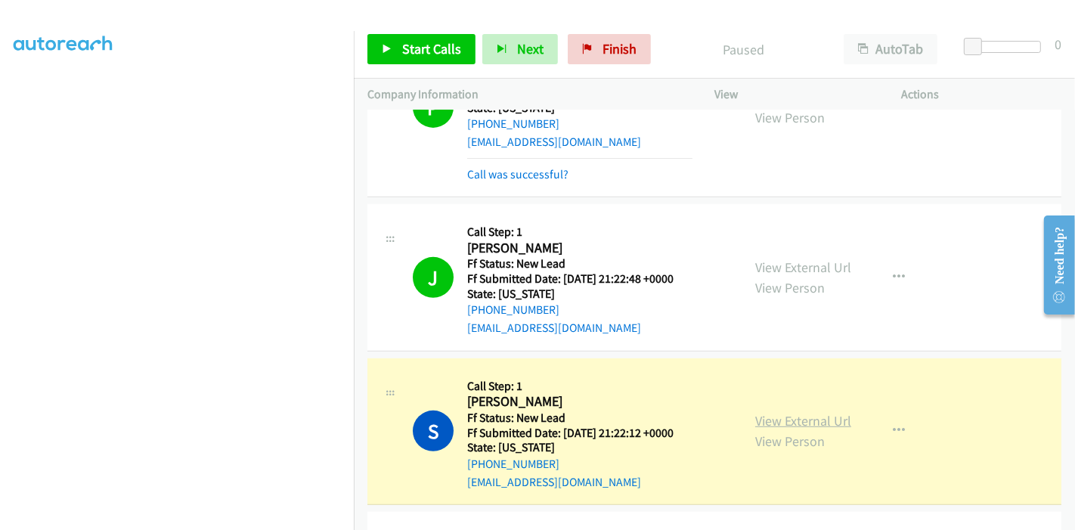
click at [794, 416] on link "View External Url" at bounding box center [803, 420] width 96 height 17
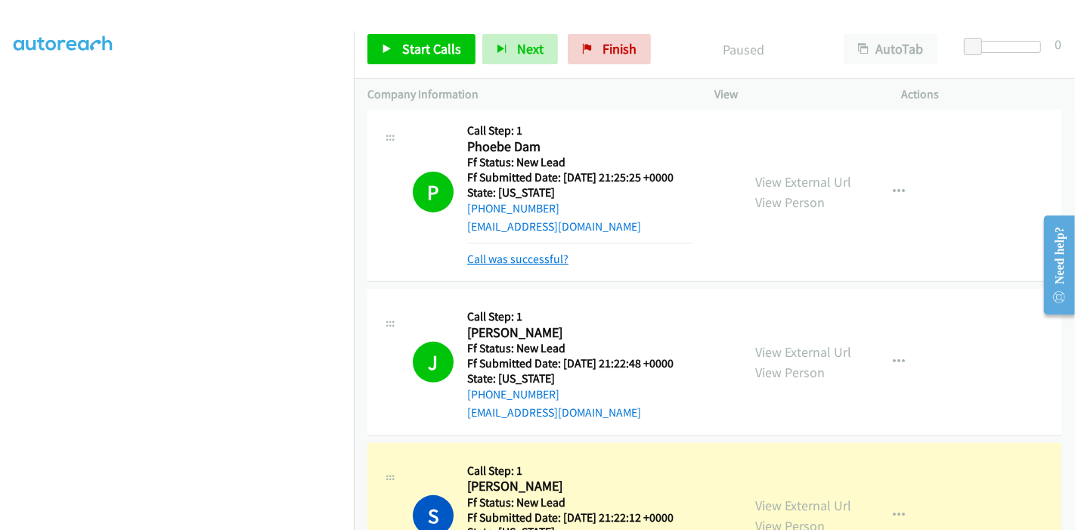
click at [520, 259] on link "Call was successful?" at bounding box center [517, 259] width 101 height 14
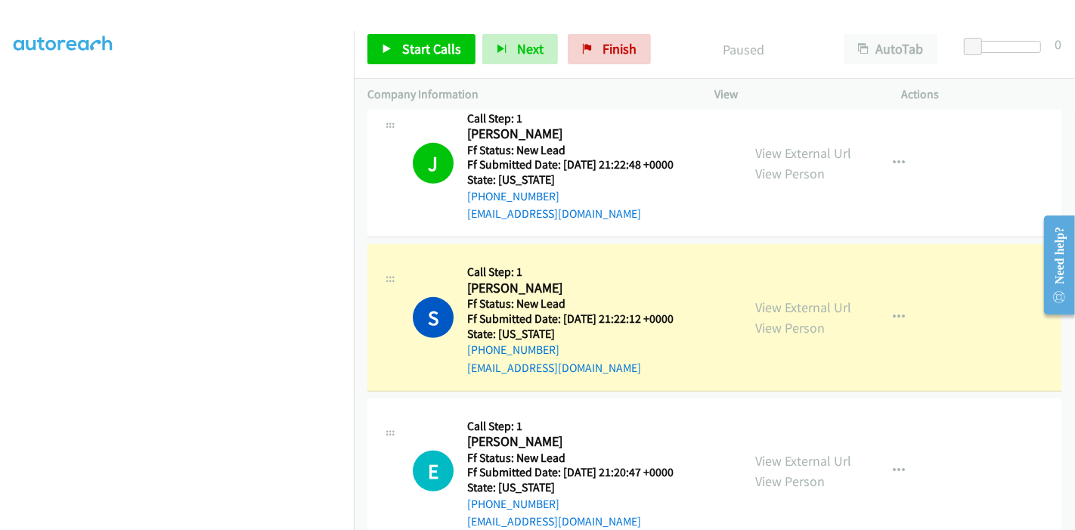
scroll to position [641, 0]
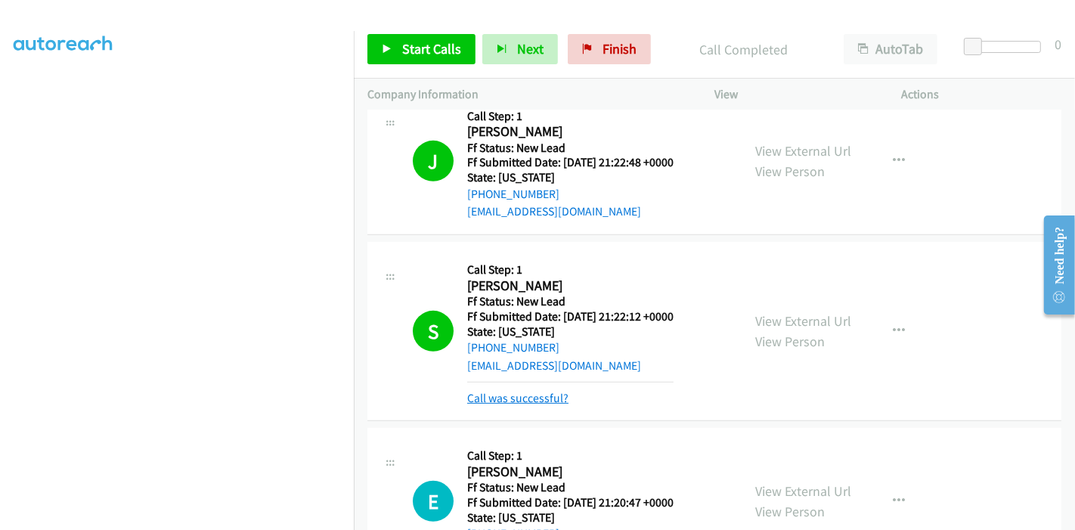
click at [530, 395] on link "Call was successful?" at bounding box center [517, 398] width 101 height 14
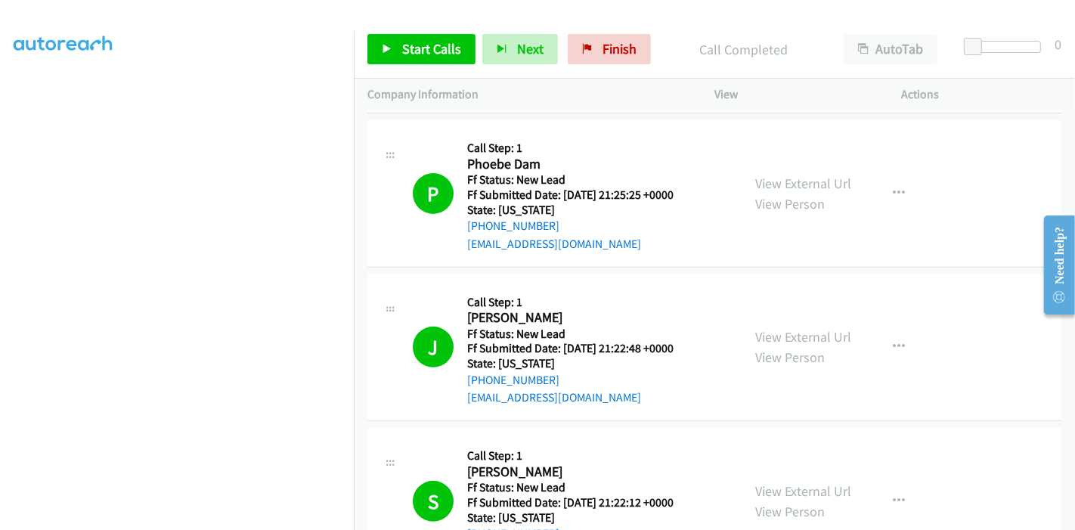
scroll to position [809, 0]
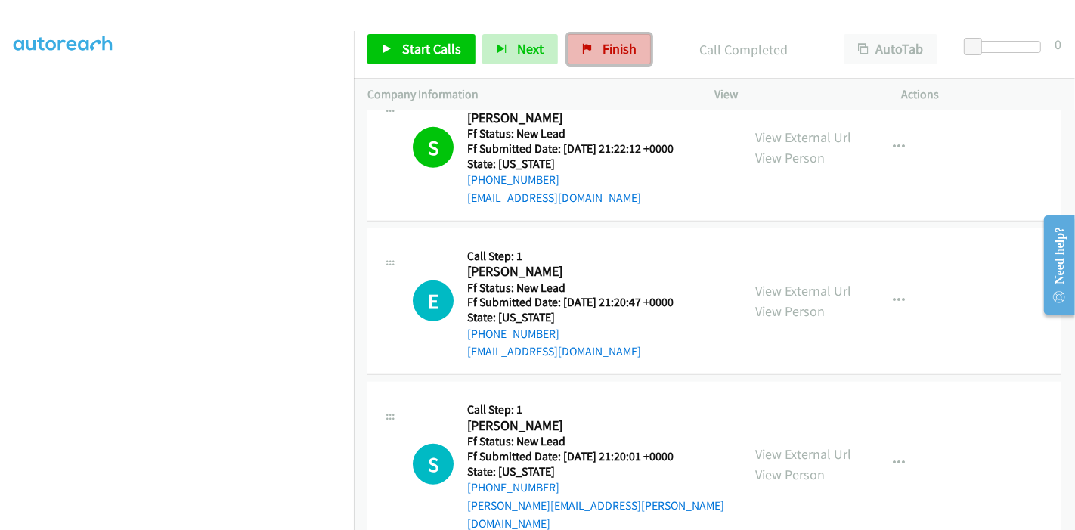
click at [609, 45] on span "Finish" at bounding box center [620, 48] width 34 height 17
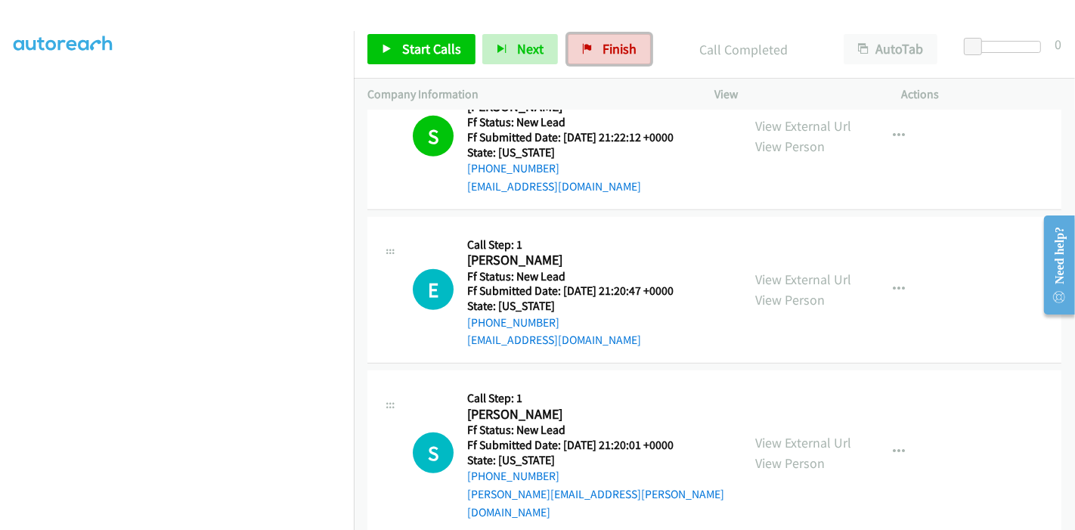
scroll to position [829, 0]
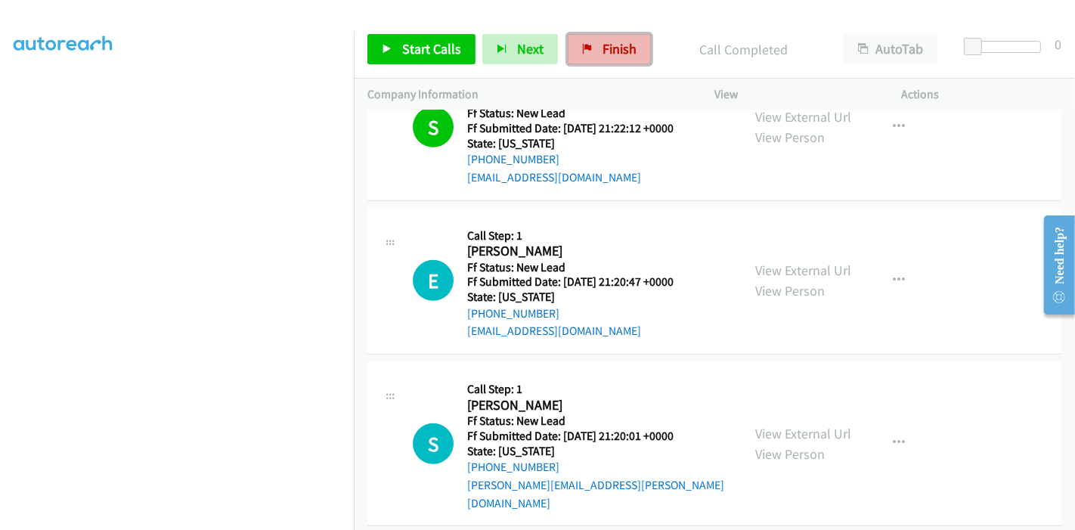
click at [609, 60] on link "Finish" at bounding box center [609, 49] width 83 height 30
